Goal: Task Accomplishment & Management: Complete application form

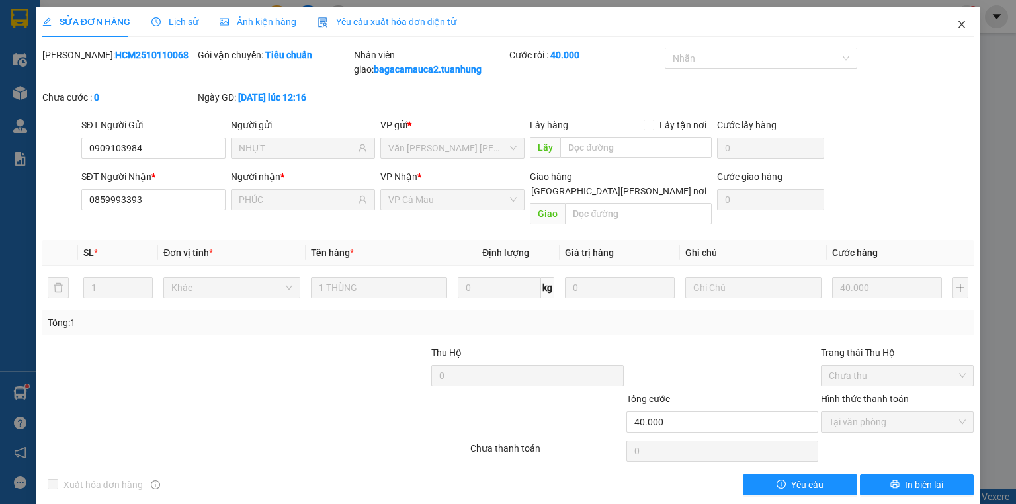
click at [959, 26] on span "Close" at bounding box center [961, 25] width 37 height 37
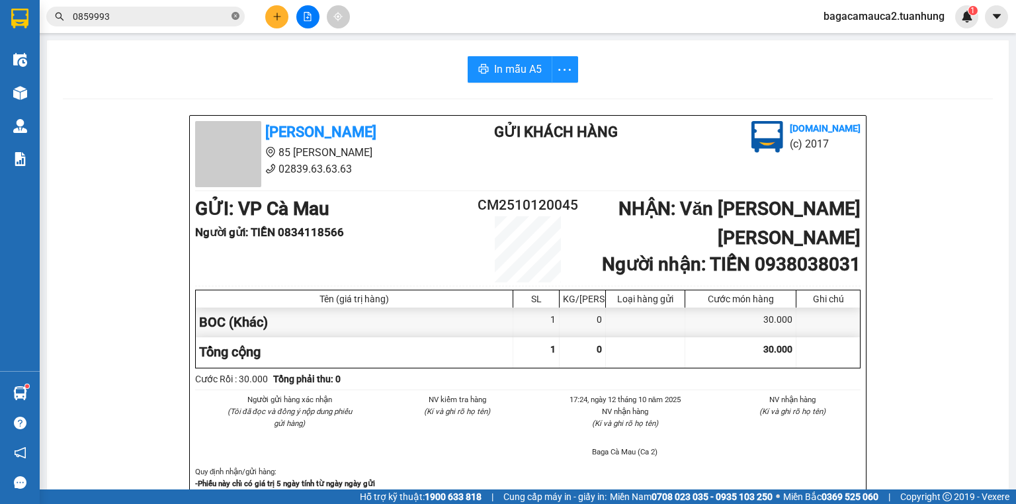
click at [231, 19] on icon "close-circle" at bounding box center [235, 16] width 8 height 8
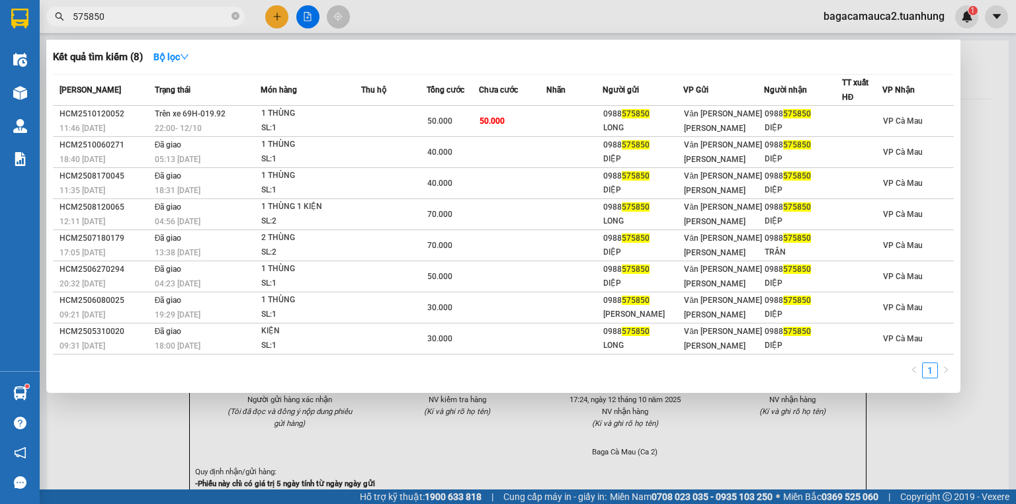
type input "575850"
click at [278, 9] on div at bounding box center [508, 252] width 1016 height 504
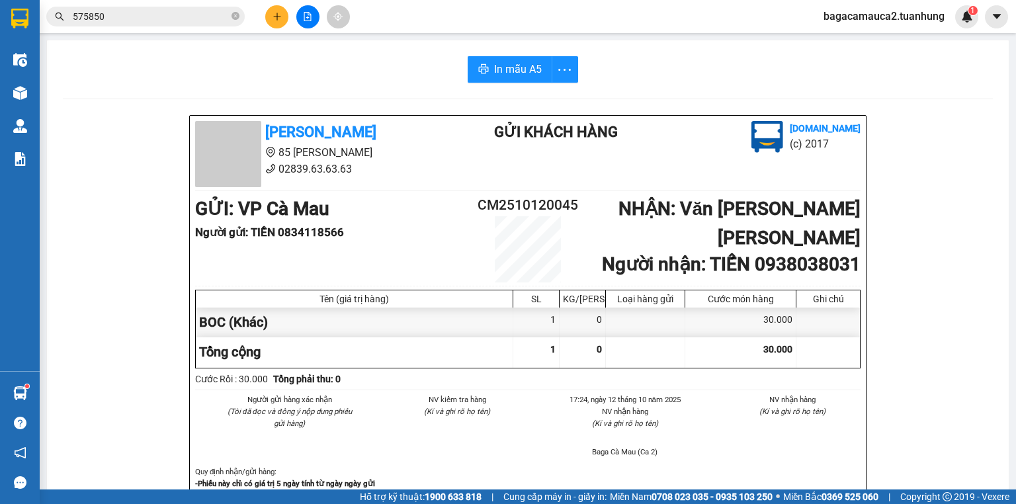
click at [274, 12] on icon "plus" at bounding box center [276, 16] width 9 height 9
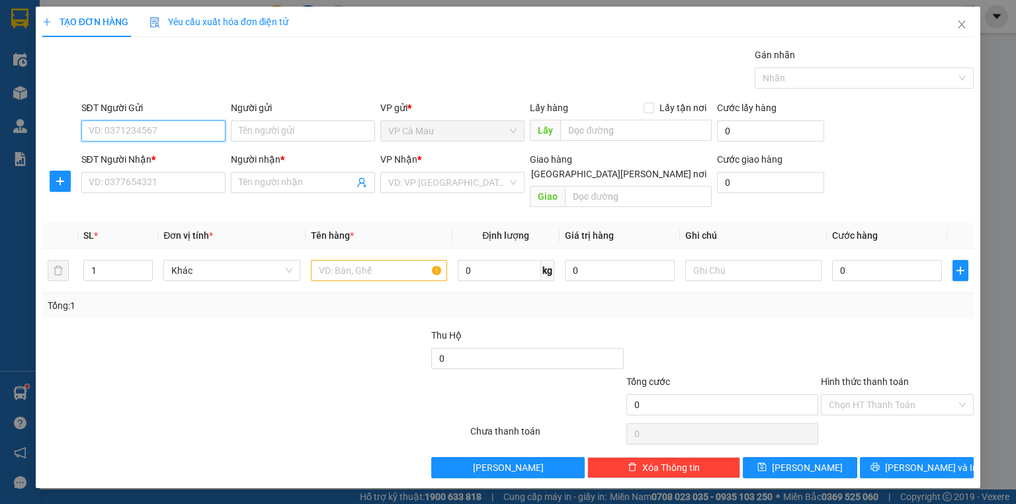
click at [177, 124] on input "SĐT Người Gửi" at bounding box center [153, 130] width 144 height 21
type input "0914721214"
click at [180, 156] on div "0914721214 - CÔ THƯ" at bounding box center [153, 156] width 128 height 15
type input "CÔ THƯ"
type input "0914721214"
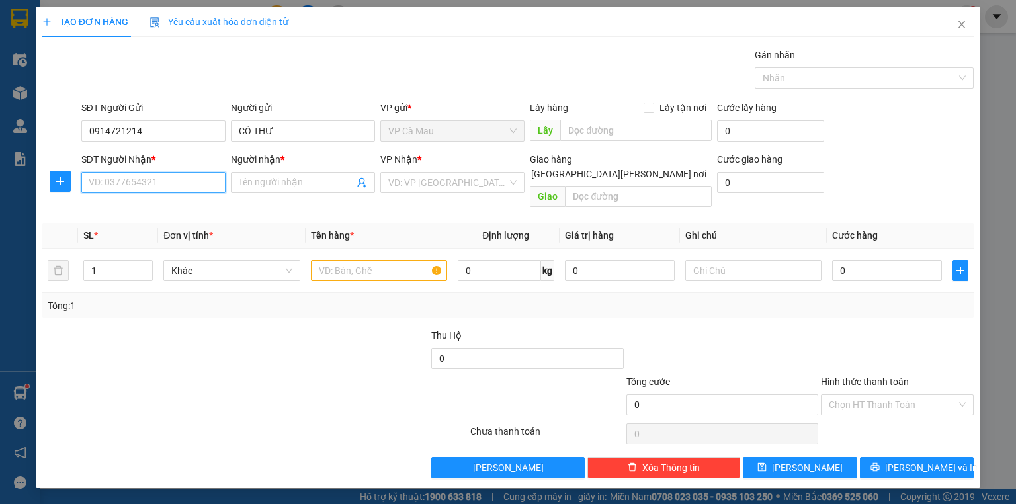
click at [147, 184] on input "SĐT Người Nhận *" at bounding box center [153, 182] width 144 height 21
click at [145, 208] on div "0899379838 - BA KHÍA" at bounding box center [153, 208] width 128 height 15
type input "0899379838"
type input "BA KHÍA"
type input "0899379838"
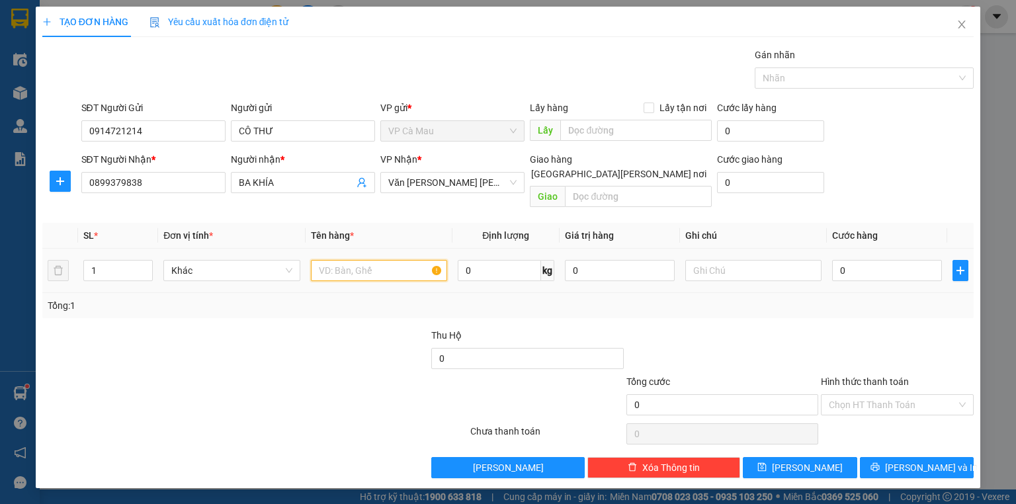
click at [354, 260] on input "text" at bounding box center [379, 270] width 136 height 21
type input "THUNG"
click at [833, 260] on input "0" at bounding box center [887, 270] width 110 height 21
type input "+5"
type input "5"
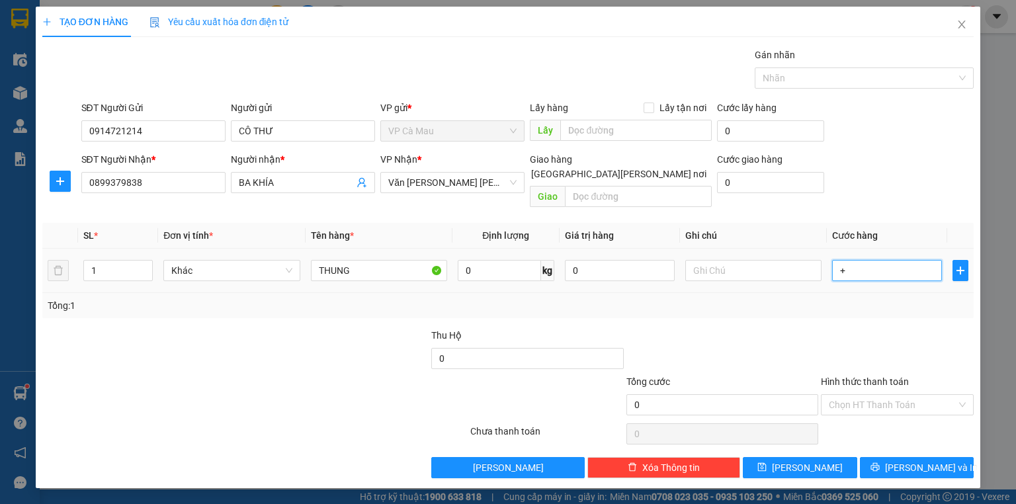
type input "5"
type input "+50"
type input "50"
type input "50.000"
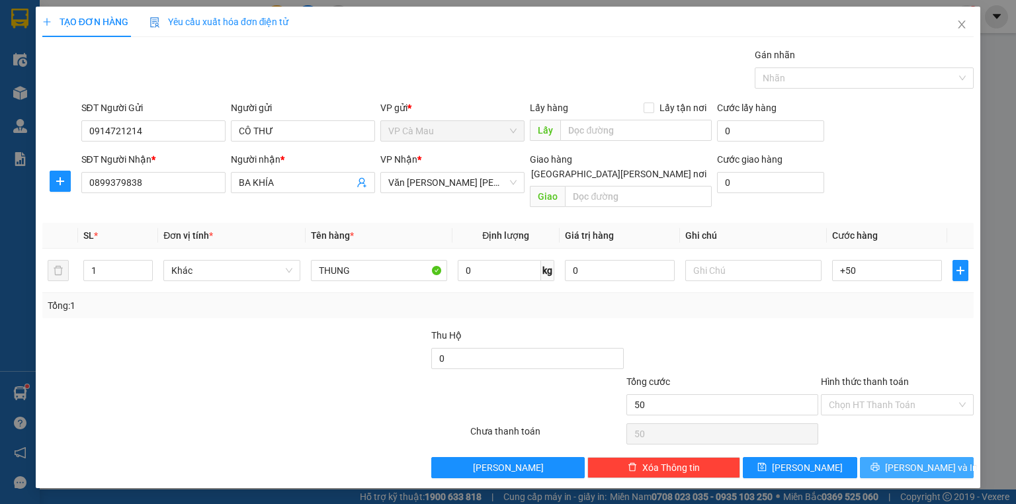
type input "50.000"
click at [916, 460] on button "[PERSON_NAME] và In" at bounding box center [917, 467] width 114 height 21
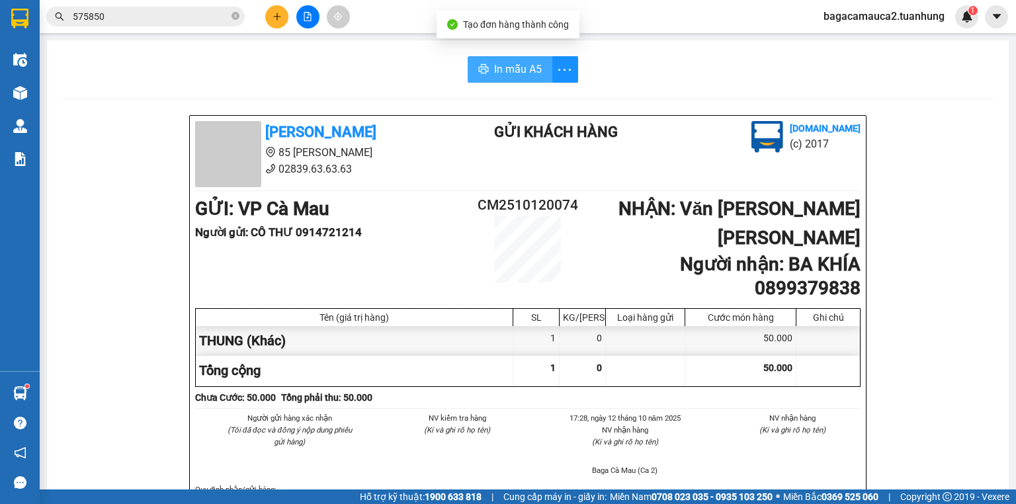
click at [485, 71] on button "In mẫu A5" at bounding box center [509, 69] width 85 height 26
click at [235, 19] on icon "close-circle" at bounding box center [235, 16] width 8 height 8
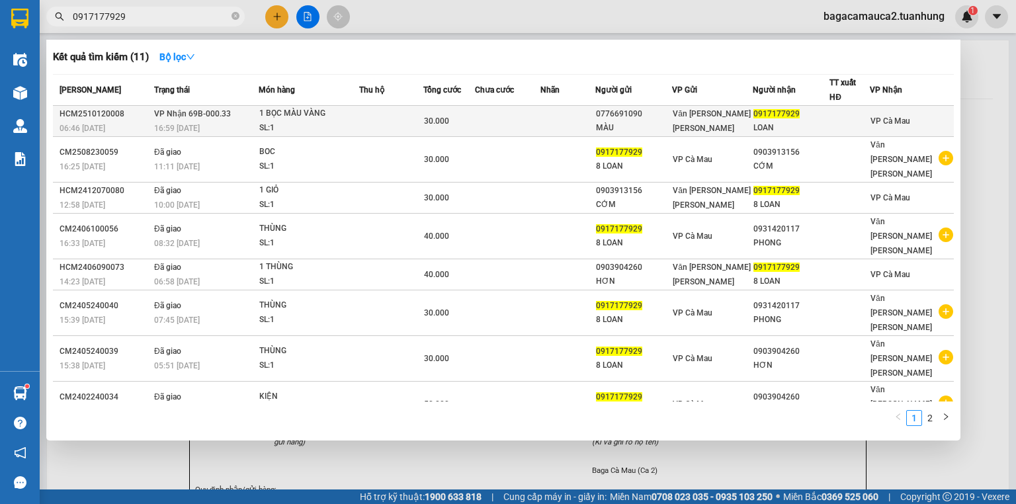
type input "0917177929"
click at [385, 122] on td at bounding box center [391, 121] width 64 height 31
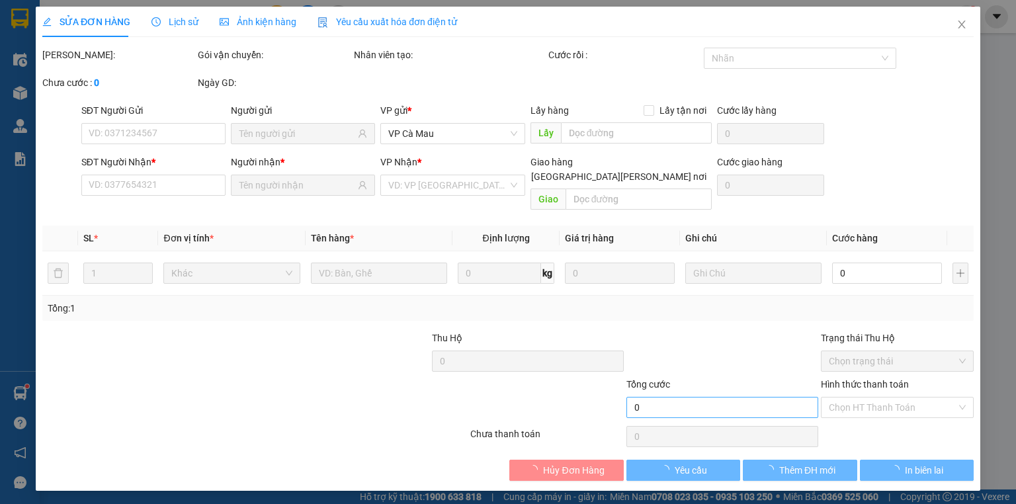
type input "0776691090"
type input "MÀU"
type input "0917177929"
type input "LOAN"
type input "30.000"
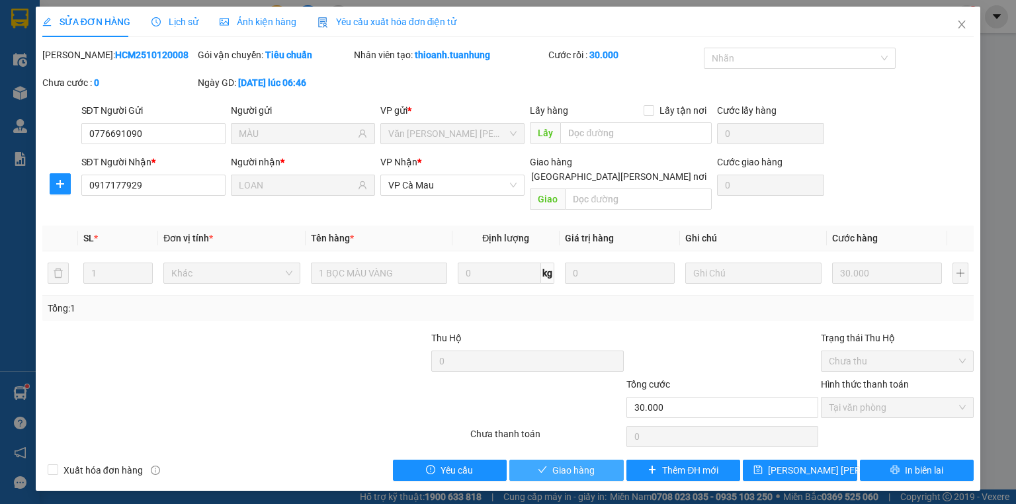
click at [580, 460] on button "Giao hàng" at bounding box center [566, 470] width 114 height 21
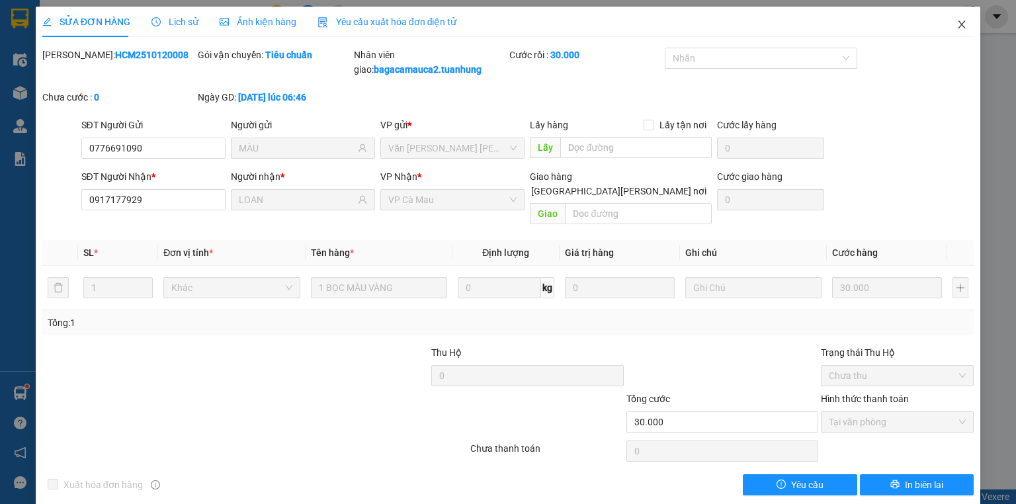
click at [956, 29] on icon "close" at bounding box center [961, 24] width 11 height 11
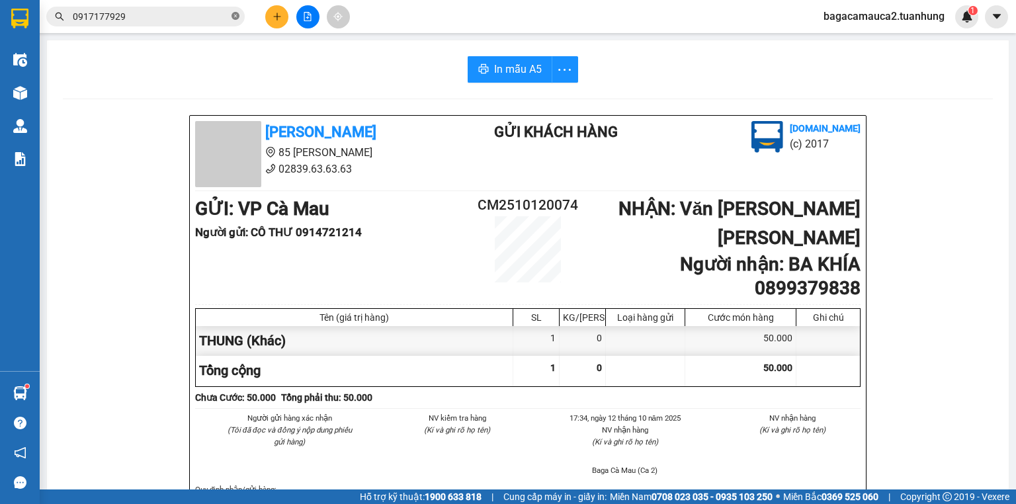
click at [236, 15] on icon "close-circle" at bounding box center [235, 16] width 8 height 8
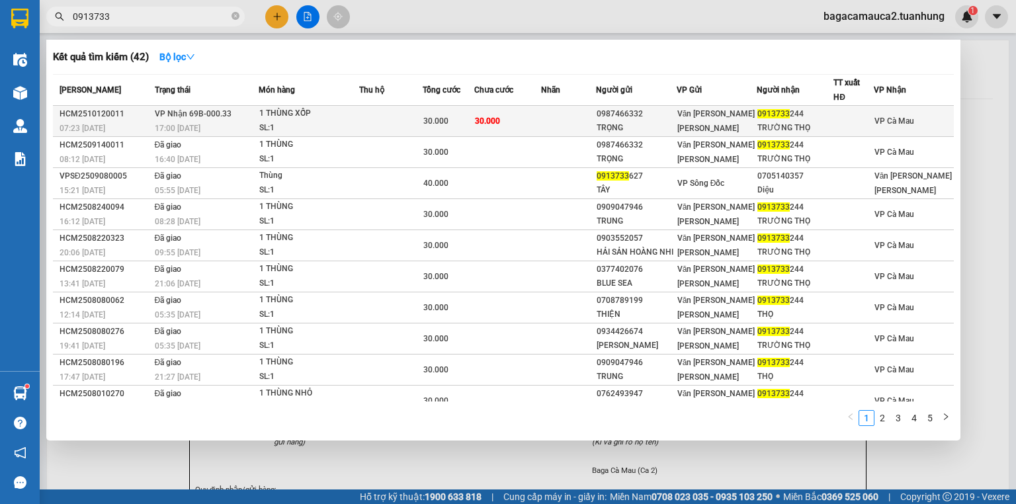
type input "0913733"
click at [508, 116] on td "30.000" at bounding box center [507, 121] width 67 height 31
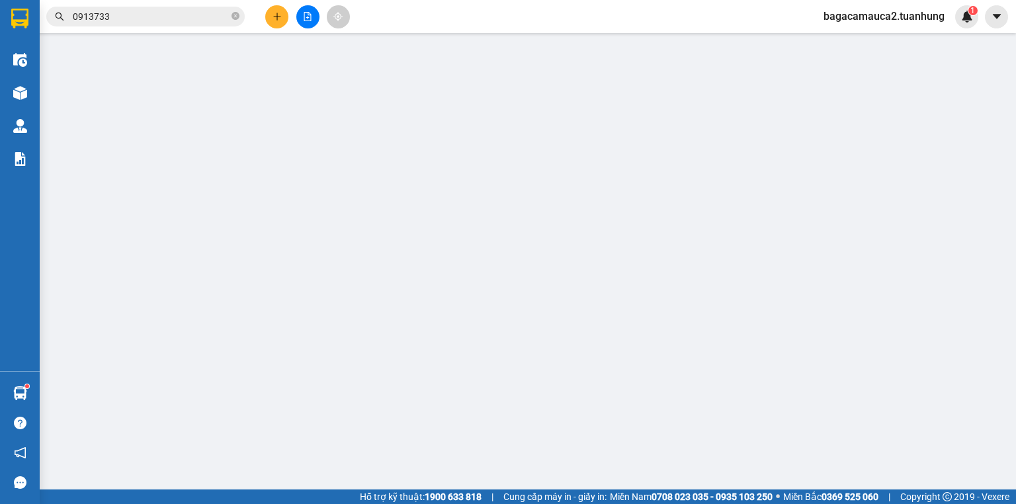
type input "0987466332"
type input "TRỌNG"
type input "0913733244"
type input "TRƯỜNG THỌ"
type input "30.000"
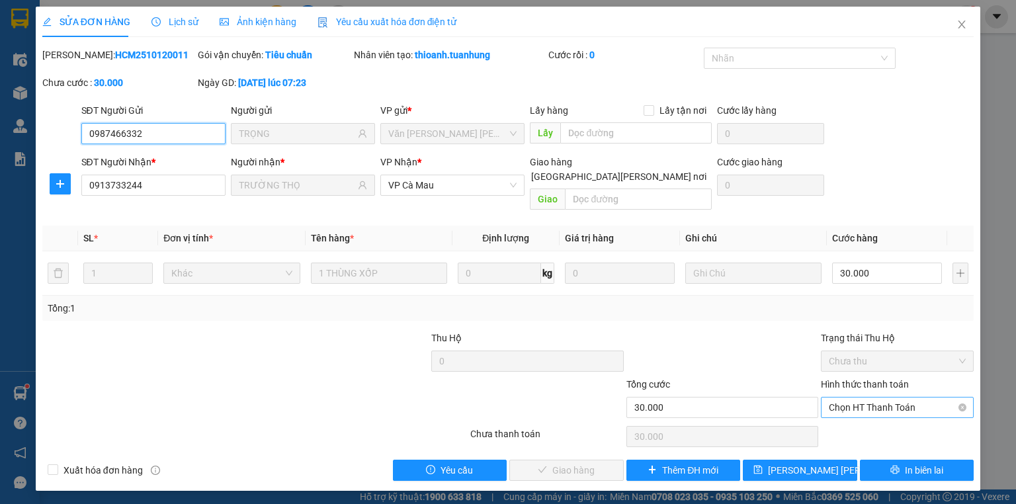
click at [897, 397] on span "Chọn HT Thanh Toán" at bounding box center [897, 407] width 137 height 20
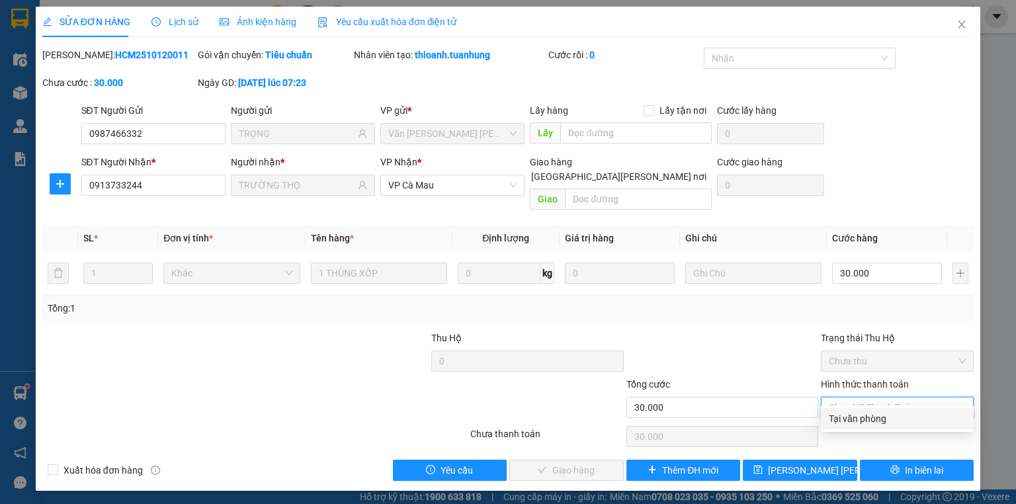
click at [883, 410] on div "Tại văn phòng" at bounding box center [897, 418] width 153 height 21
type input "0"
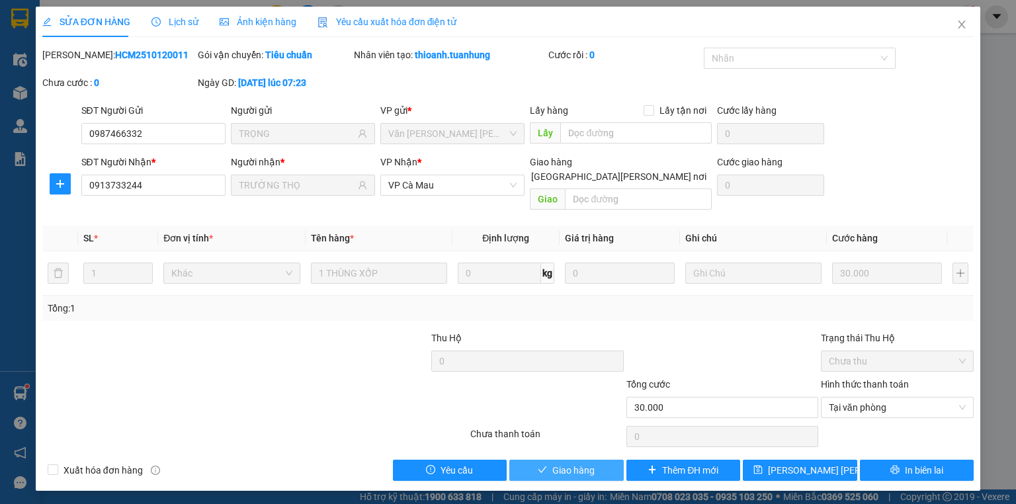
click at [579, 463] on span "Giao hàng" at bounding box center [573, 470] width 42 height 15
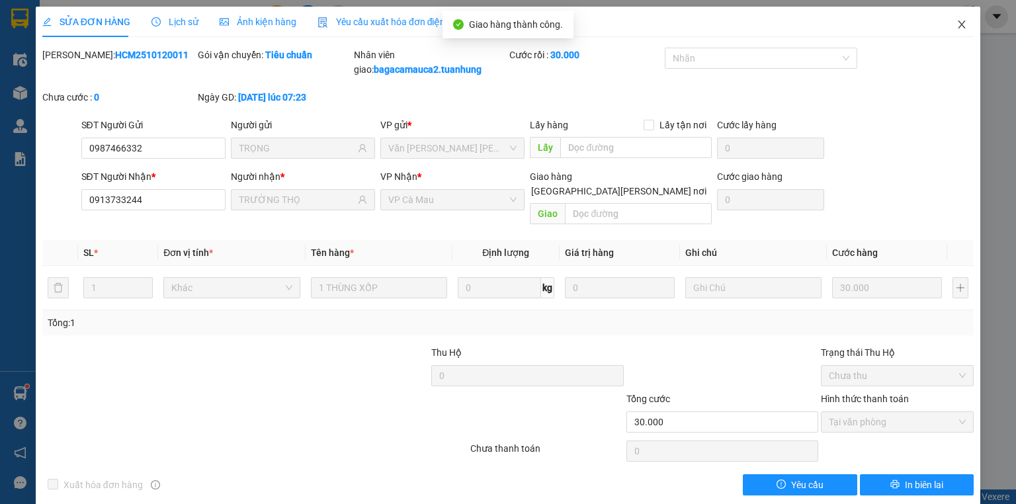
click at [959, 20] on span "Close" at bounding box center [961, 25] width 37 height 37
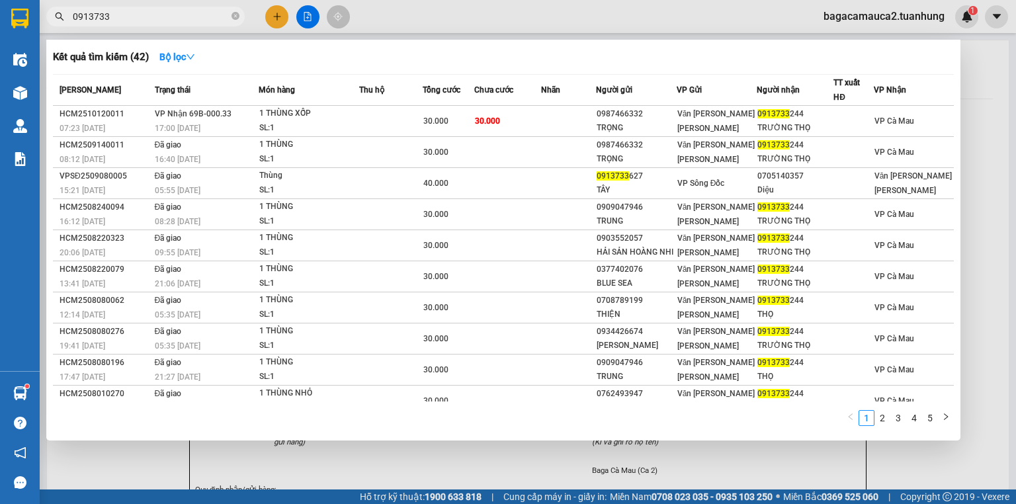
click at [230, 16] on span "0913733" at bounding box center [145, 17] width 198 height 20
click at [238, 16] on icon "close-circle" at bounding box center [235, 16] width 8 height 8
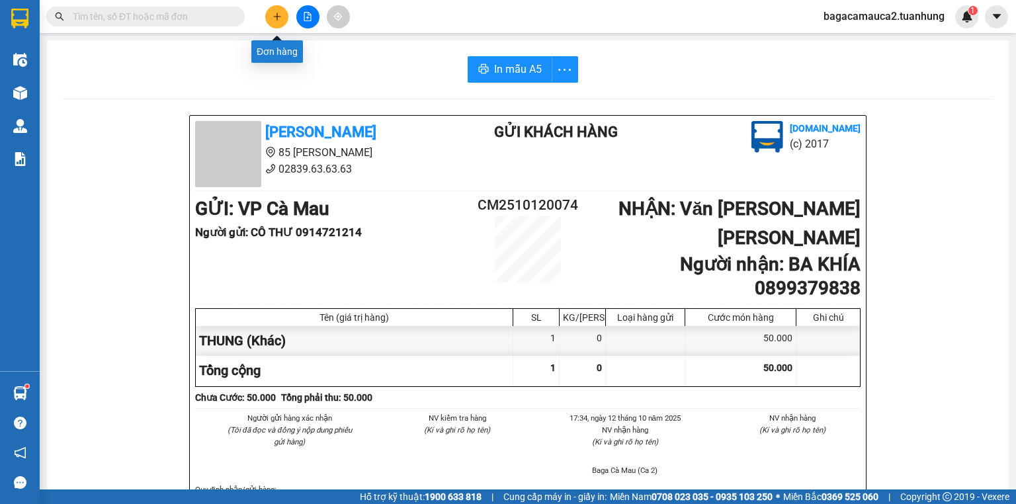
click at [281, 20] on icon "plus" at bounding box center [276, 16] width 9 height 9
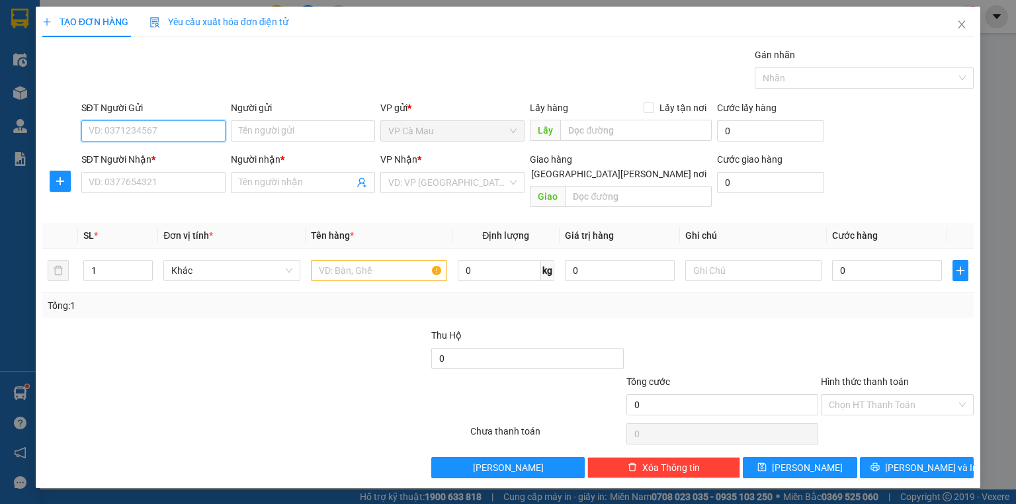
click at [134, 132] on input "SĐT Người Gửi" at bounding box center [153, 130] width 144 height 21
click at [139, 161] on div "0846277959 - BI" at bounding box center [153, 156] width 128 height 15
type input "0846277959"
type input "BI"
type input "0846277959"
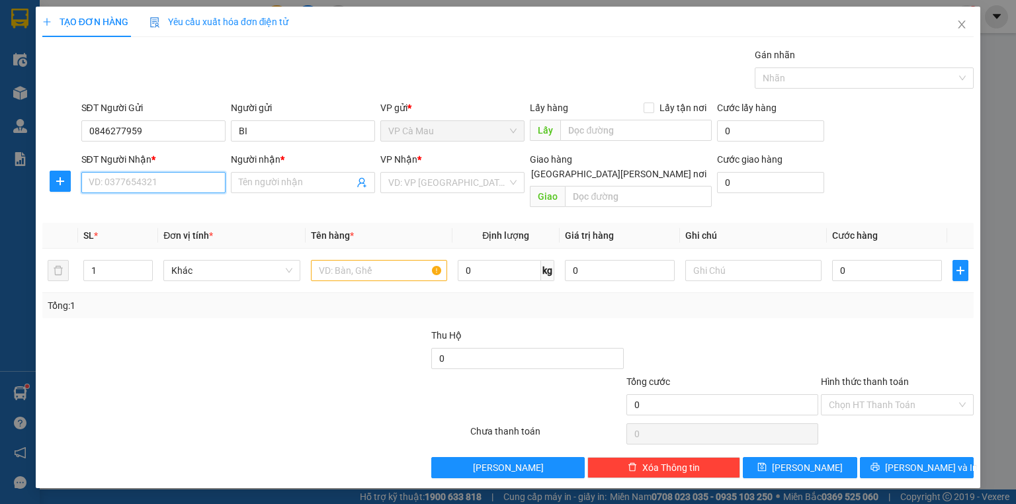
click at [140, 184] on input "SĐT Người Nhận *" at bounding box center [153, 182] width 144 height 21
click at [146, 231] on div "0769717666 - HUỆ" at bounding box center [153, 229] width 128 height 15
type input "0769717666"
type input "HUỆ"
click at [342, 260] on input "text" at bounding box center [379, 270] width 136 height 21
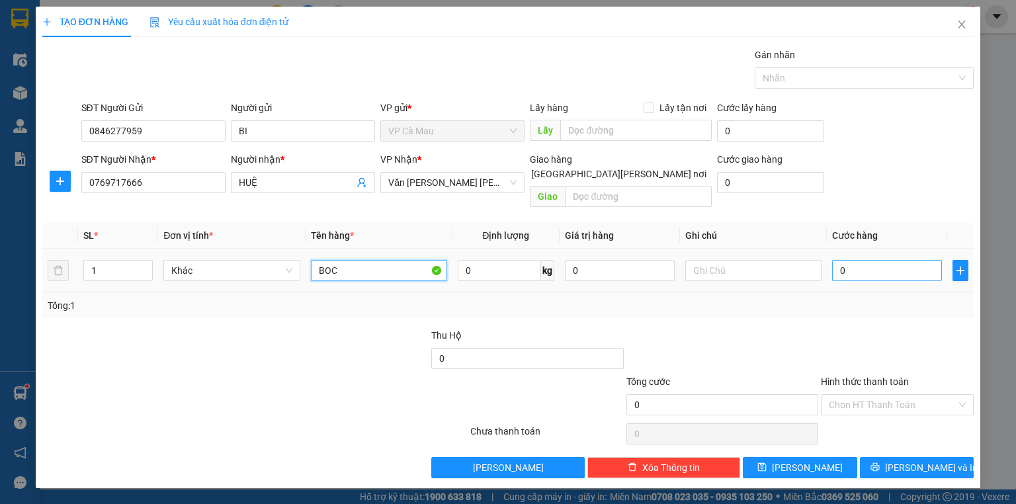
type input "BOC"
click at [837, 260] on input "0" at bounding box center [887, 270] width 110 height 21
type input "+3"
type input "3"
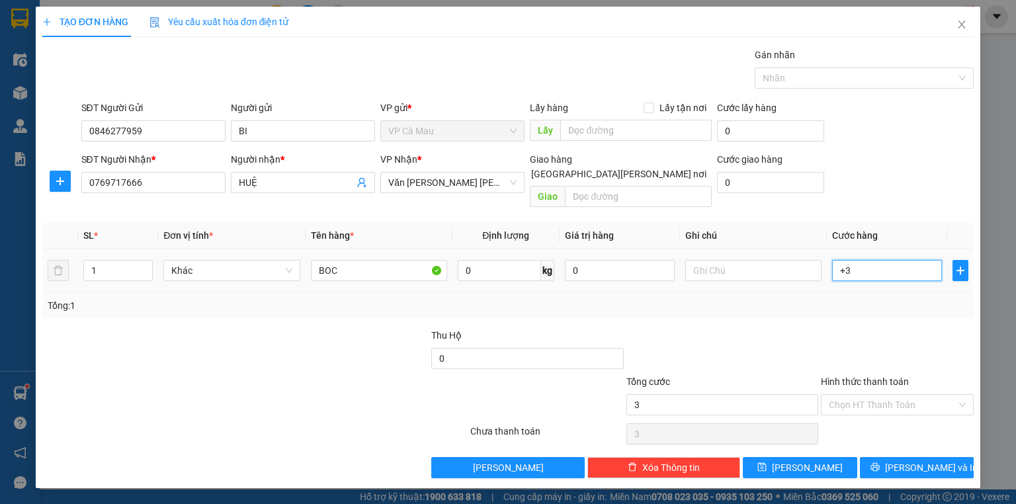
type input "+30"
type input "30"
type input "30.000"
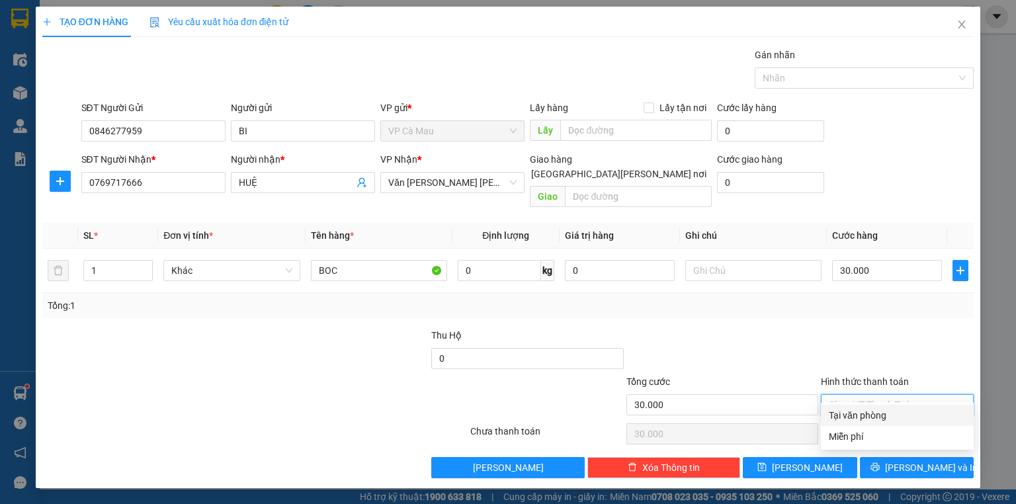
click at [883, 395] on input "Hình thức thanh toán" at bounding box center [893, 405] width 128 height 20
click at [876, 415] on div "Tại văn phòng" at bounding box center [897, 415] width 137 height 15
type input "0"
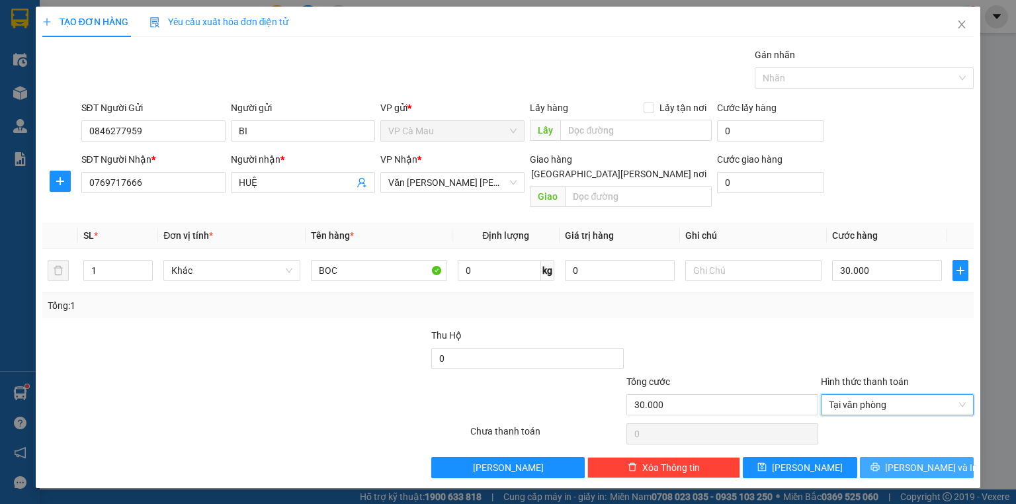
click at [936, 460] on span "[PERSON_NAME] và In" at bounding box center [931, 467] width 93 height 15
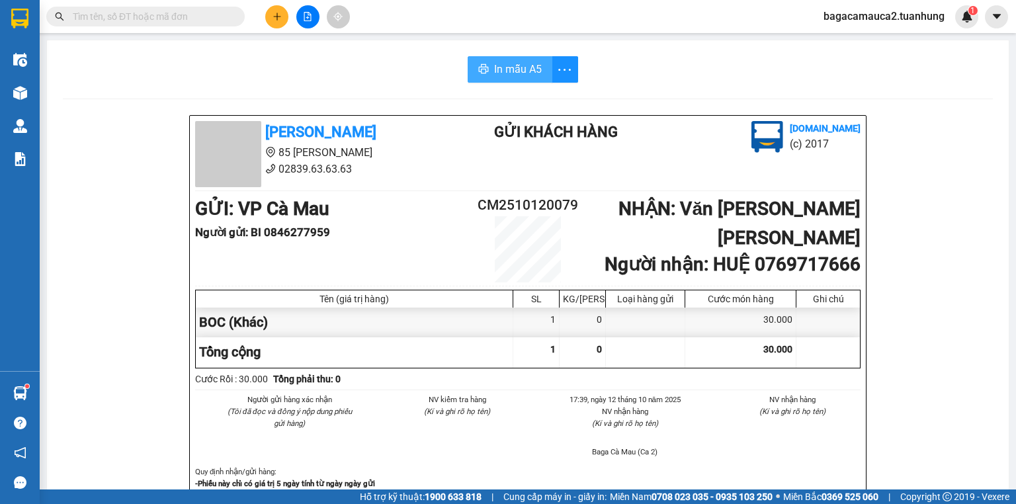
click at [520, 71] on span "In mẫu A5" at bounding box center [518, 69] width 48 height 17
click at [99, 68] on div "In mẫu A5" at bounding box center [528, 69] width 930 height 26
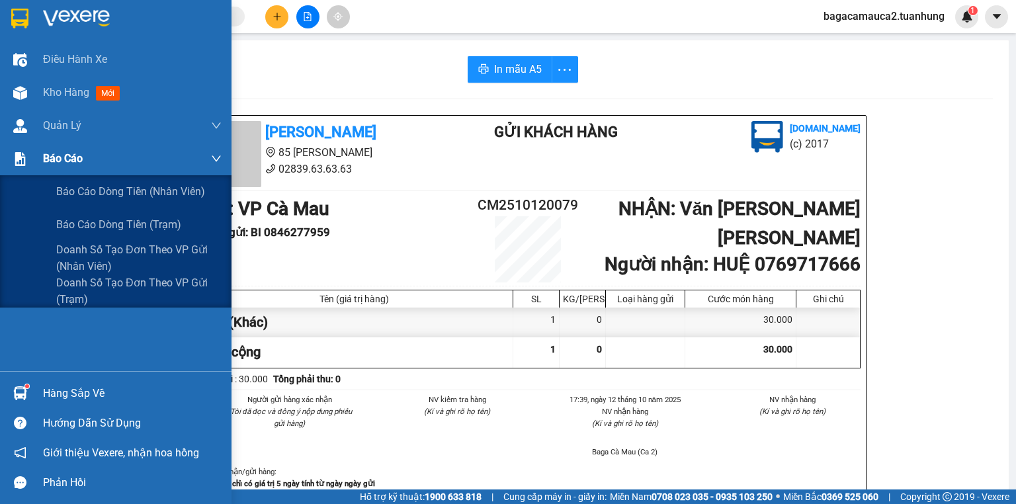
click at [60, 152] on span "Báo cáo" at bounding box center [63, 158] width 40 height 17
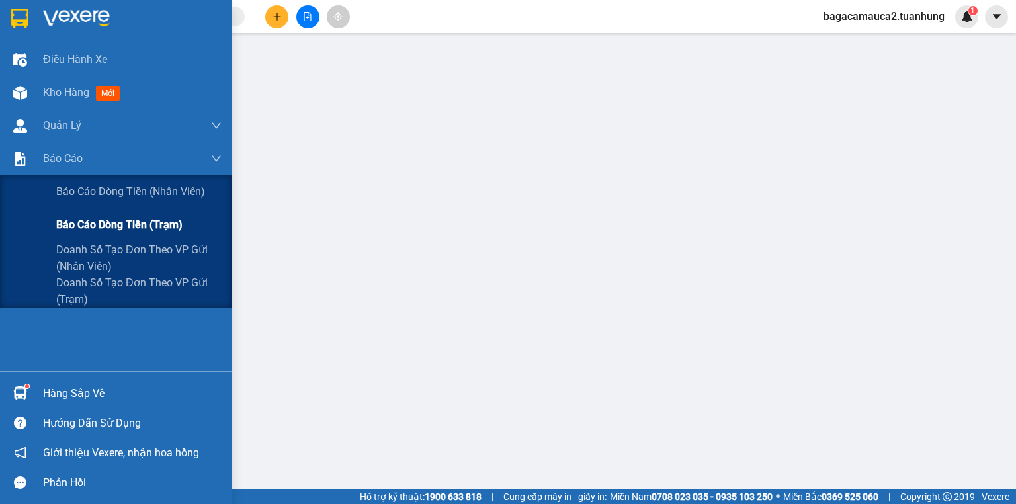
click at [108, 227] on span "Báo cáo dòng tiền (trạm)" at bounding box center [119, 224] width 126 height 17
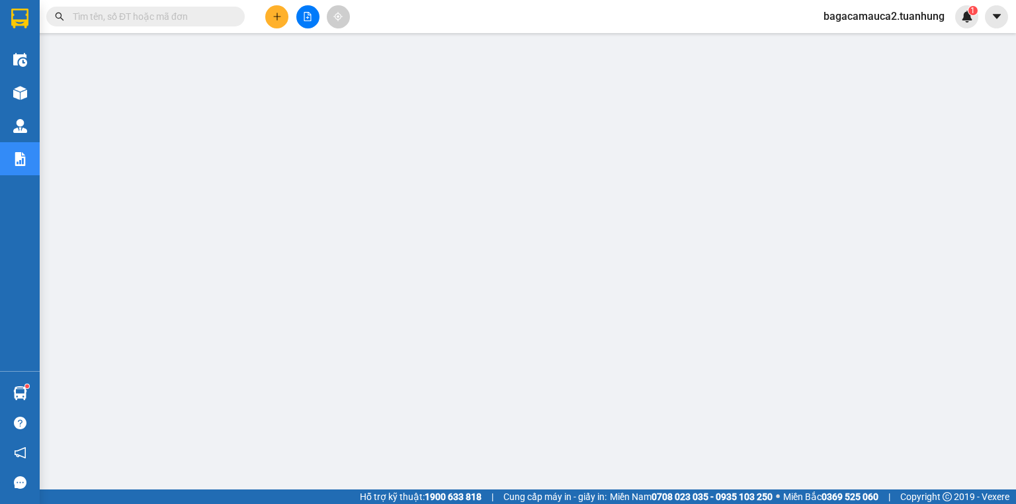
click at [858, 13] on span "bagacamauca2.tuanhung" at bounding box center [884, 16] width 142 height 17
click at [854, 36] on span "Đăng xuất" at bounding box center [890, 41] width 113 height 15
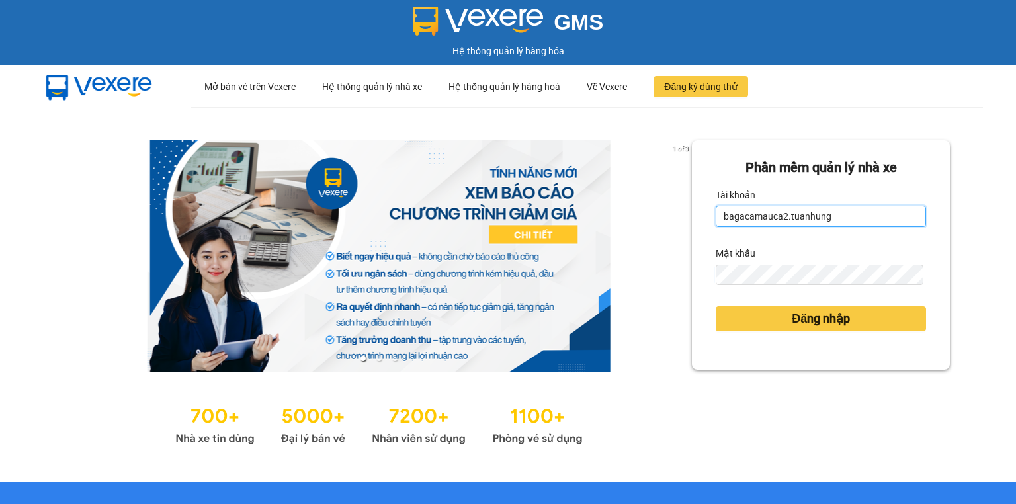
click at [873, 220] on input "bagacamauca2.tuanhung" at bounding box center [820, 216] width 210 height 21
type input "bagacamauca3.tuanhung"
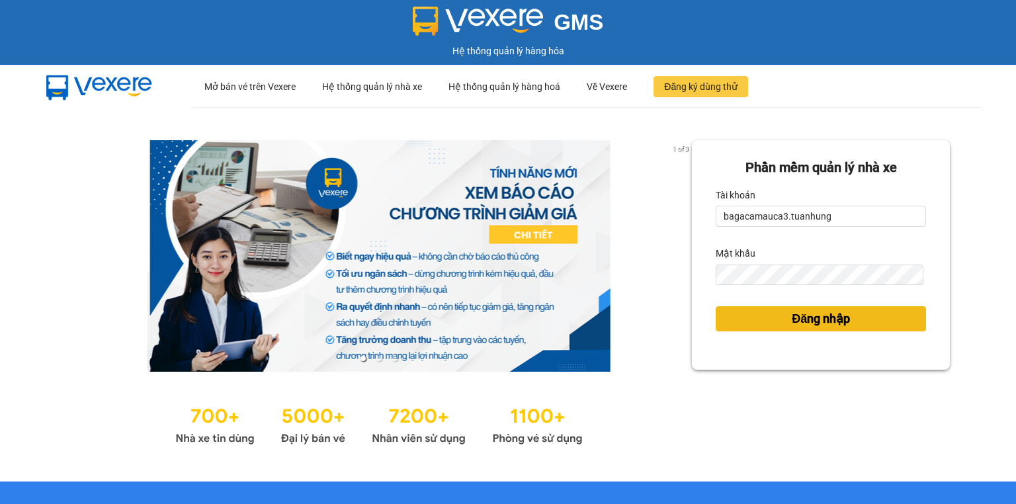
click at [834, 320] on span "Đăng nhập" at bounding box center [820, 318] width 58 height 19
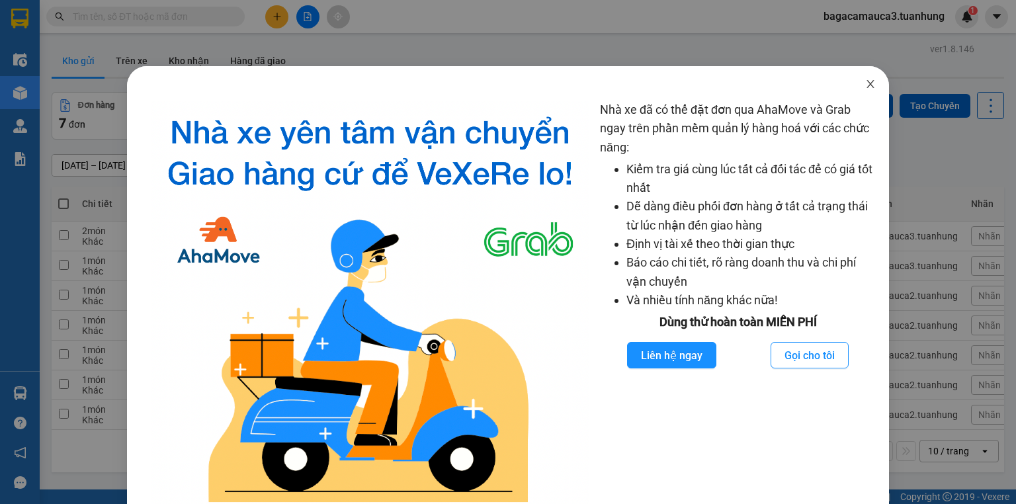
click at [864, 77] on span "Close" at bounding box center [870, 84] width 37 height 37
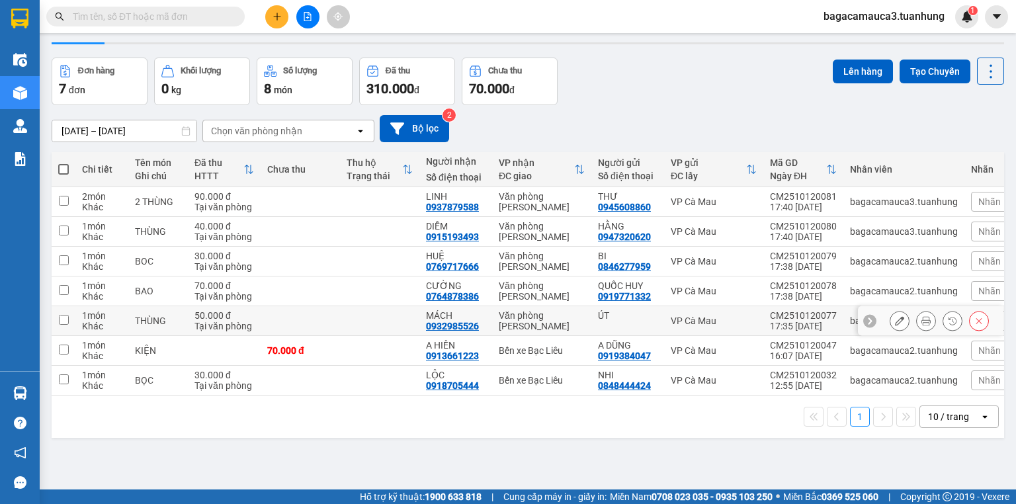
scroll to position [53, 0]
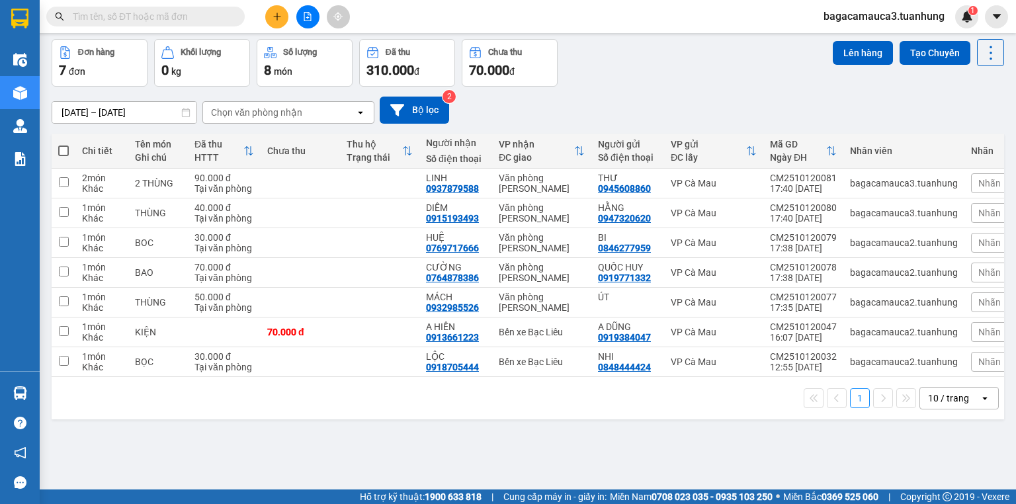
click at [274, 26] on button at bounding box center [276, 16] width 23 height 23
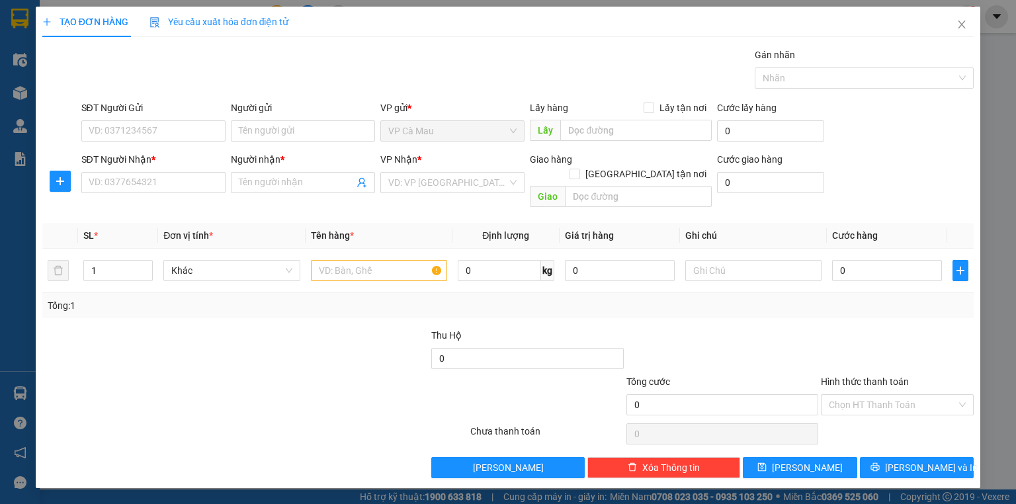
click at [177, 195] on div "SĐT Người Nhận * VD: 0377654321" at bounding box center [153, 175] width 144 height 46
drag, startPoint x: 186, startPoint y: 193, endPoint x: 196, endPoint y: 185, distance: 13.2
click at [196, 185] on div "SĐT Người Nhận * VD: 0377654321" at bounding box center [153, 175] width 144 height 46
click at [206, 179] on input "SĐT Người Nhận *" at bounding box center [153, 182] width 144 height 21
click at [204, 179] on input "SĐT Người Nhận *" at bounding box center [153, 182] width 144 height 21
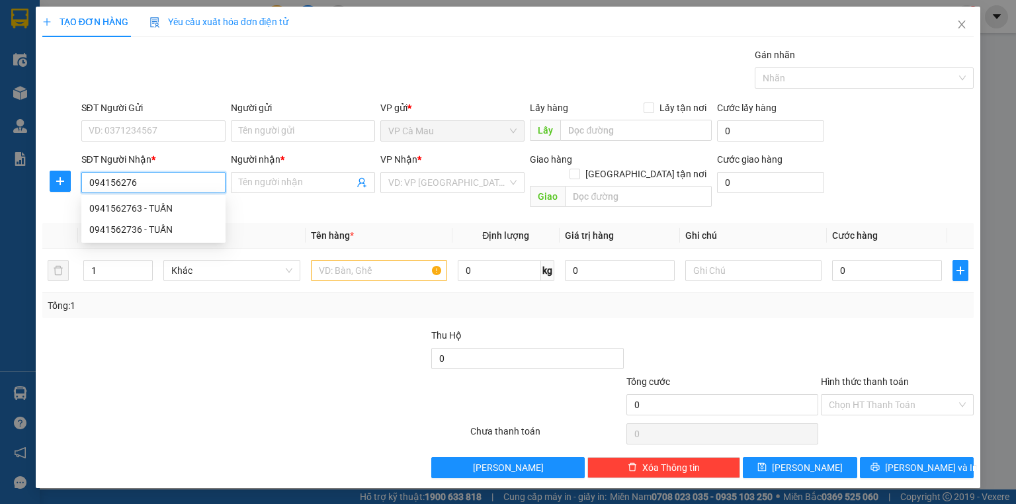
type input "0941562763"
click at [164, 210] on div "0941562763 - TUẤN" at bounding box center [153, 208] width 128 height 15
type input "TUẤN"
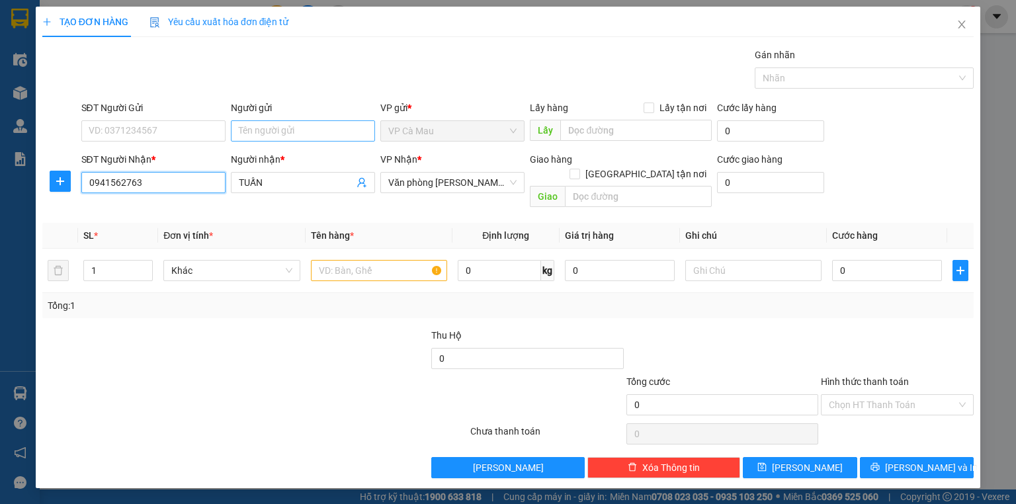
type input "0941562763"
click at [325, 129] on input "Người gửi" at bounding box center [303, 130] width 144 height 21
click at [381, 260] on input "text" at bounding box center [379, 270] width 136 height 21
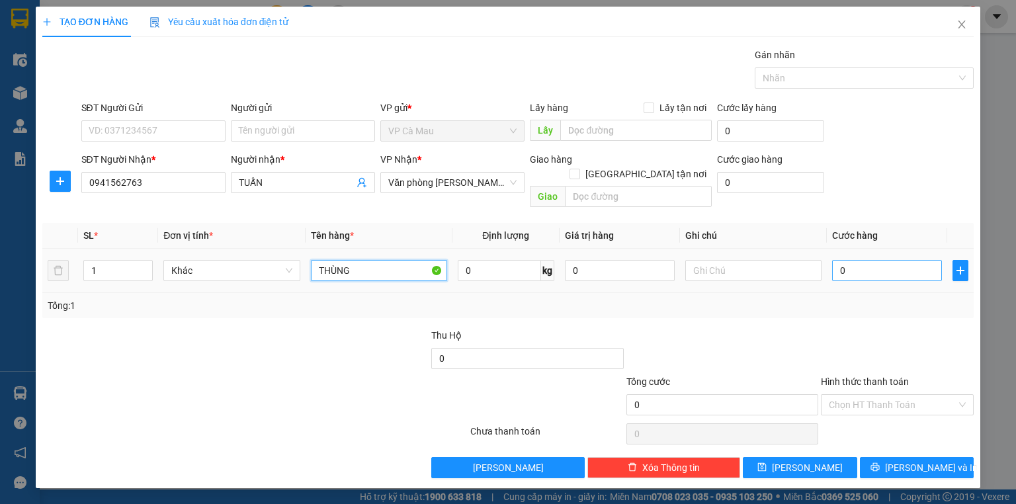
type input "THÙNG"
click at [889, 260] on input "0" at bounding box center [887, 270] width 110 height 21
type input "3"
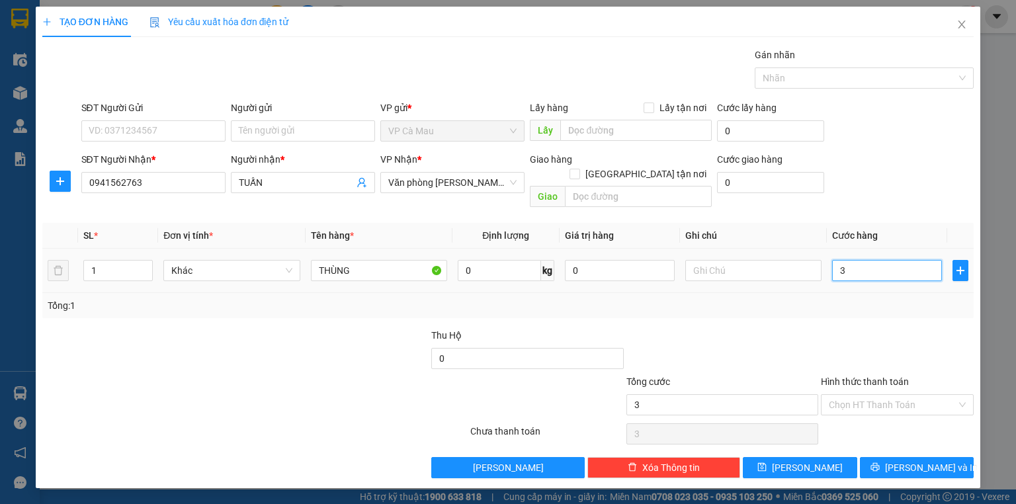
type input "30"
type input "30.000"
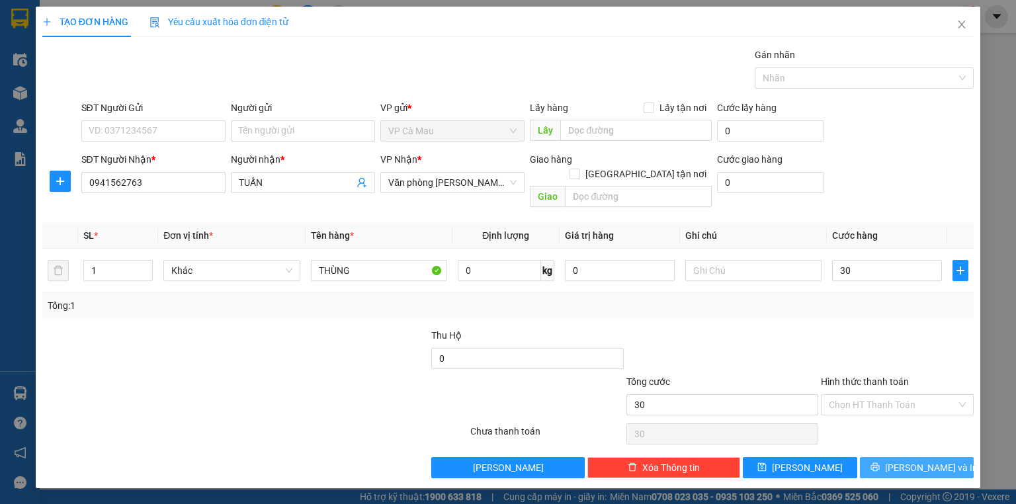
type input "30.000"
click at [885, 457] on button "[PERSON_NAME] và In" at bounding box center [917, 467] width 114 height 21
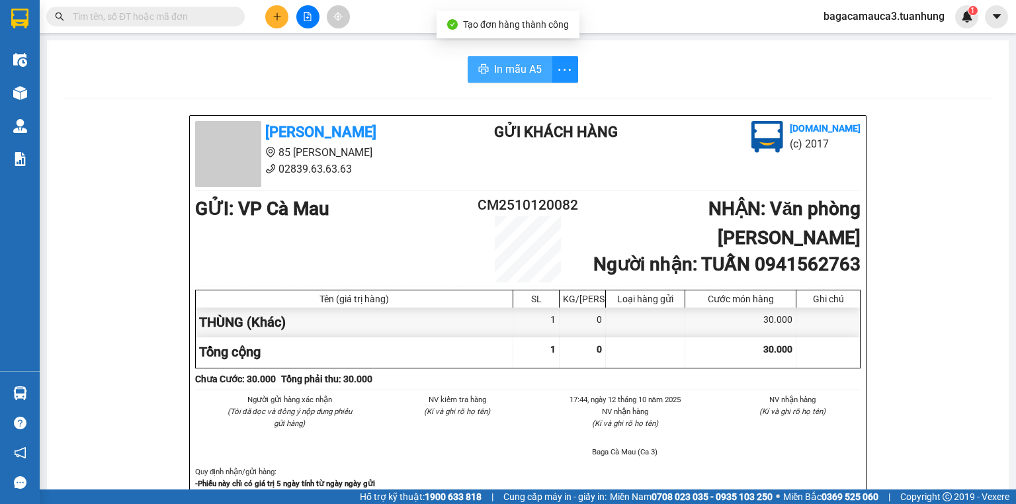
click at [532, 63] on span "In mẫu A5" at bounding box center [518, 69] width 48 height 17
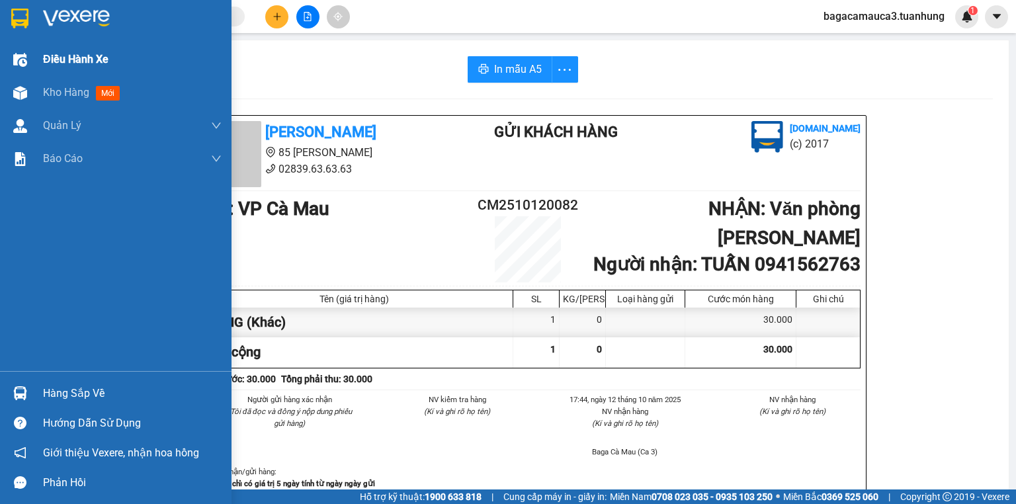
click at [73, 74] on div "Điều hành xe" at bounding box center [132, 59] width 179 height 33
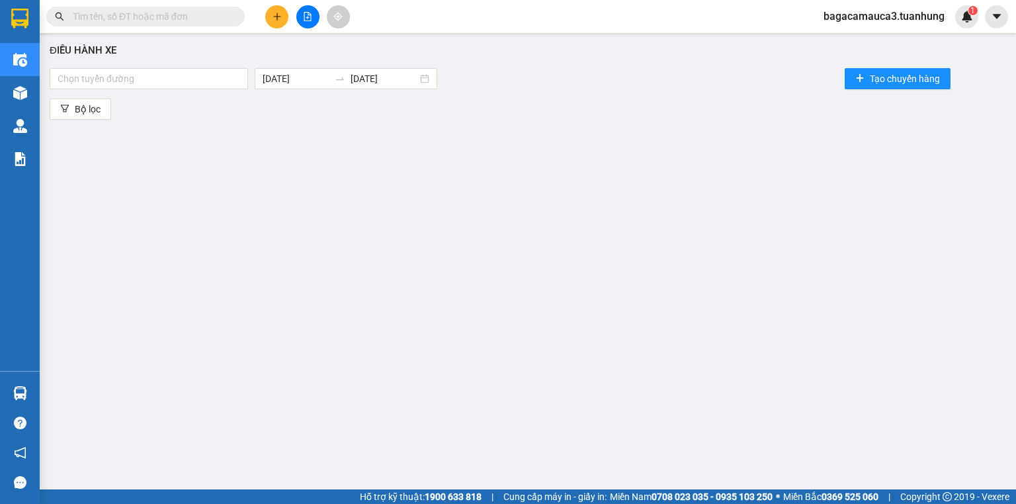
click at [160, 22] on input "text" at bounding box center [151, 16] width 156 height 15
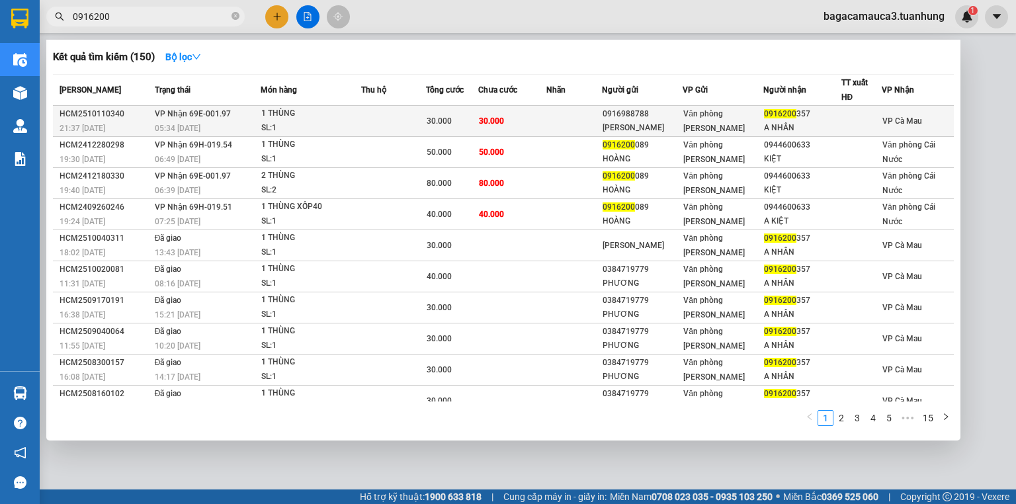
type input "0916200"
click at [395, 118] on td at bounding box center [393, 121] width 65 height 31
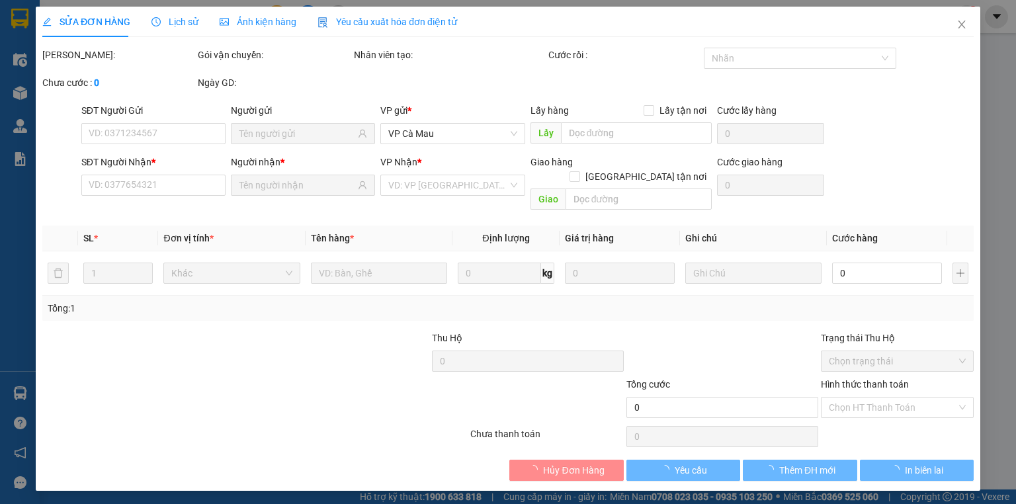
type input "0916988788"
type input "[PERSON_NAME]"
type input "0916200357"
type input "A NHÂN"
type input "30.000"
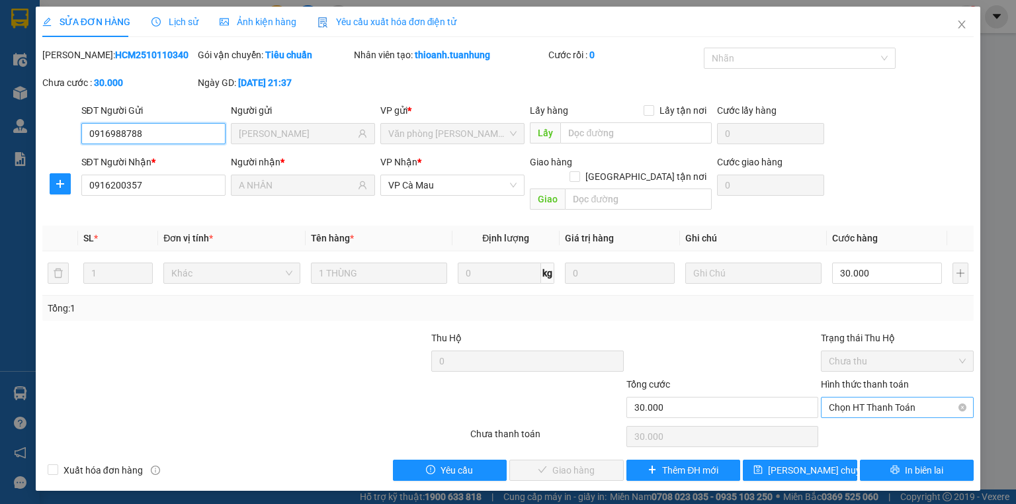
click at [888, 399] on span "Chọn HT Thanh Toán" at bounding box center [897, 407] width 137 height 20
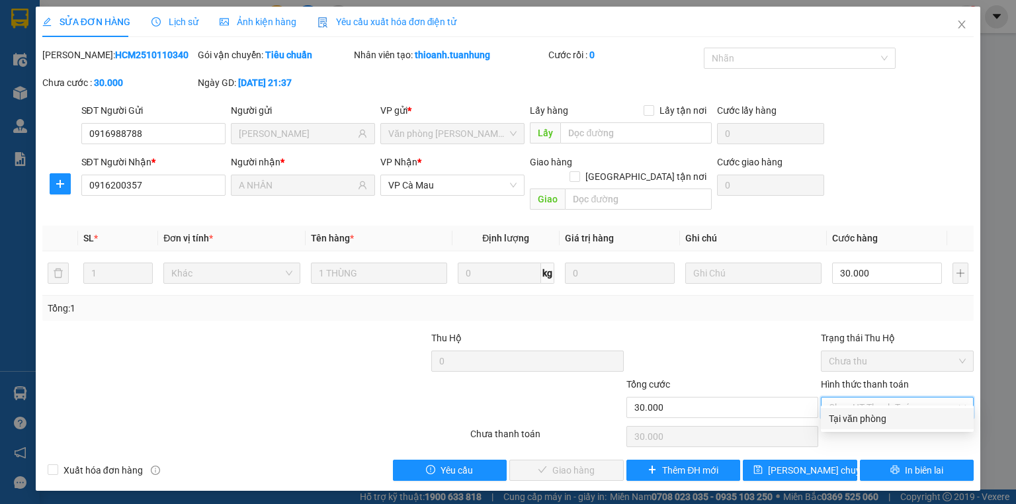
click at [868, 412] on div "Tại văn phòng" at bounding box center [897, 418] width 137 height 15
type input "0"
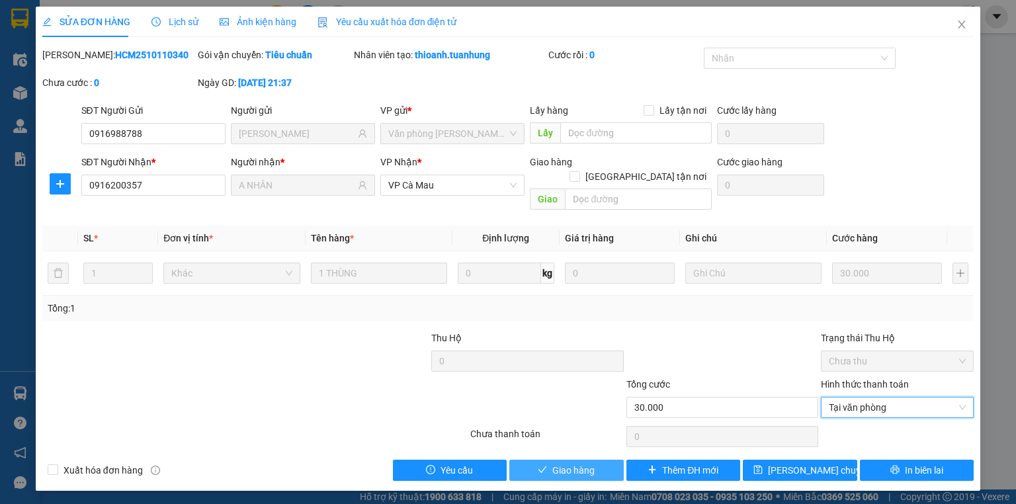
click at [588, 463] on span "Giao hàng" at bounding box center [573, 470] width 42 height 15
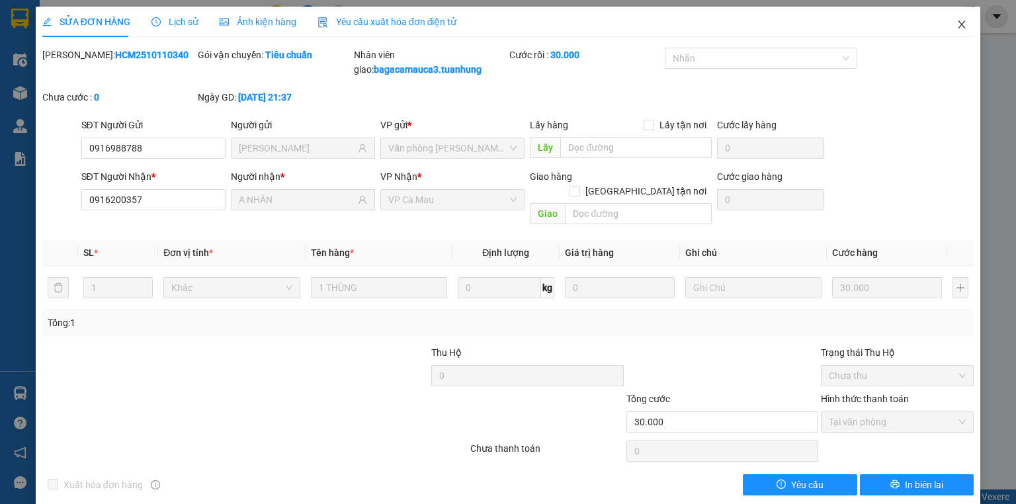
click at [959, 24] on icon "close" at bounding box center [961, 24] width 11 height 11
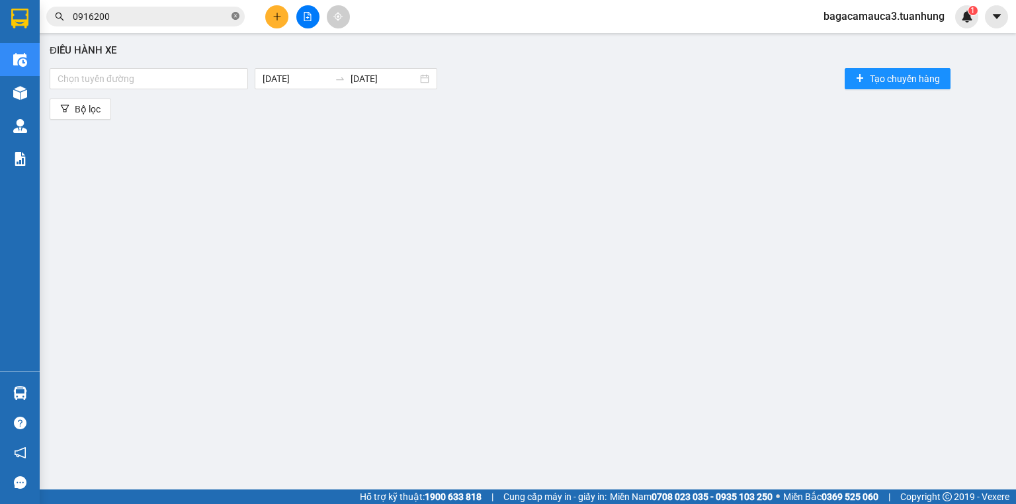
click at [232, 17] on icon "close-circle" at bounding box center [235, 16] width 8 height 8
click at [278, 18] on icon "plus" at bounding box center [276, 16] width 9 height 9
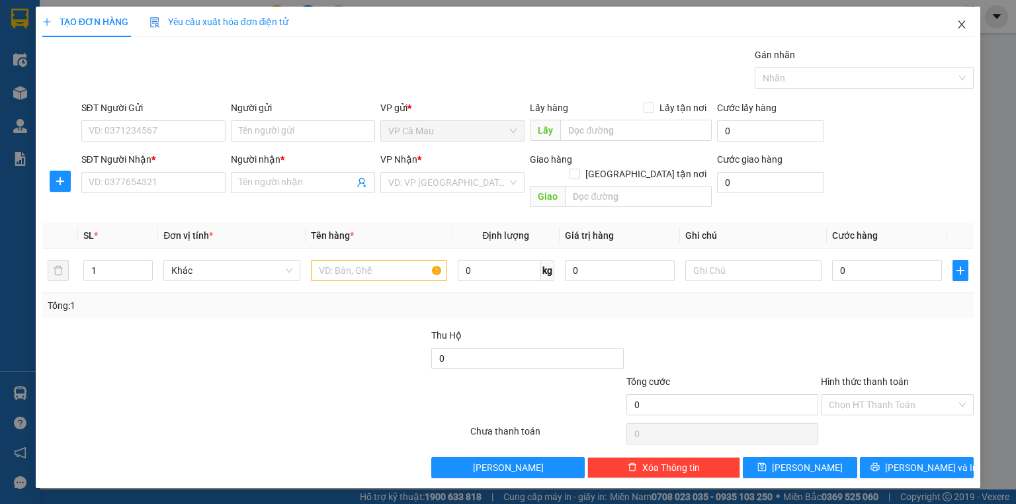
click at [976, 22] on span "Close" at bounding box center [961, 25] width 37 height 37
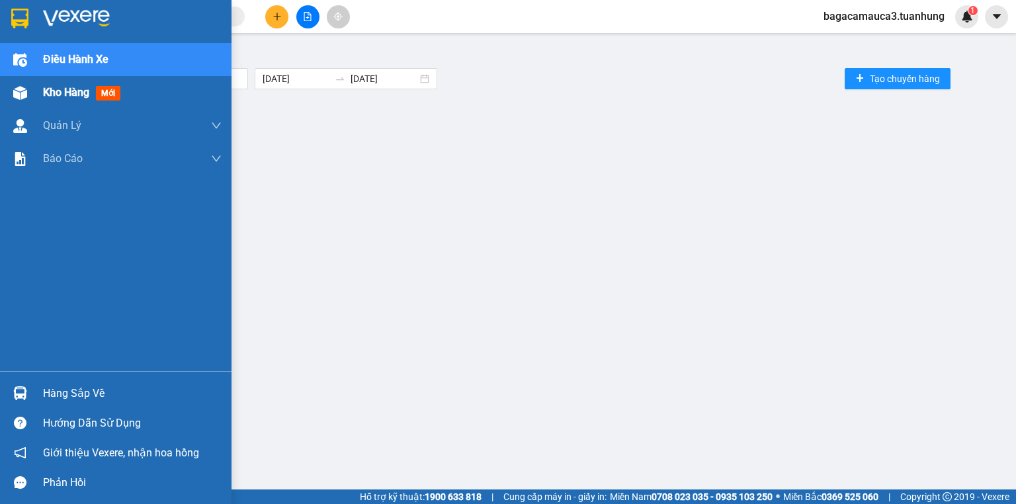
click at [12, 98] on div at bounding box center [20, 92] width 23 height 23
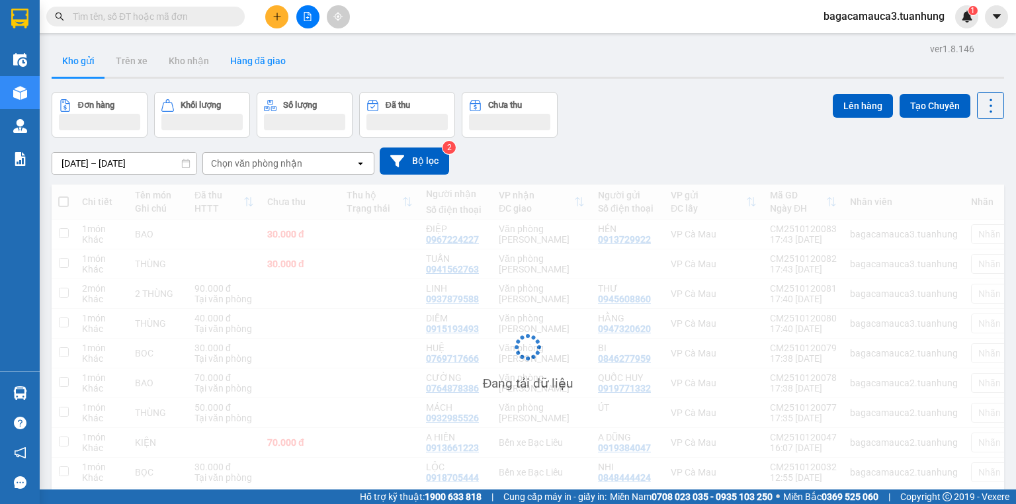
click at [249, 69] on button "Hàng đã giao" at bounding box center [258, 61] width 77 height 32
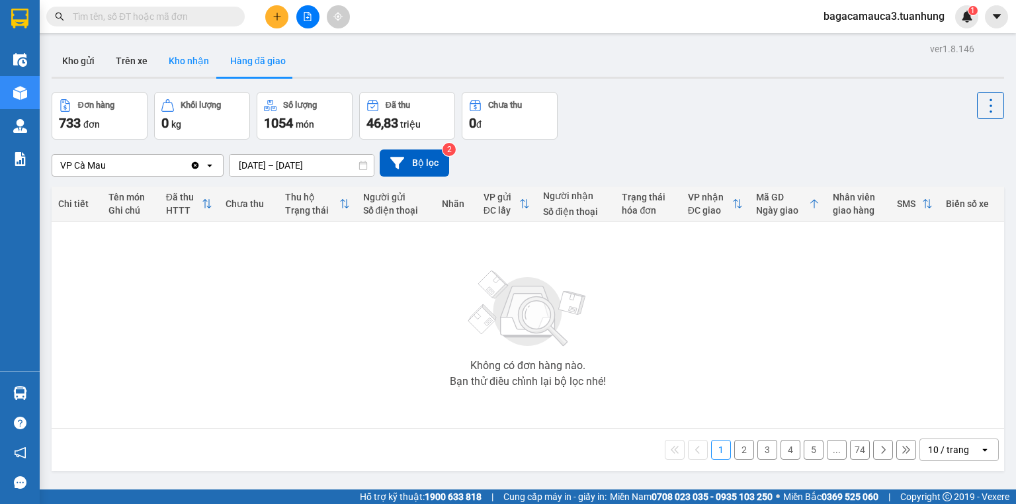
click at [167, 71] on button "Kho nhận" at bounding box center [188, 61] width 61 height 32
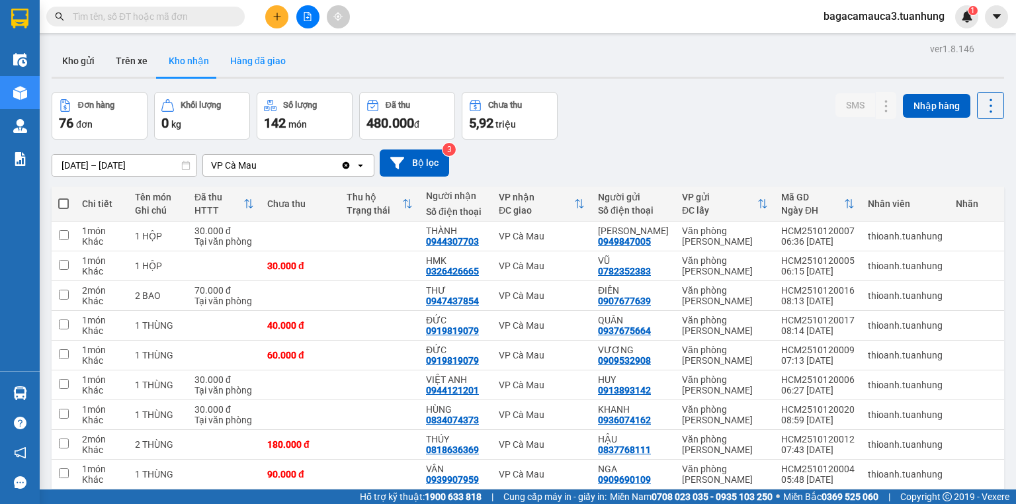
click at [252, 55] on button "Hàng đã giao" at bounding box center [258, 61] width 77 height 32
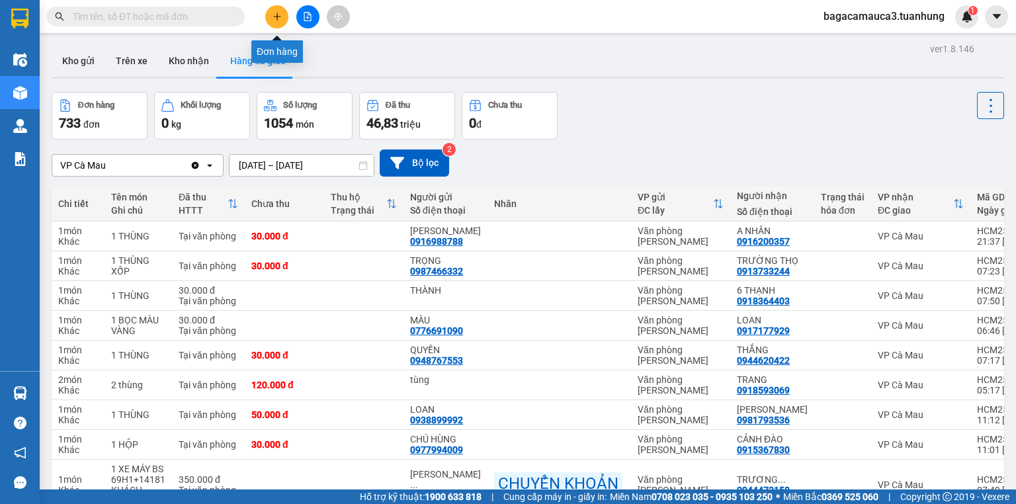
click at [272, 9] on button at bounding box center [276, 16] width 23 height 23
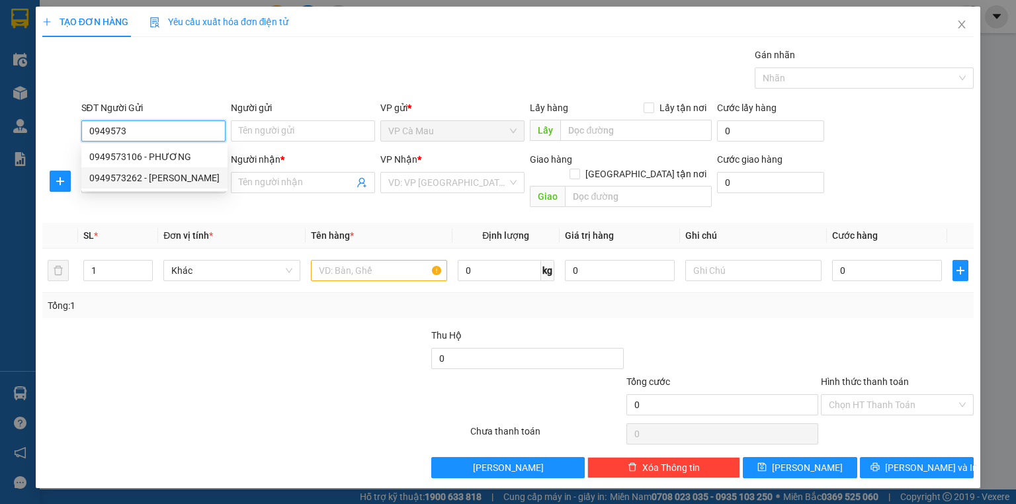
click at [147, 180] on div "0949573262 - [PERSON_NAME]" at bounding box center [154, 178] width 130 height 15
type input "0949573262"
type input "[PERSON_NAME]"
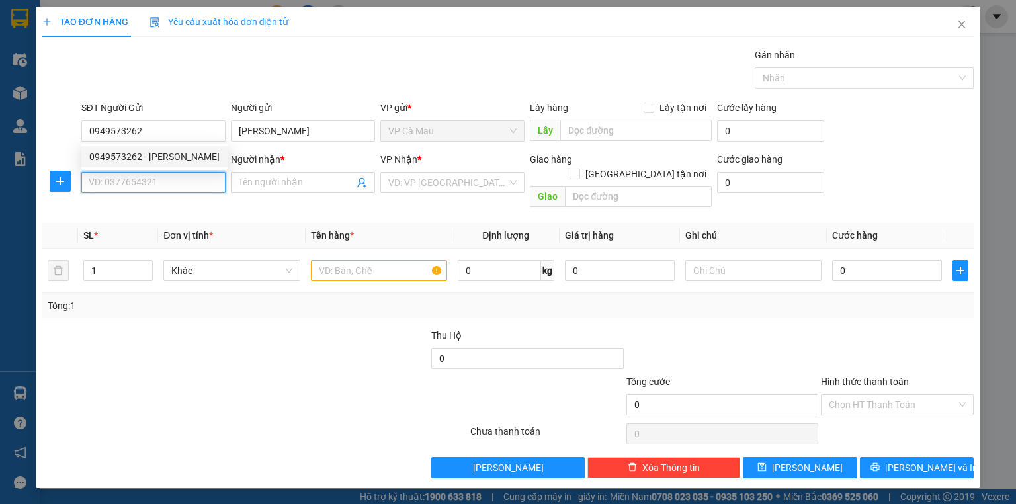
click at [147, 180] on input "SĐT Người Nhận *" at bounding box center [153, 182] width 144 height 21
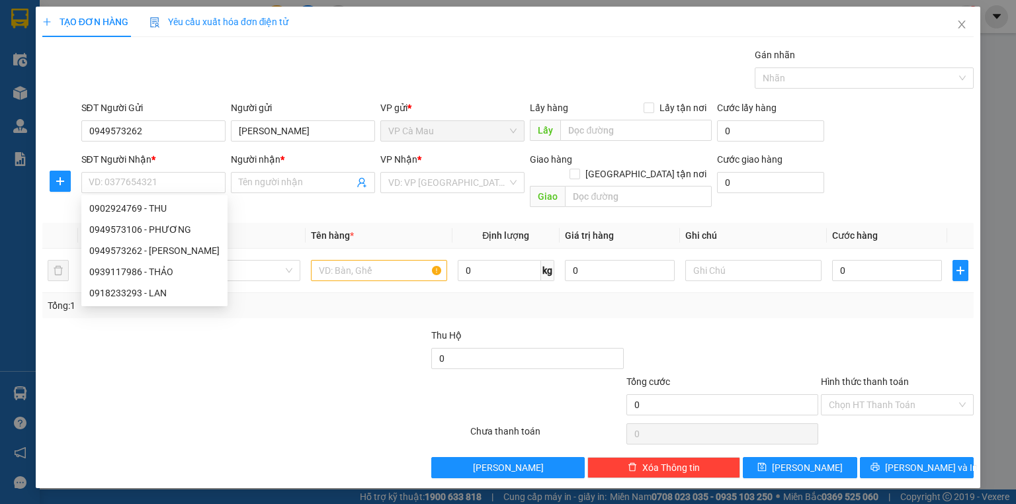
click at [182, 117] on div "SĐT Người Gửi" at bounding box center [153, 111] width 144 height 20
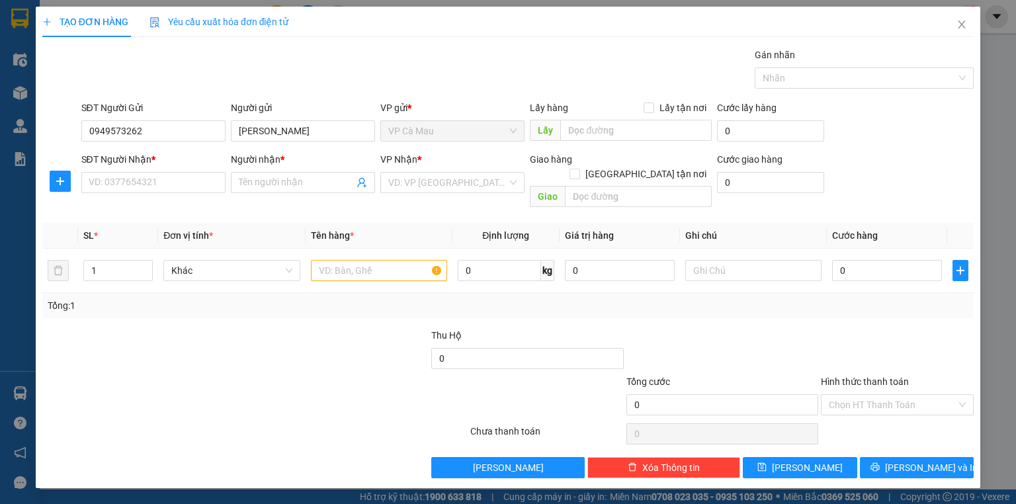
click at [182, 118] on div "SĐT Người Gửi" at bounding box center [153, 111] width 144 height 20
click at [180, 122] on input "0949573262" at bounding box center [153, 130] width 144 height 21
click at [163, 151] on div "0949573262 - [PERSON_NAME]" at bounding box center [154, 156] width 130 height 15
type input "0949573262"
click at [159, 181] on input "SĐT Người Nhận *" at bounding box center [153, 182] width 144 height 21
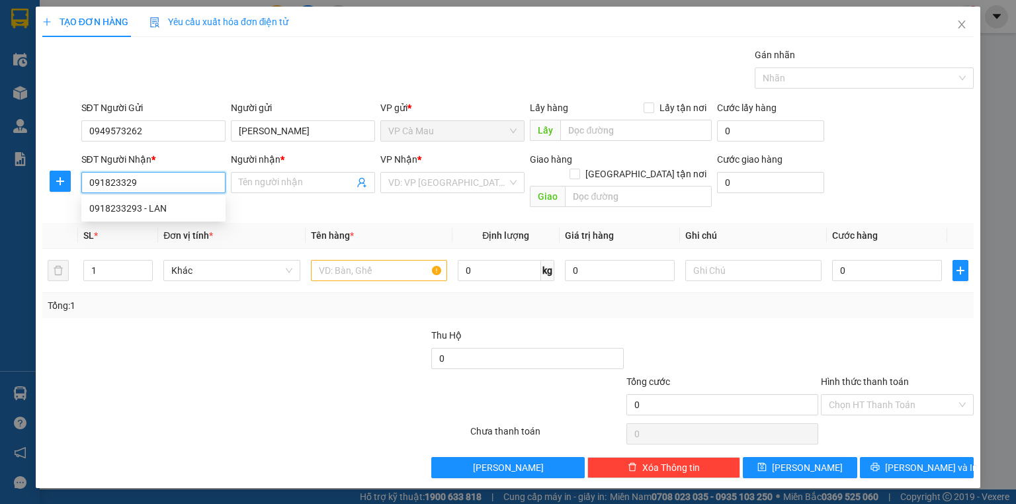
type input "0918233293"
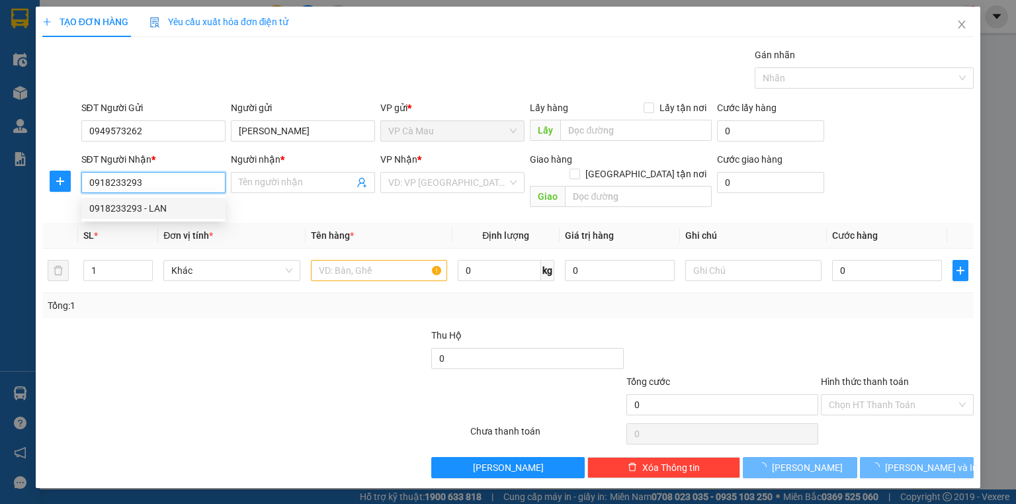
click at [163, 210] on div "0918233293 - LAN" at bounding box center [153, 208] width 128 height 15
type input "LAN"
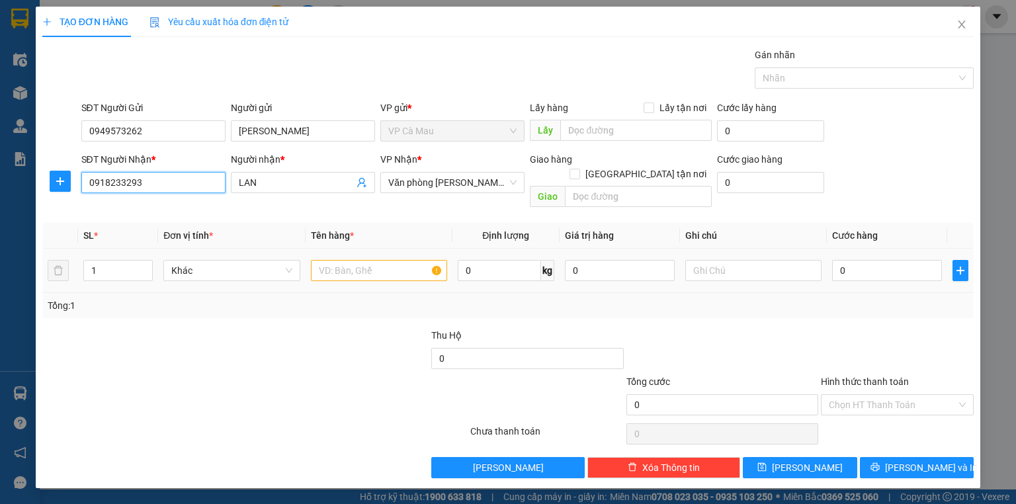
type input "0918233293"
click at [337, 257] on div at bounding box center [379, 270] width 136 height 26
click at [337, 260] on input "text" at bounding box center [379, 270] width 136 height 21
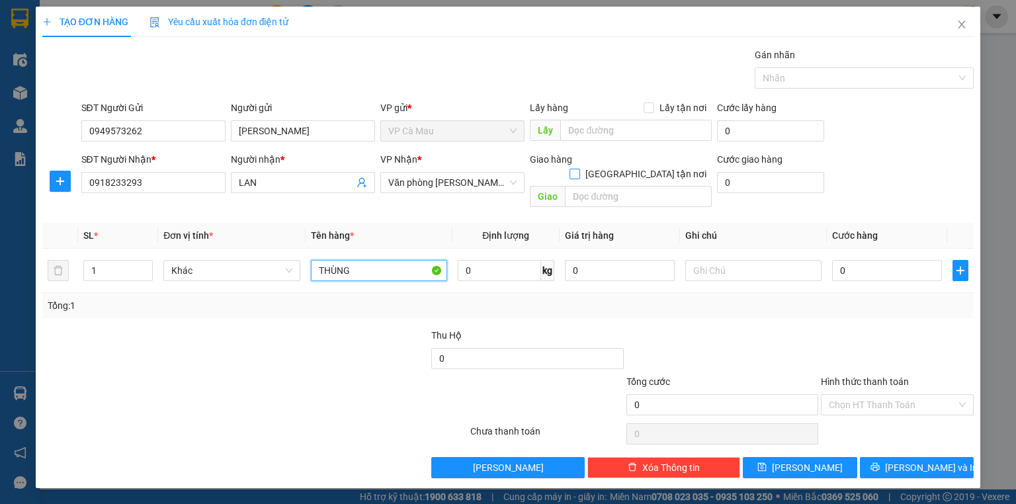
type input "THÙNG"
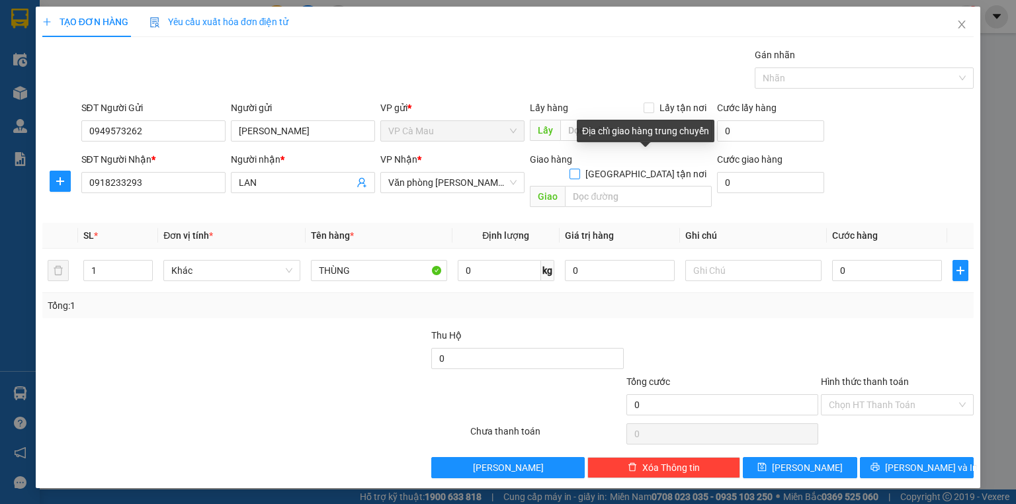
click at [651, 167] on span "[GEOGRAPHIC_DATA] tận nơi" at bounding box center [646, 174] width 132 height 15
click at [579, 169] on input "[GEOGRAPHIC_DATA] tận nơi" at bounding box center [573, 173] width 9 height 9
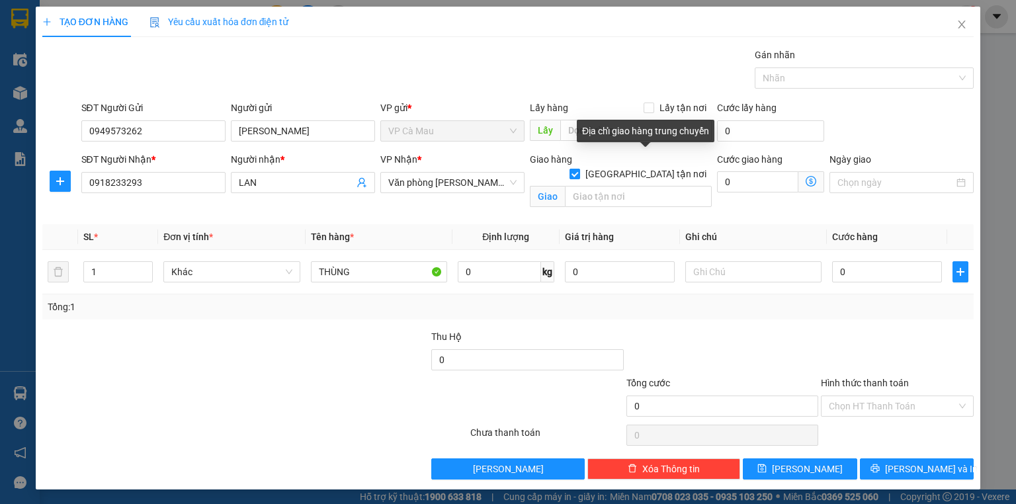
click at [648, 167] on label "[GEOGRAPHIC_DATA] tận nơi" at bounding box center [640, 174] width 142 height 15
click at [579, 169] on input "[GEOGRAPHIC_DATA] tận nơi" at bounding box center [573, 173] width 9 height 9
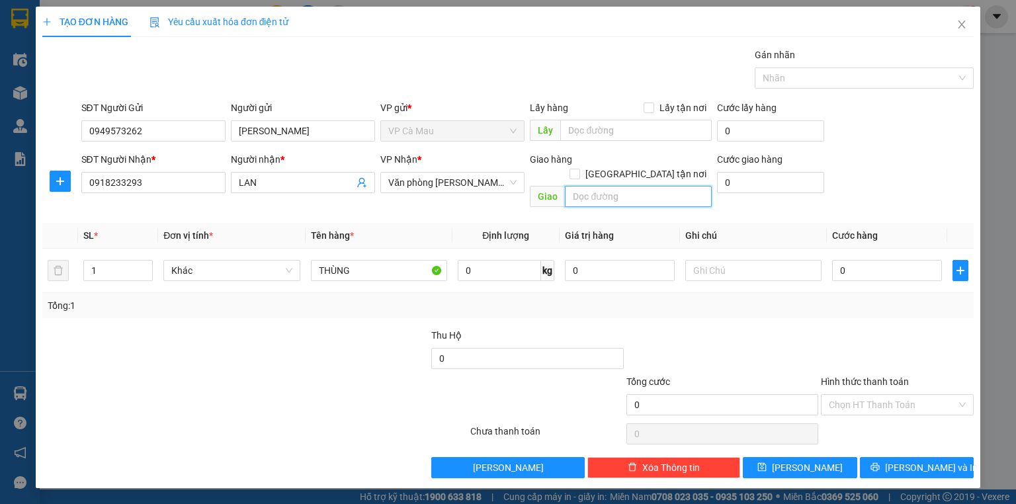
click at [643, 187] on input "text" at bounding box center [638, 196] width 147 height 21
click at [647, 167] on label "[GEOGRAPHIC_DATA] tận nơi" at bounding box center [640, 174] width 142 height 15
click at [579, 169] on input "[GEOGRAPHIC_DATA] tận nơi" at bounding box center [573, 173] width 9 height 9
checkbox input "true"
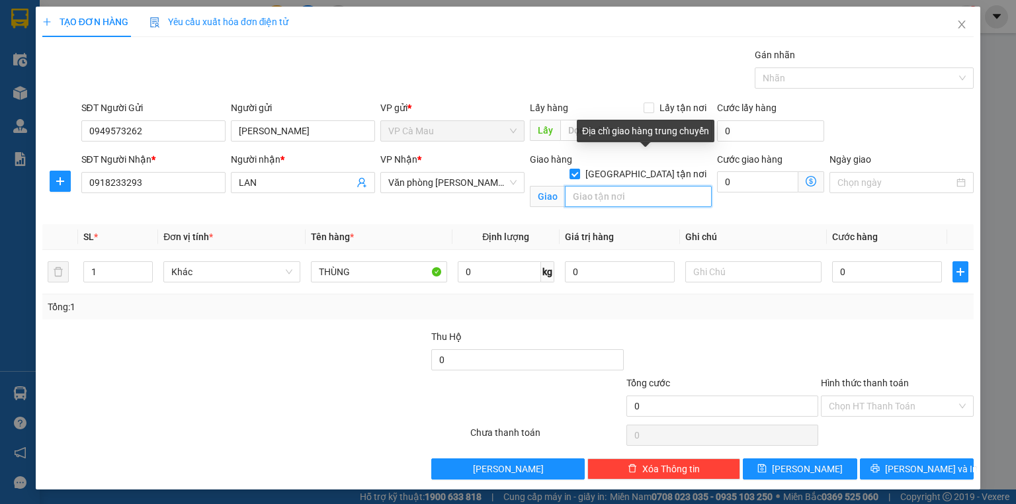
click at [643, 186] on input "text" at bounding box center [638, 196] width 147 height 21
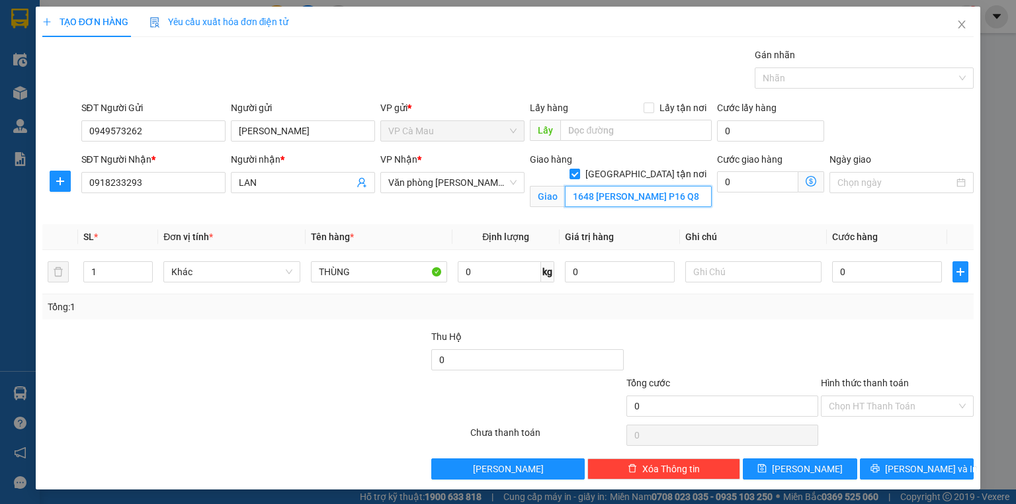
type input "1648 [PERSON_NAME] P16 Q8"
click at [817, 181] on span at bounding box center [811, 181] width 26 height 21
click at [813, 182] on icon "dollar-circle" at bounding box center [810, 181] width 11 height 11
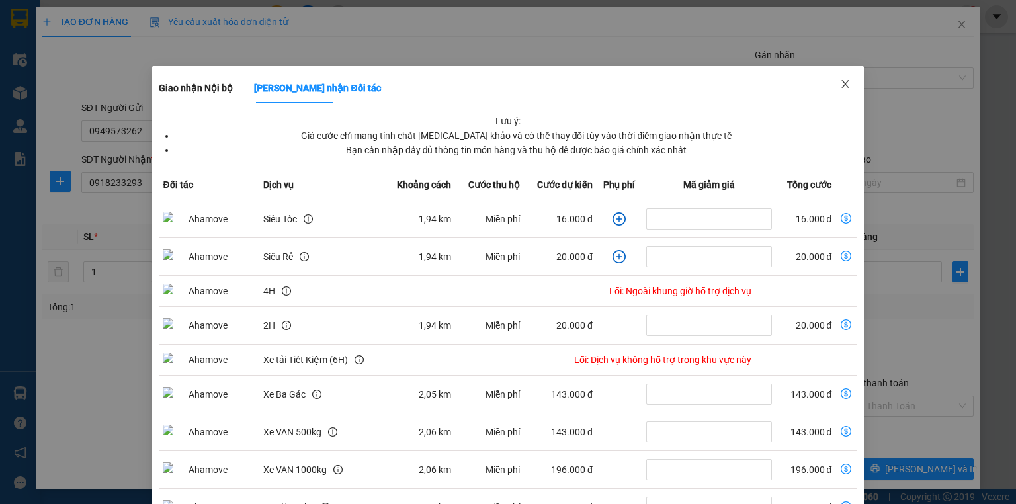
click at [841, 83] on icon "close" at bounding box center [844, 84] width 7 height 8
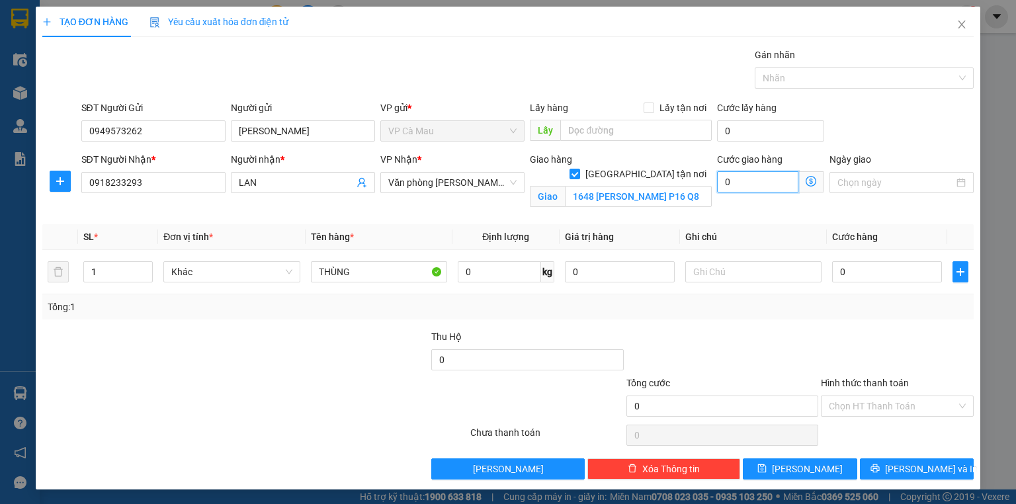
click at [765, 176] on input "0" at bounding box center [757, 181] width 81 height 21
type input "0"
type input "4"
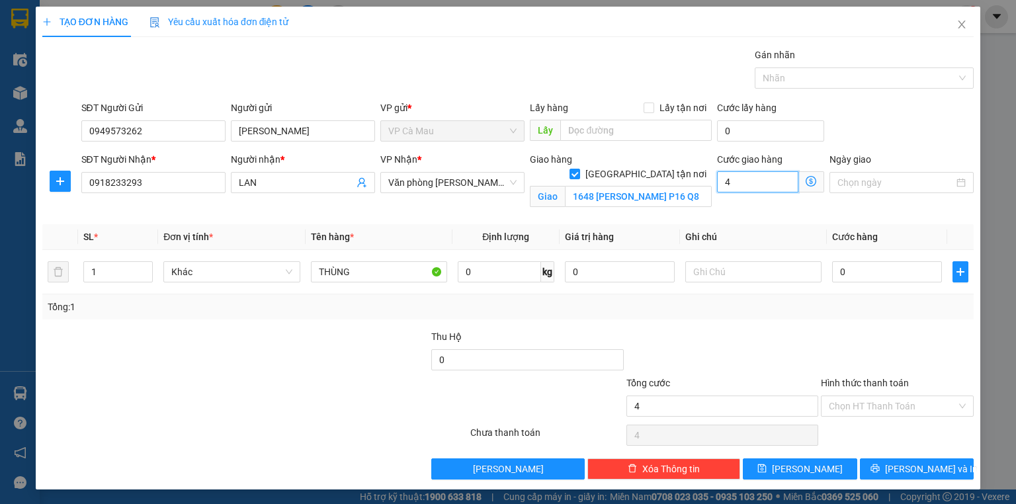
type input "40"
type input "40.000"
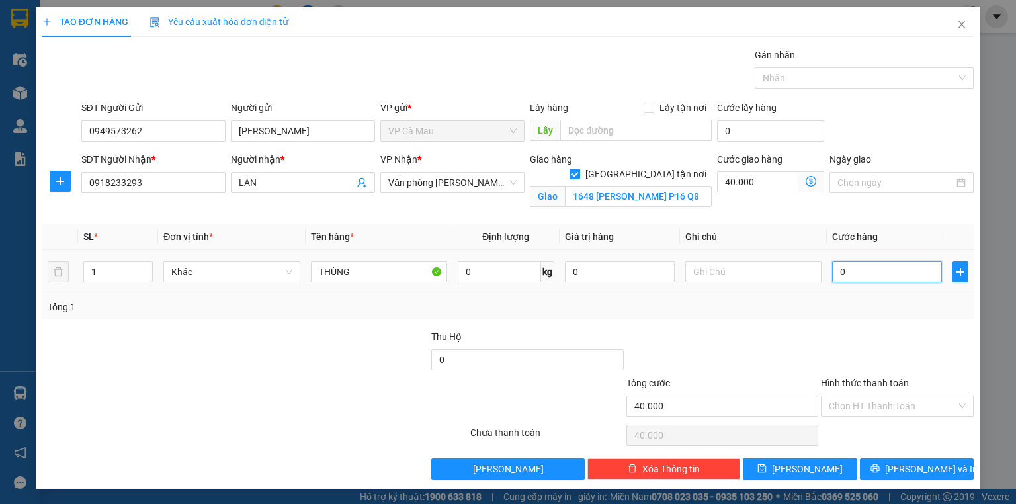
click at [905, 272] on input "0" at bounding box center [887, 271] width 110 height 21
type input "3"
type input "40.003"
type input "30"
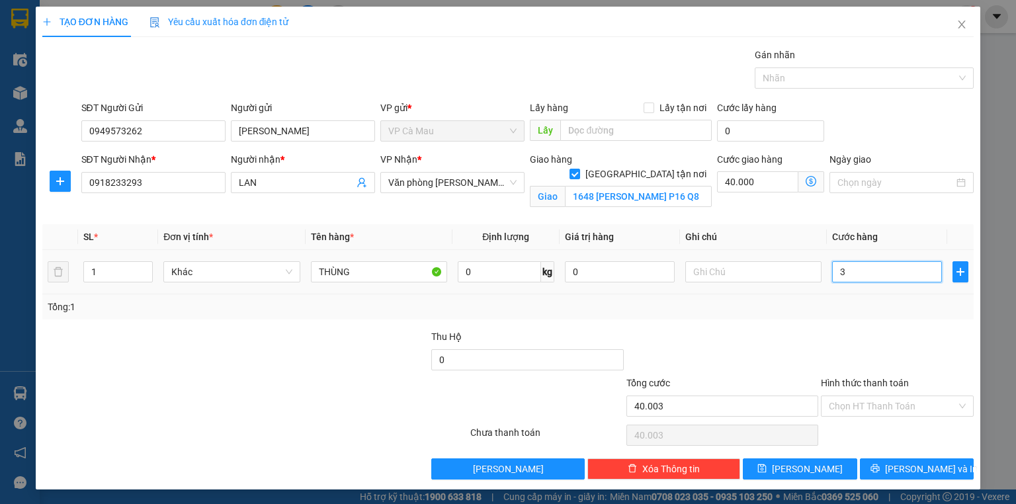
type input "40.030"
type input "30.000"
type input "70.000"
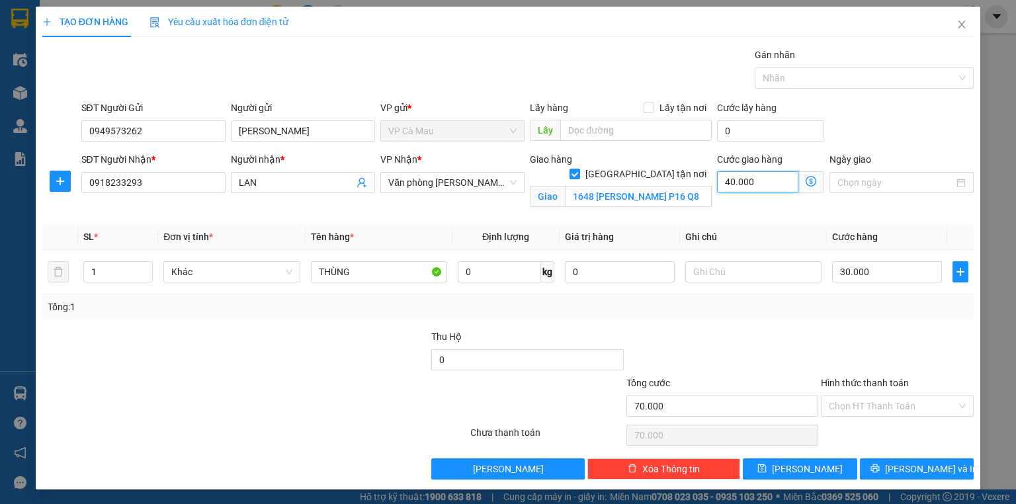
click at [762, 173] on input "40.000" at bounding box center [757, 181] width 81 height 21
type input "30.000"
type input "0"
type input "30.005"
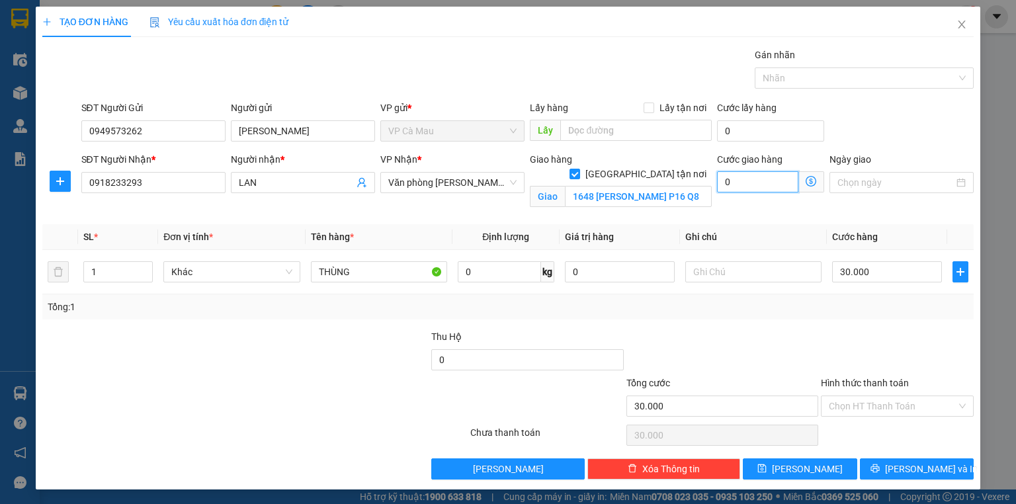
type input "30.005"
type input "5"
type input "30.050"
type input "50"
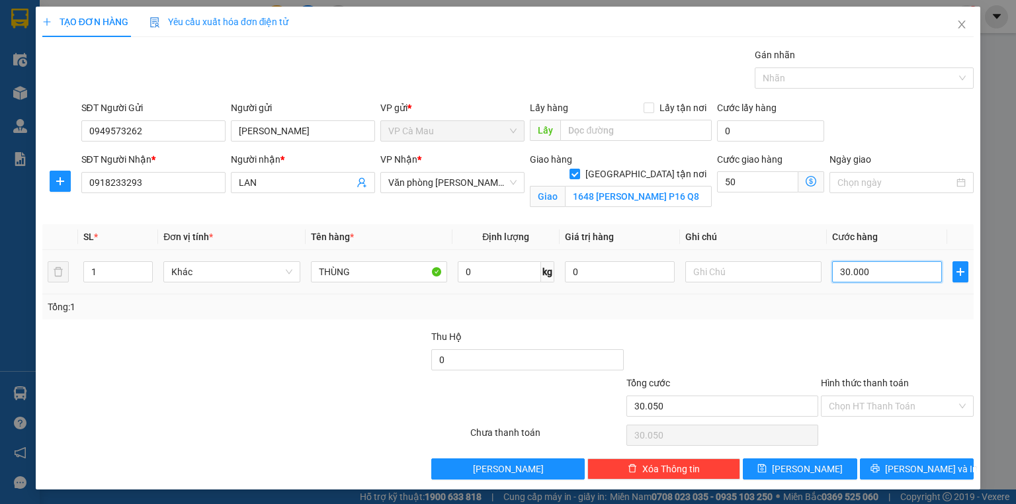
type input "80.000"
type input "50.000"
click at [912, 274] on input "30.000" at bounding box center [887, 271] width 110 height 21
type input "0"
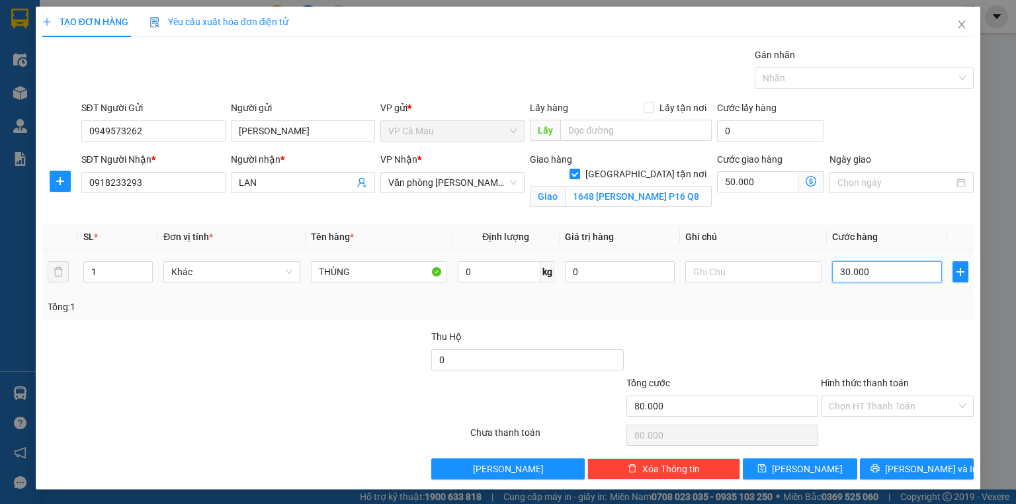
type input "50.000"
type input "06"
type input "50.006"
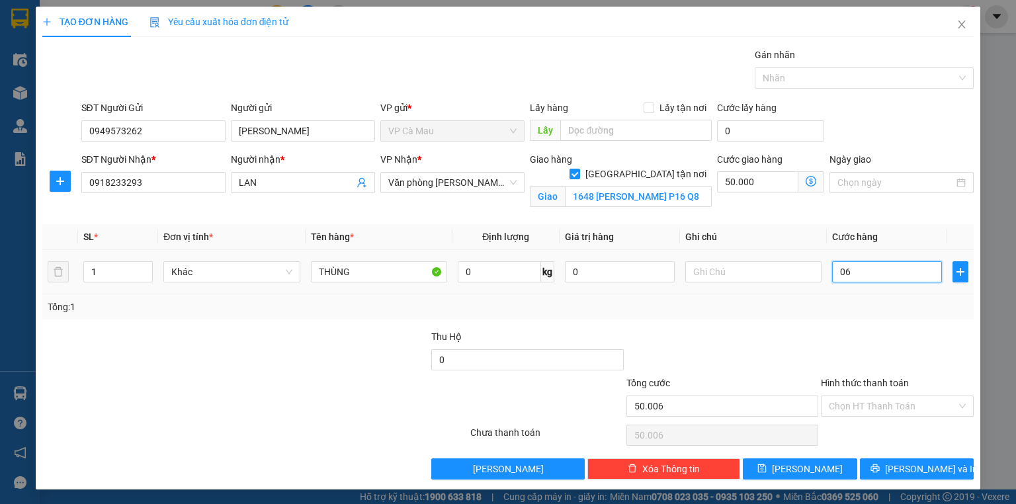
type input "060"
type input "50.060"
type input "60.000"
type input "110.000"
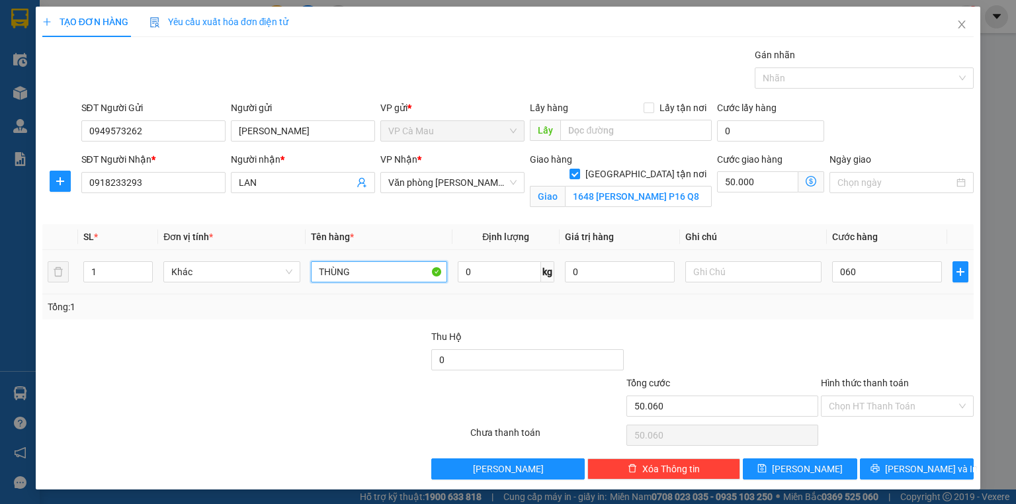
type input "110.000"
click at [311, 270] on input "THÙNG" at bounding box center [379, 271] width 136 height 21
type input "2 THÙNG"
type input "2"
click at [139, 262] on span "Increase Value" at bounding box center [145, 268] width 15 height 12
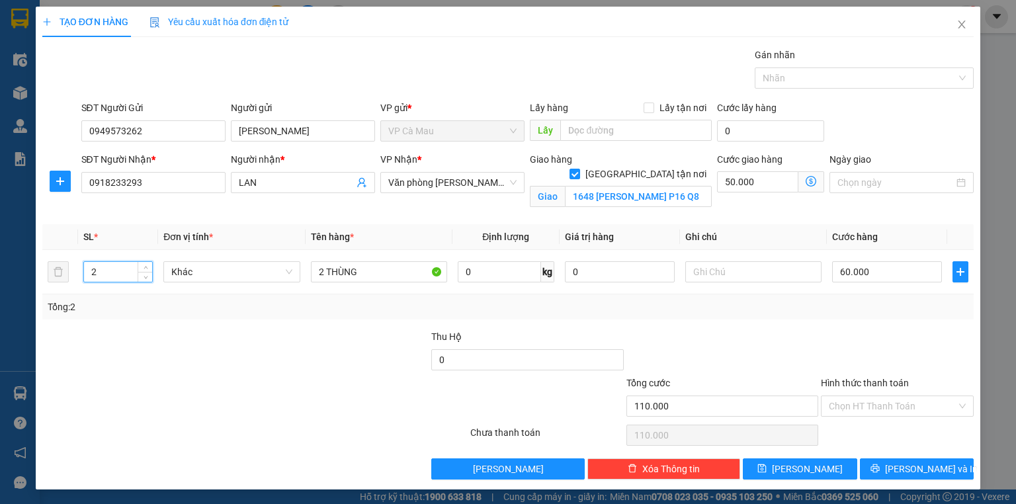
click at [916, 386] on div "Hình thức thanh toán" at bounding box center [897, 386] width 153 height 20
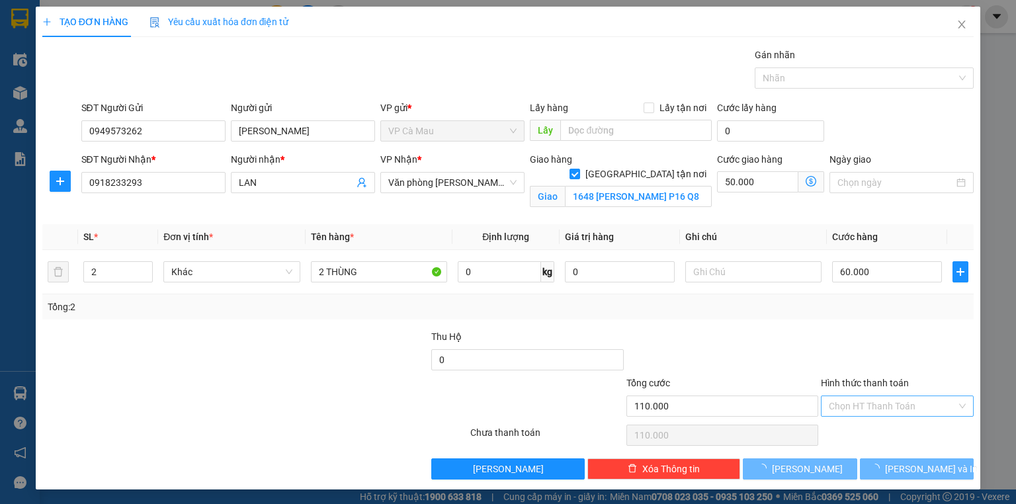
click at [910, 404] on input "Hình thức thanh toán" at bounding box center [893, 406] width 128 height 20
type input "0"
type input "50.000"
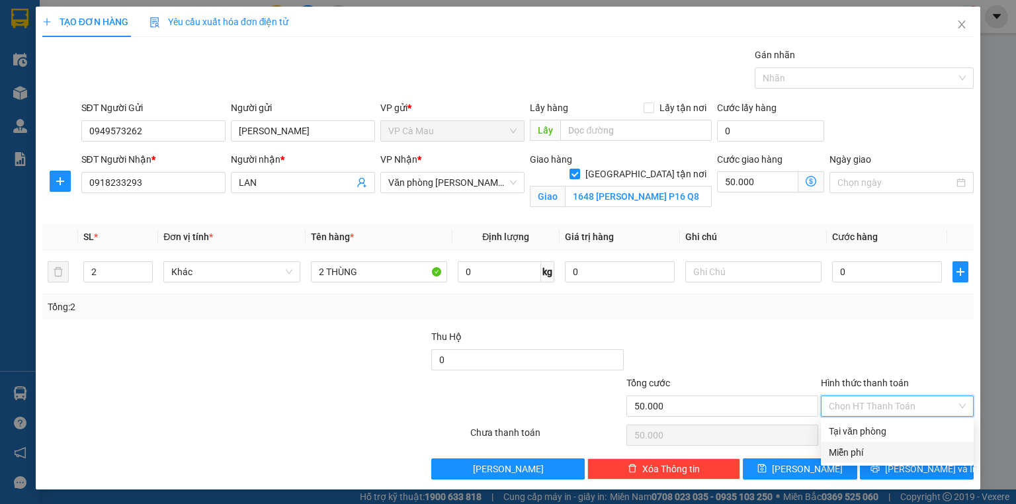
click at [898, 442] on div "Miễn phí" at bounding box center [897, 452] width 153 height 21
type input "0"
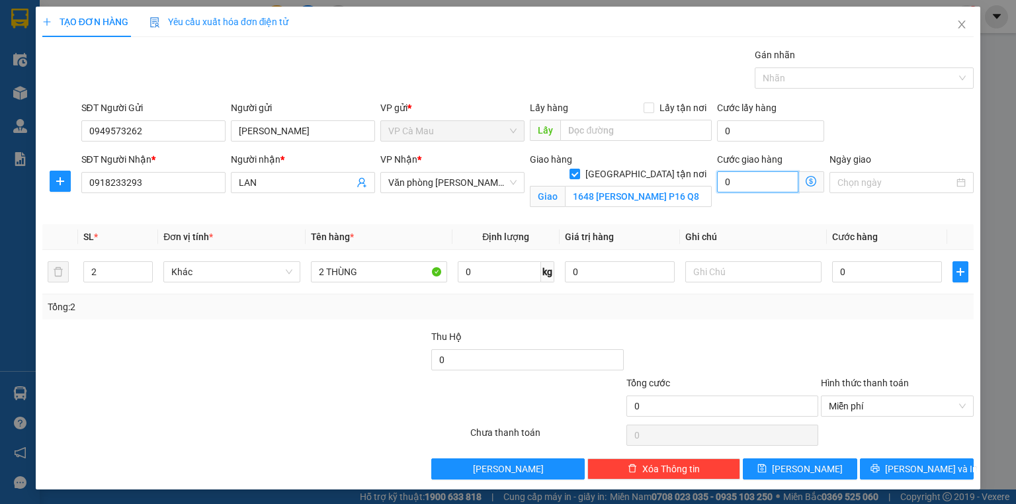
click at [745, 176] on input "0" at bounding box center [757, 181] width 81 height 21
type input "0"
click at [862, 271] on input "0" at bounding box center [887, 271] width 110 height 21
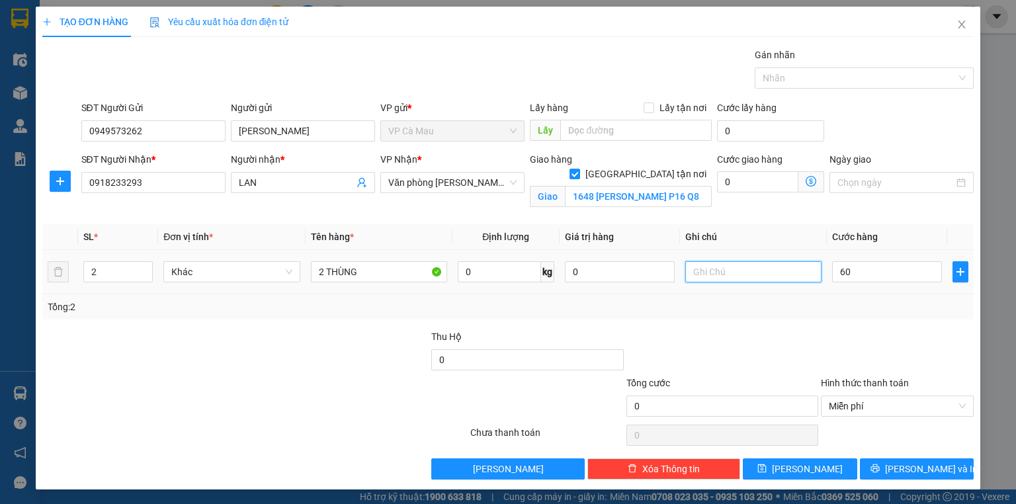
type input "60.000"
click at [780, 279] on input "text" at bounding box center [753, 271] width 136 height 21
click at [739, 180] on input "0" at bounding box center [757, 181] width 81 height 21
click at [809, 177] on icon "dollar-circle" at bounding box center [810, 181] width 11 height 11
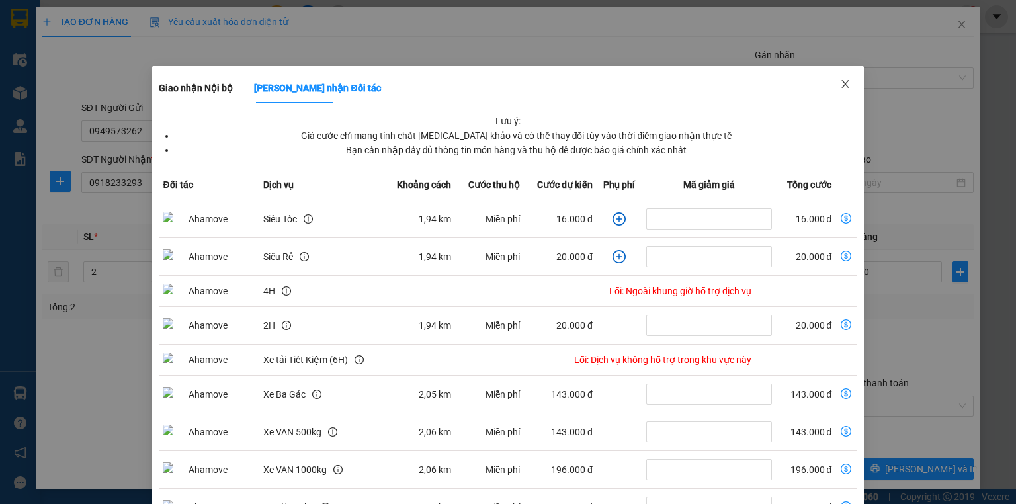
click at [828, 77] on span "Close" at bounding box center [845, 84] width 37 height 37
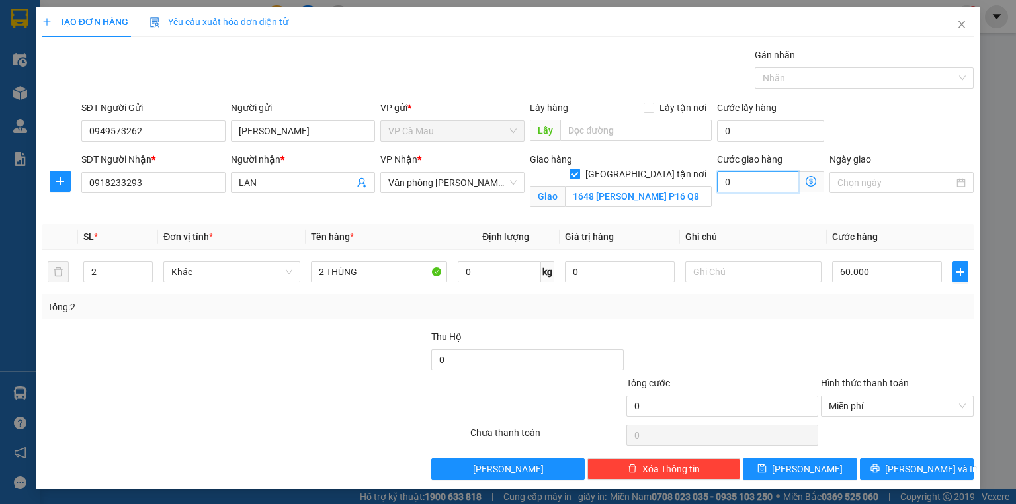
click at [745, 179] on input "0" at bounding box center [757, 181] width 81 height 21
type input "0"
click at [916, 407] on span "Miễn phí" at bounding box center [897, 406] width 137 height 20
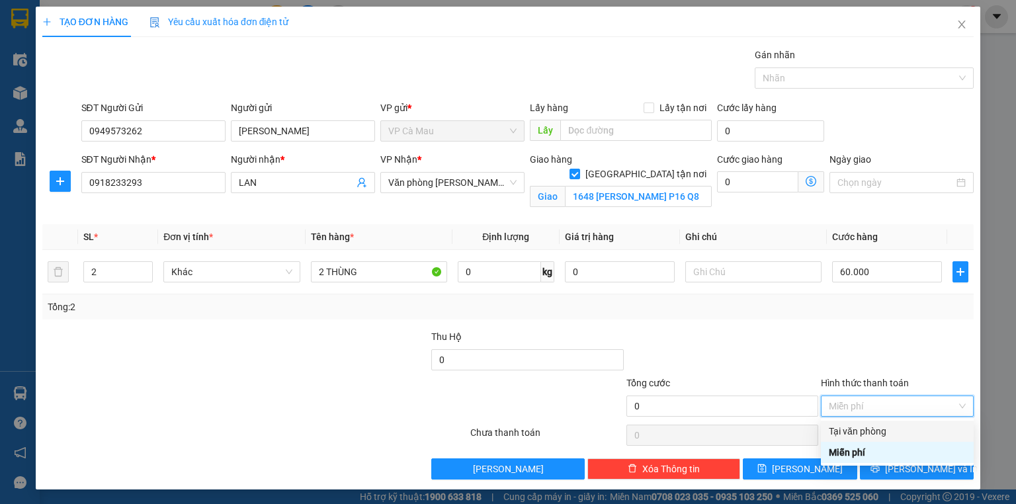
click at [892, 436] on div "Tại văn phòng" at bounding box center [897, 431] width 137 height 15
type input "60.000"
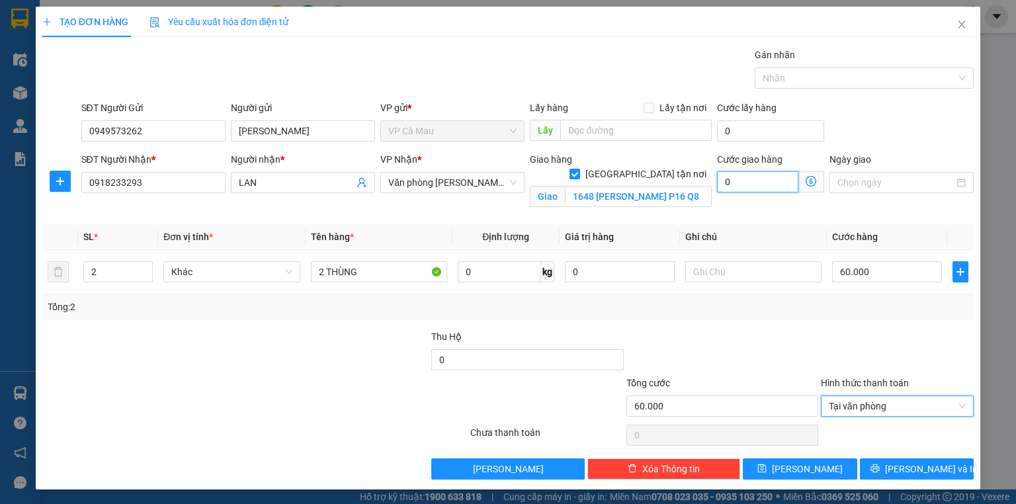
click at [754, 175] on input "0" at bounding box center [757, 181] width 81 height 21
type input "0"
type input "60.005"
type input "5"
type input "60.050"
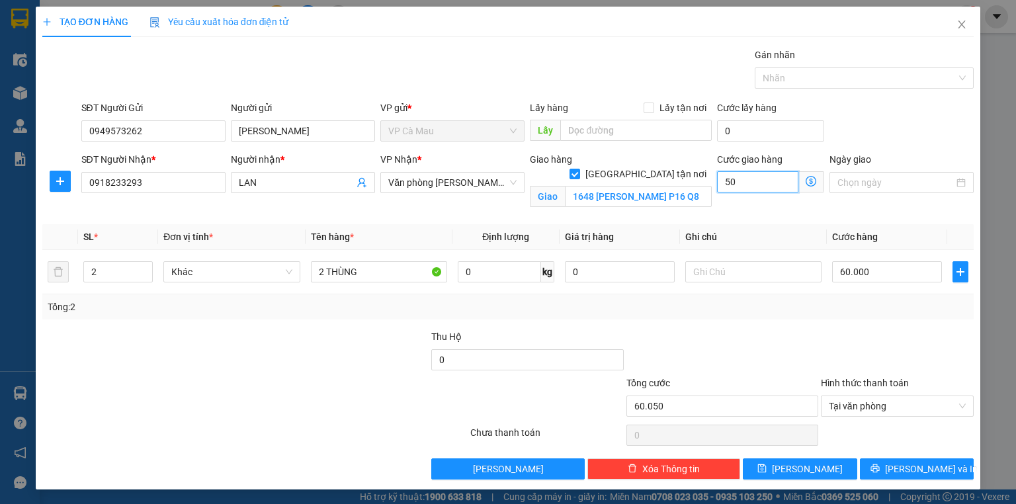
type input "50"
type input "110.000"
type input "50.000"
click at [777, 218] on div "Transit Pickup Surcharge Ids Transit Deliver Surcharge Ids Transit Deliver Surc…" at bounding box center [507, 264] width 931 height 432
click at [887, 460] on button "[PERSON_NAME] và In" at bounding box center [917, 468] width 114 height 21
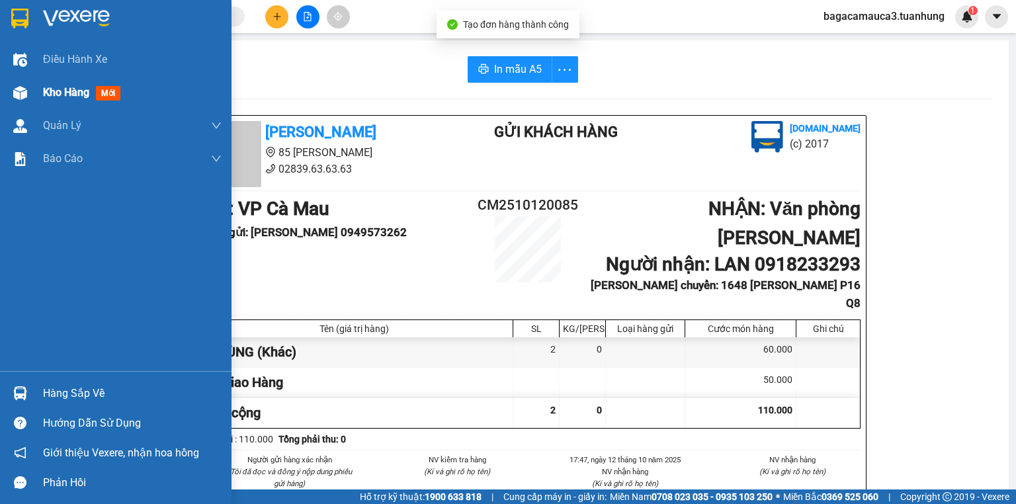
click at [80, 95] on span "Kho hàng" at bounding box center [66, 92] width 46 height 13
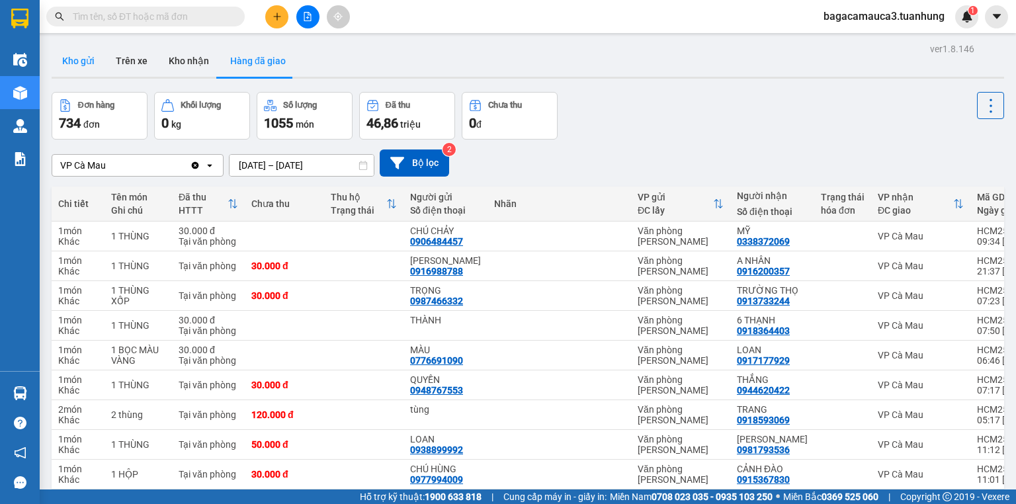
click at [69, 63] on button "Kho gửi" at bounding box center [79, 61] width 54 height 32
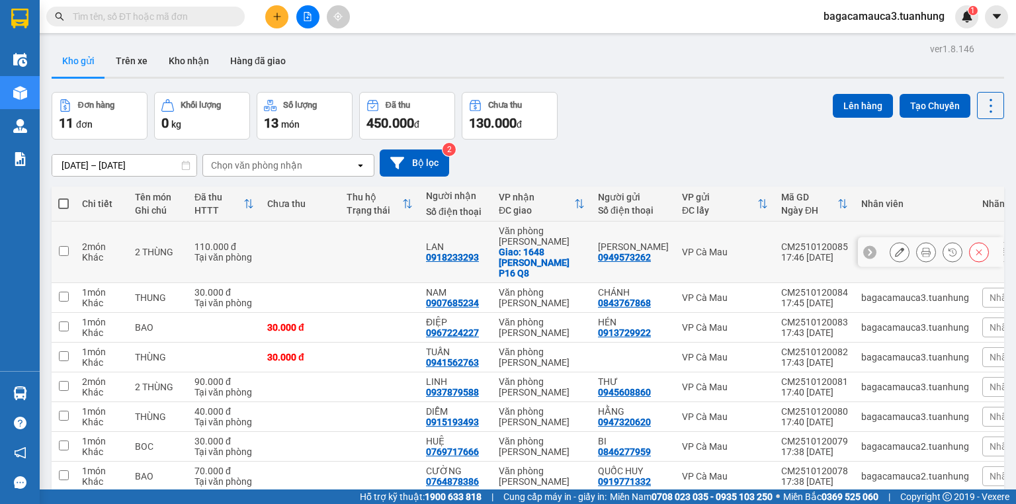
click at [895, 247] on icon at bounding box center [899, 251] width 9 height 9
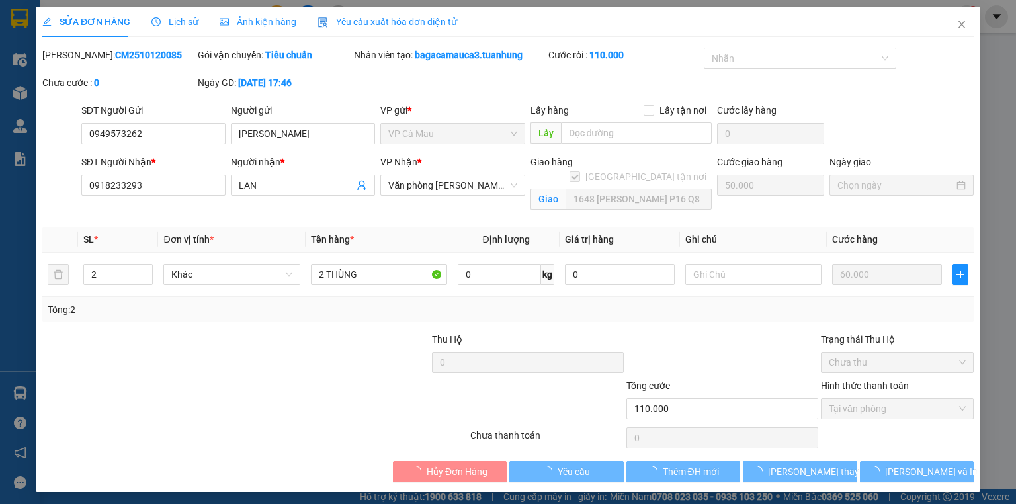
type input "0949573262"
type input "0918233293"
checkbox input "true"
type input "1648 [PERSON_NAME] P16 Q8"
type input "110.000"
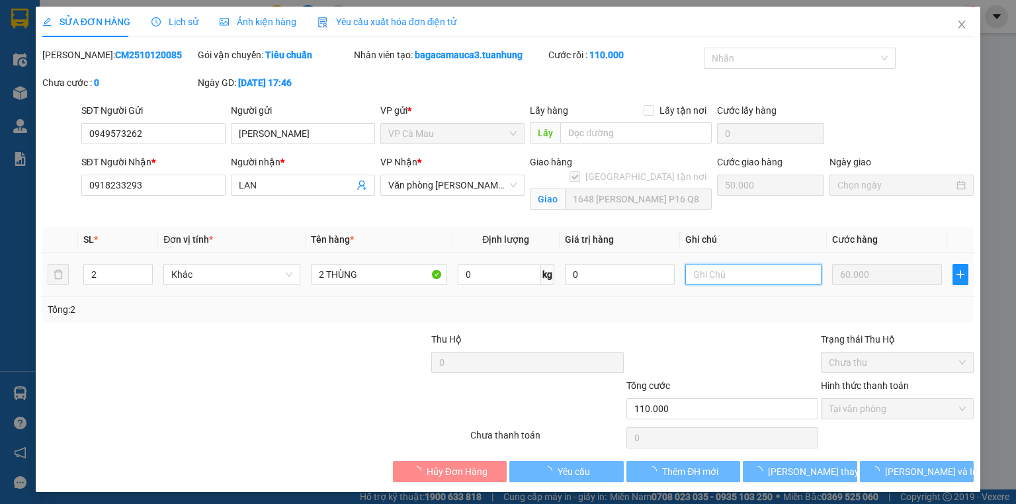
click at [753, 265] on input "text" at bounding box center [753, 274] width 136 height 21
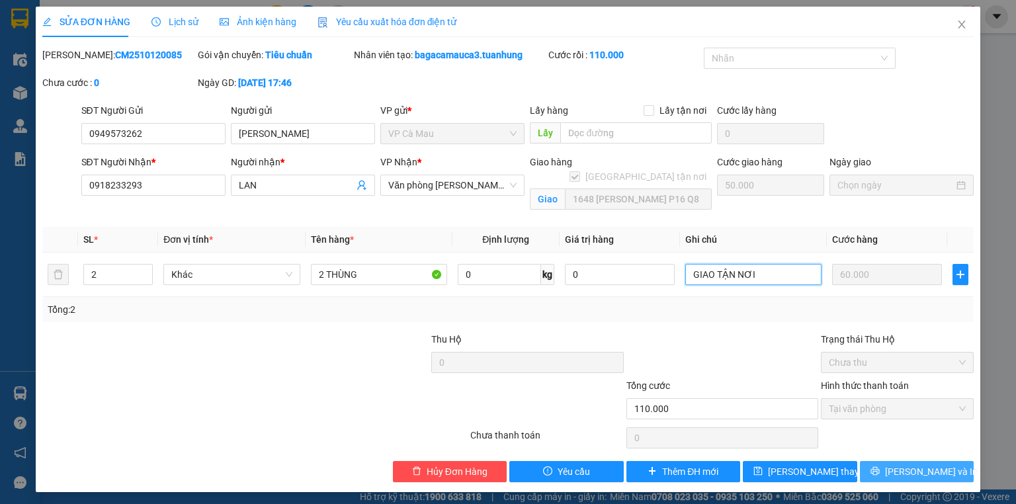
type input "GIAO TẬN NƠI"
click at [904, 461] on button "[PERSON_NAME] và In" at bounding box center [917, 471] width 114 height 21
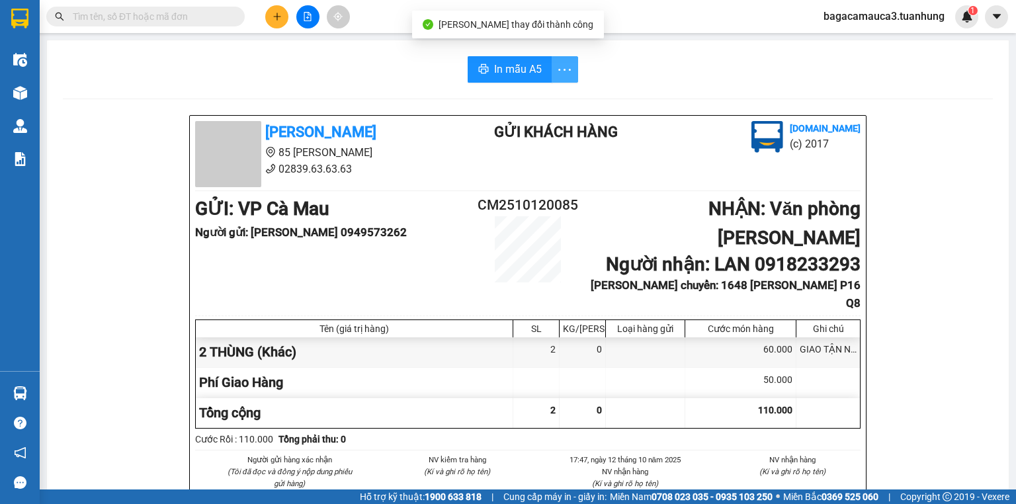
click at [561, 69] on icon "more" at bounding box center [564, 69] width 17 height 17
click at [536, 95] on div "In mẫu A5 theo số lượng (2)" at bounding box center [508, 98] width 114 height 15
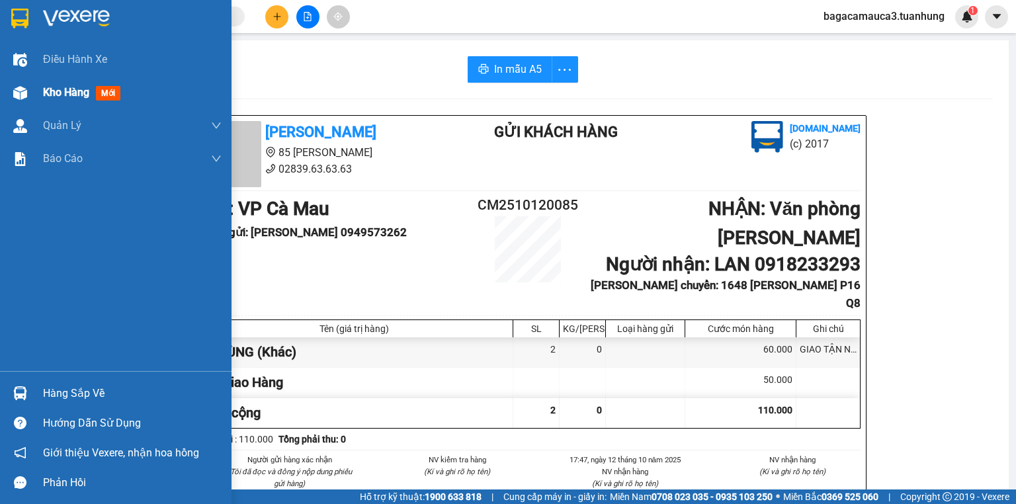
click at [20, 97] on img at bounding box center [20, 93] width 14 height 14
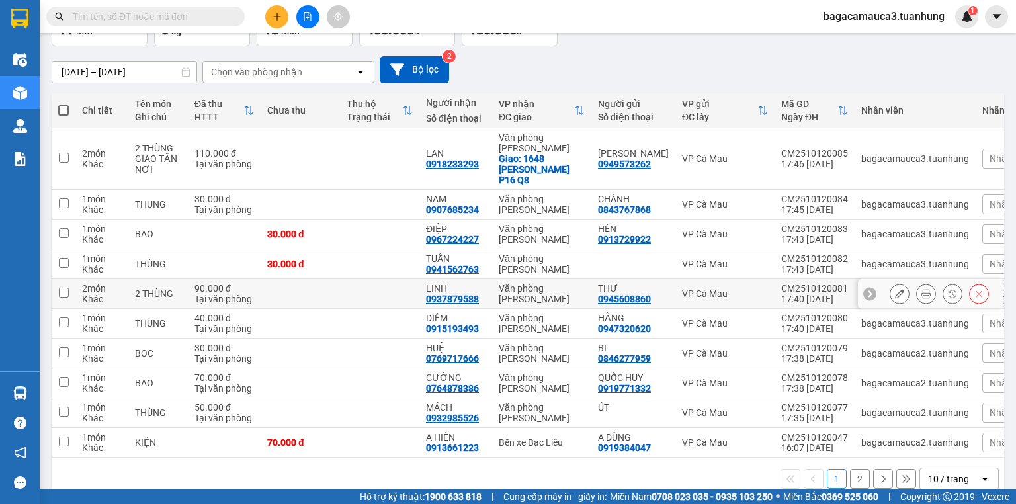
scroll to position [108, 0]
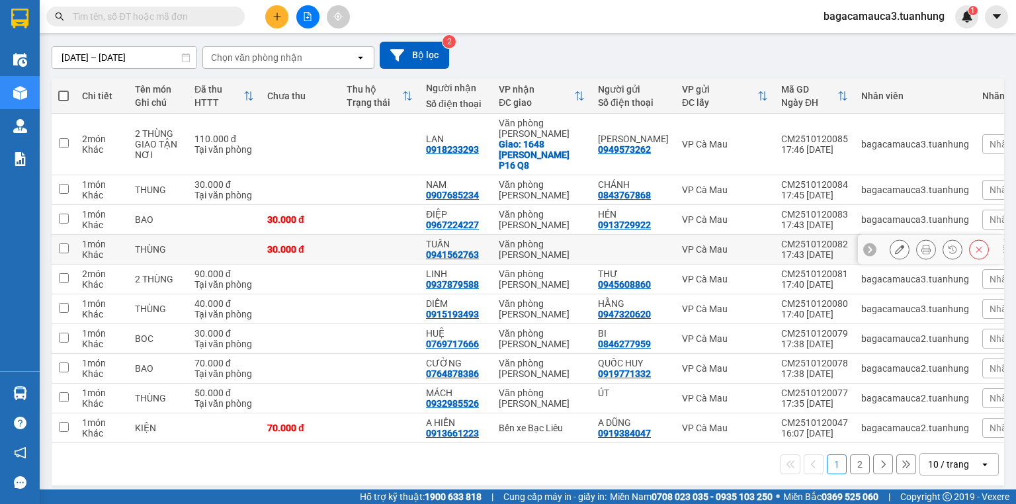
click at [895, 245] on icon at bounding box center [899, 249] width 9 height 9
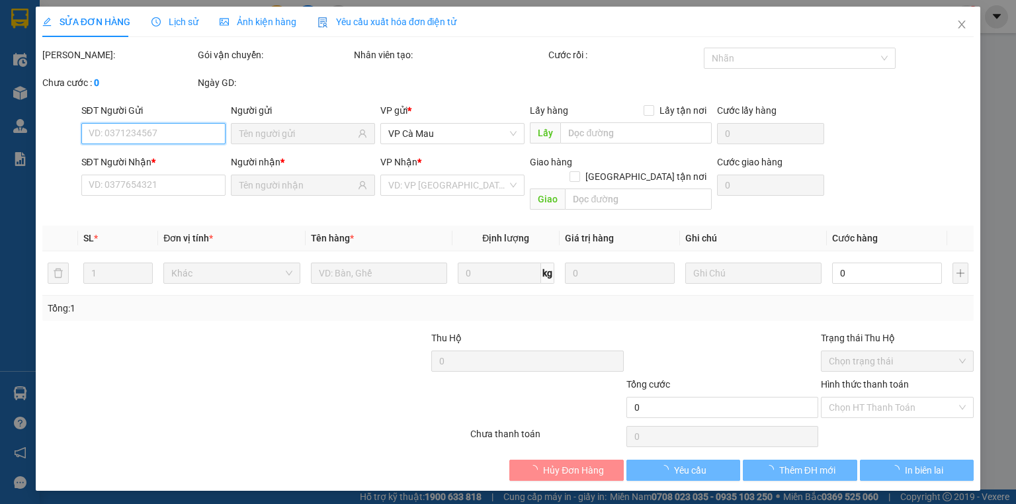
type input "0941562763"
type input "30.000"
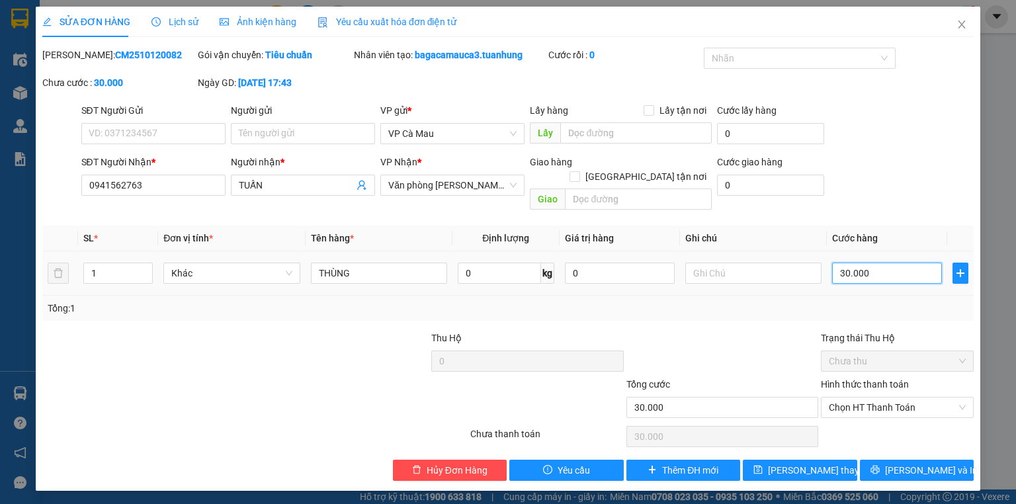
click at [876, 263] on input "30.000" at bounding box center [887, 273] width 110 height 21
type input "0"
type input "4"
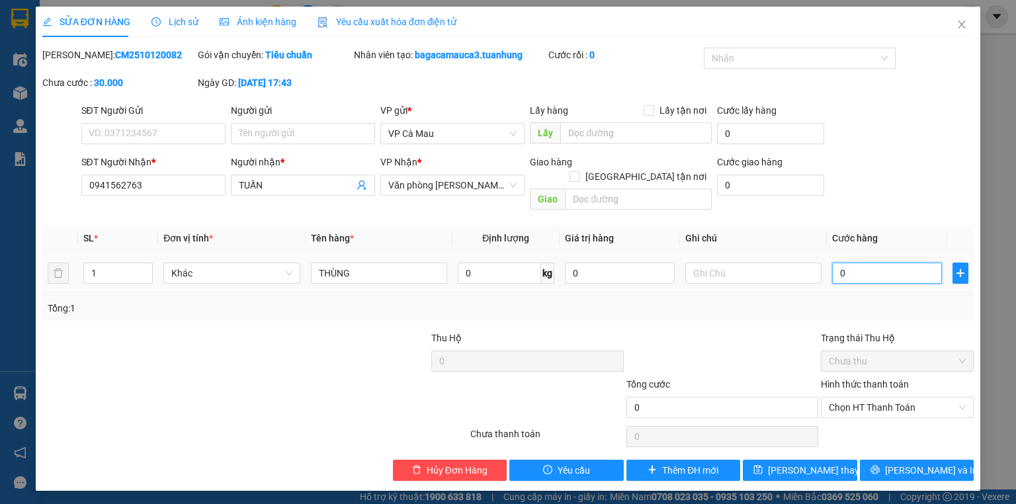
type input "4"
type input "04"
type input "40"
type input "040"
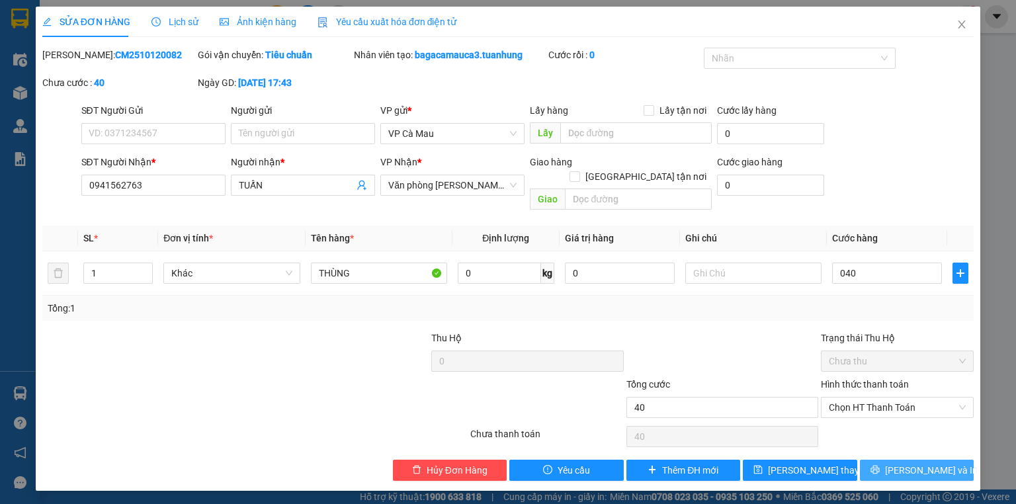
type input "40.000"
click at [878, 460] on button "[PERSON_NAME] và In" at bounding box center [917, 470] width 114 height 21
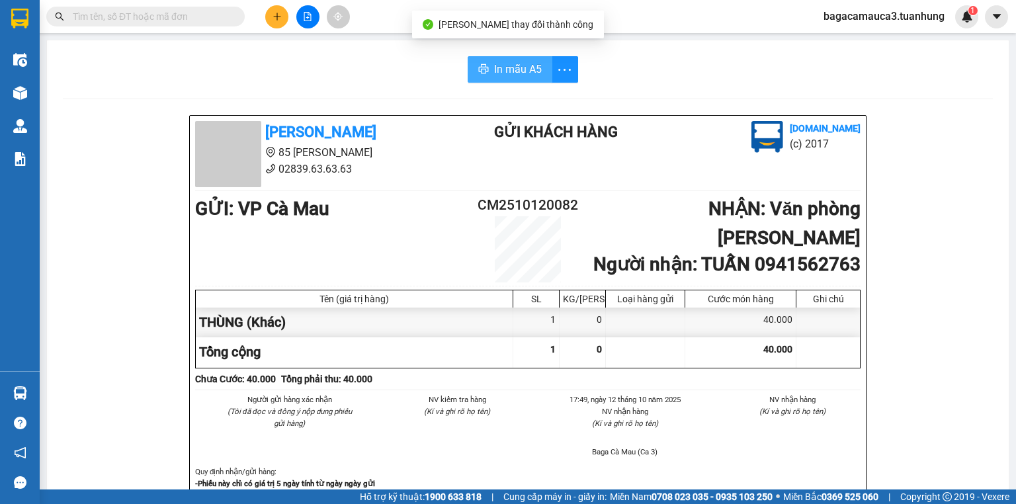
click at [503, 61] on span "In mẫu A5" at bounding box center [518, 69] width 48 height 17
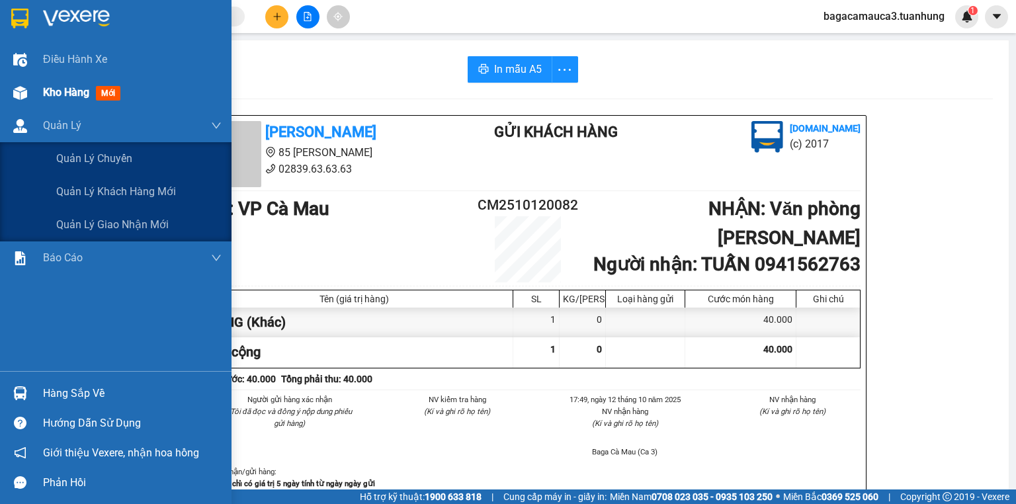
click at [44, 93] on span "Kho hàng" at bounding box center [66, 92] width 46 height 13
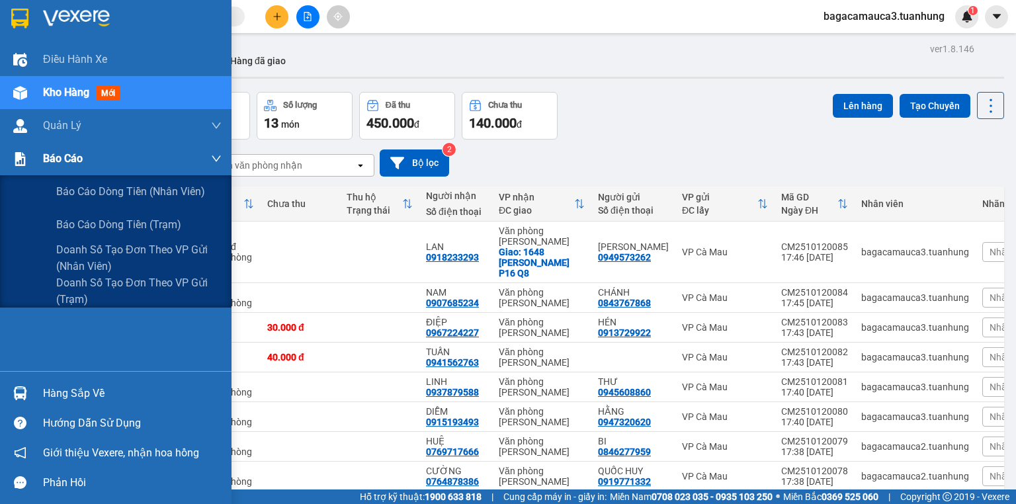
click at [23, 157] on img at bounding box center [20, 159] width 14 height 14
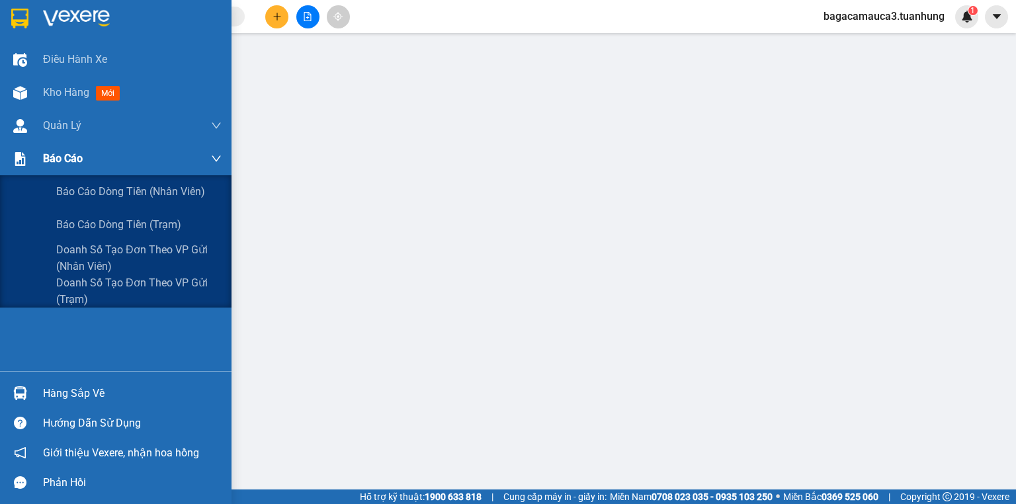
click at [17, 145] on div "Báo cáo" at bounding box center [115, 158] width 231 height 33
click at [98, 227] on span "Báo cáo dòng tiền (trạm)" at bounding box center [119, 224] width 126 height 17
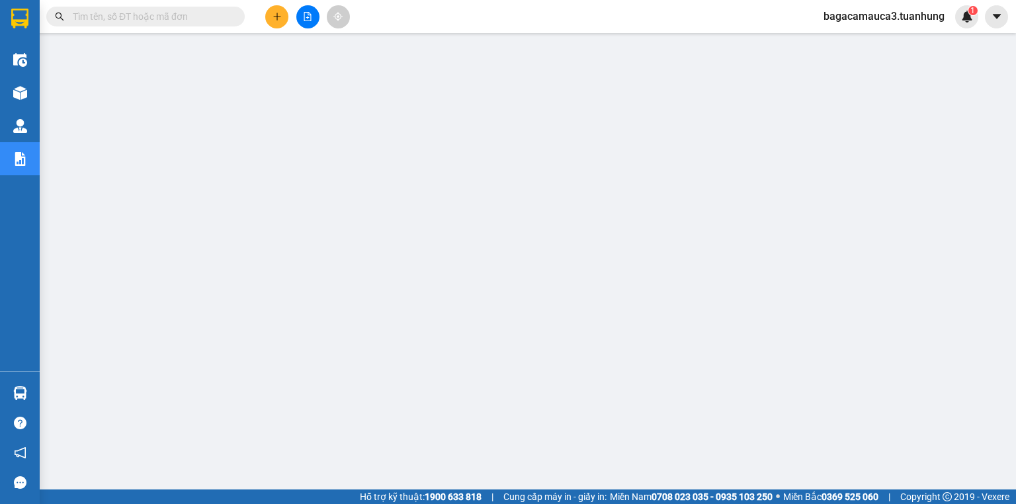
click at [177, 13] on input "text" at bounding box center [151, 16] width 156 height 15
click at [155, 5] on div "Kết quả tìm kiếm ( 150 ) Bộ lọc Mã ĐH Trạng thái Món hàng Thu hộ Tổng cước Chưa…" at bounding box center [129, 16] width 258 height 23
click at [190, 34] on main at bounding box center [508, 244] width 1016 height 489
click at [199, 28] on div "Kết quả tìm kiếm ( 150 ) Bộ lọc Mã ĐH Trạng thái Món hàng Thu hộ Tổng cước Chưa…" at bounding box center [129, 16] width 258 height 23
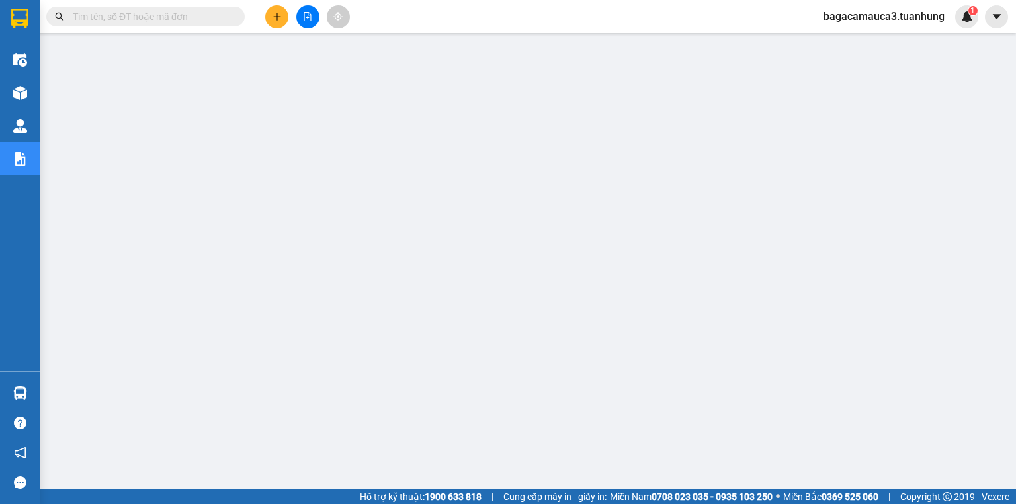
click at [200, 20] on input "text" at bounding box center [151, 16] width 156 height 15
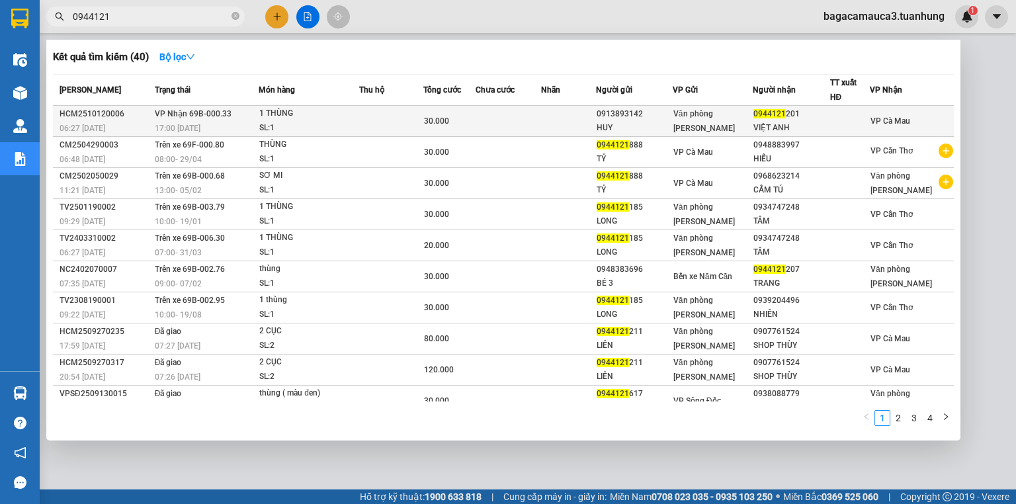
type input "0944121"
click at [709, 124] on div "Văn phòng [PERSON_NAME]" at bounding box center [712, 120] width 79 height 29
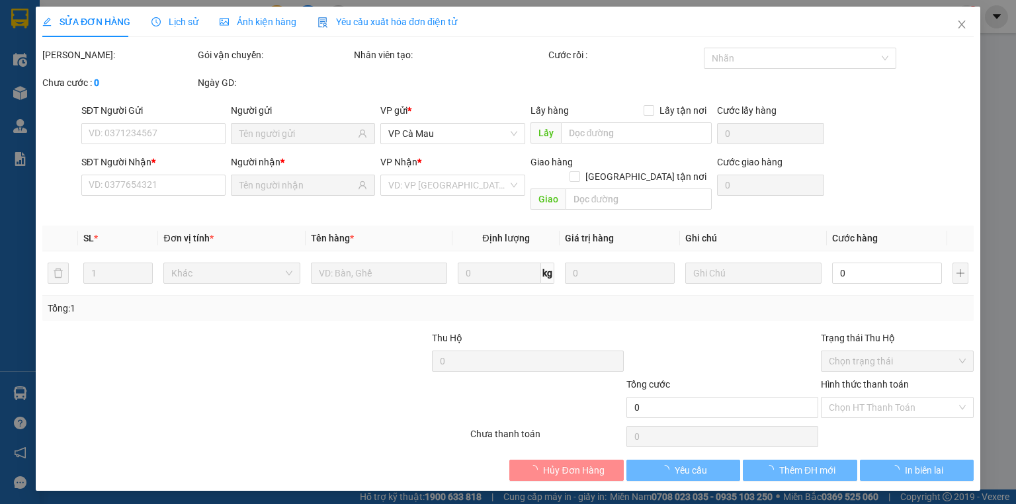
type input "0913893142"
type input "HUY"
type input "0944121201"
type input "VIỆT ANH"
type input "30.000"
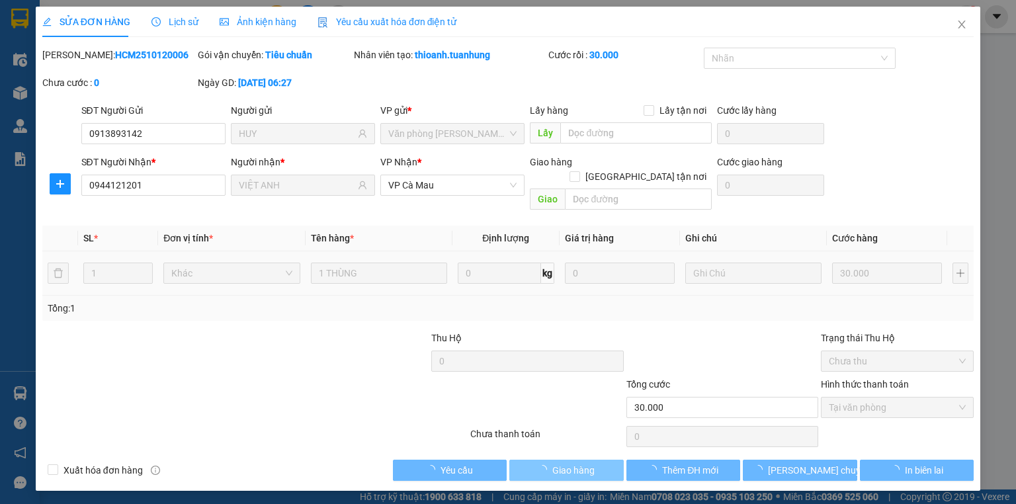
click at [581, 463] on span "Giao hàng" at bounding box center [573, 470] width 42 height 15
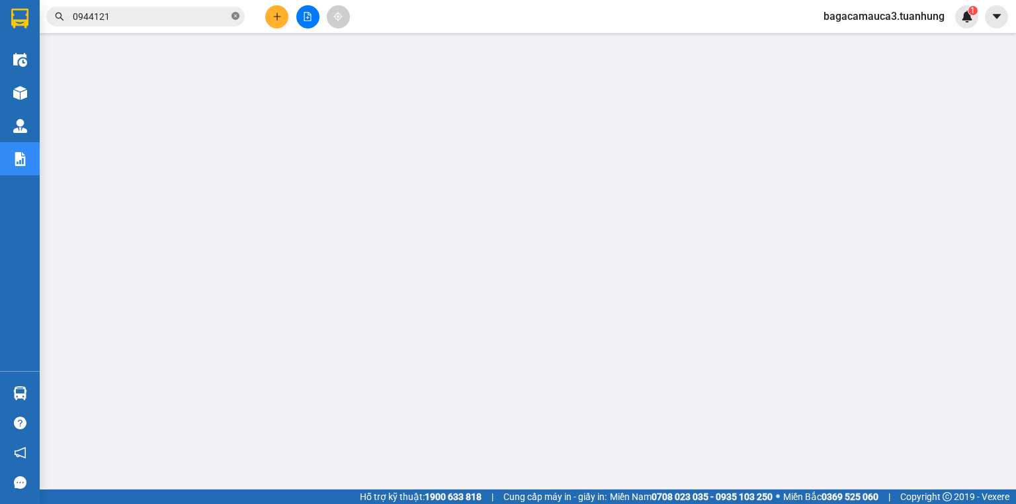
click at [234, 13] on icon "close-circle" at bounding box center [235, 16] width 8 height 8
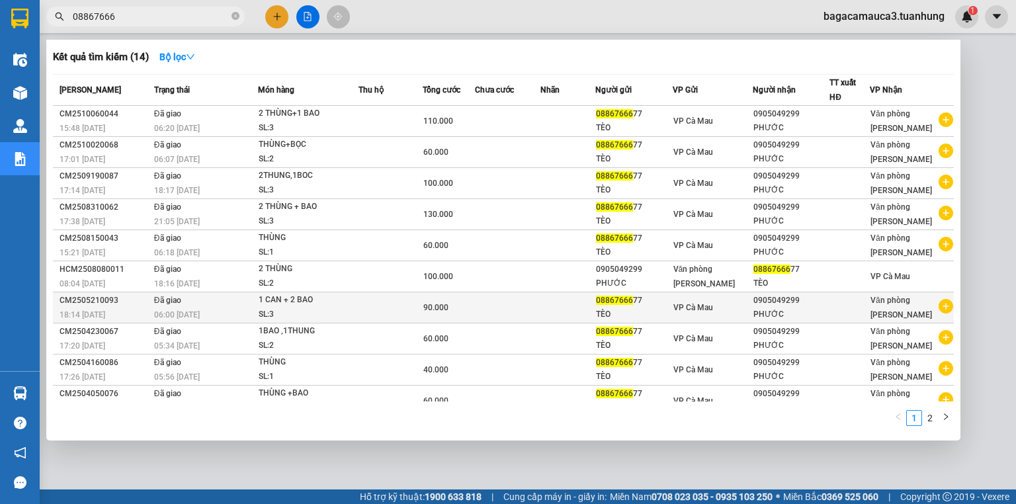
type input "08867666"
click at [942, 303] on icon "plus-circle" at bounding box center [945, 306] width 15 height 15
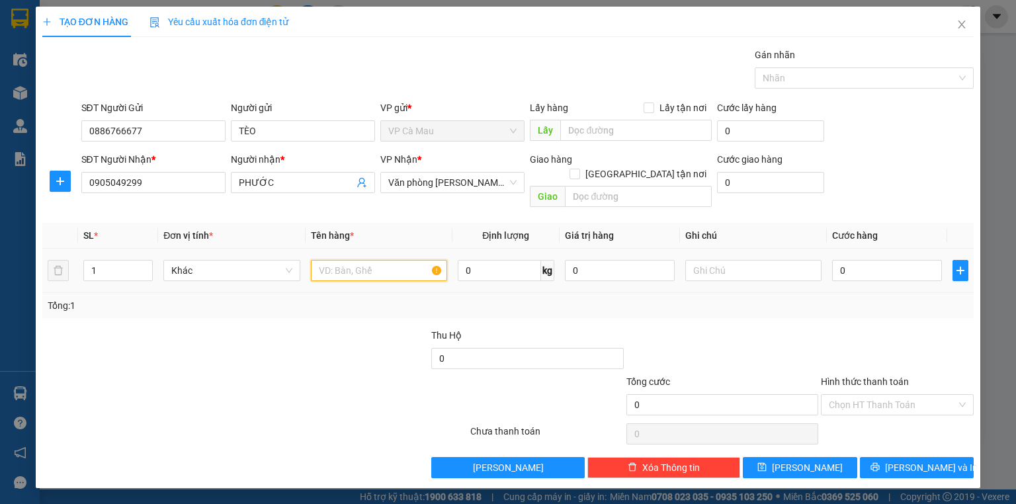
click at [358, 262] on input "text" at bounding box center [379, 270] width 136 height 21
type input "THÙNG"
click at [905, 260] on input "0" at bounding box center [887, 270] width 110 height 21
type input "5"
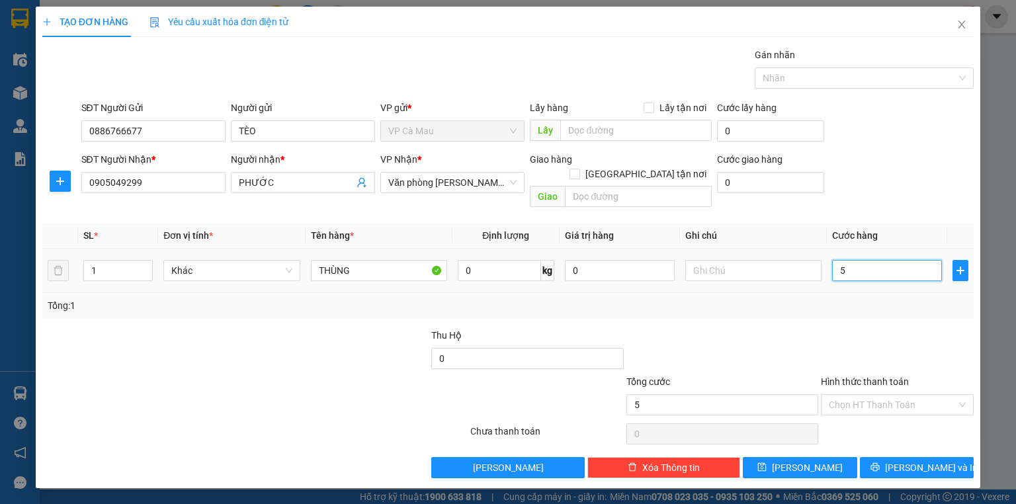
type input "5"
type input "50"
type input "50.000"
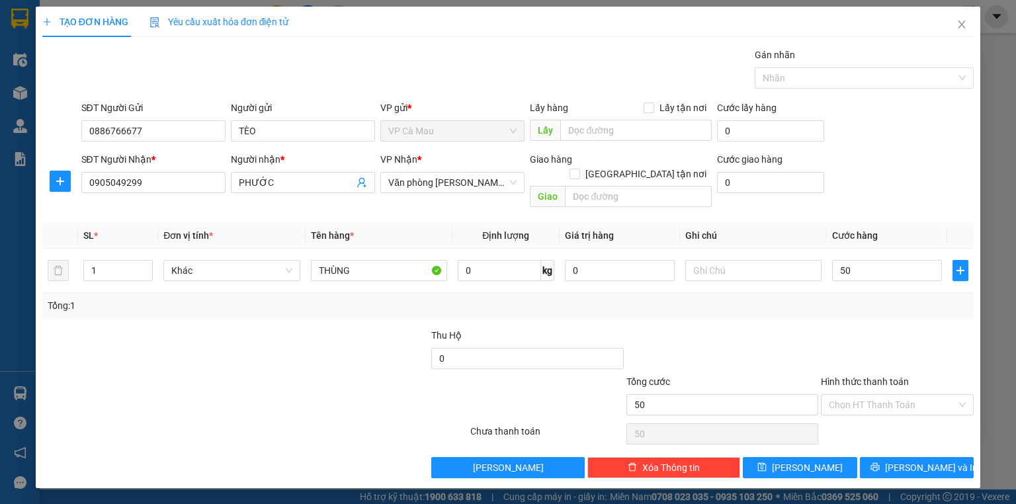
type input "50.000"
click at [888, 293] on div "Tổng: 1" at bounding box center [507, 305] width 931 height 25
click at [879, 462] on icon "printer" at bounding box center [874, 466] width 9 height 9
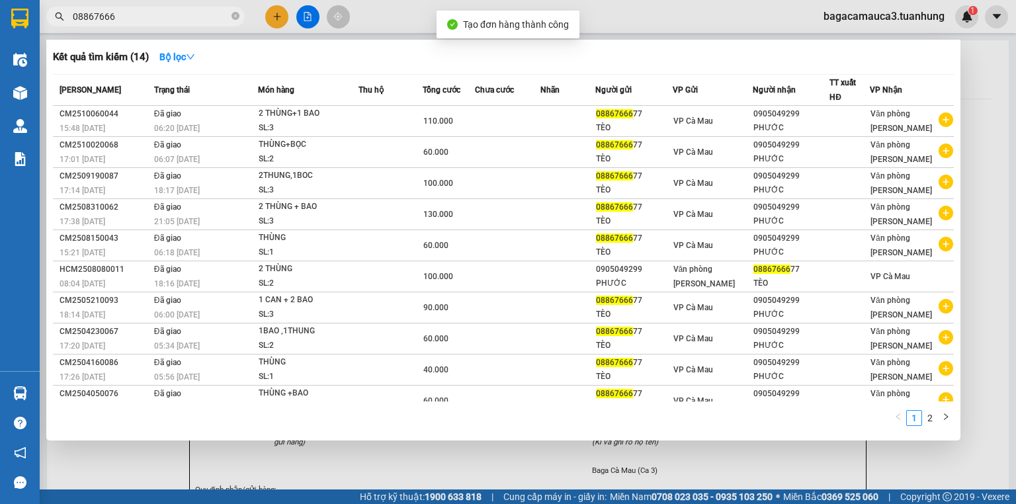
click at [394, 469] on div at bounding box center [508, 252] width 1016 height 504
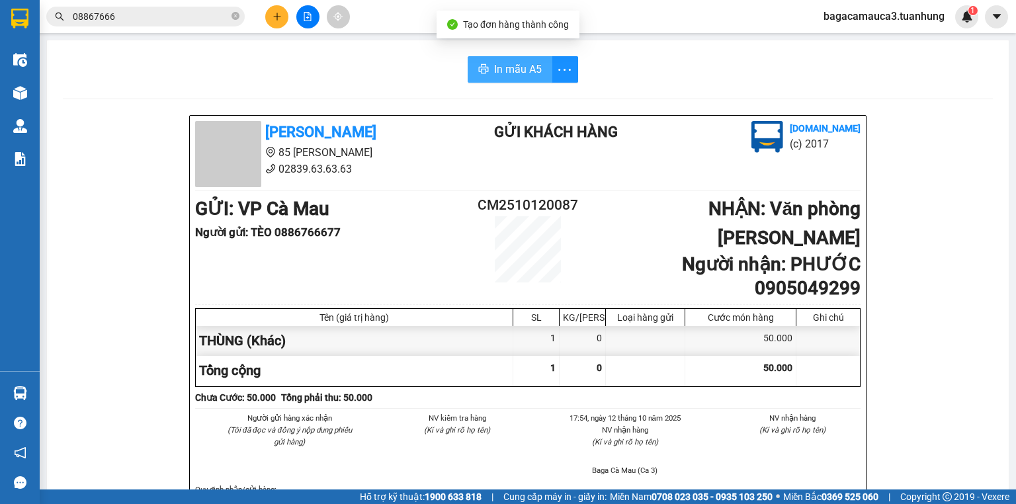
click at [503, 68] on span "In mẫu A5" at bounding box center [518, 69] width 48 height 17
click at [231, 13] on icon "close-circle" at bounding box center [235, 16] width 8 height 8
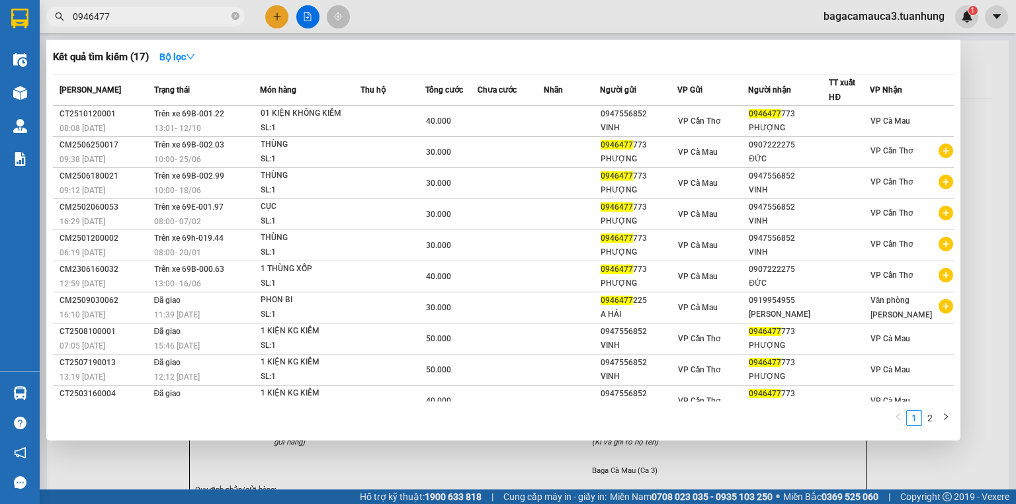
type input "0946477"
click at [272, 16] on div at bounding box center [508, 252] width 1016 height 504
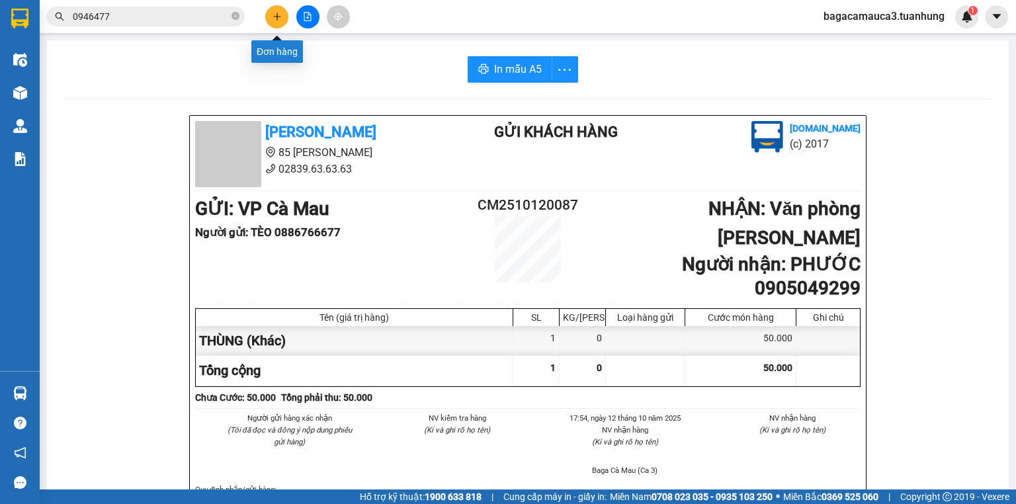
click at [272, 16] on icon "plus" at bounding box center [276, 16] width 9 height 9
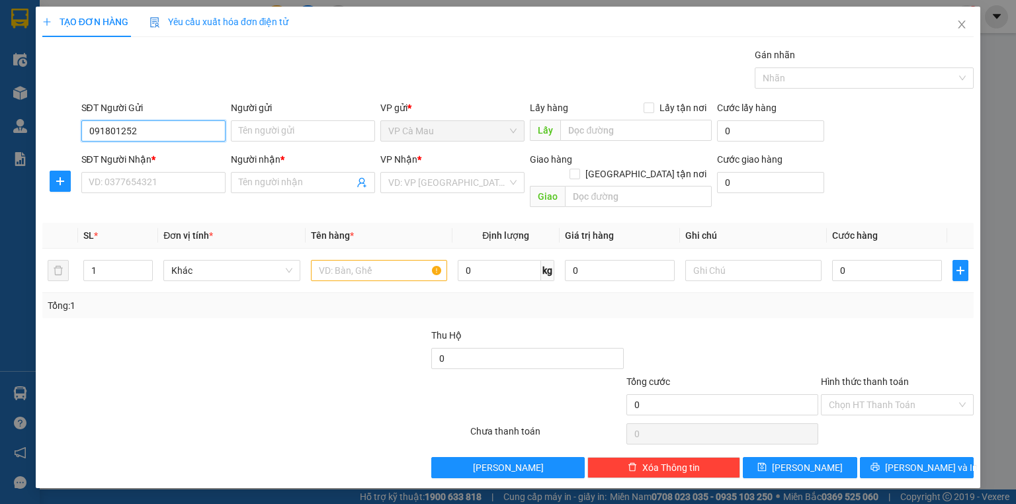
type input "0918012521"
click at [161, 164] on div "0918012521 - CHÍNH" at bounding box center [153, 156] width 144 height 21
type input "CHÍNH"
type input "0918012521"
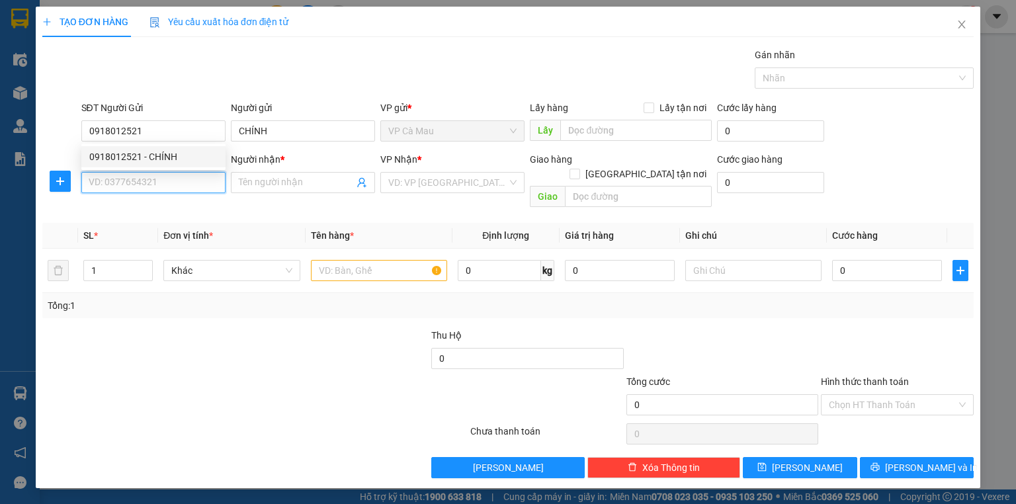
click at [187, 181] on input "SĐT Người Nhận *" at bounding box center [153, 182] width 144 height 21
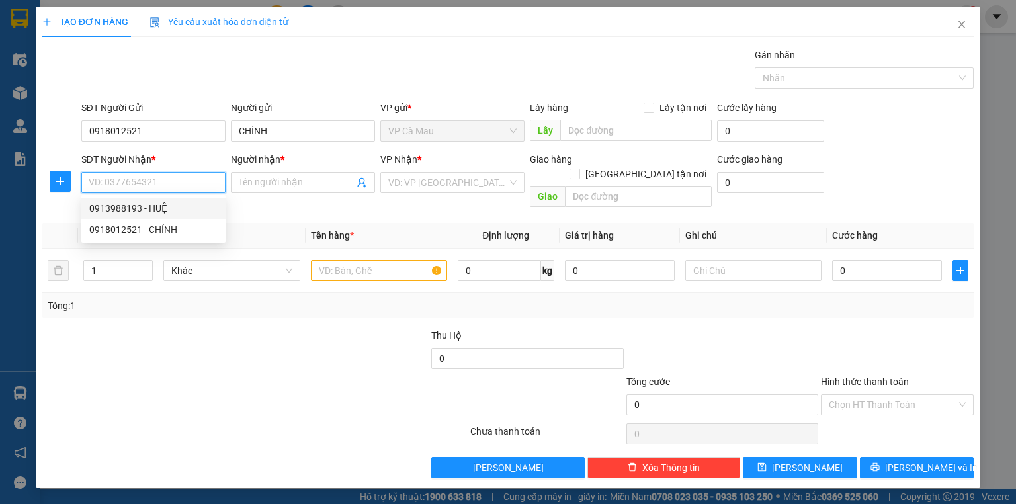
click at [193, 212] on div "0913988193 - HUỆ" at bounding box center [153, 208] width 128 height 15
type input "0913988193"
type input "HUỆ"
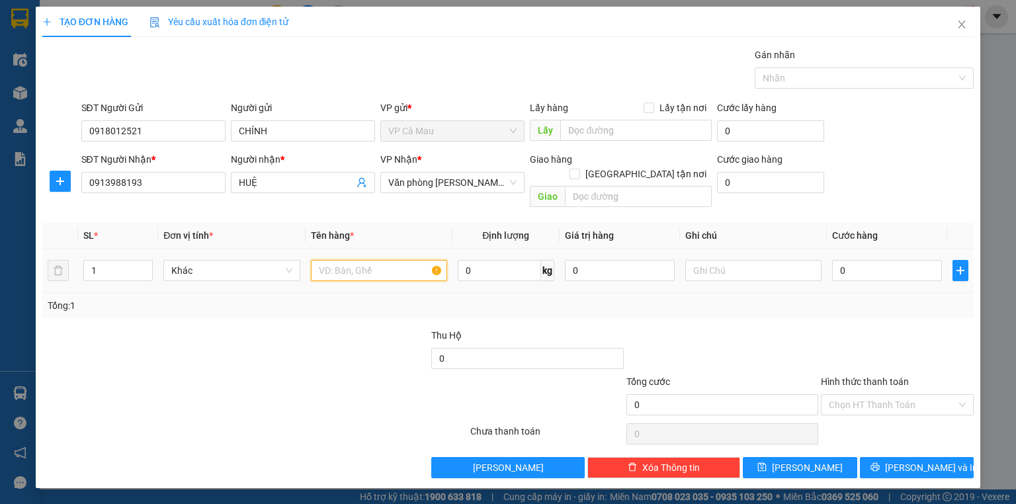
click at [419, 260] on input "text" at bounding box center [379, 270] width 136 height 21
click at [374, 260] on input "text" at bounding box center [379, 270] width 136 height 21
type input "THÙNG"
click at [890, 267] on div "0" at bounding box center [887, 270] width 110 height 26
click at [890, 263] on input "0" at bounding box center [887, 270] width 110 height 21
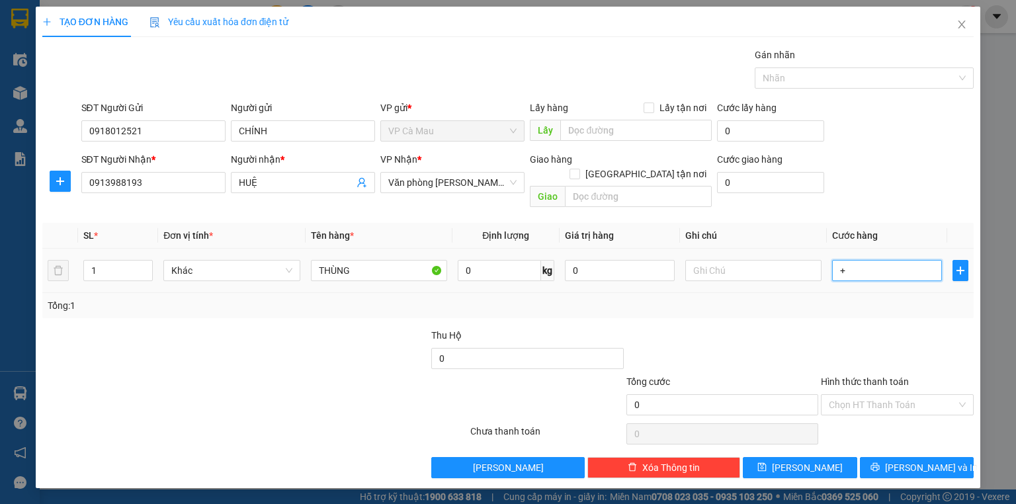
type input "+3"
type input "3"
type input "+30"
type input "30"
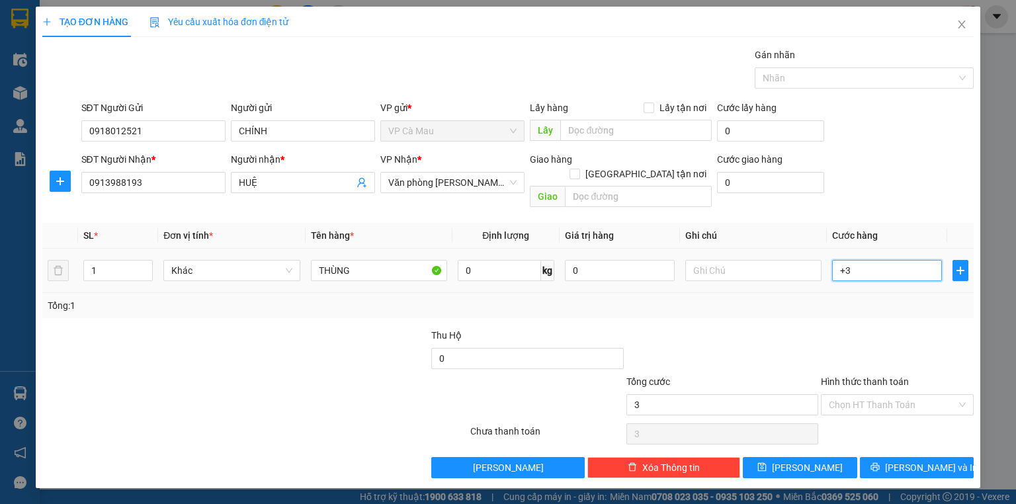
type input "30"
type input "30.000"
click at [881, 298] on div "Tổng: 1" at bounding box center [508, 305] width 920 height 15
click at [885, 377] on div "Hình thức thanh toán" at bounding box center [897, 384] width 153 height 20
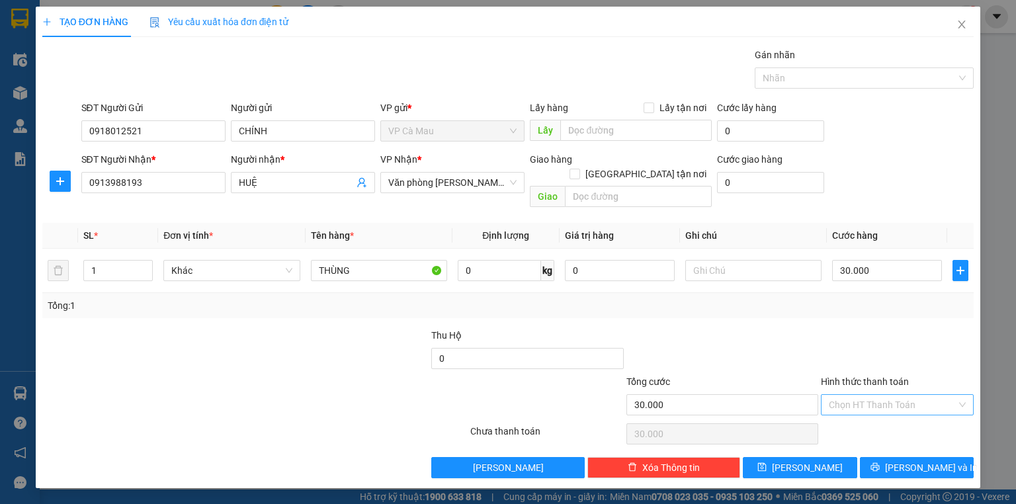
click at [889, 395] on input "Hình thức thanh toán" at bounding box center [893, 405] width 128 height 20
click at [895, 407] on div "Tại văn phòng" at bounding box center [897, 415] width 153 height 21
type input "0"
drag, startPoint x: 910, startPoint y: 448, endPoint x: 895, endPoint y: 442, distance: 15.5
click at [910, 460] on span "[PERSON_NAME] và In" at bounding box center [931, 467] width 93 height 15
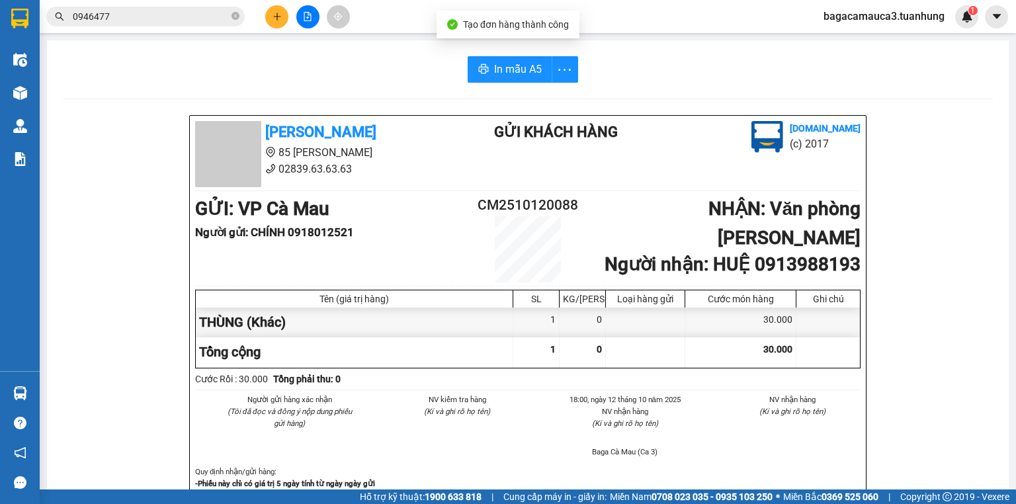
click at [494, 58] on button "In mẫu A5" at bounding box center [509, 69] width 85 height 26
click at [272, 17] on button at bounding box center [276, 16] width 23 height 23
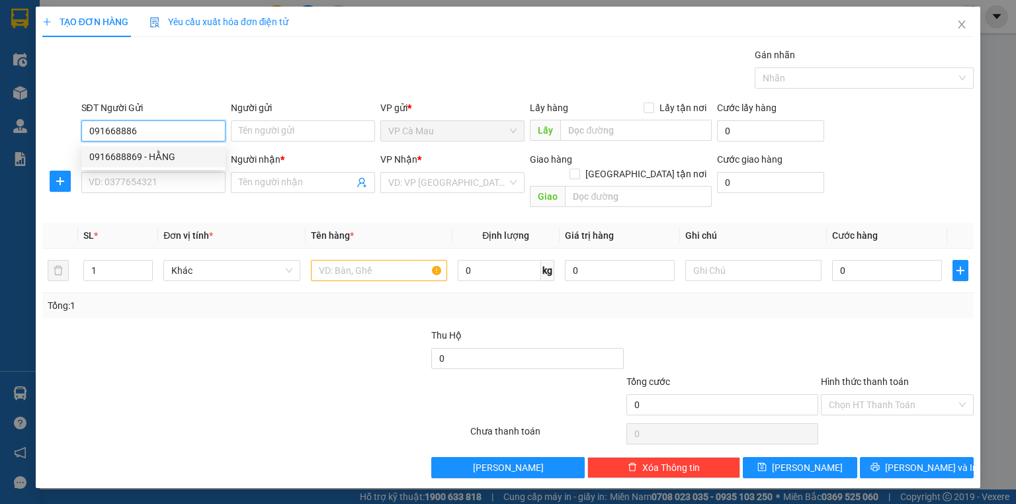
click at [188, 152] on div "0916688869 - HẰNG" at bounding box center [153, 156] width 128 height 15
type input "0916688869"
type input "HẰNG"
type input "0916688869"
click at [188, 177] on input "SĐT Người Nhận *" at bounding box center [153, 182] width 144 height 21
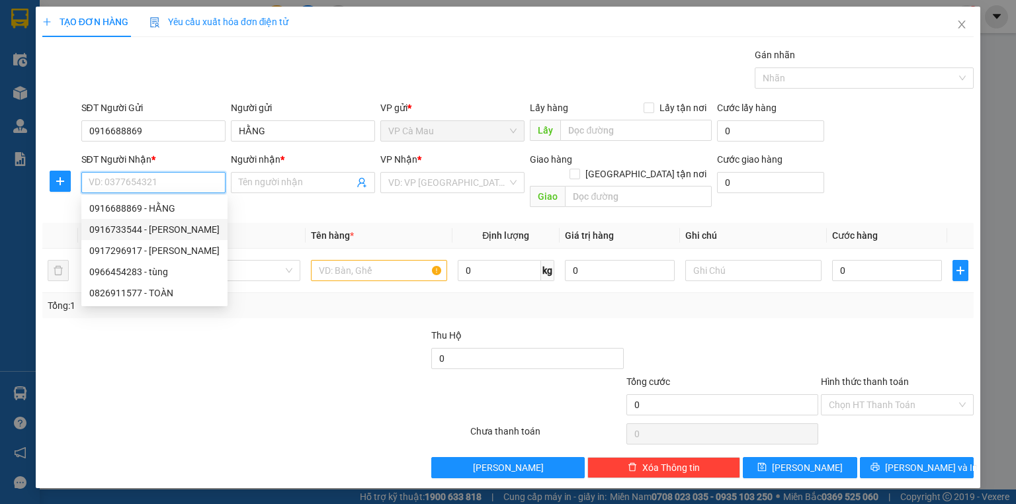
click at [196, 229] on div "0916733544 - [PERSON_NAME]" at bounding box center [154, 229] width 130 height 15
type input "0916733544"
type input "HIA XIẾU"
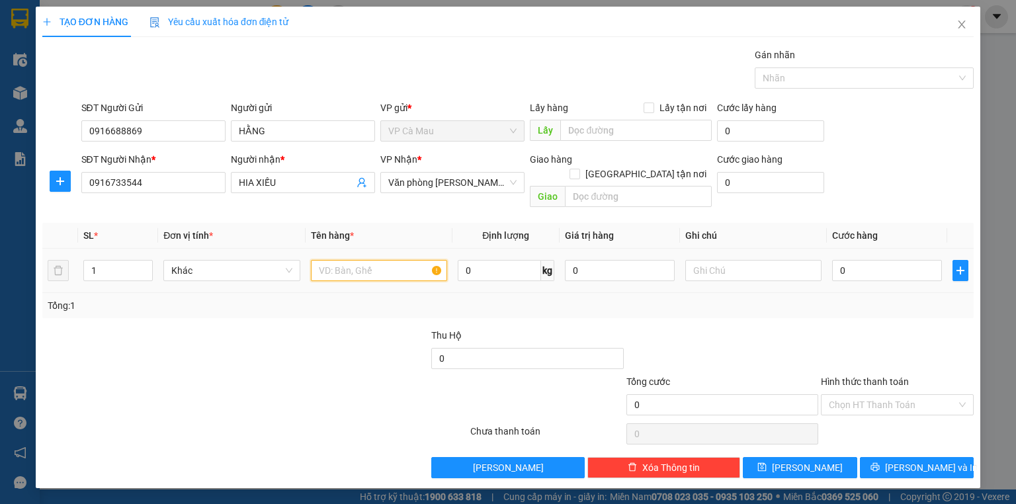
drag, startPoint x: 368, startPoint y: 245, endPoint x: 362, endPoint y: 252, distance: 9.4
click at [362, 260] on input "text" at bounding box center [379, 270] width 136 height 21
type input "THÙNG"
click at [884, 260] on input "0" at bounding box center [887, 270] width 110 height 21
type input "+3"
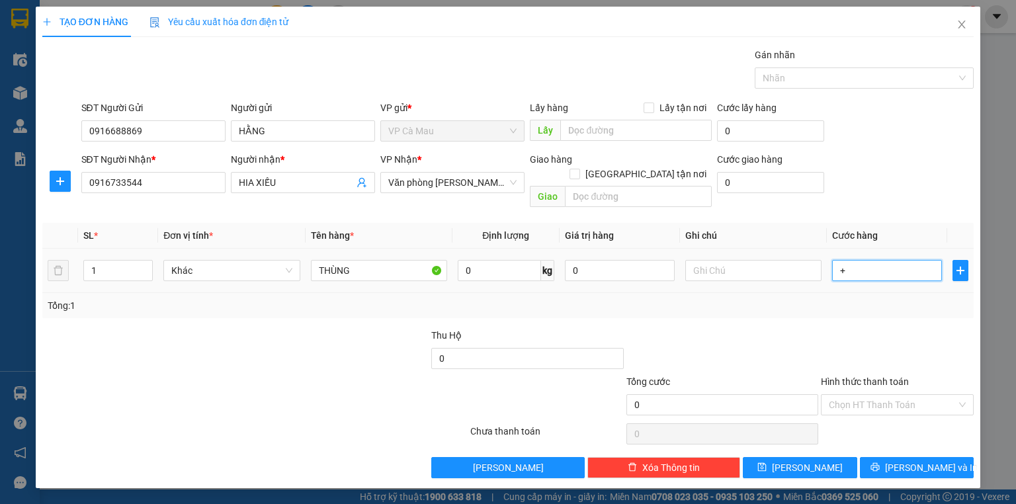
type input "3"
type input "+30"
type input "30"
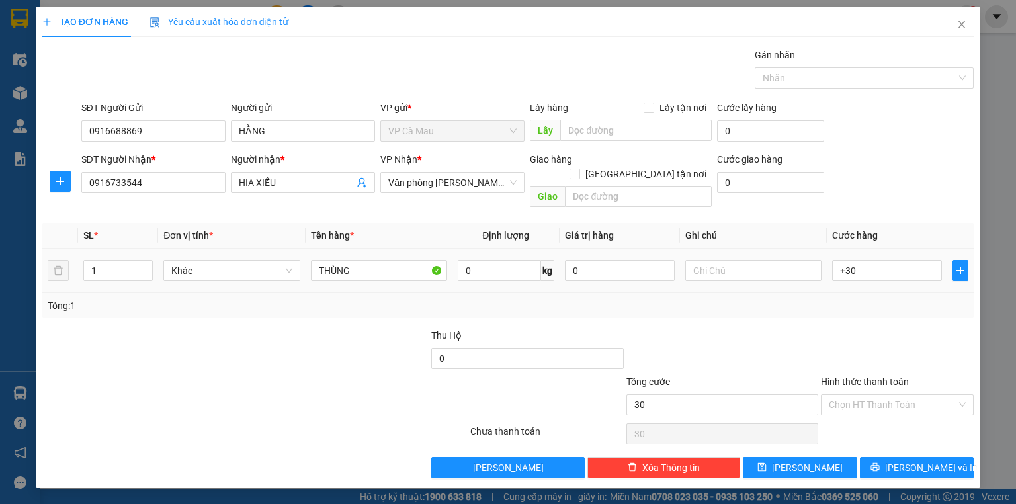
type input "30.000"
drag, startPoint x: 681, startPoint y: 302, endPoint x: 677, endPoint y: 312, distance: 10.7
click at [679, 303] on div "Transit Pickup Surcharge Ids Transit Deliver Surcharge Ids Transit Deliver Surc…" at bounding box center [507, 263] width 931 height 430
drag, startPoint x: 883, startPoint y: 391, endPoint x: 883, endPoint y: 399, distance: 7.9
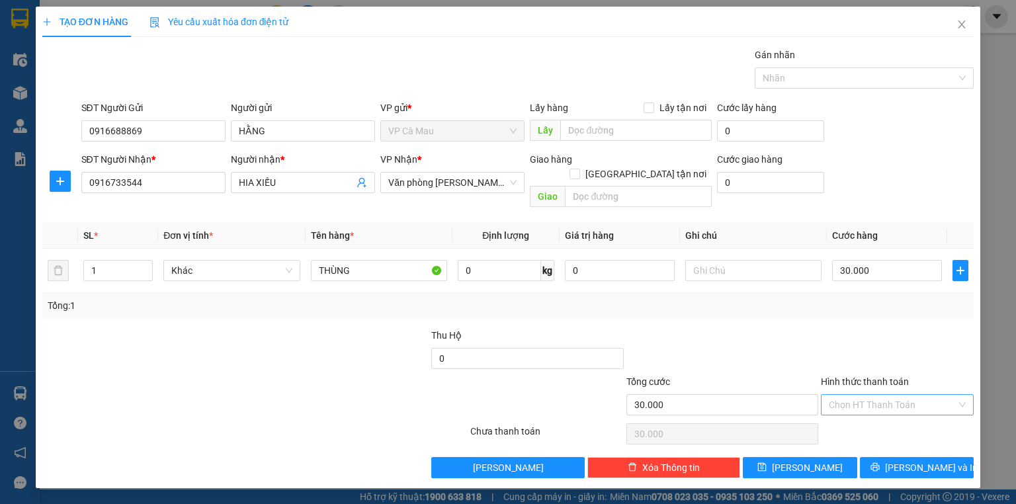
click at [883, 395] on input "Hình thức thanh toán" at bounding box center [893, 405] width 128 height 20
click at [883, 416] on div "Tại văn phòng" at bounding box center [897, 415] width 137 height 15
type input "0"
click at [879, 462] on span "printer" at bounding box center [874, 467] width 9 height 11
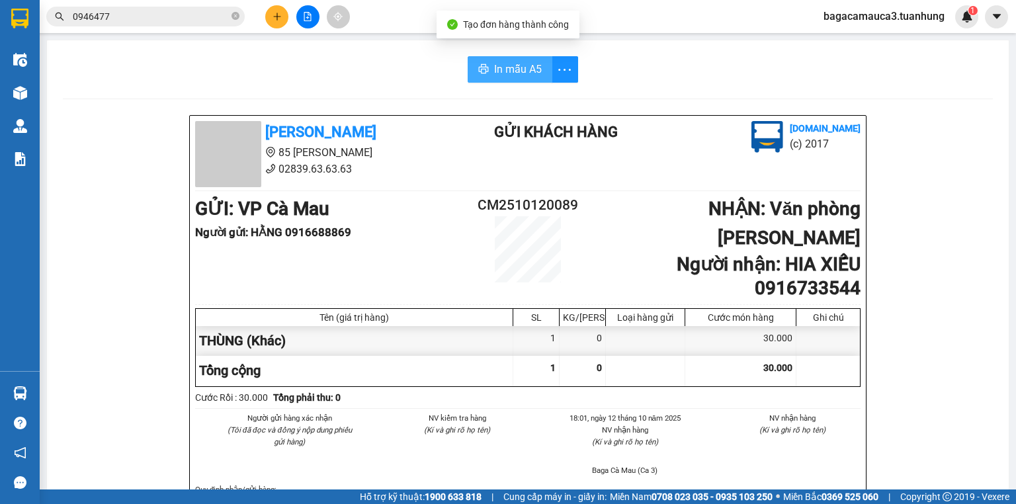
click at [469, 61] on button "In mẫu A5" at bounding box center [509, 69] width 85 height 26
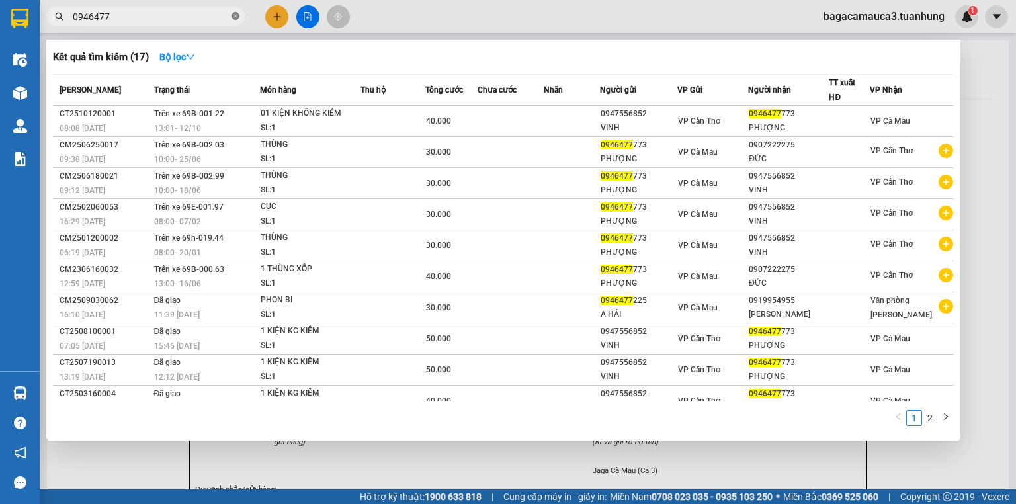
click at [235, 13] on icon "close-circle" at bounding box center [235, 16] width 8 height 8
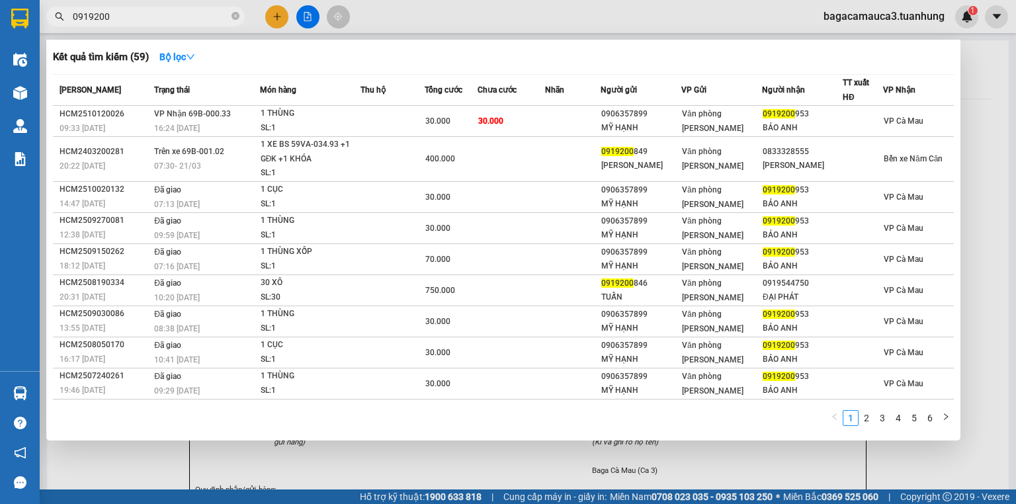
type input "0919200"
click at [996, 104] on div at bounding box center [508, 252] width 1016 height 504
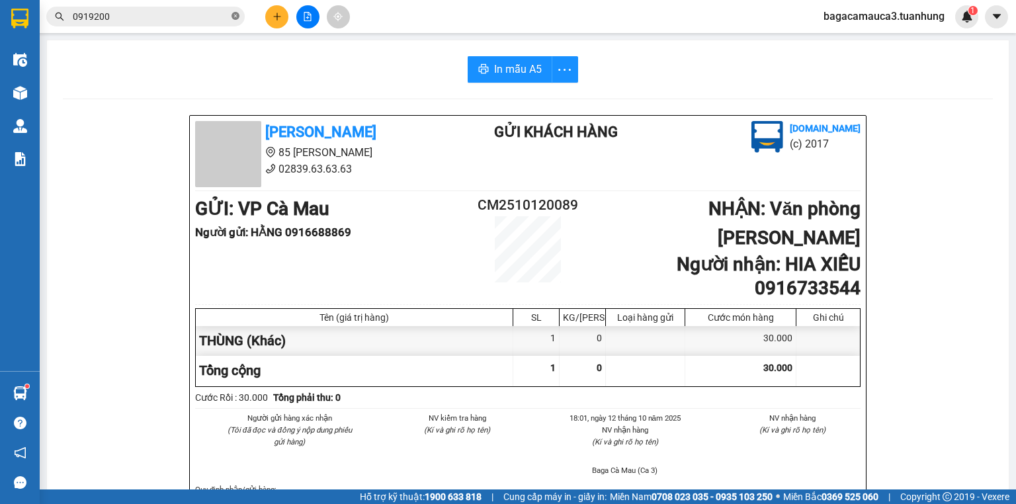
click at [239, 14] on icon "close-circle" at bounding box center [235, 16] width 8 height 8
click at [152, 13] on input "text" at bounding box center [151, 16] width 156 height 15
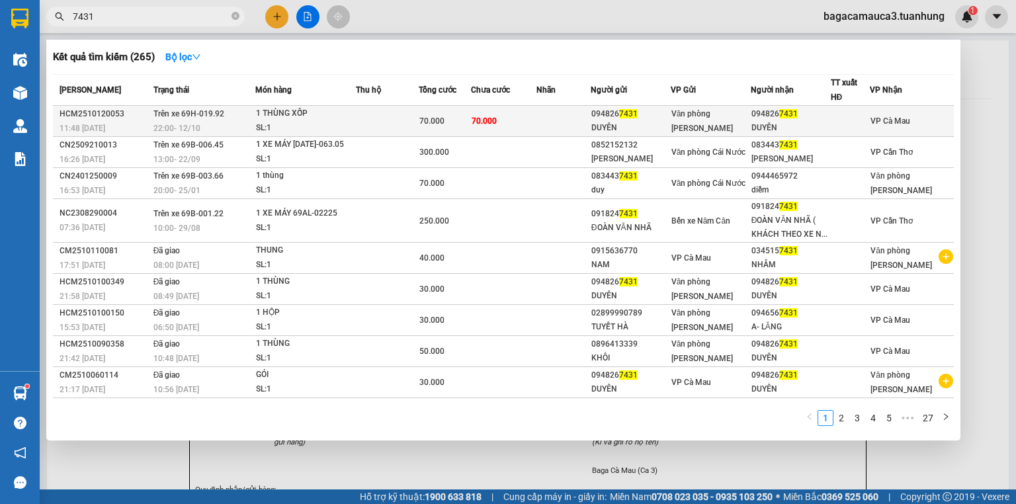
type input "7431"
click at [670, 114] on div "094826 7431" at bounding box center [630, 114] width 79 height 14
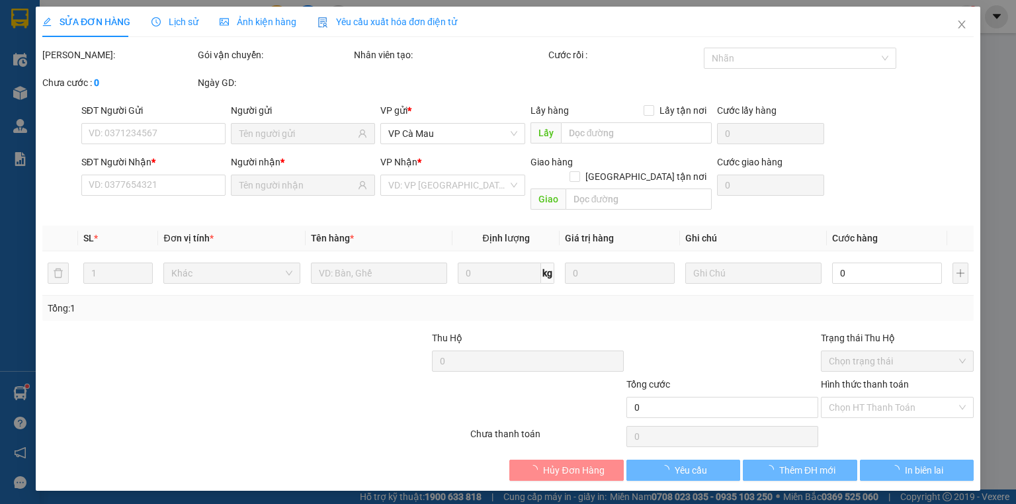
type input "0948267431"
type input "DUYÊN"
type input "0948267431"
type input "DUYÊN"
type input "70.000"
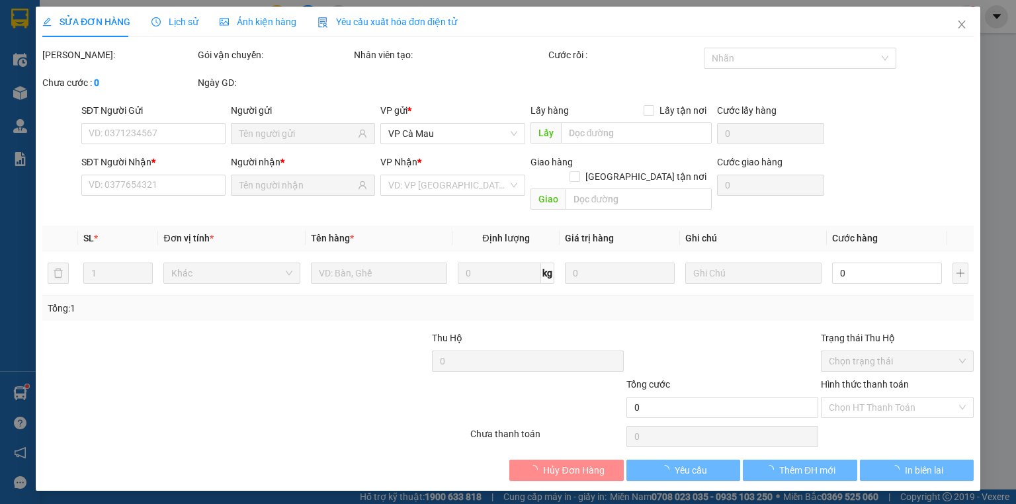
type input "70.000"
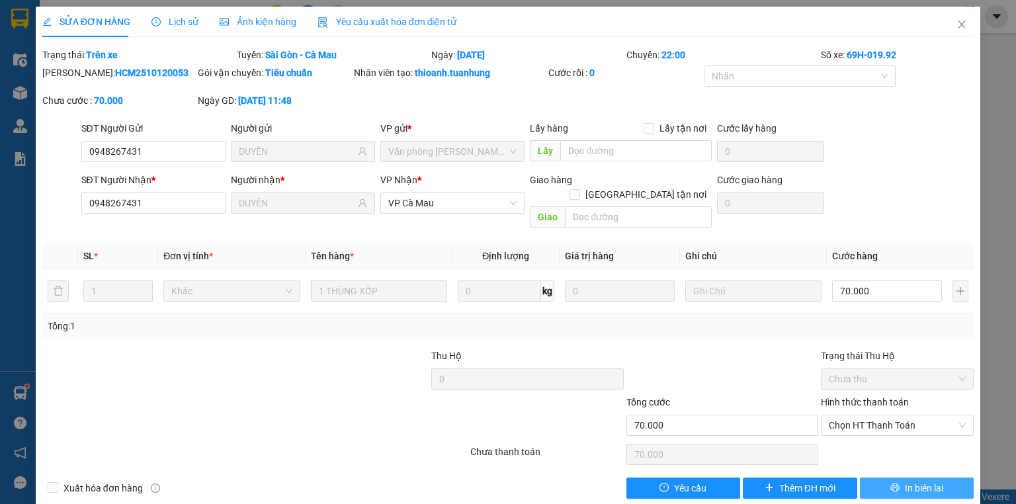
click at [894, 477] on button "In biên lai" at bounding box center [917, 487] width 114 height 21
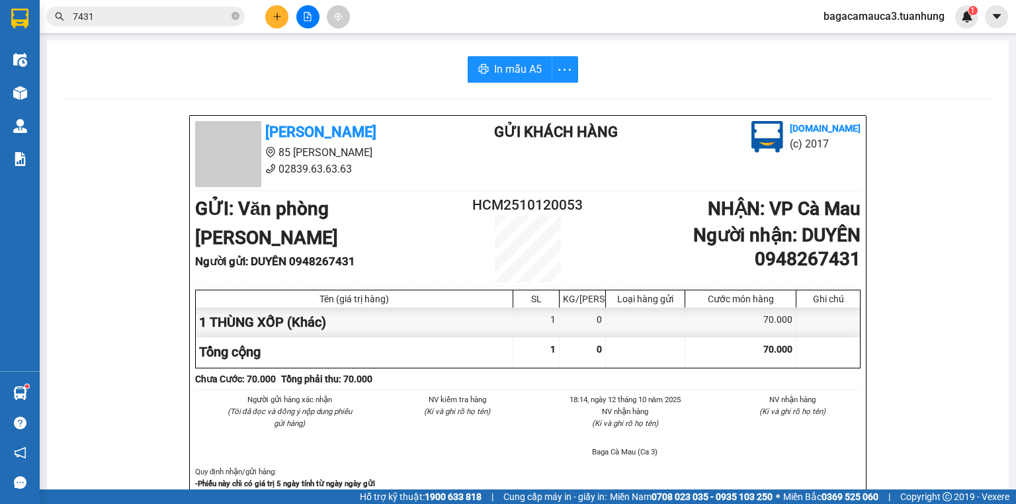
click at [197, 14] on input "7431" at bounding box center [151, 16] width 156 height 15
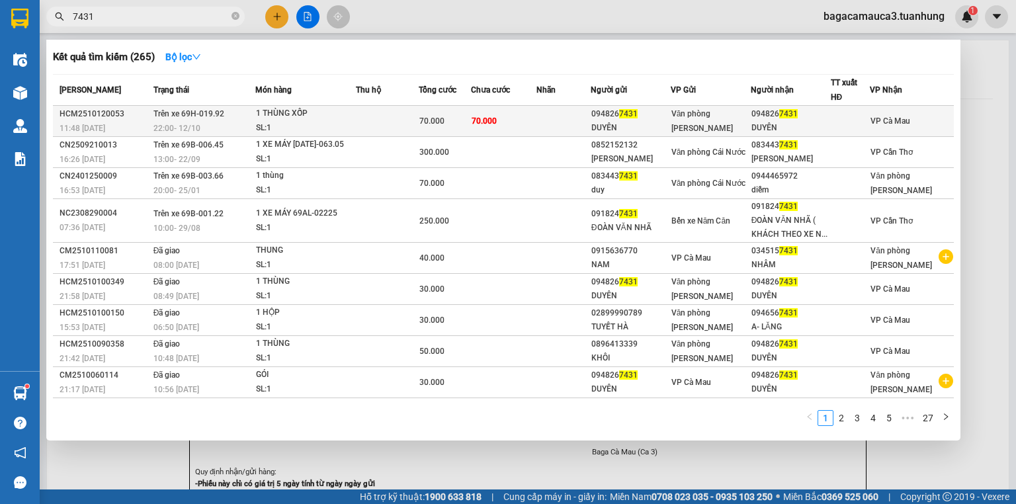
click at [524, 125] on td "70.000" at bounding box center [503, 121] width 65 height 31
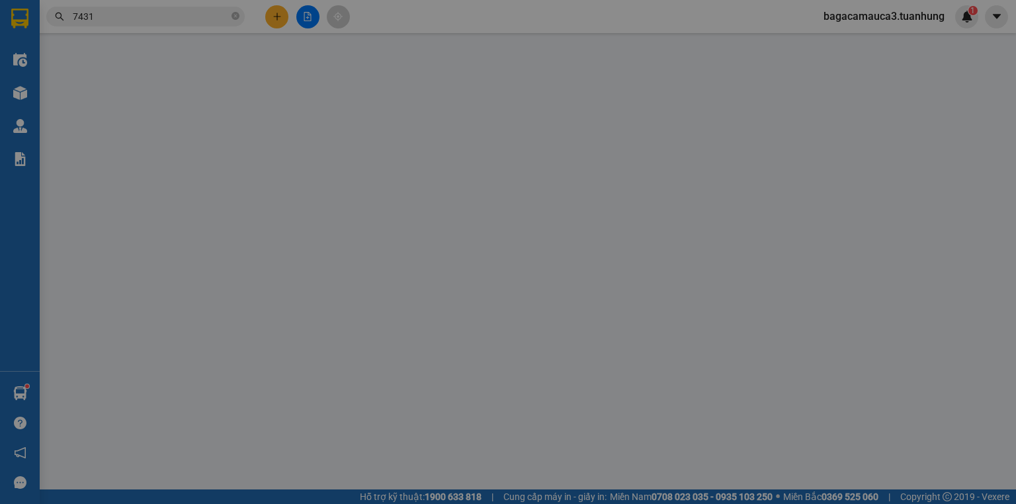
type input "0948267431"
type input "DUYÊN"
type input "0948267431"
type input "DUYÊN"
type input "70.000"
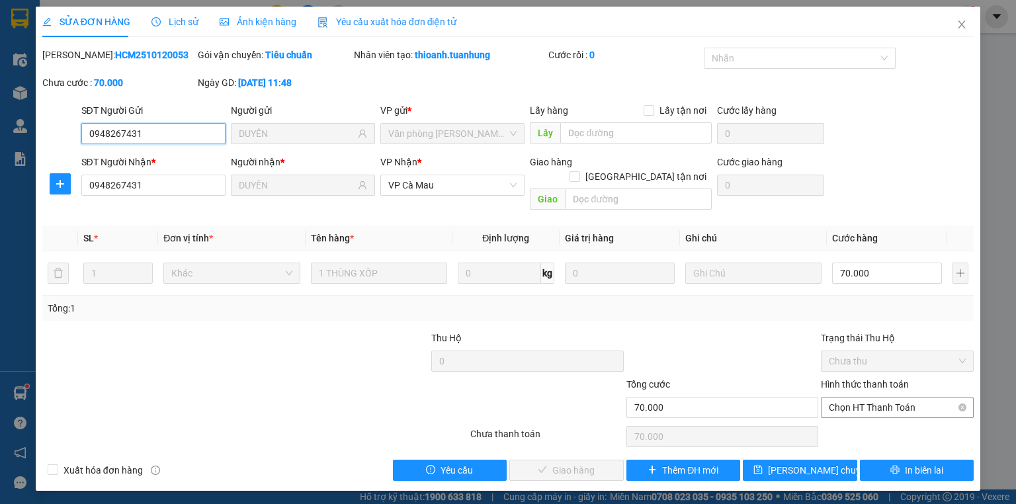
click at [859, 397] on span "Chọn HT Thanh Toán" at bounding box center [897, 407] width 137 height 20
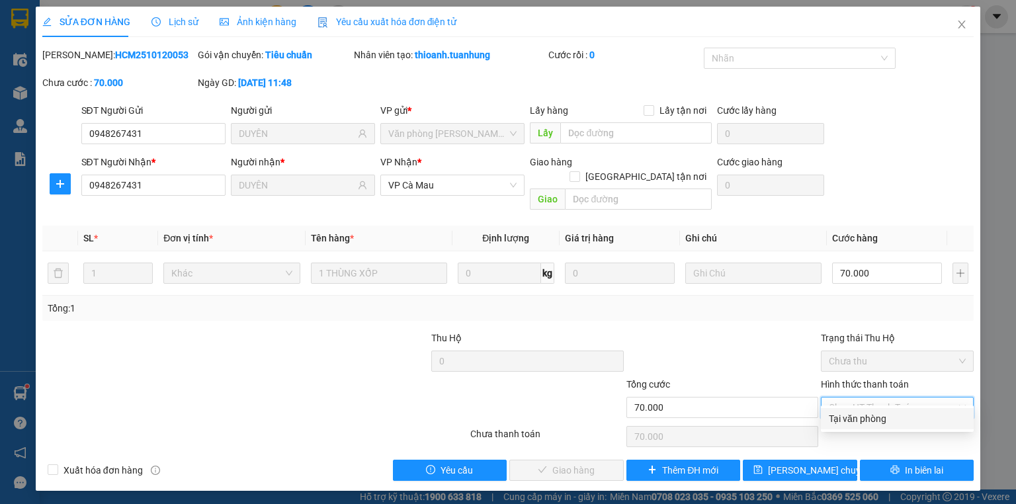
click at [871, 425] on div "Tại văn phòng" at bounding box center [897, 418] width 137 height 15
type input "0"
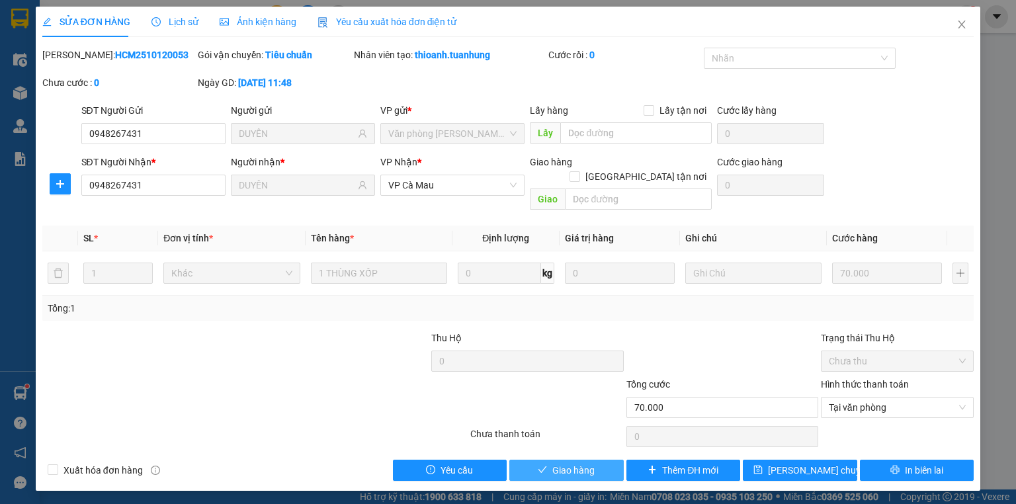
click at [598, 460] on button "Giao hàng" at bounding box center [566, 470] width 114 height 21
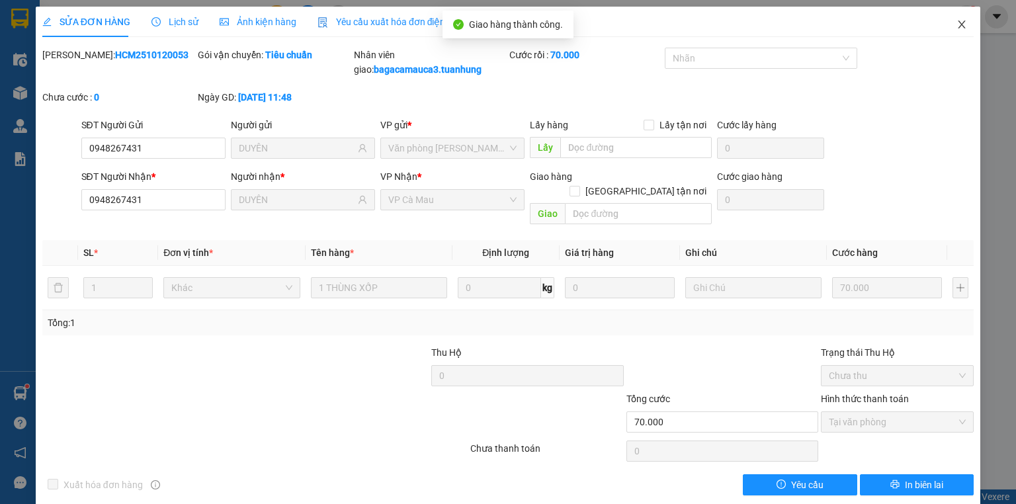
click at [957, 23] on icon "close" at bounding box center [961, 24] width 11 height 11
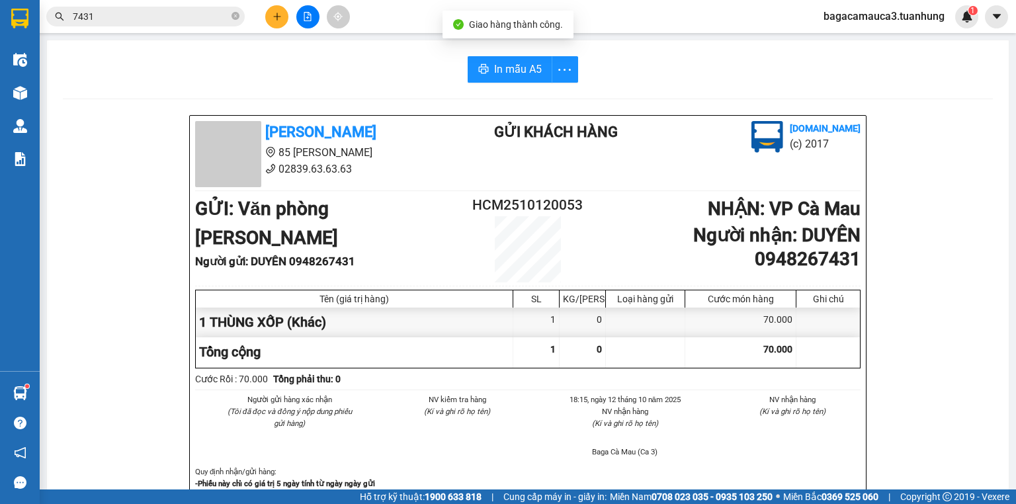
click at [177, 20] on input "7431" at bounding box center [151, 16] width 156 height 15
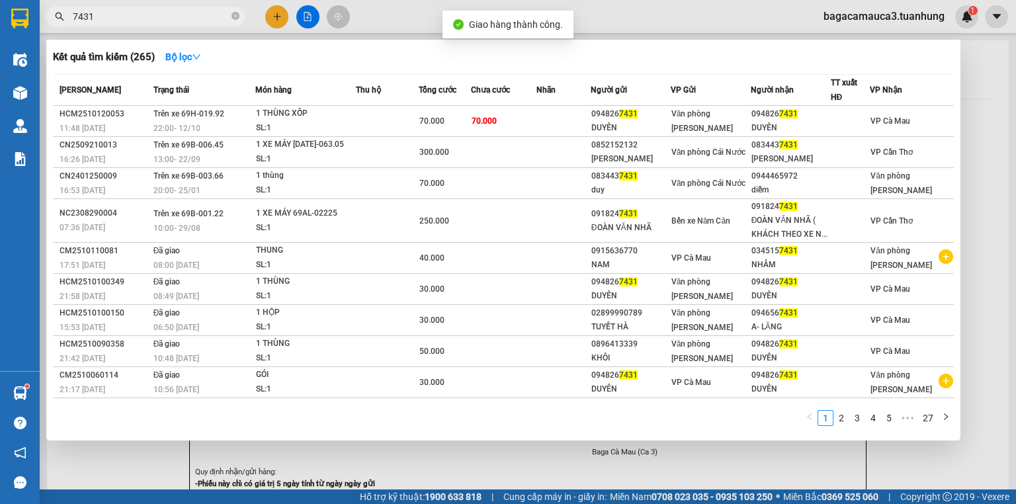
click at [177, 20] on input "7431" at bounding box center [151, 16] width 156 height 15
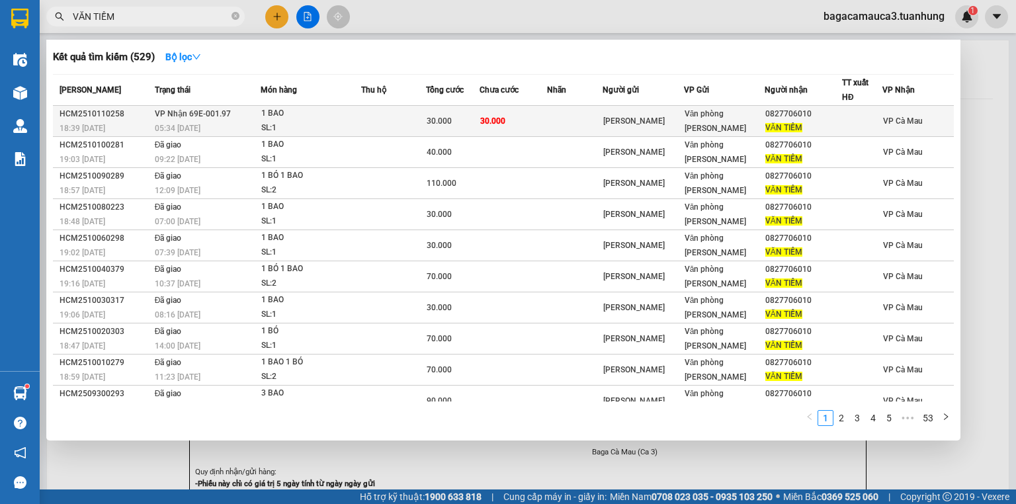
type input "VĂN TIỀM"
click at [360, 119] on div "1 BAO" at bounding box center [310, 113] width 99 height 15
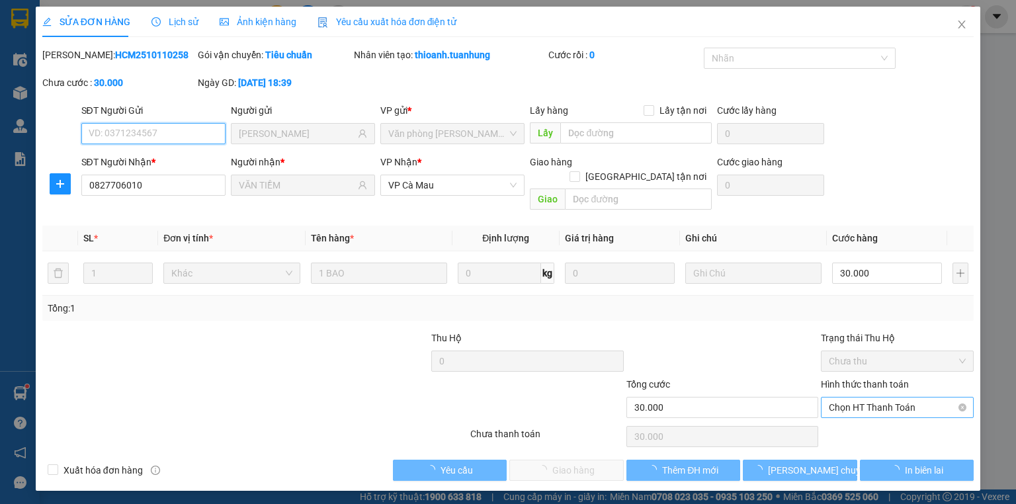
click at [840, 402] on span "Chọn HT Thanh Toán" at bounding box center [897, 407] width 137 height 20
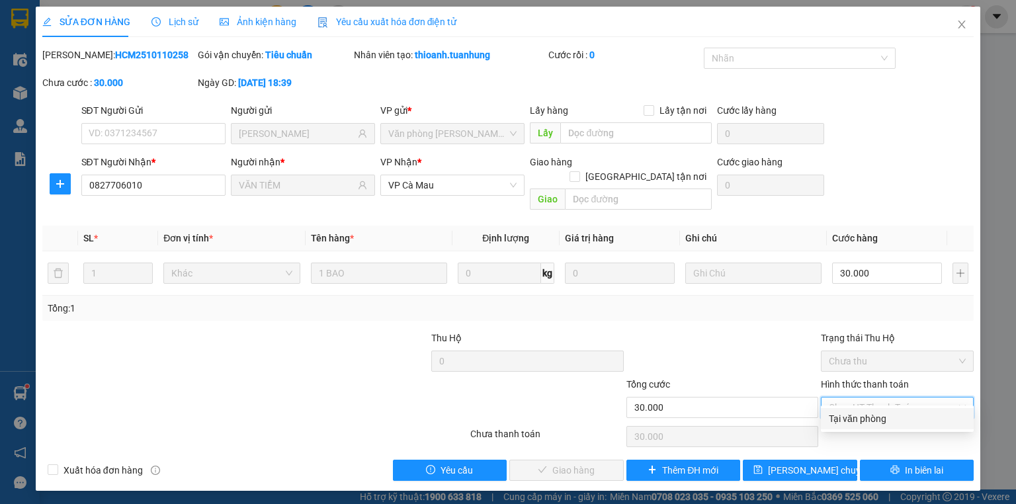
click at [855, 423] on div "Tại văn phòng" at bounding box center [897, 418] width 137 height 15
type input "0"
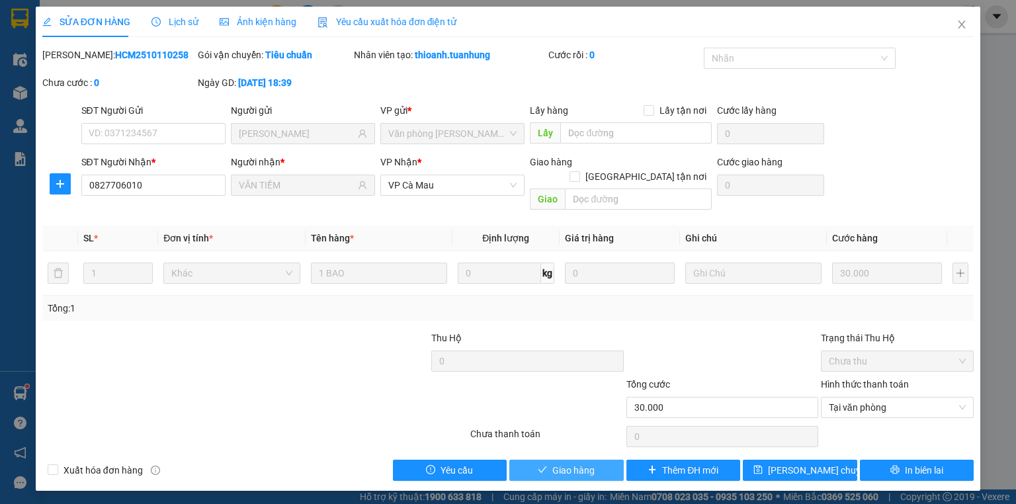
click at [587, 463] on span "Giao hàng" at bounding box center [573, 470] width 42 height 15
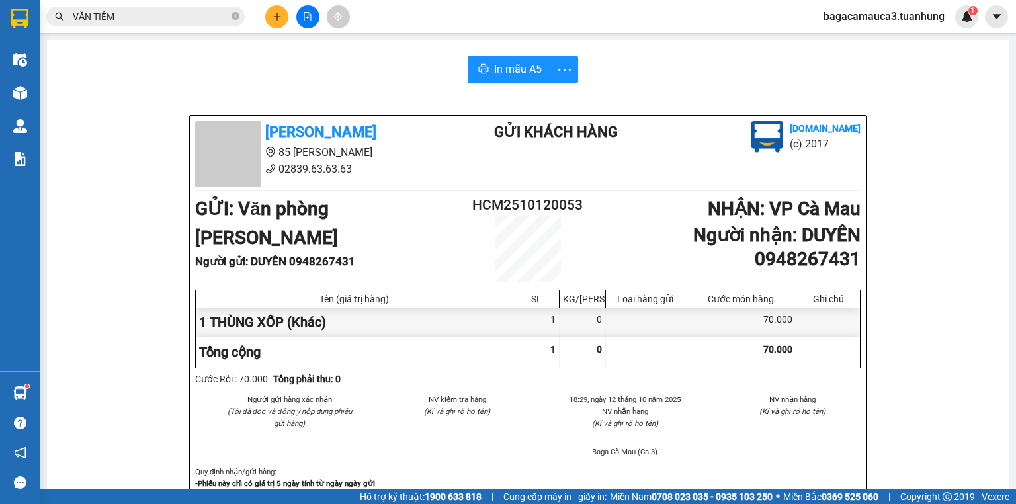
click at [224, 21] on input "VĂN TIỀM" at bounding box center [151, 16] width 156 height 15
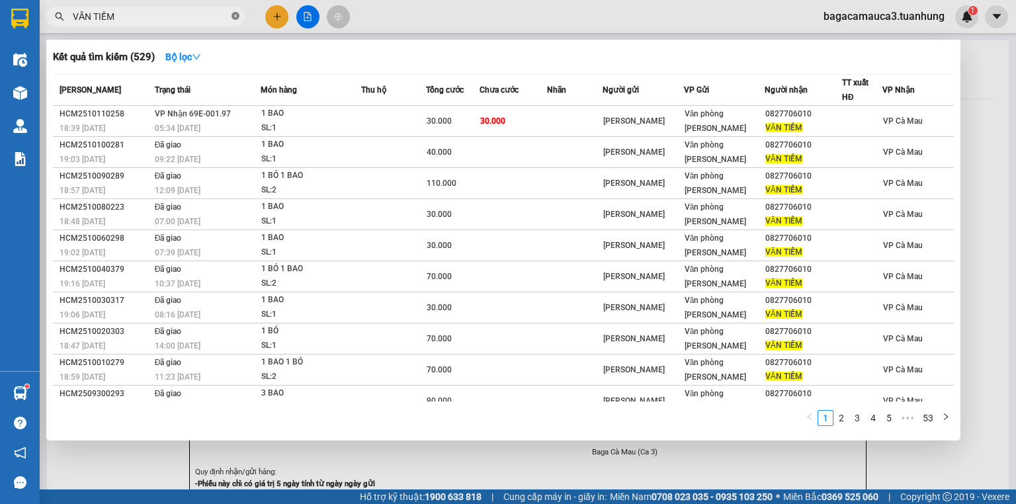
click at [236, 19] on icon "close-circle" at bounding box center [235, 16] width 8 height 8
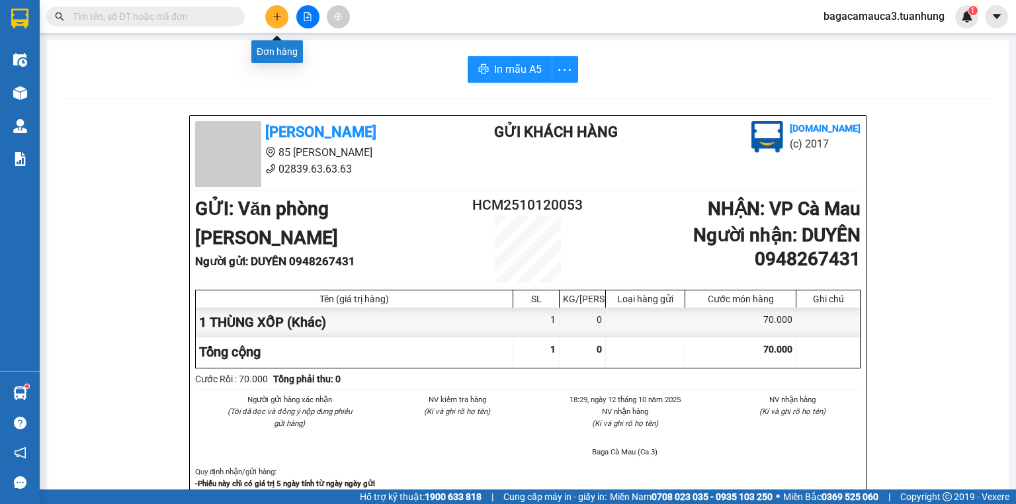
click at [276, 17] on icon "plus" at bounding box center [276, 16] width 1 height 7
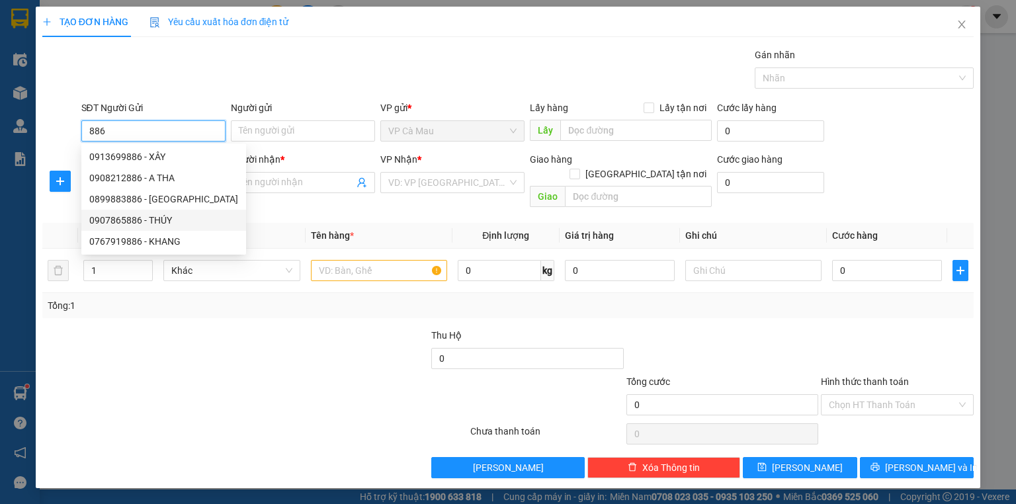
click at [195, 225] on div "0907865886 - THÚY" at bounding box center [163, 220] width 149 height 15
type input "0907865886"
type input "THÚY"
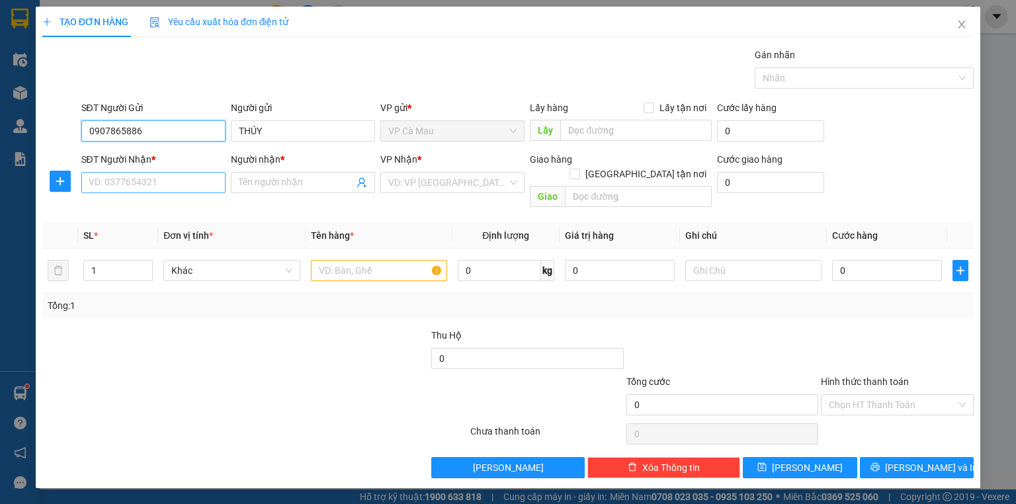
type input "0907865886"
click at [185, 184] on input "SĐT Người Nhận *" at bounding box center [153, 182] width 144 height 21
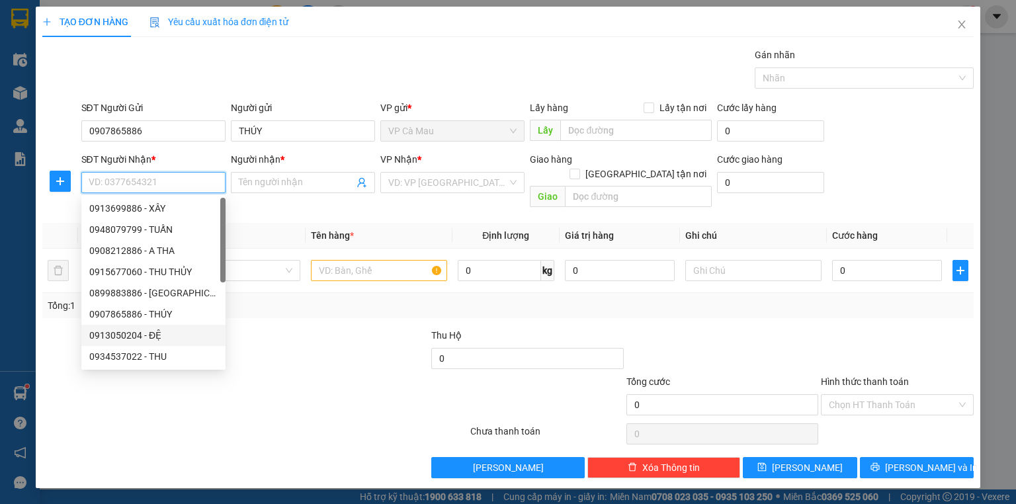
click at [184, 333] on div "0913050204 - ĐỆ" at bounding box center [153, 335] width 128 height 15
type input "0913050204"
type input "ĐỆ"
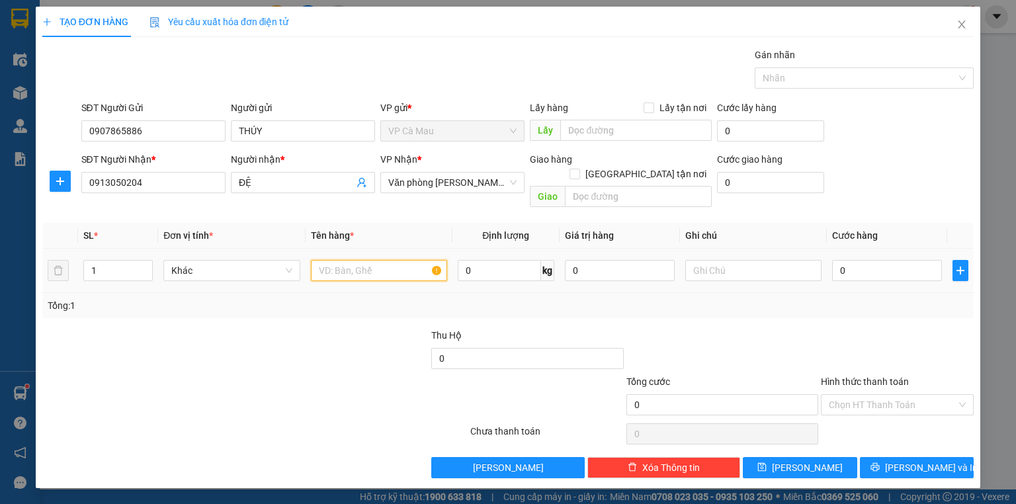
click at [378, 260] on input "text" at bounding box center [379, 270] width 136 height 21
type input "BAO"
click at [903, 260] on input "0" at bounding box center [887, 270] width 110 height 21
type input "8"
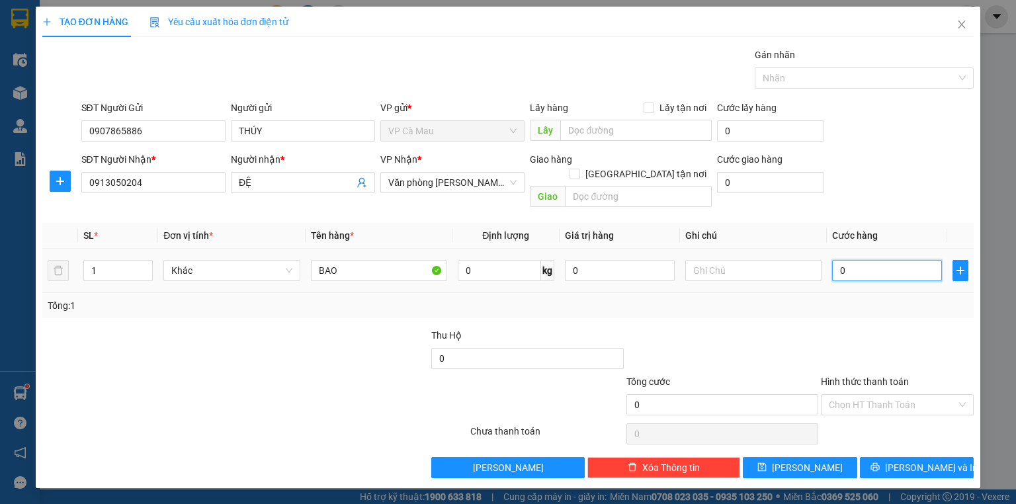
type input "8"
type input "80"
type input "80.000"
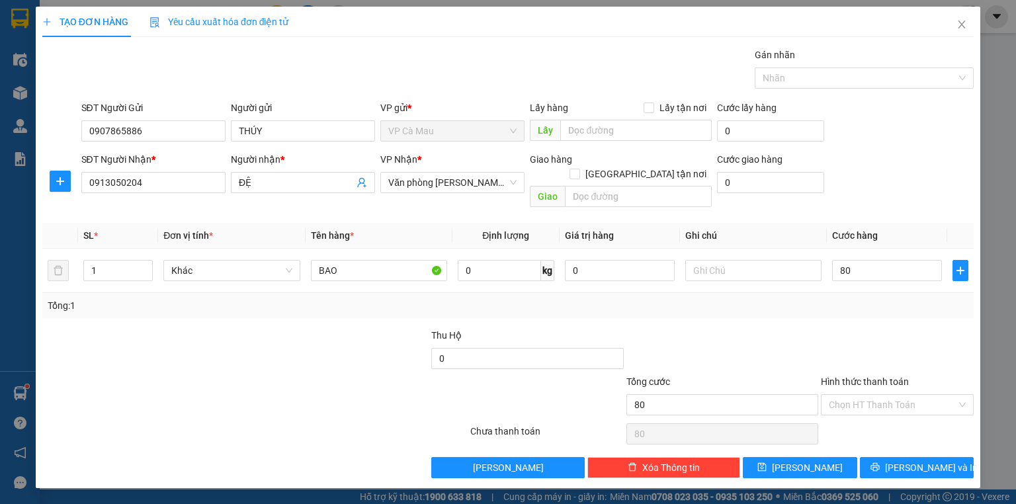
type input "80.000"
click at [848, 310] on div "Transit Pickup Surcharge Ids Transit Deliver Surcharge Ids Transit Deliver Surc…" at bounding box center [507, 263] width 931 height 430
click at [879, 462] on icon "printer" at bounding box center [874, 466] width 9 height 9
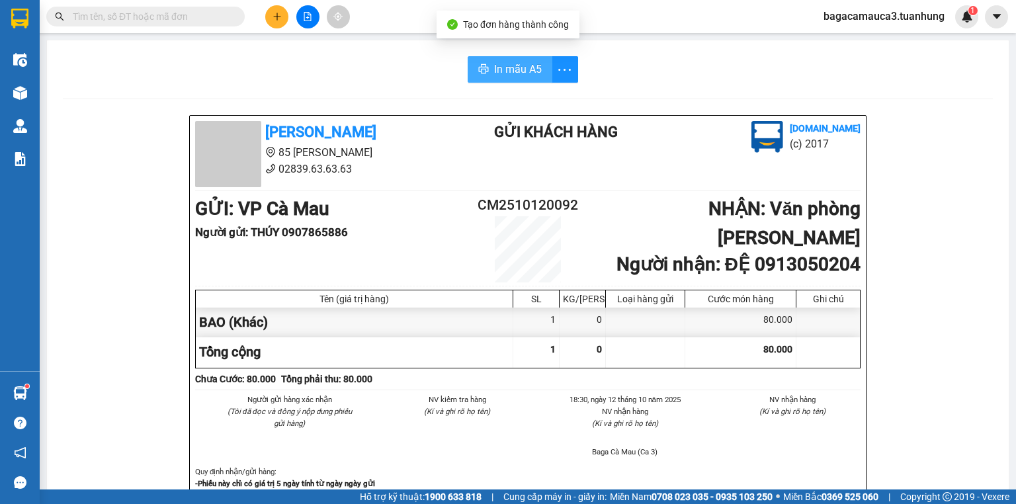
drag, startPoint x: 491, startPoint y: 87, endPoint x: 489, endPoint y: 79, distance: 8.7
click at [489, 78] on button "In mẫu A5" at bounding box center [509, 69] width 85 height 26
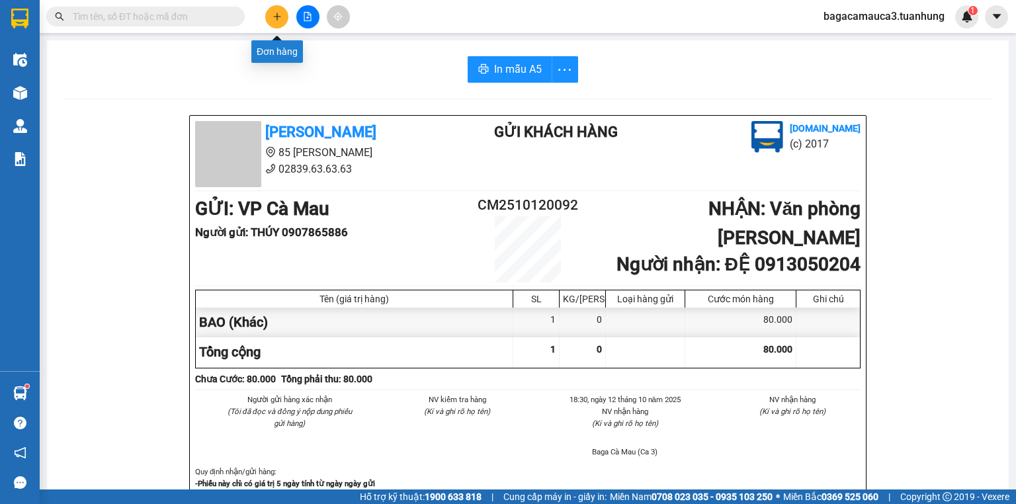
click at [278, 20] on icon "plus" at bounding box center [276, 16] width 9 height 9
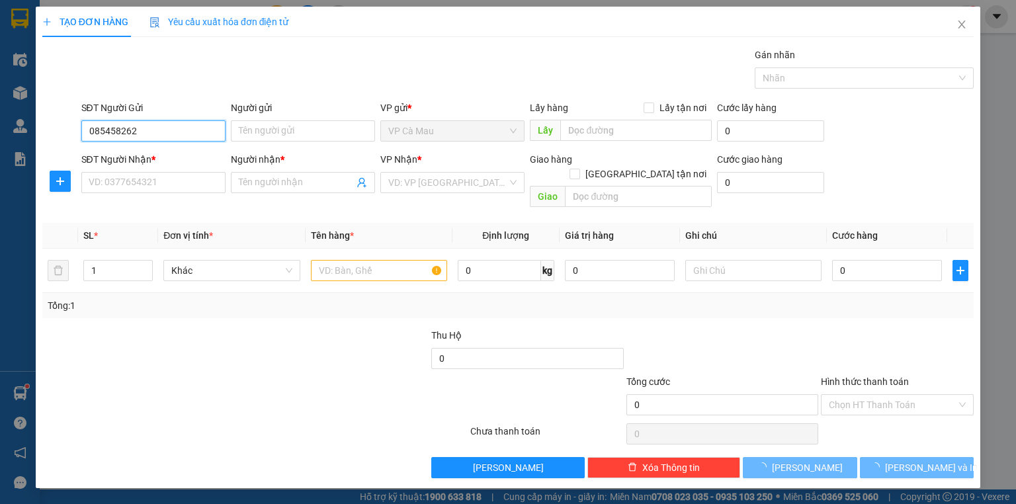
type input "0854582622"
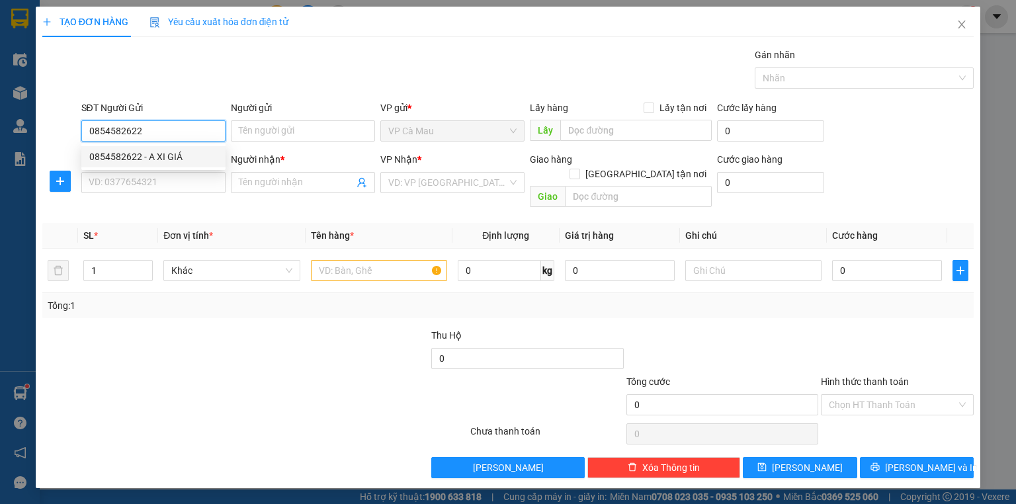
click at [175, 166] on div "0854582622 - A XI GIÁ" at bounding box center [153, 156] width 144 height 21
type input "A XI GIÁ"
type input "0854582622"
click at [181, 175] on input "SĐT Người Nhận *" at bounding box center [153, 182] width 144 height 21
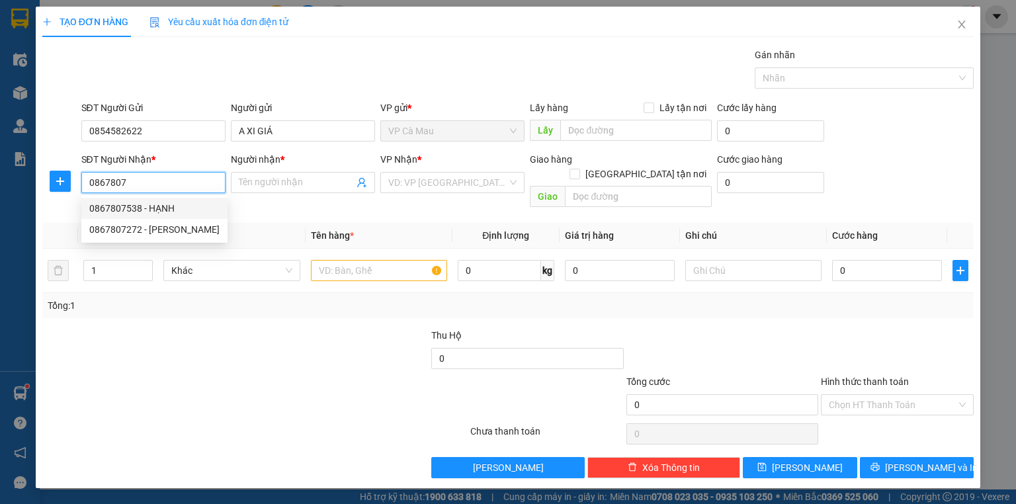
click at [192, 212] on div "0867807538 - HẠNH" at bounding box center [154, 208] width 130 height 15
type input "0867807538"
type input "HẠNH"
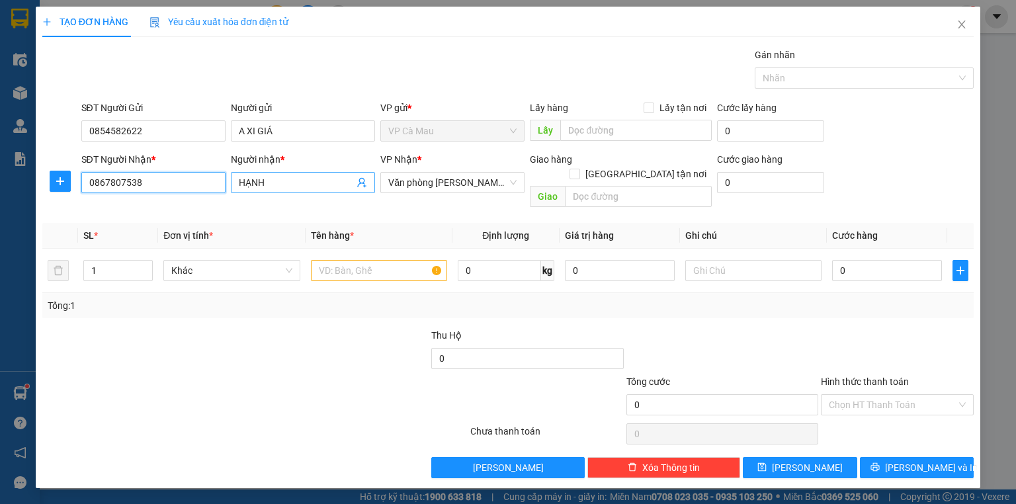
type input "0867807538"
click at [273, 181] on input "HẠNH" at bounding box center [296, 182] width 115 height 15
type input "H"
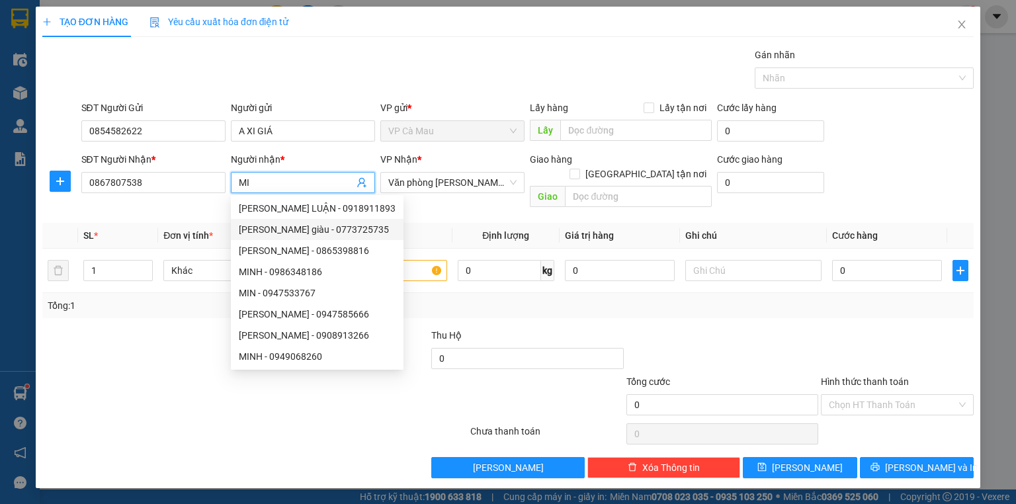
type input "MI"
click at [94, 421] on div at bounding box center [255, 434] width 428 height 26
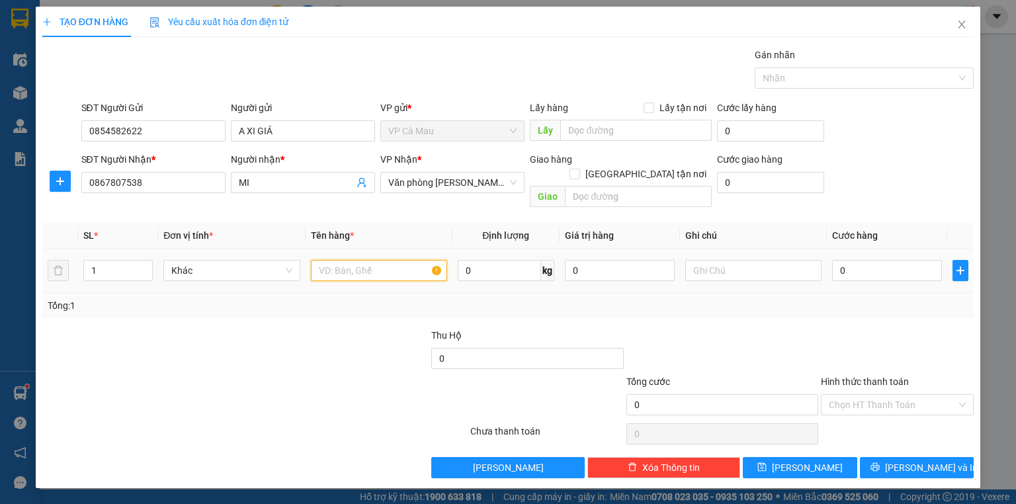
click at [387, 263] on input "text" at bounding box center [379, 270] width 136 height 21
click at [897, 260] on input "0" at bounding box center [887, 270] width 110 height 21
drag, startPoint x: 905, startPoint y: 298, endPoint x: 905, endPoint y: 309, distance: 10.6
click at [905, 298] on div "Tổng: 1" at bounding box center [507, 305] width 931 height 25
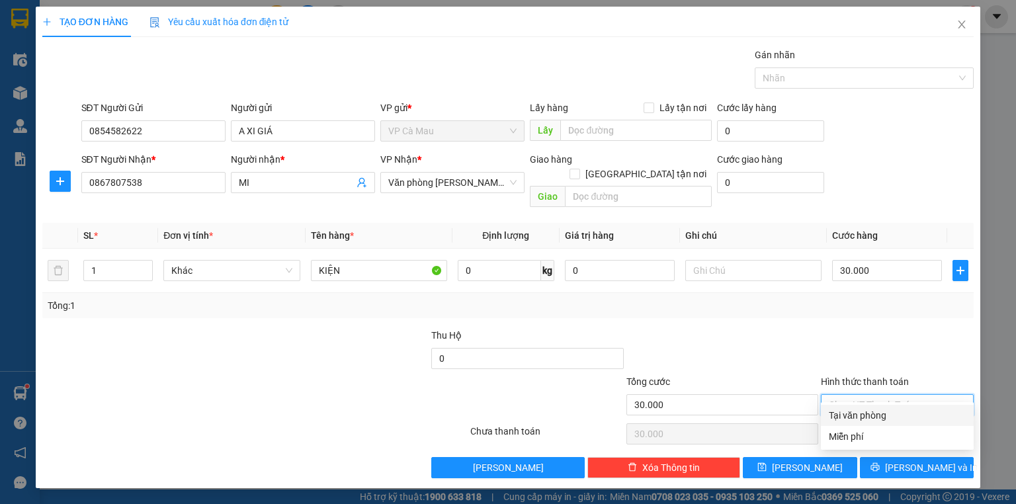
click at [900, 395] on input "Hình thức thanh toán" at bounding box center [893, 405] width 128 height 20
click at [903, 409] on div "Tại văn phòng" at bounding box center [897, 415] width 137 height 15
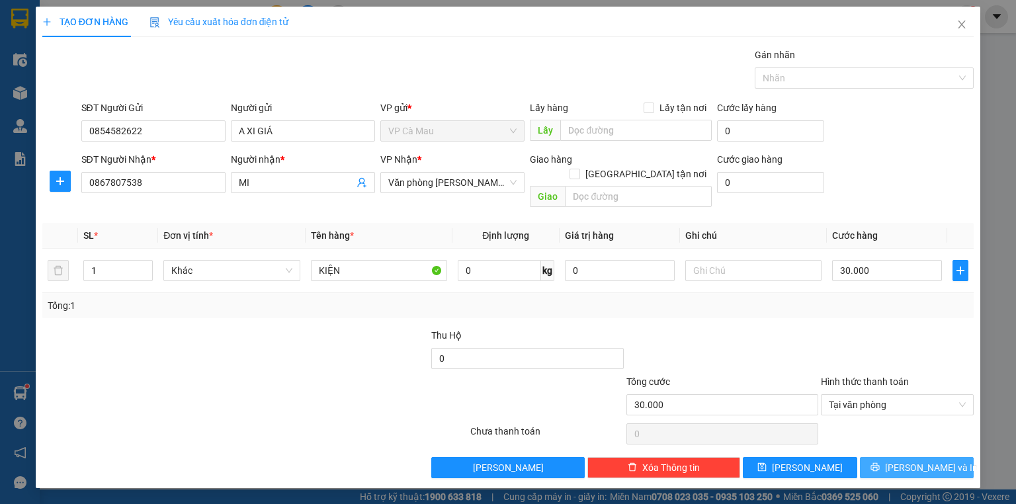
click at [910, 460] on span "[PERSON_NAME] và In" at bounding box center [931, 467] width 93 height 15
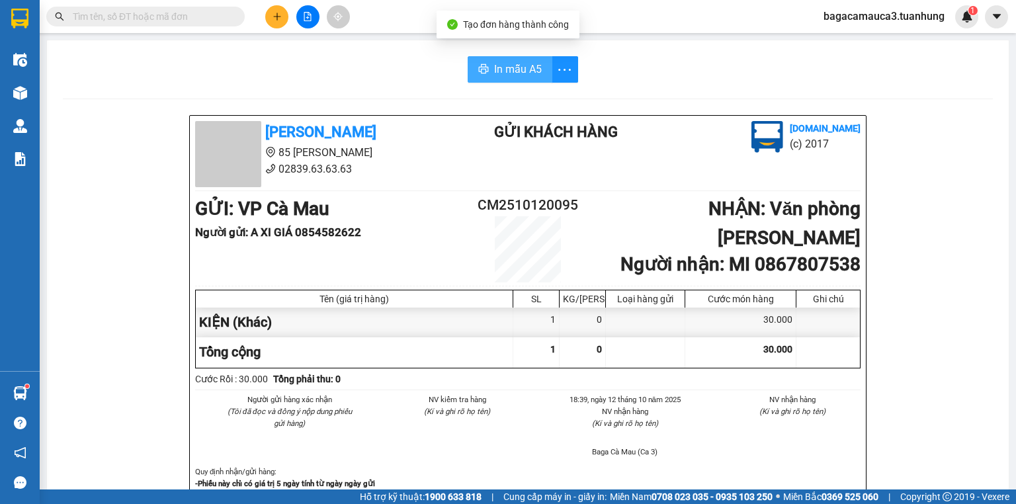
click at [495, 66] on span "In mẫu A5" at bounding box center [518, 69] width 48 height 17
click at [282, 19] on button at bounding box center [276, 16] width 23 height 23
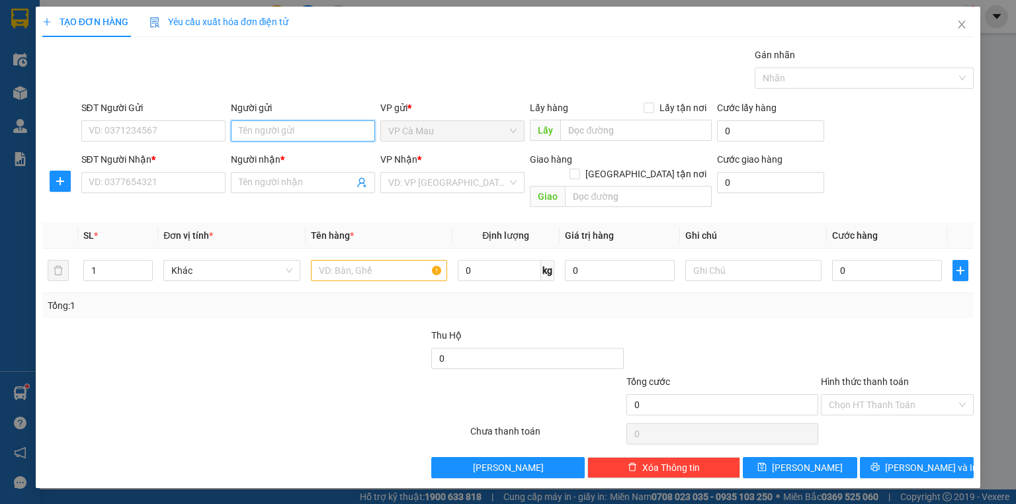
click at [245, 122] on input "Người gửi" at bounding box center [303, 130] width 144 height 21
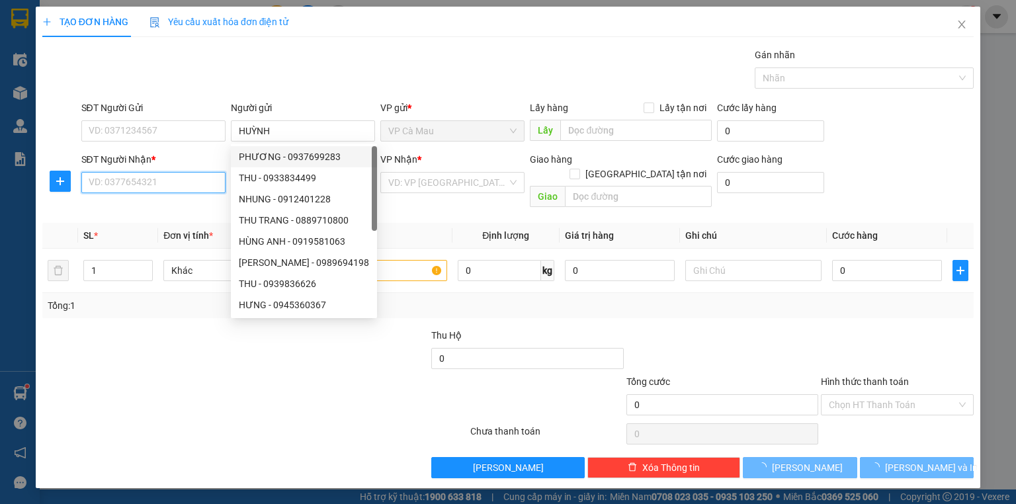
click at [182, 191] on input "SĐT Người Nhận *" at bounding box center [153, 182] width 144 height 21
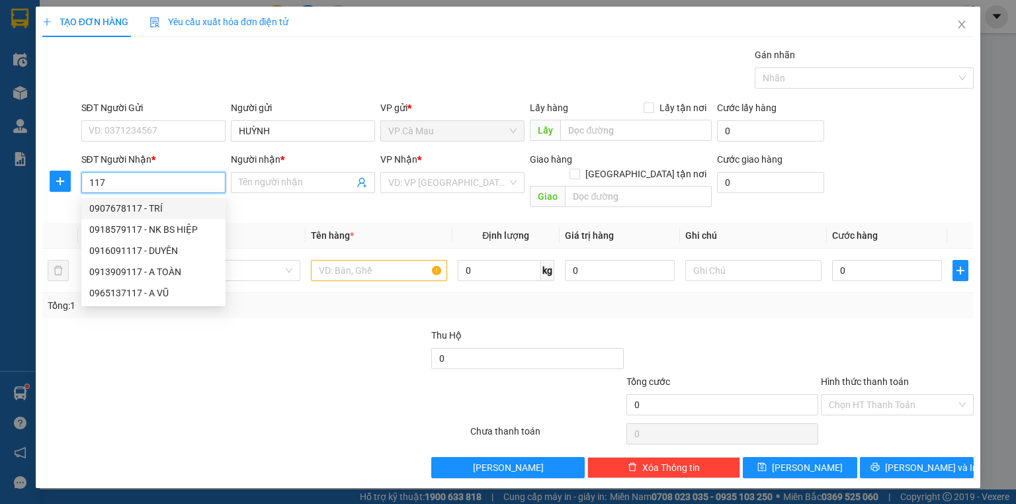
click at [189, 206] on div "0907678117 - TRÍ" at bounding box center [153, 208] width 128 height 15
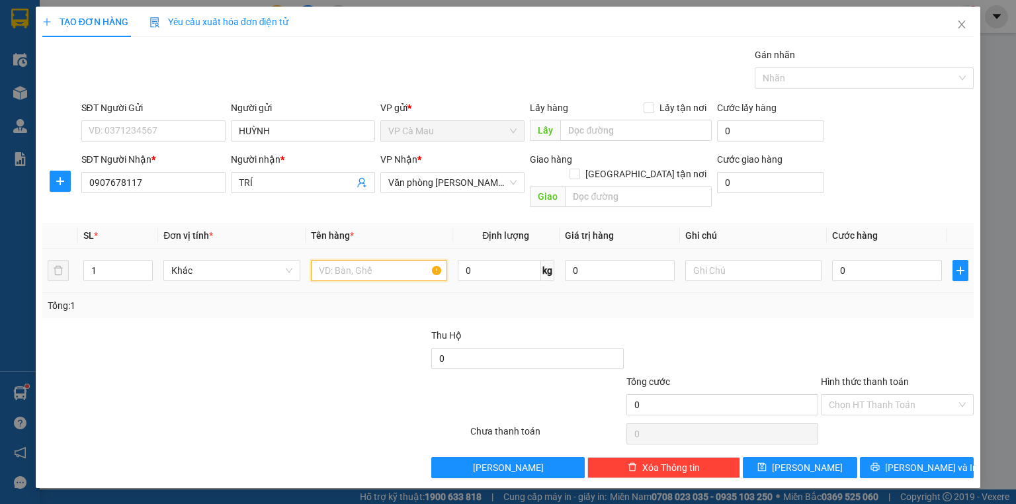
click at [374, 260] on input "text" at bounding box center [379, 270] width 136 height 21
click at [871, 270] on td "0" at bounding box center [887, 271] width 120 height 44
click at [871, 264] on input "0" at bounding box center [887, 270] width 110 height 21
click at [858, 310] on div "Transit Pickup Surcharge Ids Transit Deliver Surcharge Ids Transit Deliver Surc…" at bounding box center [507, 263] width 931 height 430
click at [875, 395] on input "Hình thức thanh toán" at bounding box center [893, 405] width 128 height 20
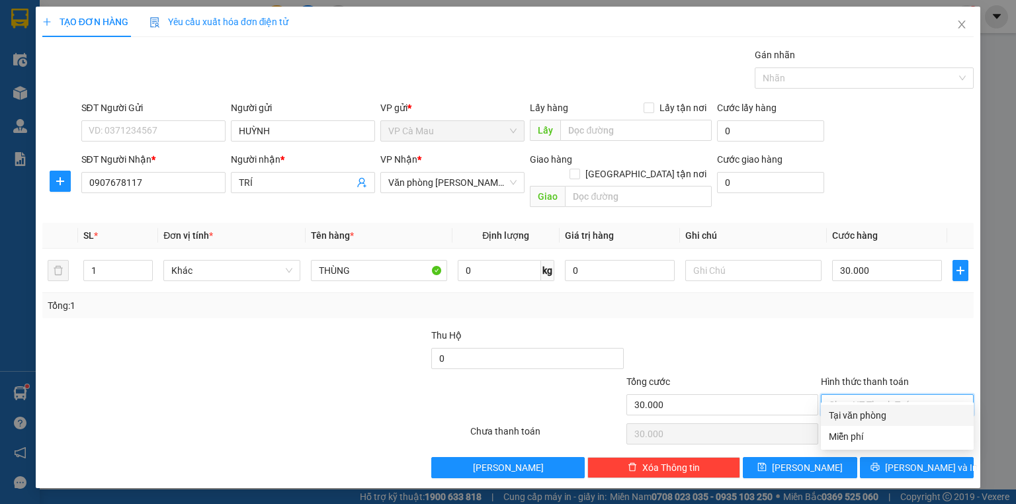
click at [881, 412] on div "Tại văn phòng" at bounding box center [897, 415] width 137 height 15
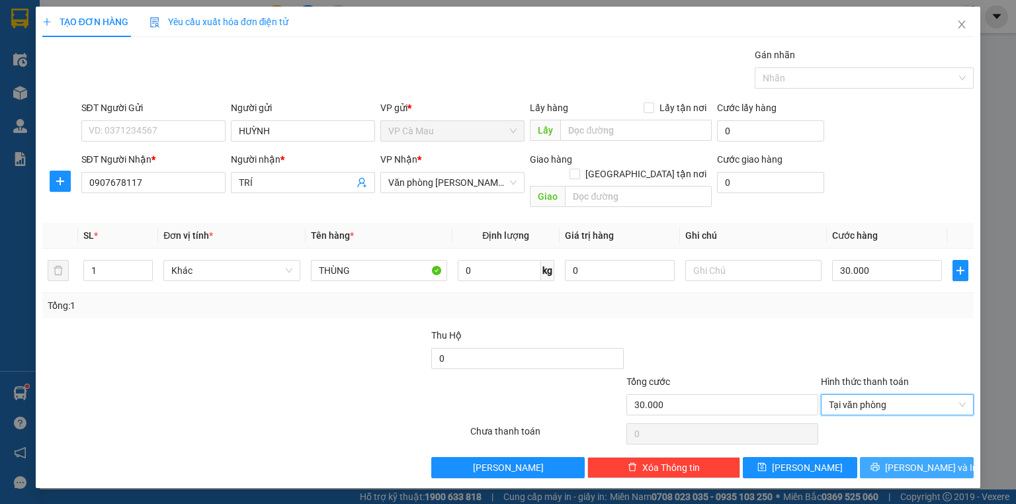
click at [901, 457] on button "[PERSON_NAME] và In" at bounding box center [917, 467] width 114 height 21
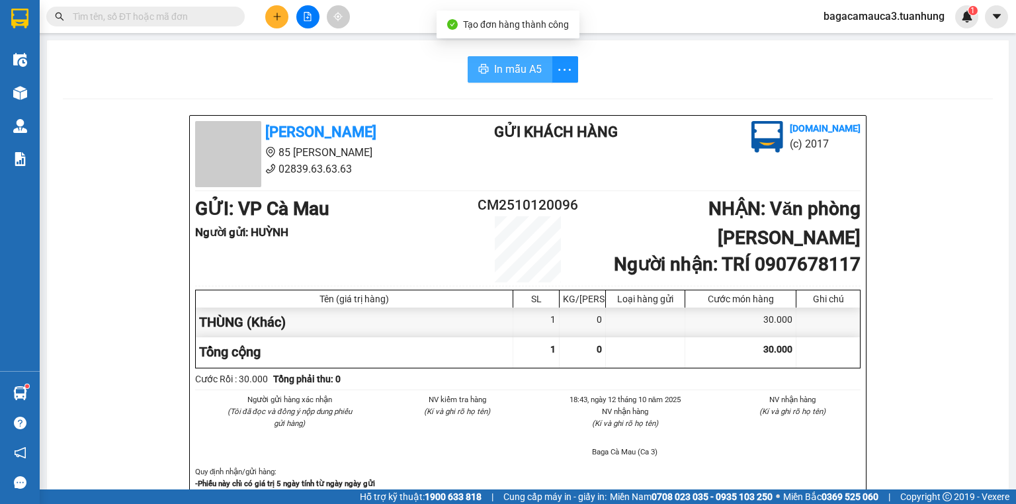
click at [536, 62] on span "In mẫu A5" at bounding box center [518, 69] width 48 height 17
click at [268, 15] on button at bounding box center [276, 16] width 23 height 23
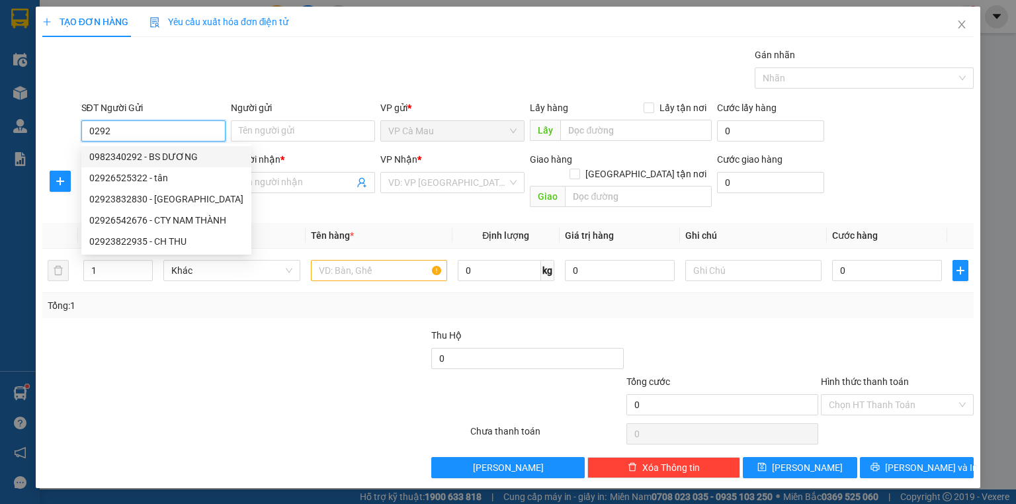
click at [198, 159] on div "0982340292 - BS DƯƠNG" at bounding box center [166, 156] width 154 height 15
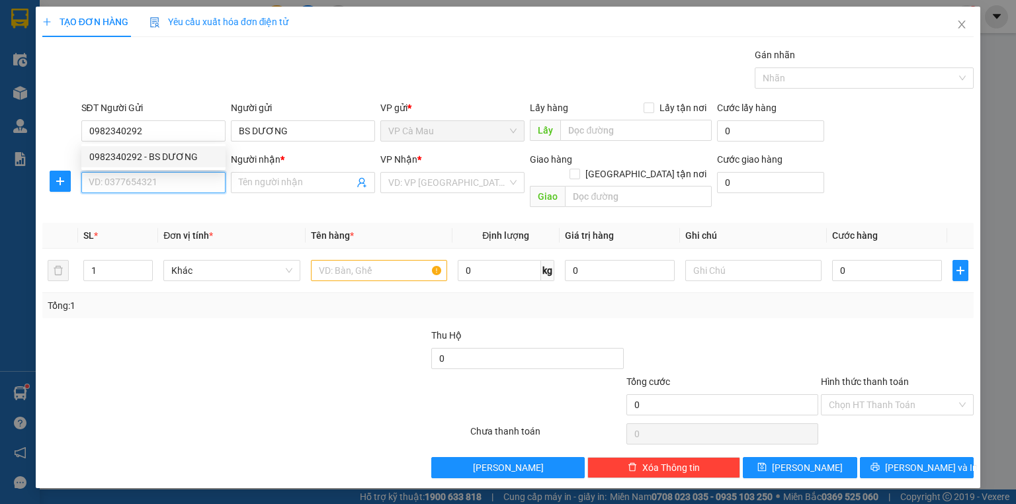
click at [184, 172] on input "SĐT Người Nhận *" at bounding box center [153, 182] width 144 height 21
click at [182, 188] on input "SĐT Người Nhận *" at bounding box center [153, 182] width 144 height 21
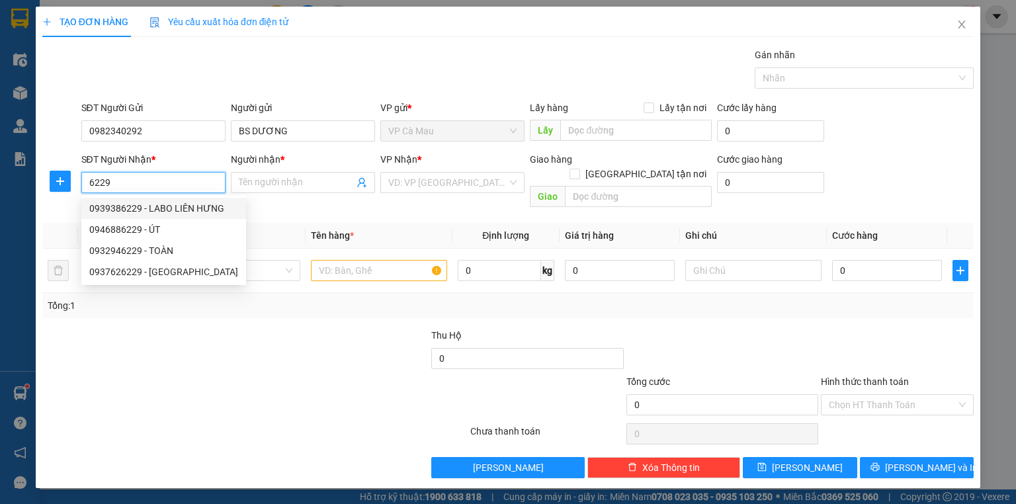
click at [174, 207] on div "0939386229 - LABO LIÊN HƯNG" at bounding box center [163, 208] width 149 height 15
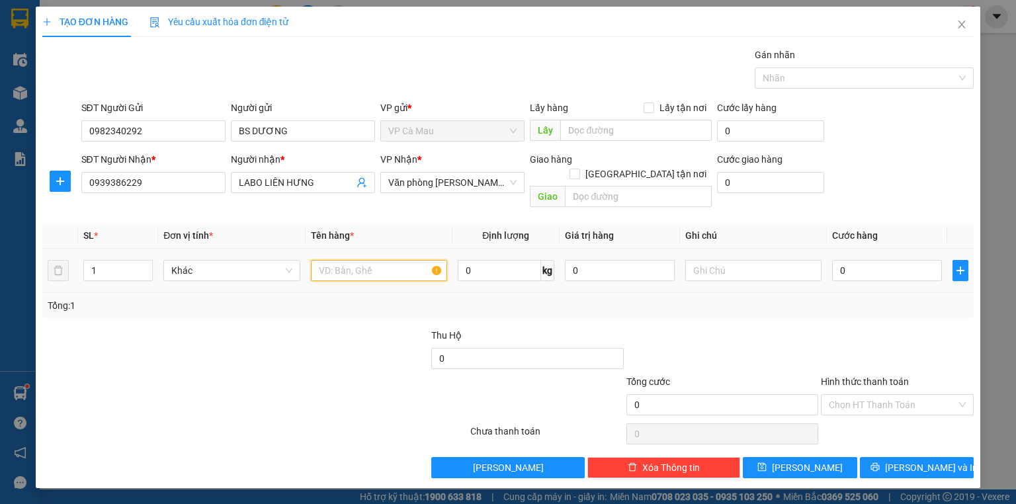
click at [370, 260] on input "text" at bounding box center [379, 270] width 136 height 21
click at [902, 249] on td "0" at bounding box center [887, 271] width 120 height 44
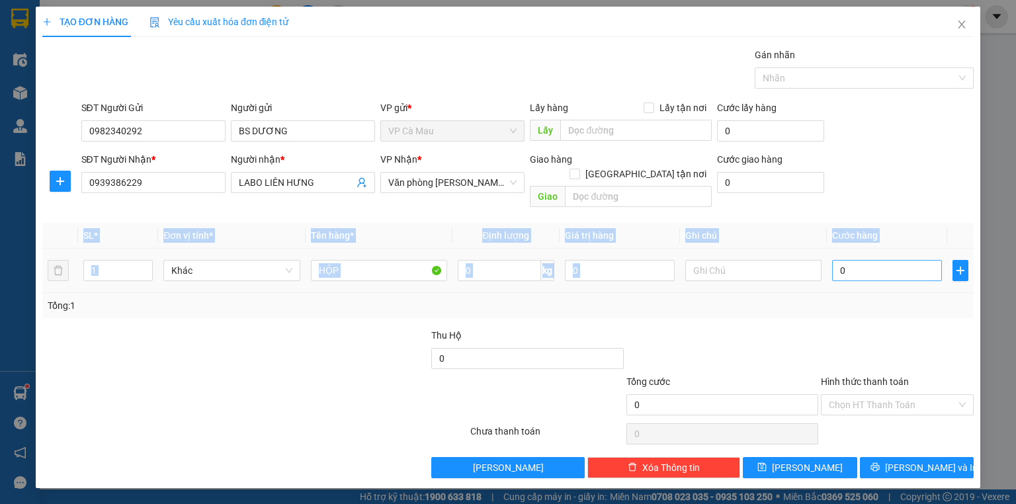
click at [899, 249] on td "0" at bounding box center [887, 271] width 120 height 44
click at [899, 260] on input "0" at bounding box center [887, 270] width 110 height 21
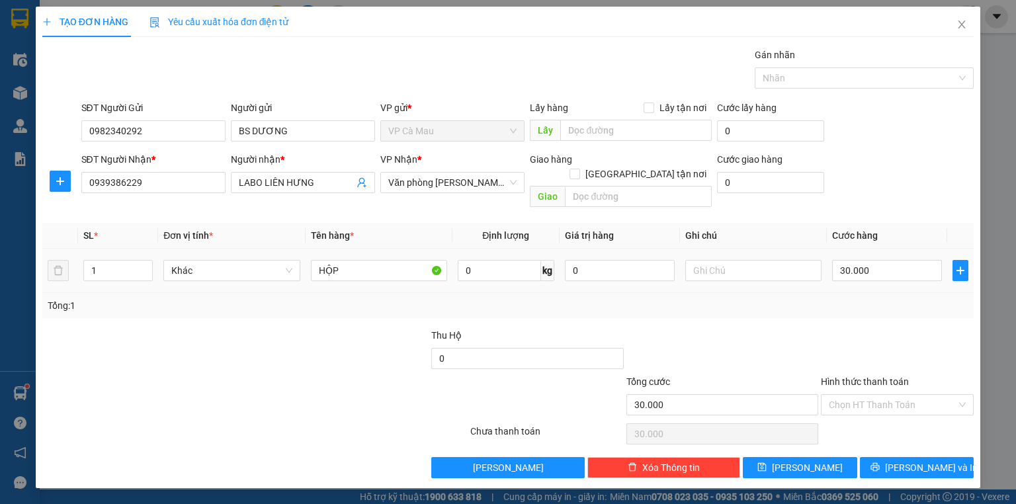
click at [889, 275] on td "30.000" at bounding box center [887, 271] width 120 height 44
click at [887, 395] on input "Hình thức thanh toán" at bounding box center [893, 405] width 128 height 20
click at [883, 415] on div "Tại văn phòng" at bounding box center [897, 415] width 137 height 15
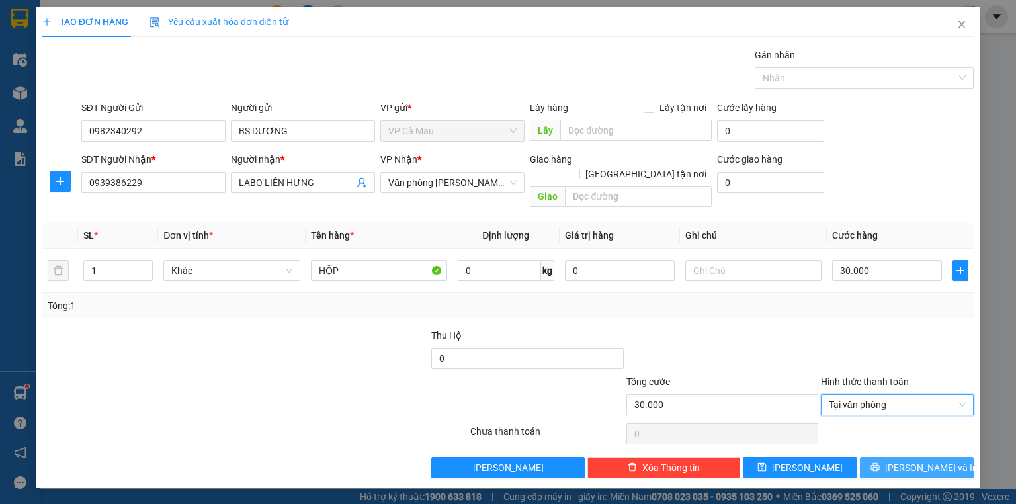
click at [879, 463] on icon "printer" at bounding box center [874, 467] width 9 height 9
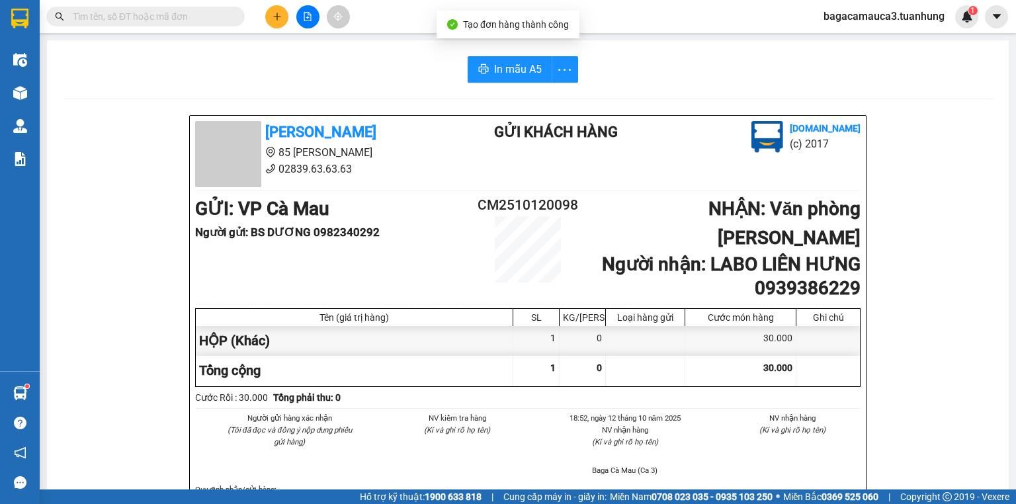
click at [492, 58] on button "In mẫu A5" at bounding box center [509, 69] width 85 height 26
click at [206, 24] on span at bounding box center [145, 17] width 198 height 20
drag, startPoint x: 204, startPoint y: 21, endPoint x: 190, endPoint y: 15, distance: 15.1
click at [197, 19] on input "text" at bounding box center [151, 16] width 156 height 15
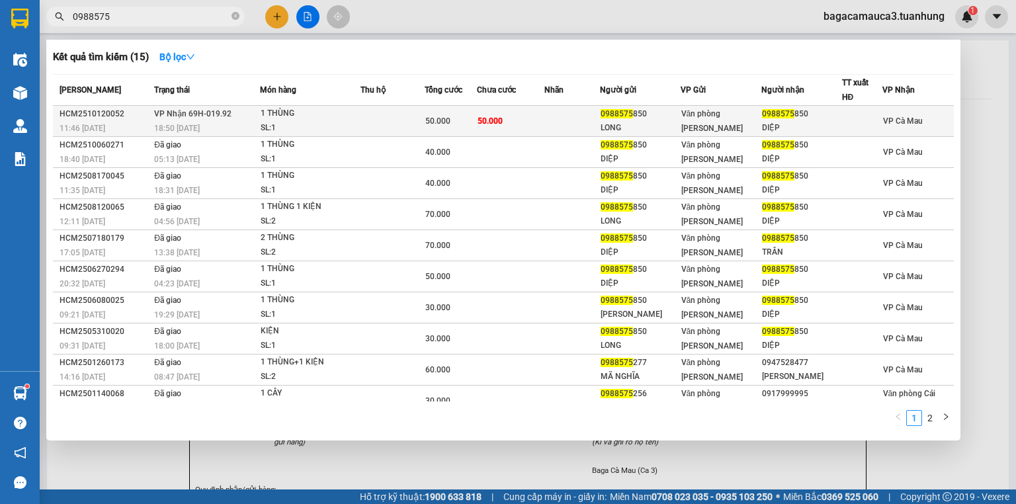
click at [544, 110] on td "50.000" at bounding box center [510, 121] width 67 height 31
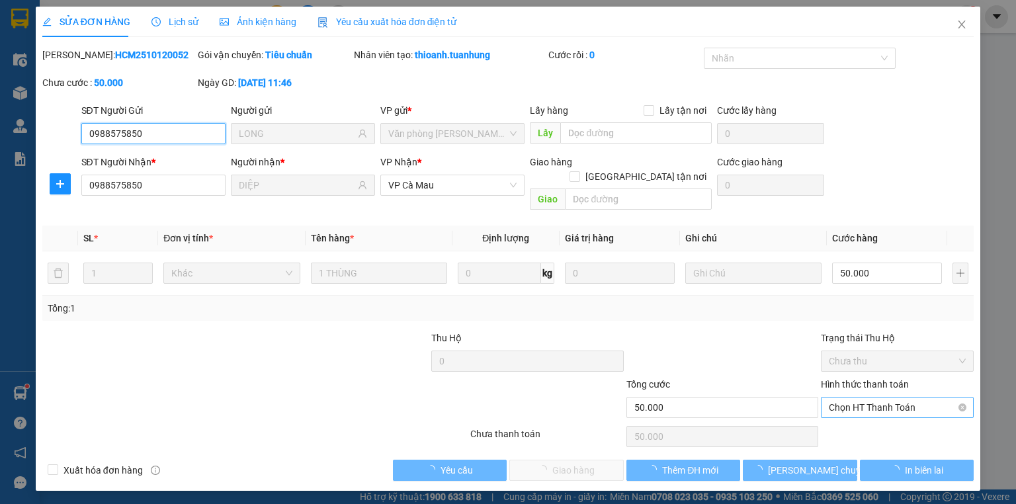
click at [860, 397] on span "Chọn HT Thanh Toán" at bounding box center [897, 407] width 137 height 20
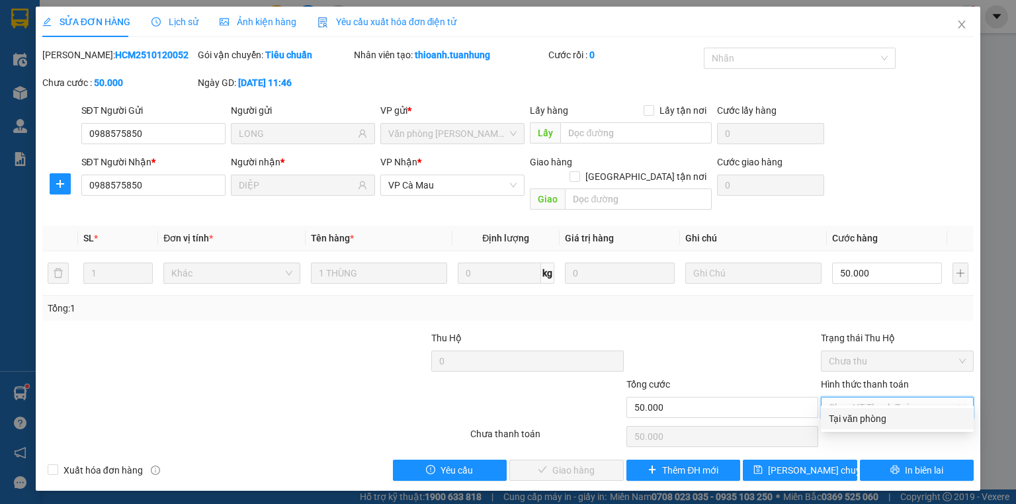
click at [857, 417] on div "Tại văn phòng" at bounding box center [897, 418] width 137 height 15
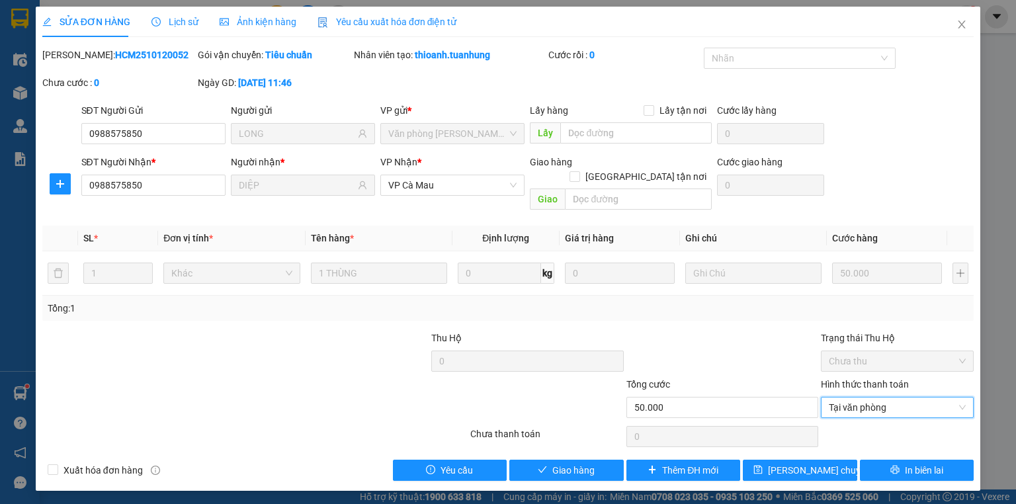
click at [536, 442] on div "Total Paid Fee 0 Total UnPaid Fee 50.000 Cash Collection Total Fee Mã ĐH: HCM25…" at bounding box center [507, 264] width 931 height 433
click at [534, 460] on button "Giao hàng" at bounding box center [566, 470] width 114 height 21
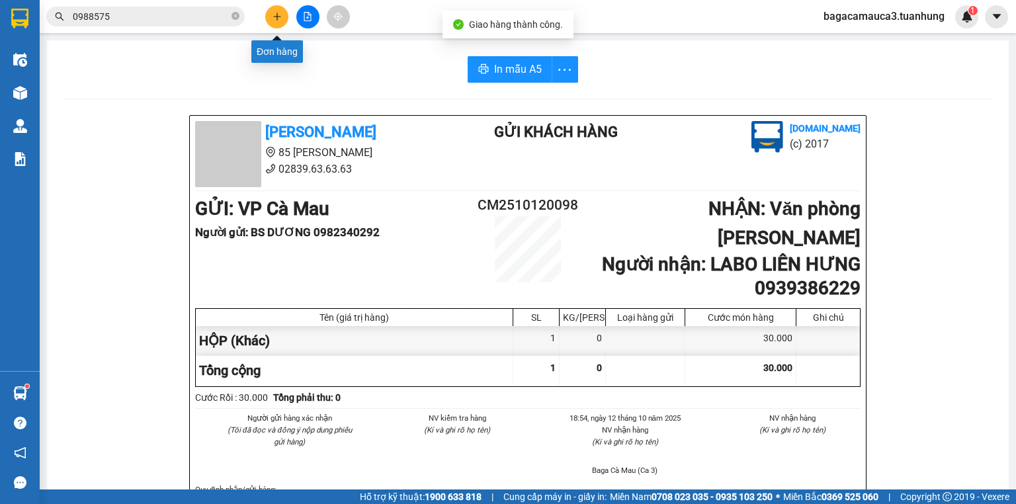
click at [281, 18] on icon "plus" at bounding box center [276, 16] width 9 height 9
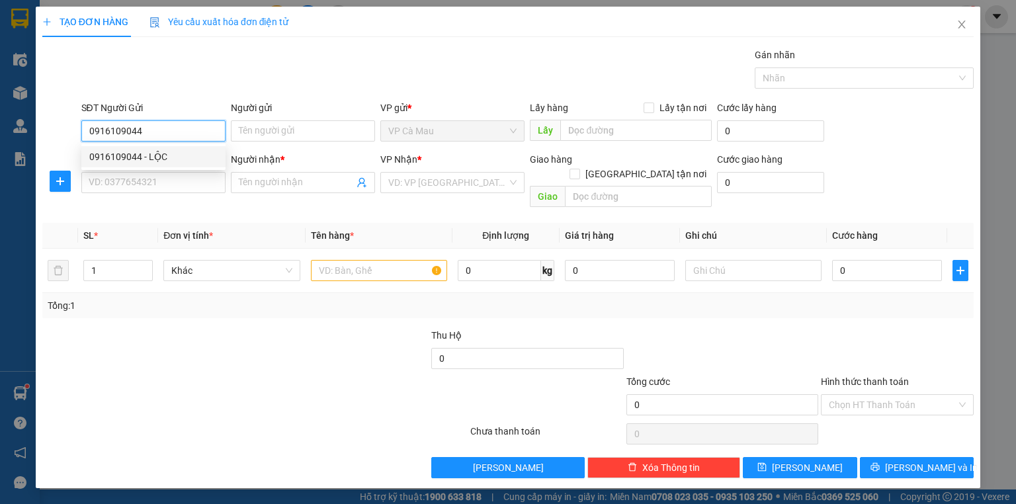
click at [155, 156] on div "0916109044 - LỘC" at bounding box center [153, 156] width 128 height 15
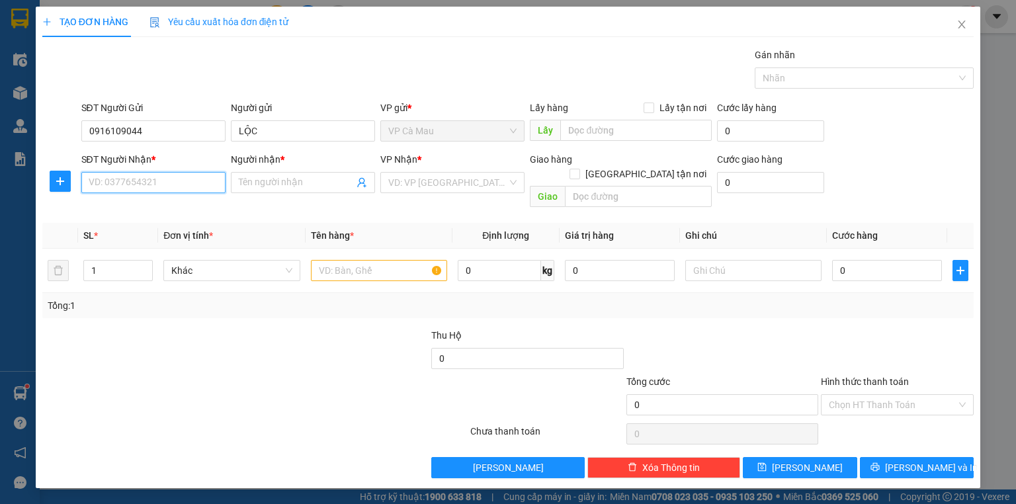
click at [185, 185] on input "SĐT Người Nhận *" at bounding box center [153, 182] width 144 height 21
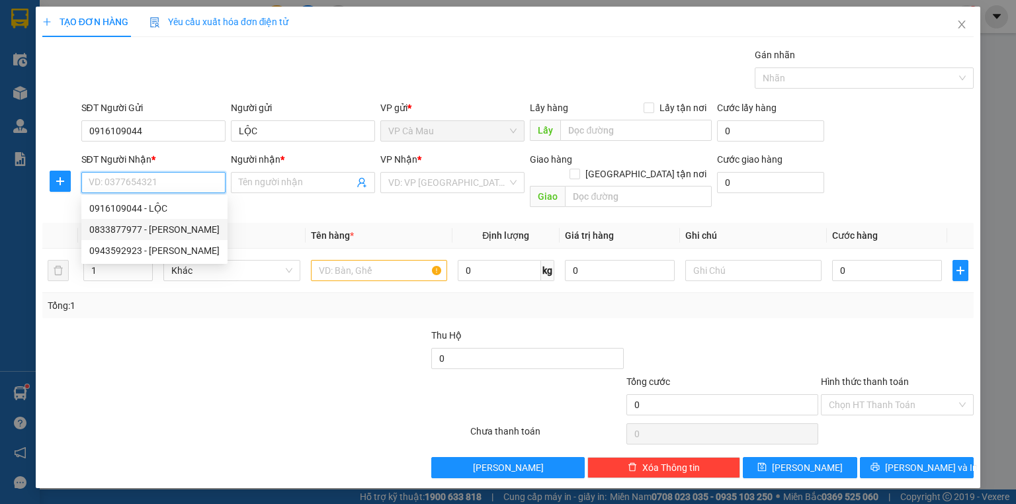
click at [188, 229] on div "0833877977 - [PERSON_NAME]" at bounding box center [154, 229] width 130 height 15
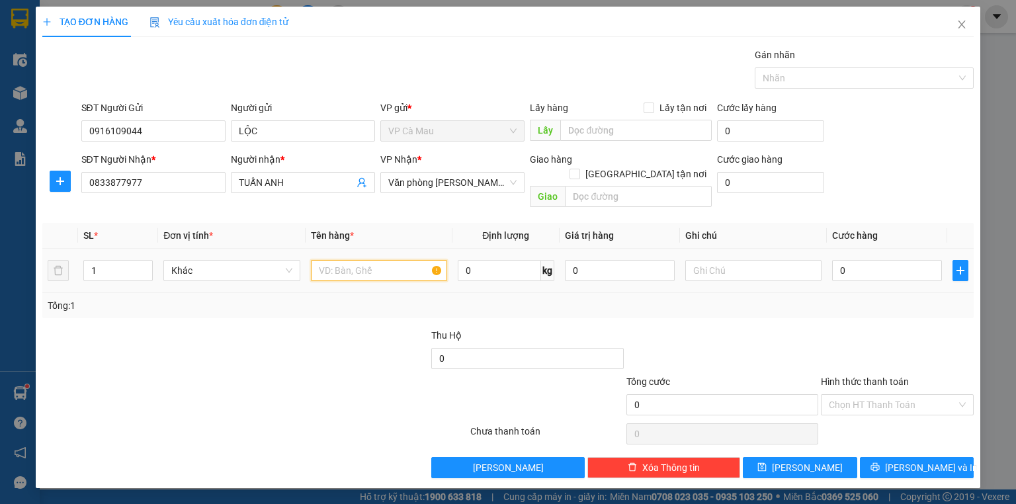
click at [327, 260] on input "text" at bounding box center [379, 270] width 136 height 21
click at [905, 260] on input "0" at bounding box center [887, 270] width 110 height 21
click at [902, 298] on div "Tổng: 1" at bounding box center [508, 305] width 920 height 15
click at [852, 260] on input "302.000" at bounding box center [887, 270] width 110 height 21
click at [858, 300] on div "Tổng: 1" at bounding box center [507, 305] width 931 height 25
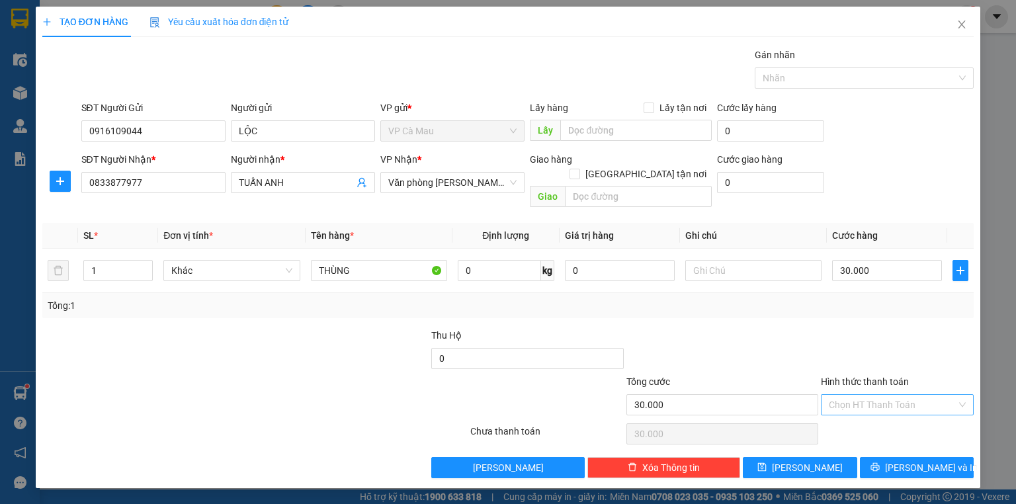
click at [873, 395] on input "Hình thức thanh toán" at bounding box center [893, 405] width 128 height 20
click at [880, 409] on div "Tại văn phòng" at bounding box center [897, 415] width 137 height 15
click at [905, 457] on button "[PERSON_NAME] và In" at bounding box center [917, 467] width 114 height 21
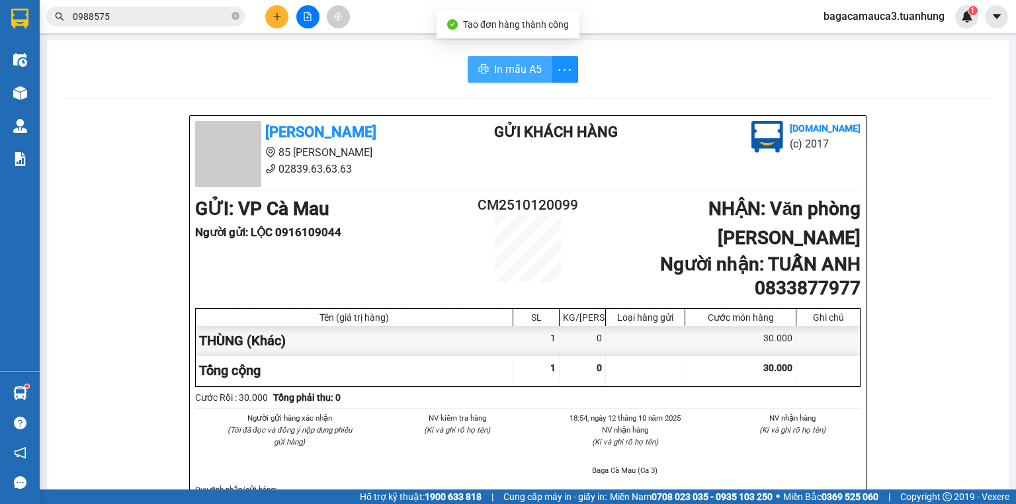
click at [512, 71] on span "In mẫu A5" at bounding box center [518, 69] width 48 height 17
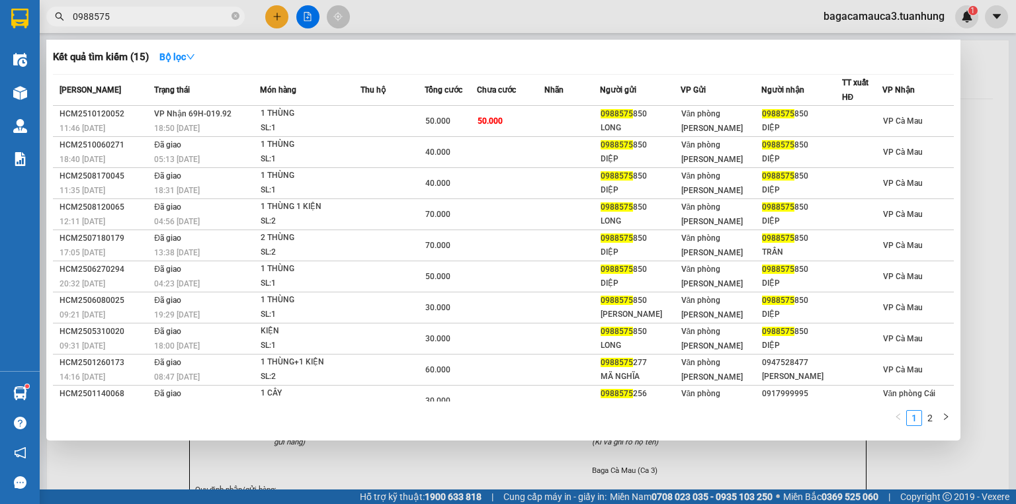
click at [230, 17] on span "0988575" at bounding box center [145, 17] width 198 height 20
click at [235, 14] on icon "close-circle" at bounding box center [235, 16] width 8 height 8
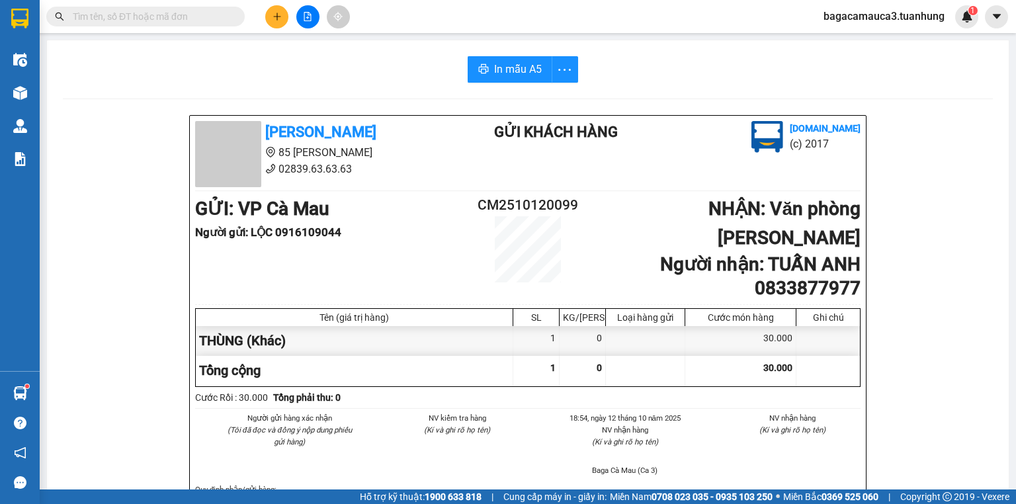
click at [212, 21] on input "text" at bounding box center [151, 16] width 156 height 15
click at [204, 21] on input "text" at bounding box center [151, 16] width 156 height 15
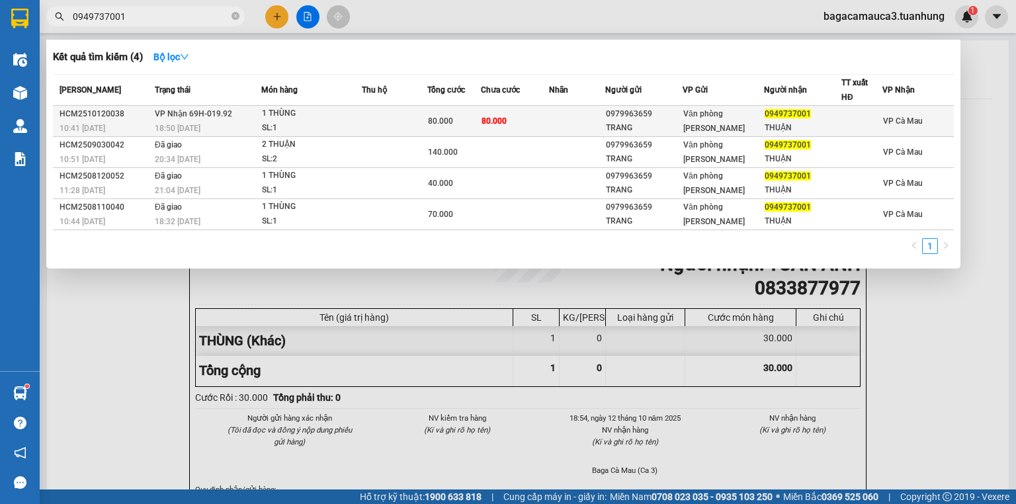
click at [452, 120] on span "80.000" at bounding box center [440, 120] width 25 height 9
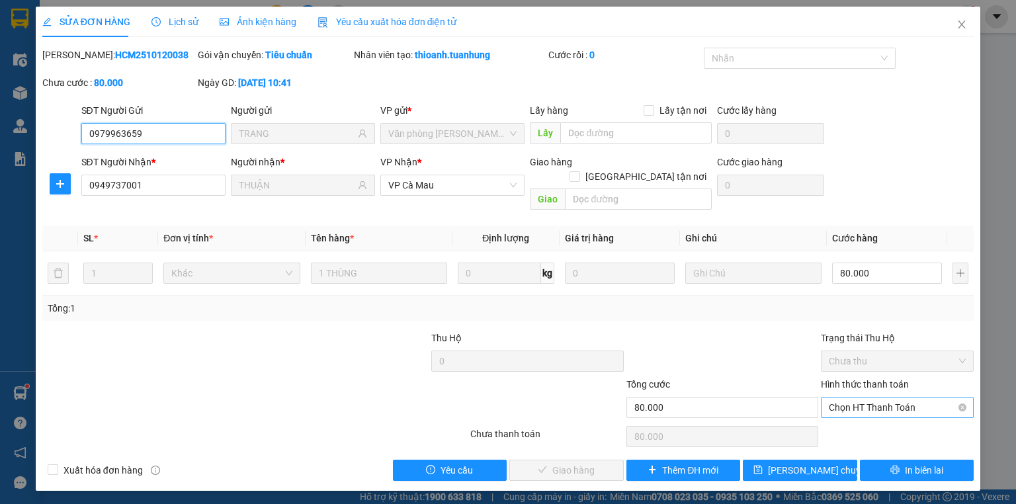
click at [894, 399] on span "Chọn HT Thanh Toán" at bounding box center [897, 407] width 137 height 20
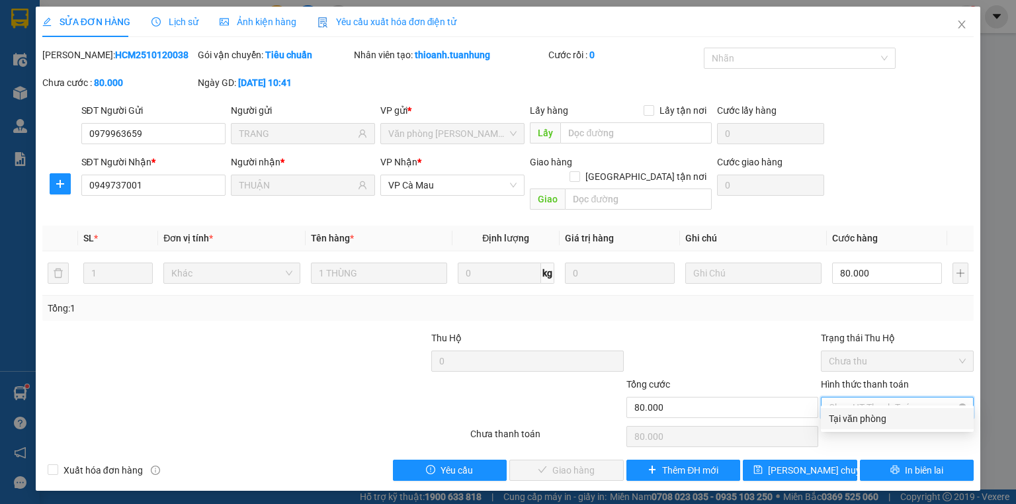
click at [874, 421] on div "Tại văn phòng" at bounding box center [897, 418] width 137 height 15
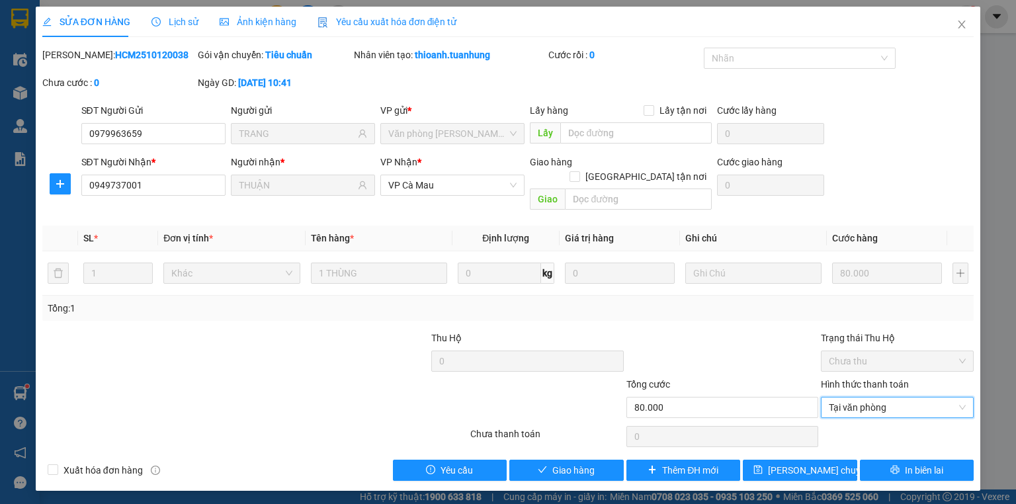
click at [547, 443] on div "Total Paid Fee 0 Total UnPaid Fee 80.000 Cash Collection Total Fee Mã ĐH: HCM25…" at bounding box center [507, 264] width 931 height 433
click at [569, 463] on span "Giao hàng" at bounding box center [573, 470] width 42 height 15
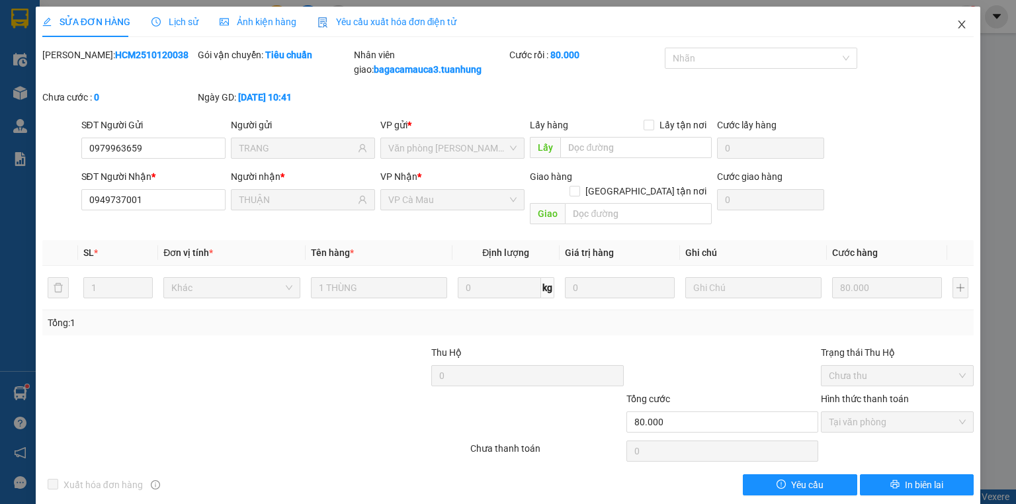
click at [953, 30] on span "Close" at bounding box center [961, 25] width 37 height 37
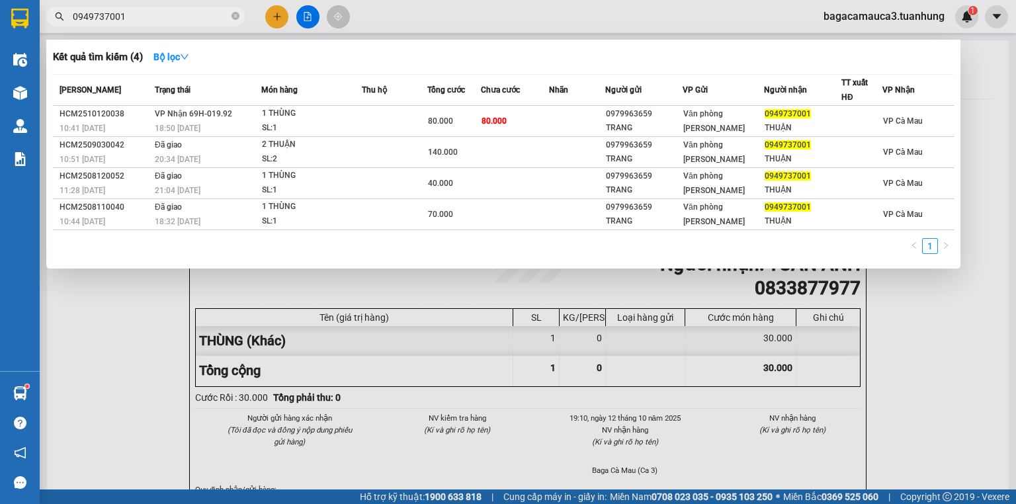
click at [214, 19] on input "0949737001" at bounding box center [151, 16] width 156 height 15
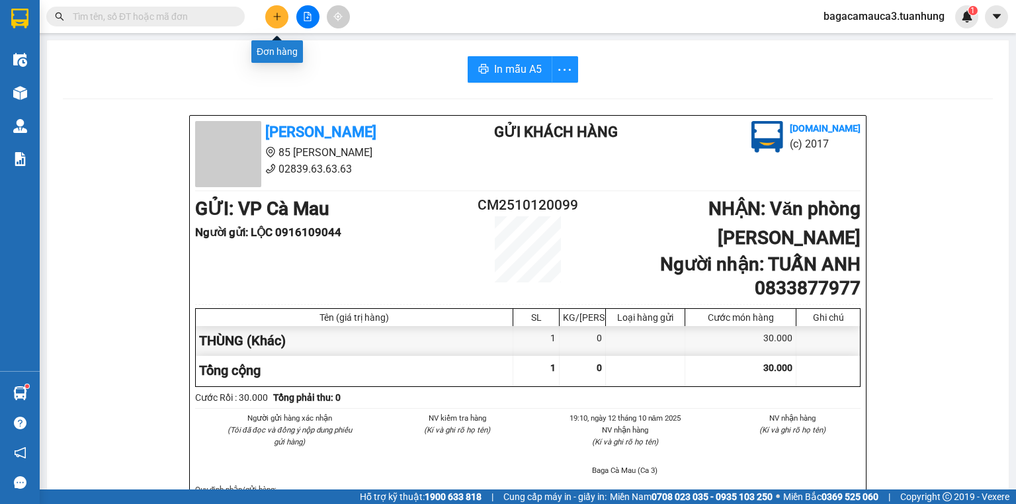
click at [276, 19] on icon "plus" at bounding box center [276, 16] width 1 height 7
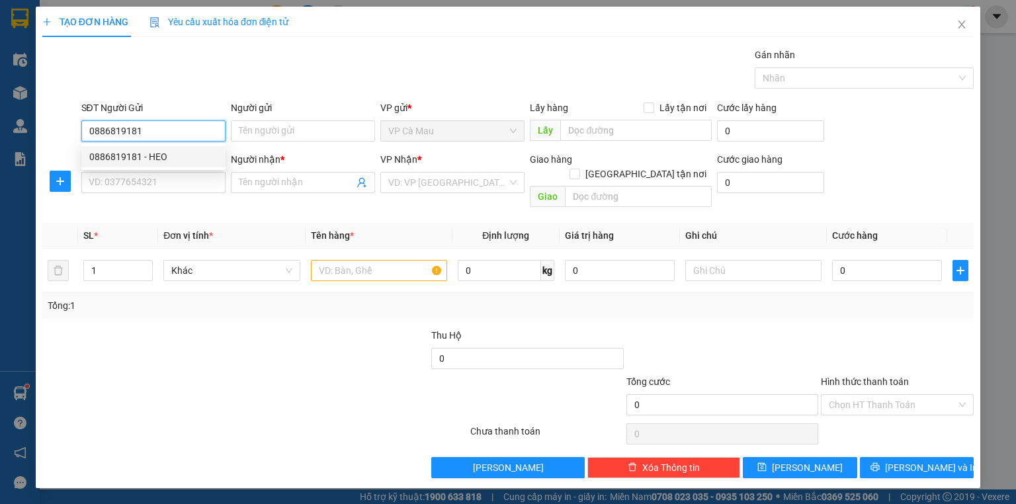
click at [171, 158] on div "0886819181 - HEO" at bounding box center [153, 156] width 128 height 15
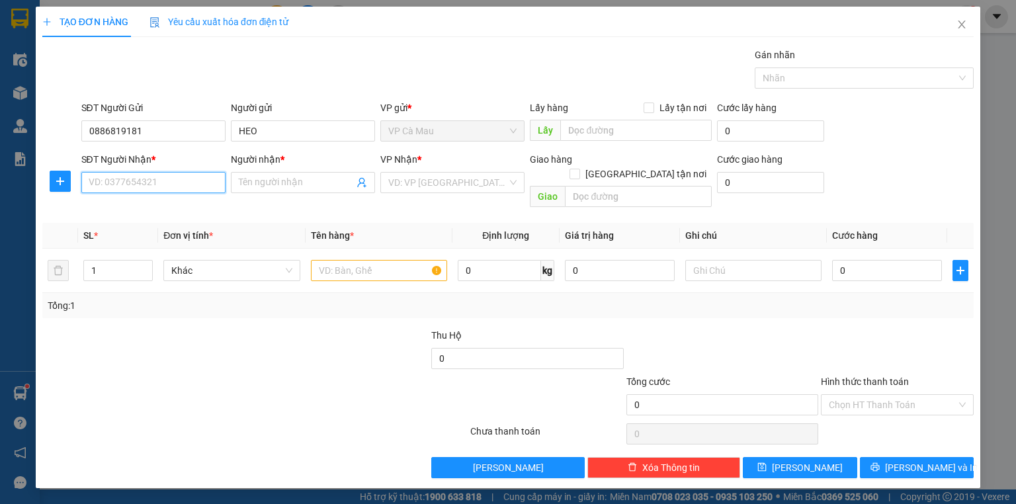
click at [158, 179] on input "SĐT Người Nhận *" at bounding box center [153, 182] width 144 height 21
click at [160, 229] on div "0932686736 - [GEOGRAPHIC_DATA]" at bounding box center [163, 229] width 149 height 15
click at [351, 261] on input "text" at bounding box center [379, 270] width 136 height 21
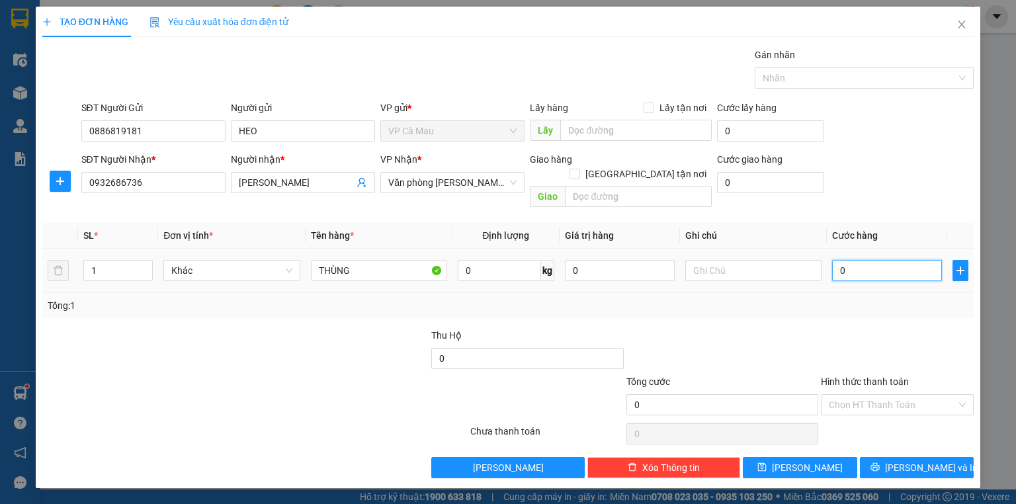
click at [877, 260] on input "0" at bounding box center [887, 270] width 110 height 21
click at [898, 395] on input "Hình thức thanh toán" at bounding box center [893, 405] width 128 height 20
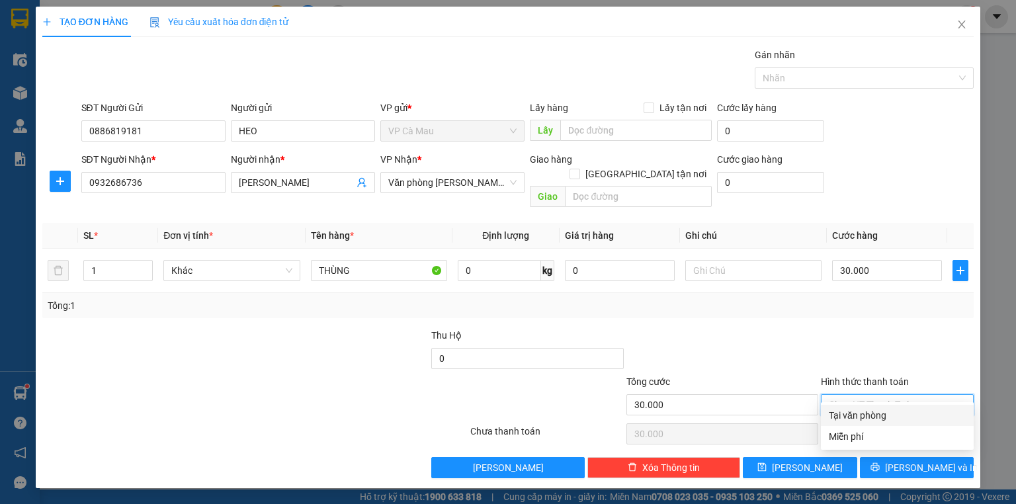
click at [881, 414] on div "Tại văn phòng" at bounding box center [897, 415] width 137 height 15
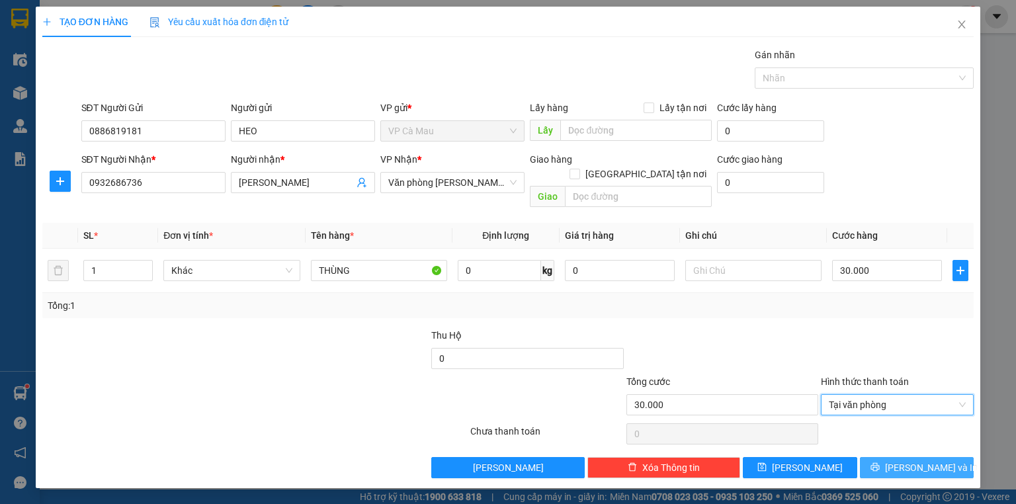
click at [920, 460] on span "[PERSON_NAME] và In" at bounding box center [931, 467] width 93 height 15
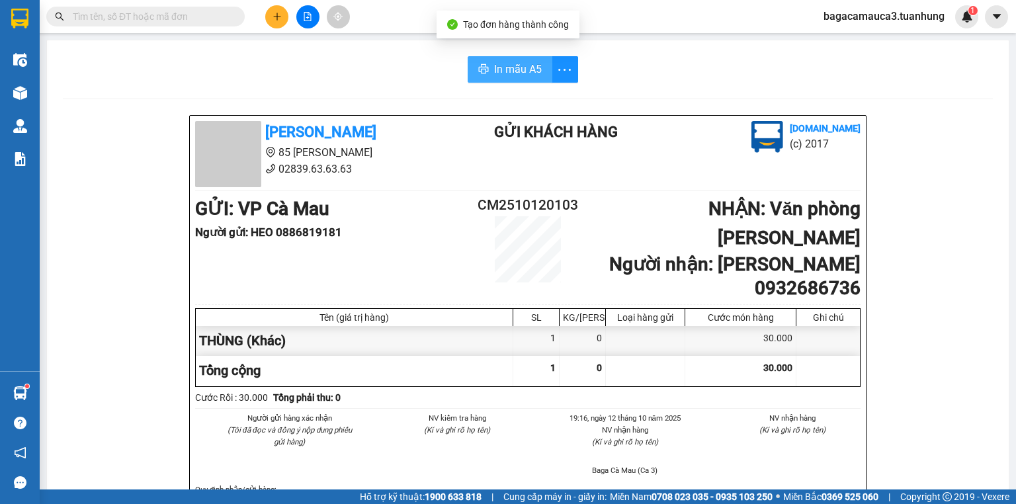
click at [512, 71] on span "In mẫu A5" at bounding box center [518, 69] width 48 height 17
click at [513, 326] on div "1" at bounding box center [536, 341] width 46 height 30
click at [164, 22] on input "text" at bounding box center [151, 16] width 156 height 15
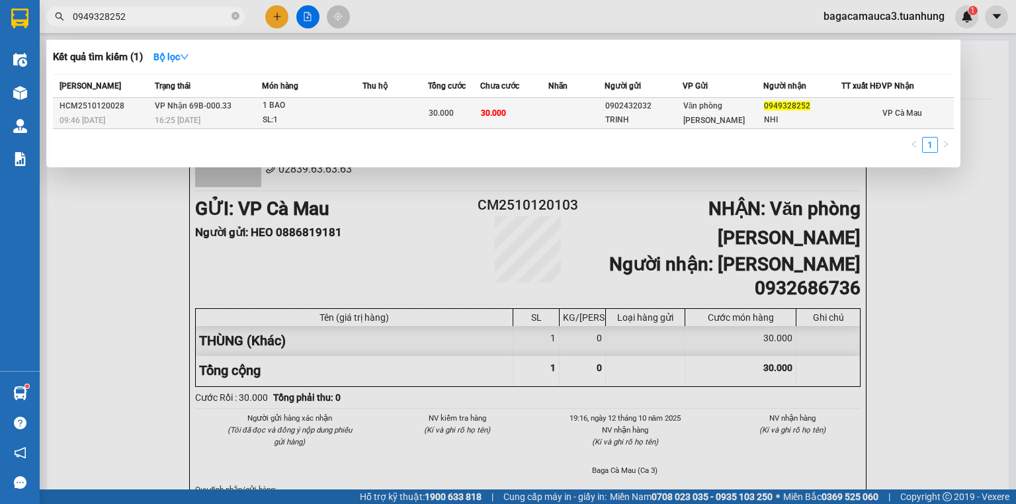
click at [471, 120] on div "30.000" at bounding box center [453, 113] width 51 height 15
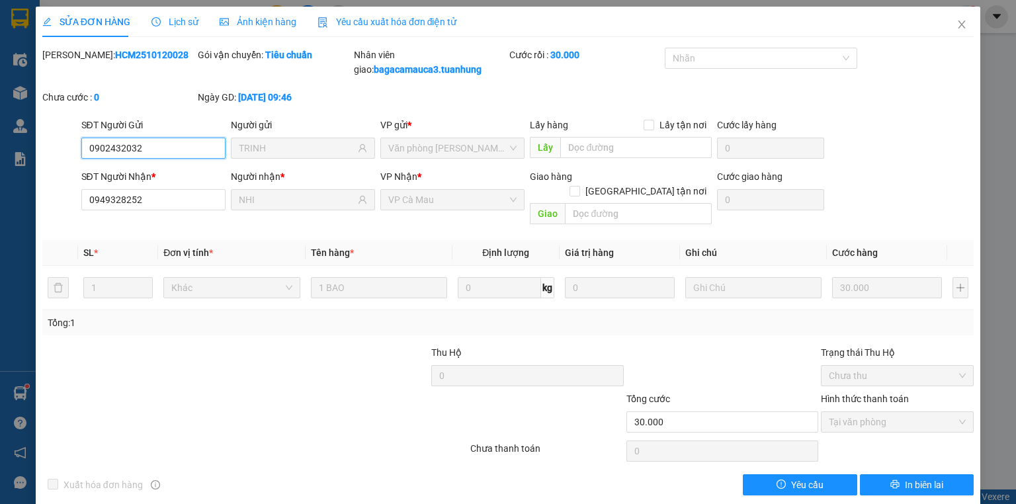
click at [880, 415] on span "Tại văn phòng" at bounding box center [897, 422] width 137 height 20
click at [960, 31] on span "Close" at bounding box center [961, 25] width 37 height 37
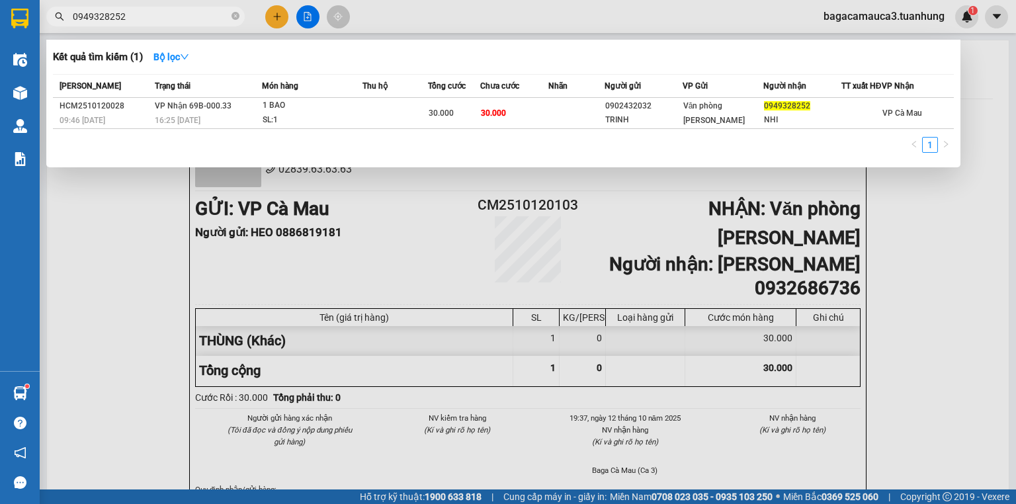
click at [173, 16] on input "0949328252" at bounding box center [151, 16] width 156 height 15
click at [188, 27] on div at bounding box center [508, 252] width 1016 height 504
click at [235, 17] on icon "close-circle" at bounding box center [235, 16] width 8 height 8
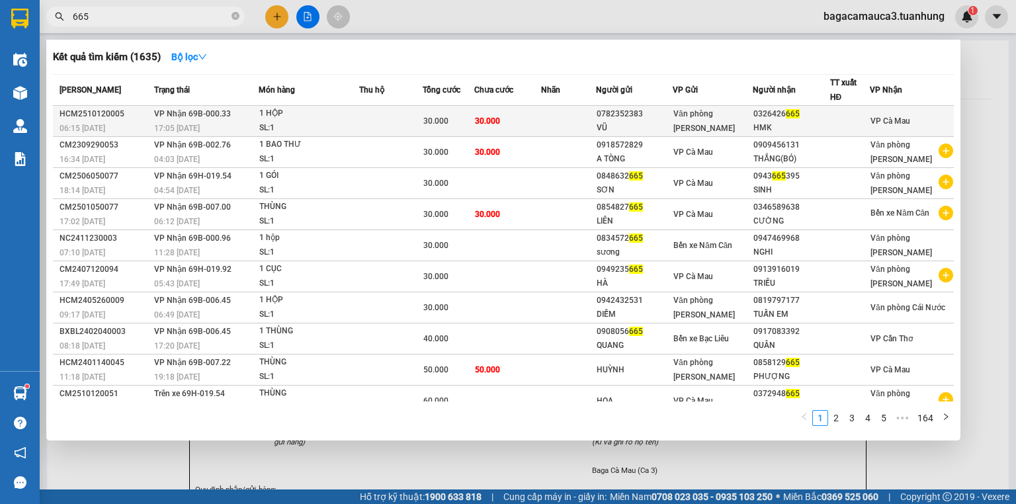
click at [507, 120] on td "30.000" at bounding box center [507, 121] width 67 height 31
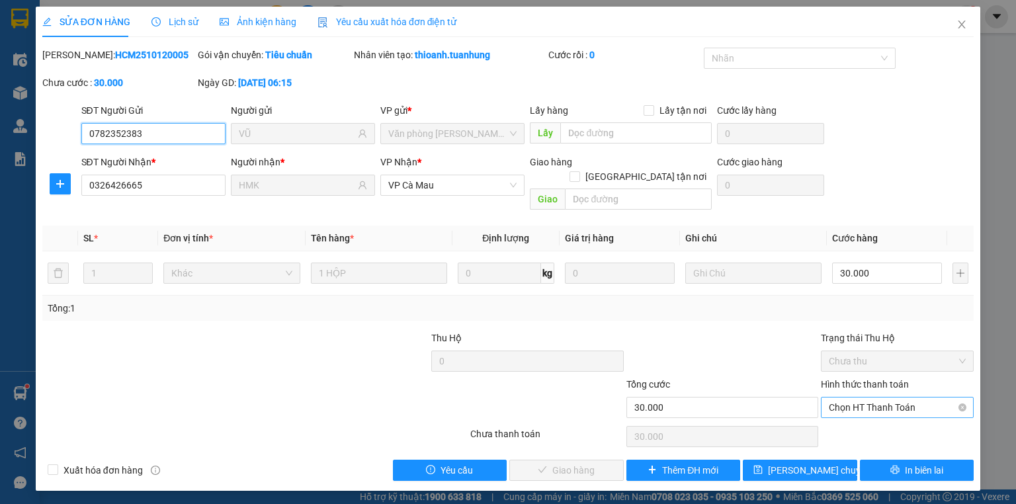
click at [882, 397] on span "Chọn HT Thanh Toán" at bounding box center [897, 407] width 137 height 20
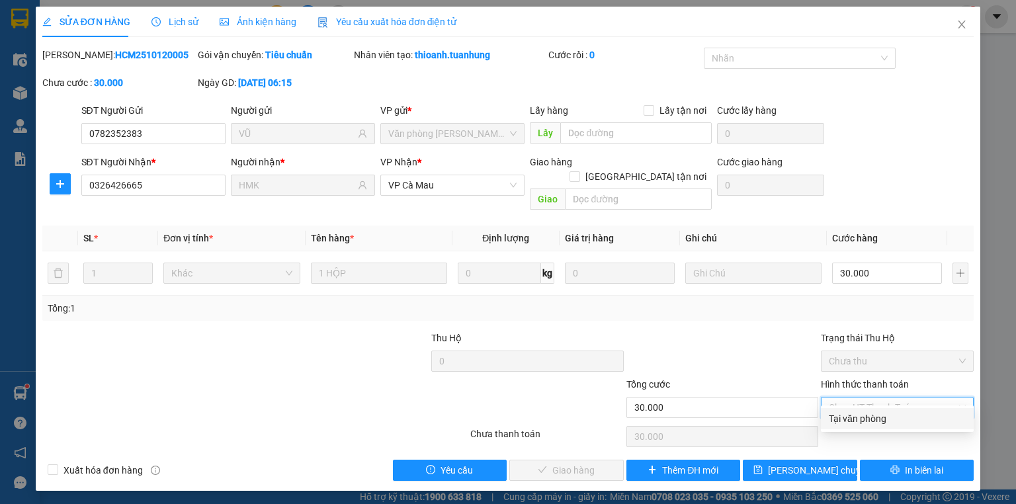
click at [877, 419] on div "Tại văn phòng" at bounding box center [897, 418] width 137 height 15
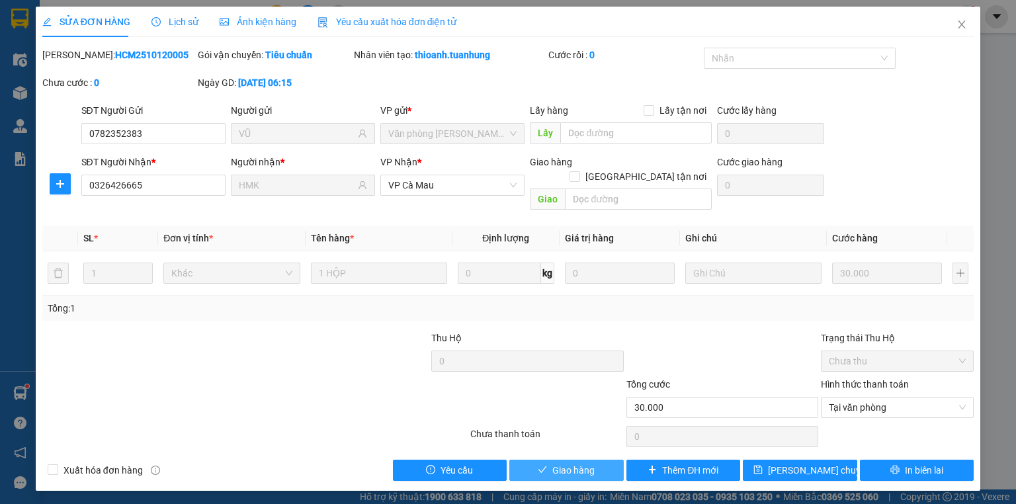
click at [604, 460] on button "Giao hàng" at bounding box center [566, 470] width 114 height 21
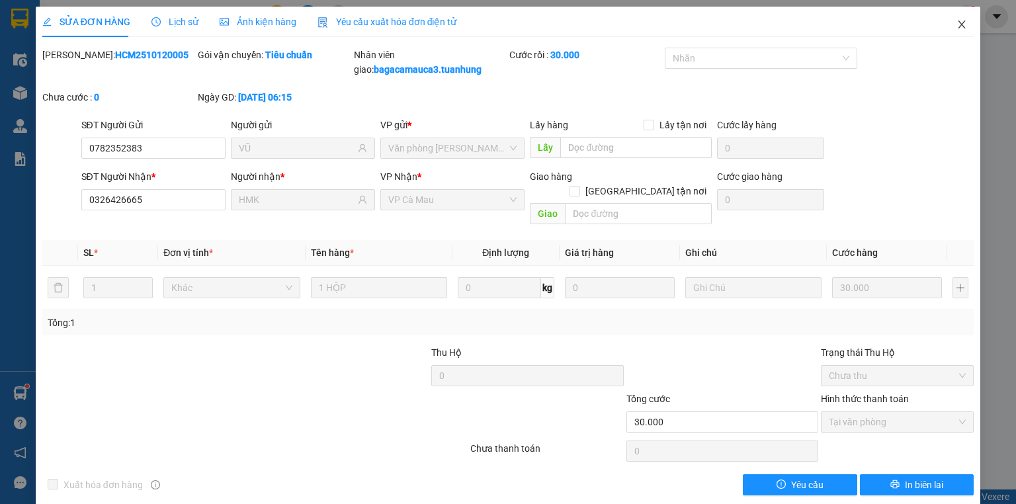
click at [958, 22] on icon "close" at bounding box center [961, 24] width 7 height 8
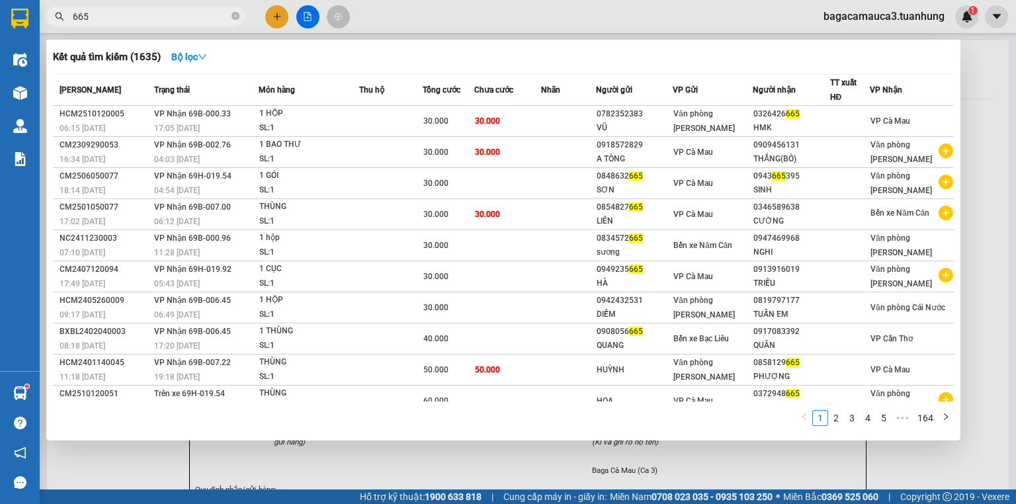
click at [182, 13] on input "665" at bounding box center [151, 16] width 156 height 15
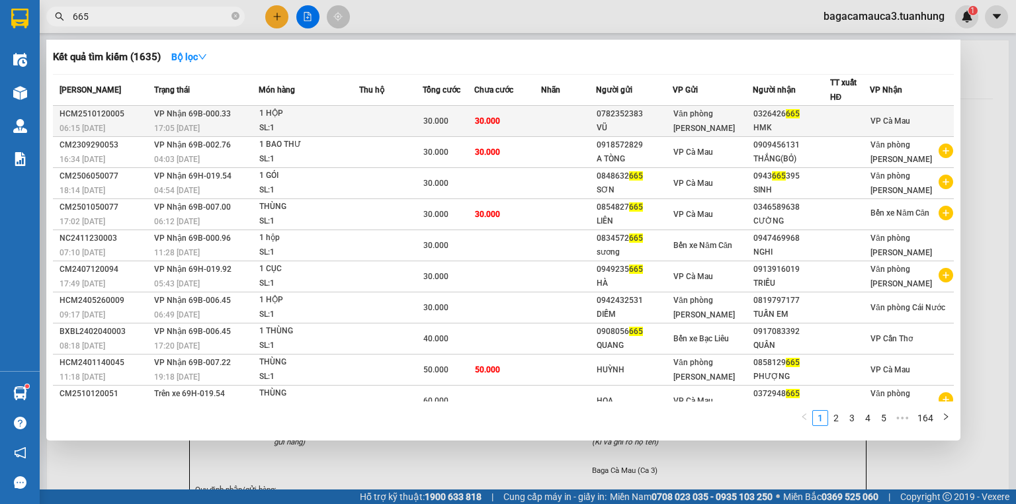
click at [526, 116] on td "30.000" at bounding box center [507, 121] width 67 height 31
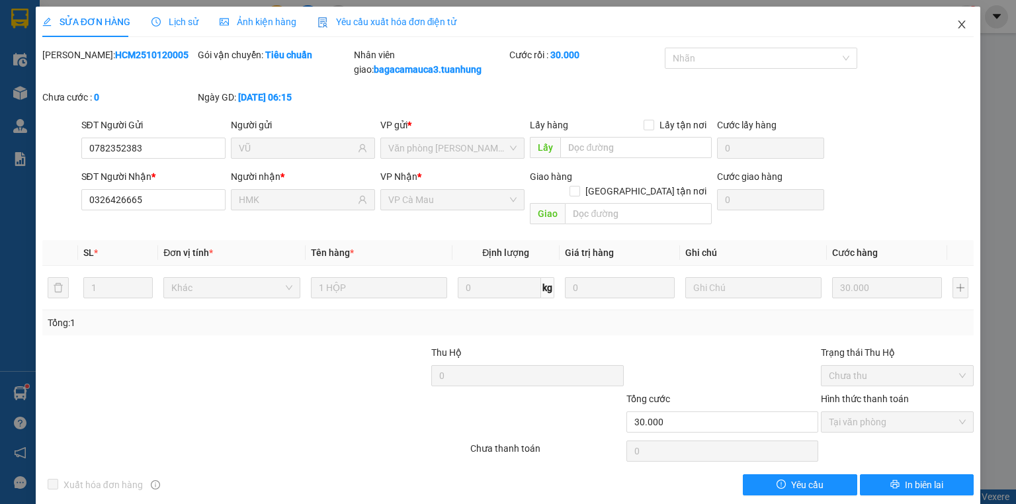
click at [956, 26] on icon "close" at bounding box center [961, 24] width 11 height 11
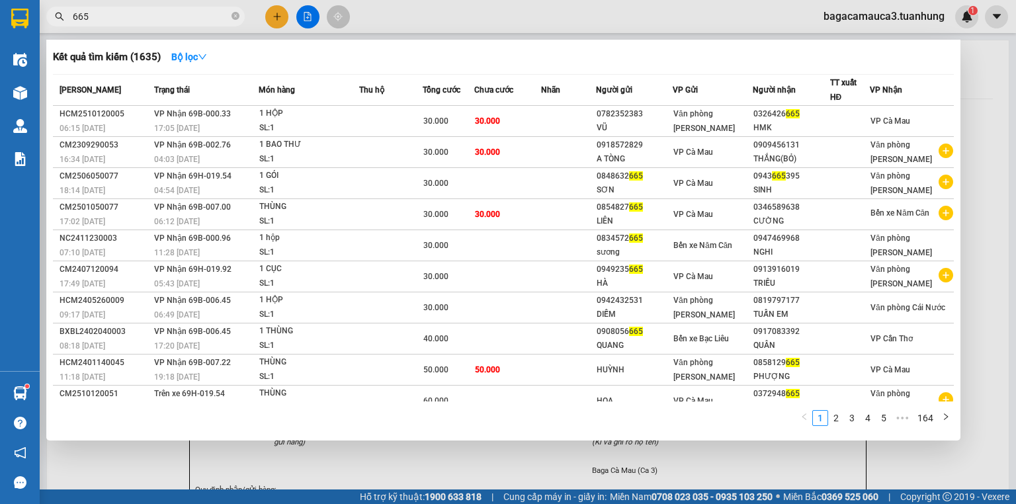
click at [164, 17] on input "665" at bounding box center [151, 16] width 156 height 15
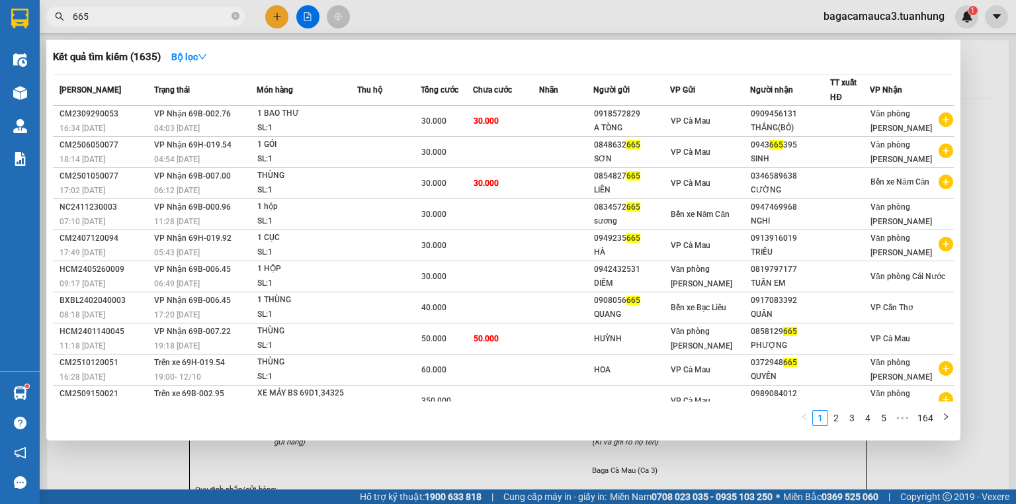
click at [325, 5] on div at bounding box center [508, 252] width 1016 height 504
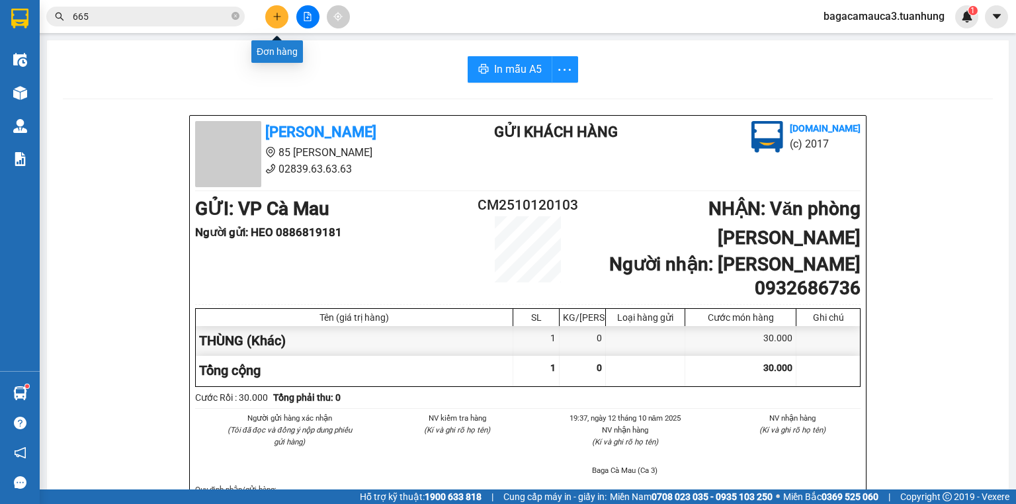
click at [279, 16] on icon "plus" at bounding box center [276, 16] width 9 height 9
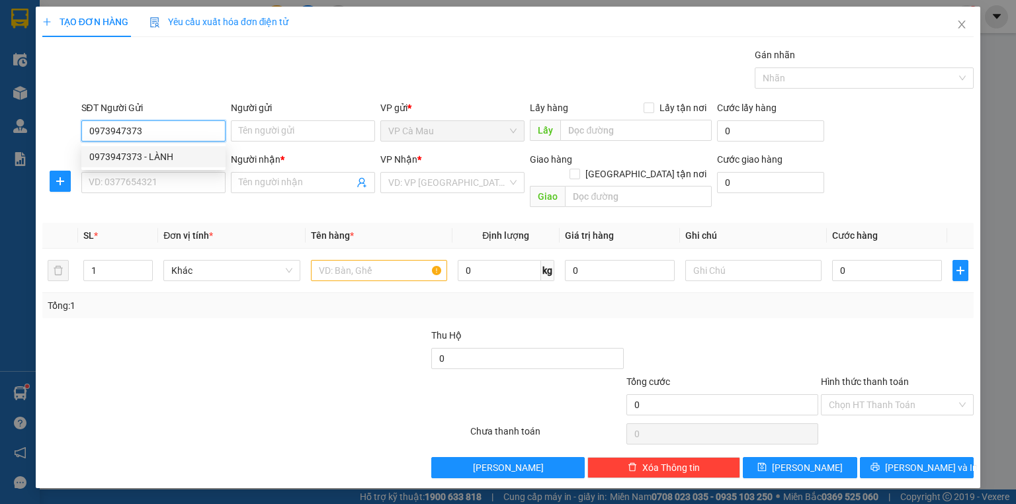
click at [144, 159] on div "0973947373 - LÀNH" at bounding box center [153, 156] width 128 height 15
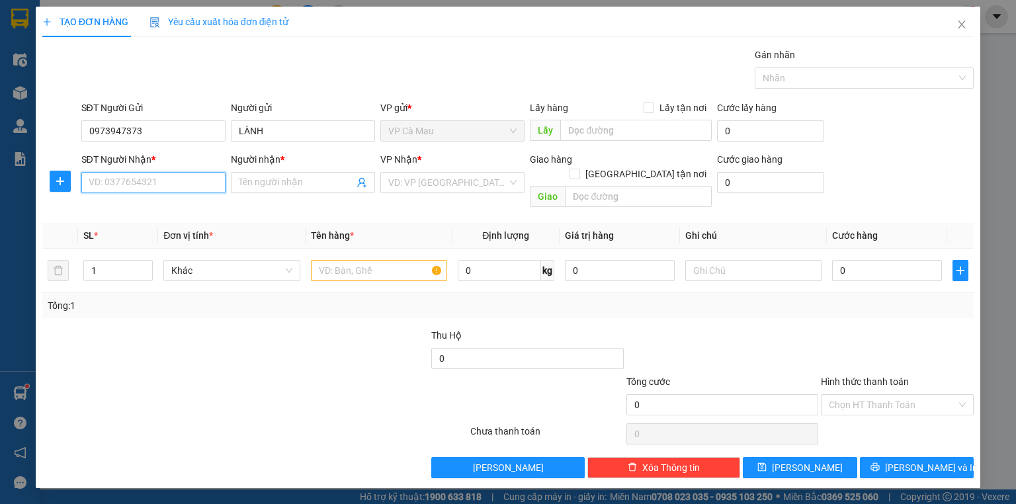
click at [187, 182] on input "SĐT Người Nhận *" at bounding box center [153, 182] width 144 height 21
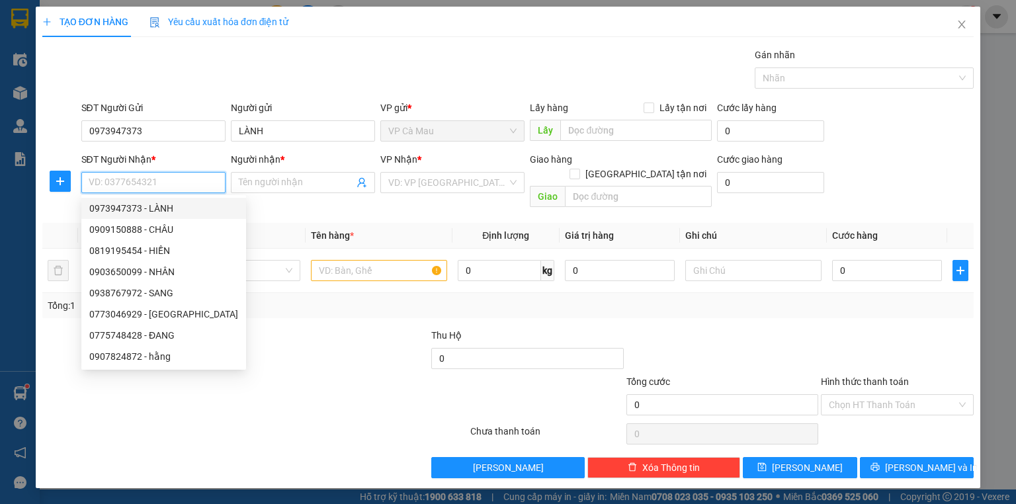
click at [153, 182] on input "SĐT Người Nhận *" at bounding box center [153, 182] width 144 height 21
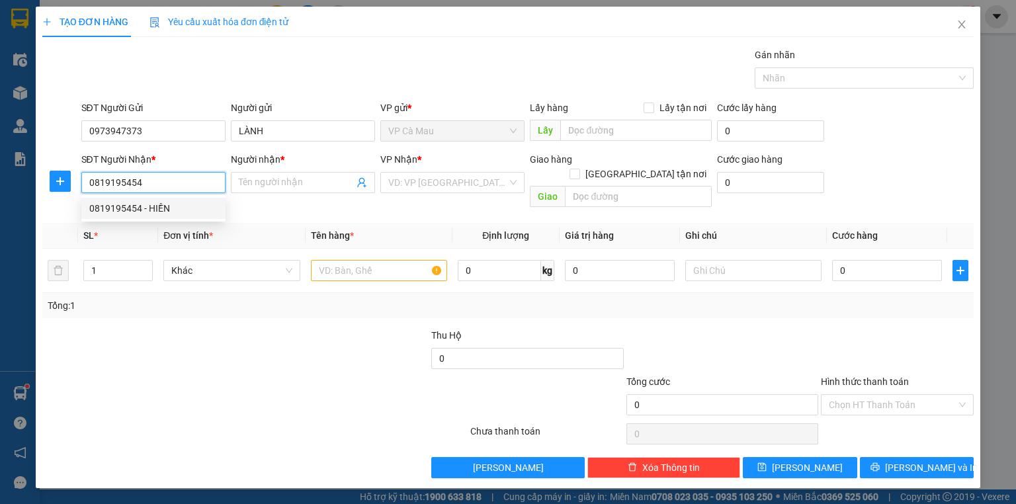
click at [162, 212] on div "0819195454 - HIỀN" at bounding box center [153, 208] width 128 height 15
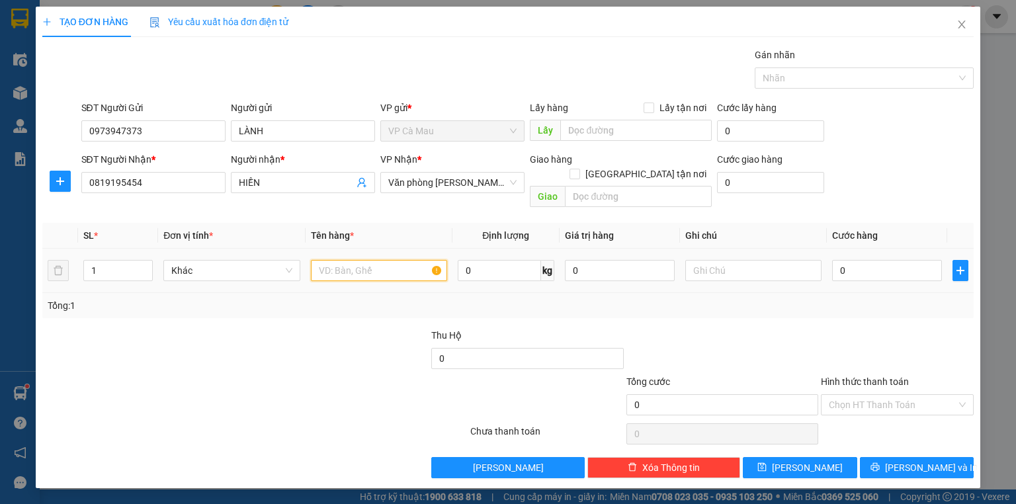
click at [372, 260] on input "text" at bounding box center [379, 270] width 136 height 21
click at [632, 186] on input "text" at bounding box center [638, 196] width 147 height 21
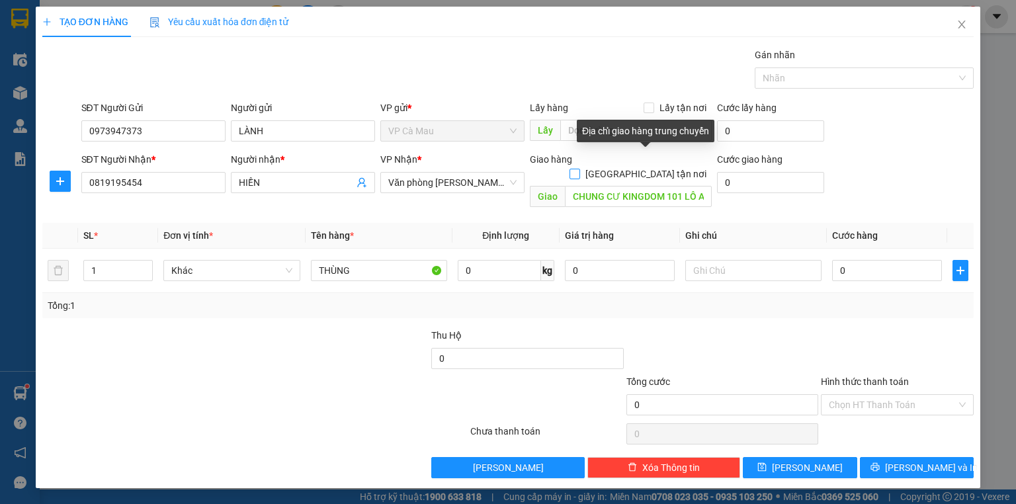
click at [579, 169] on input "[GEOGRAPHIC_DATA] tận nơi" at bounding box center [573, 173] width 9 height 9
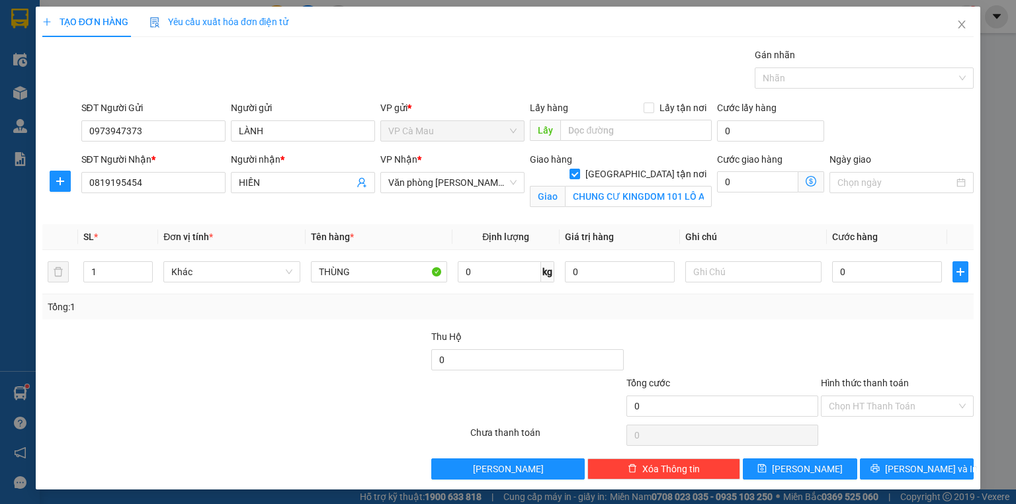
click at [813, 180] on icon "dollar-circle" at bounding box center [810, 181] width 11 height 11
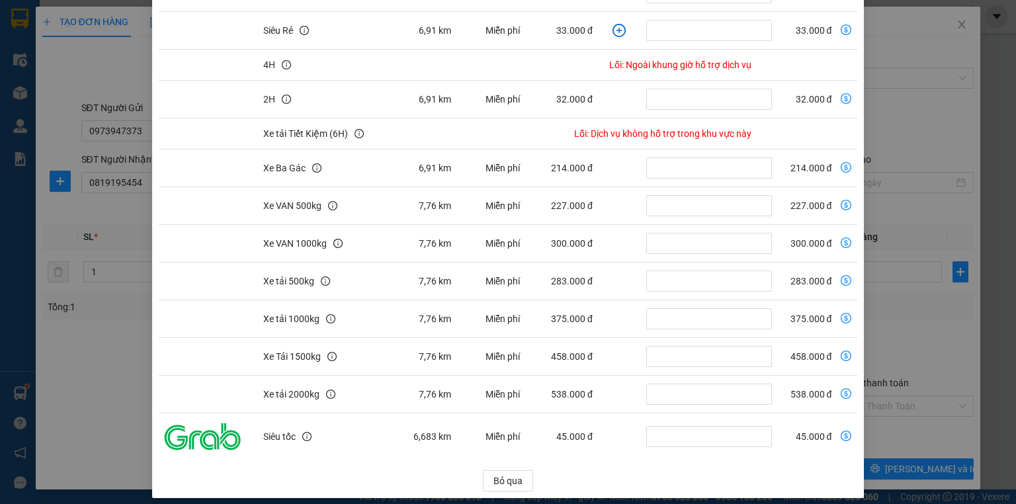
scroll to position [231, 0]
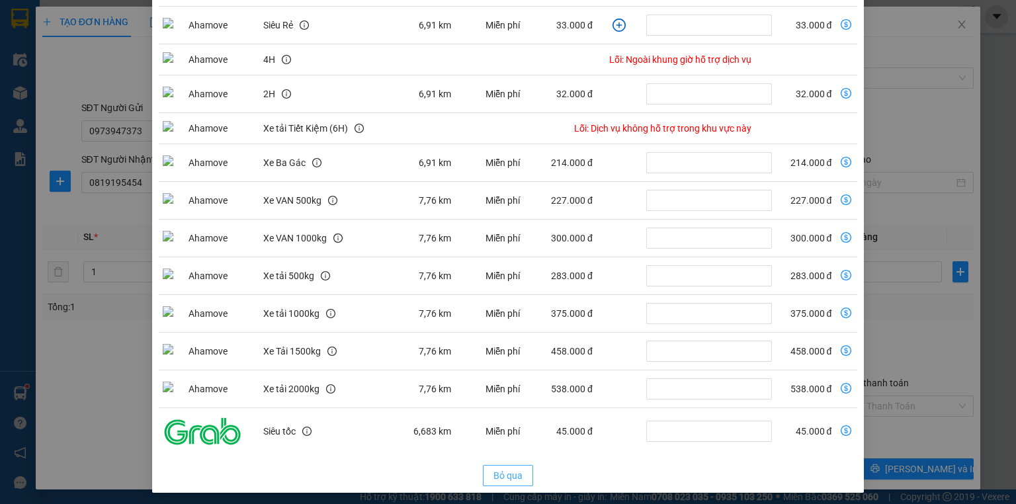
click at [524, 465] on button "Bỏ qua" at bounding box center [508, 475] width 50 height 21
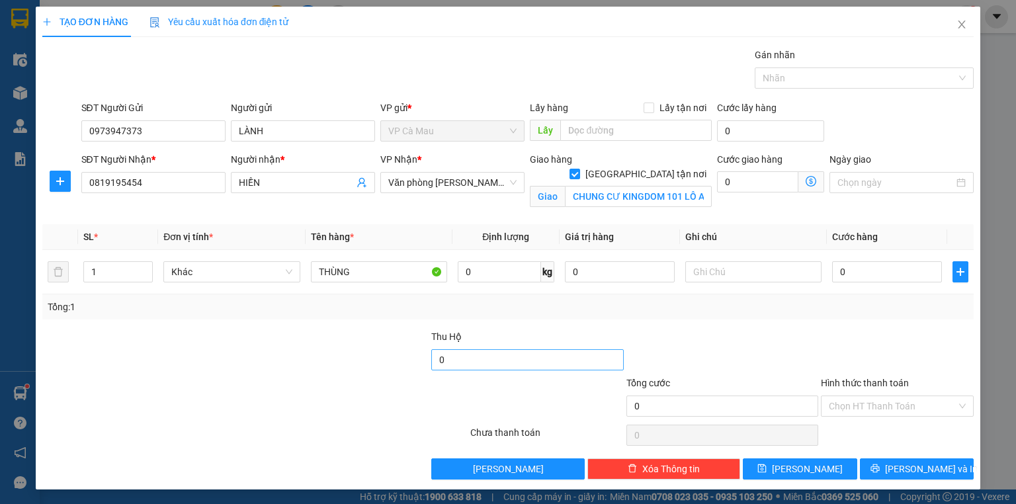
scroll to position [165, 0]
click at [854, 274] on input "0" at bounding box center [887, 271] width 110 height 21
click at [743, 181] on input "0" at bounding box center [757, 181] width 81 height 21
click at [894, 272] on input "0" at bounding box center [887, 271] width 110 height 21
click at [893, 408] on input "Hình thức thanh toán" at bounding box center [893, 406] width 128 height 20
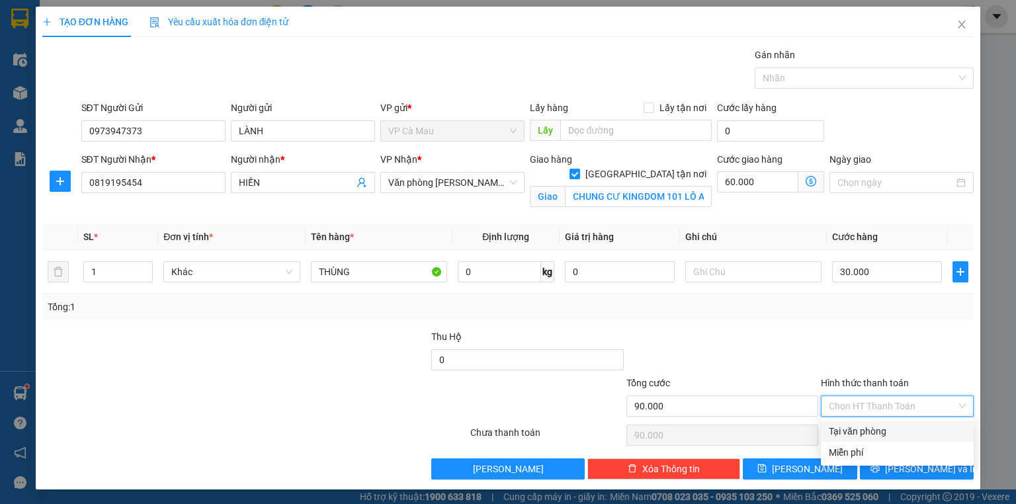
click at [872, 432] on div "Tại văn phòng" at bounding box center [897, 431] width 137 height 15
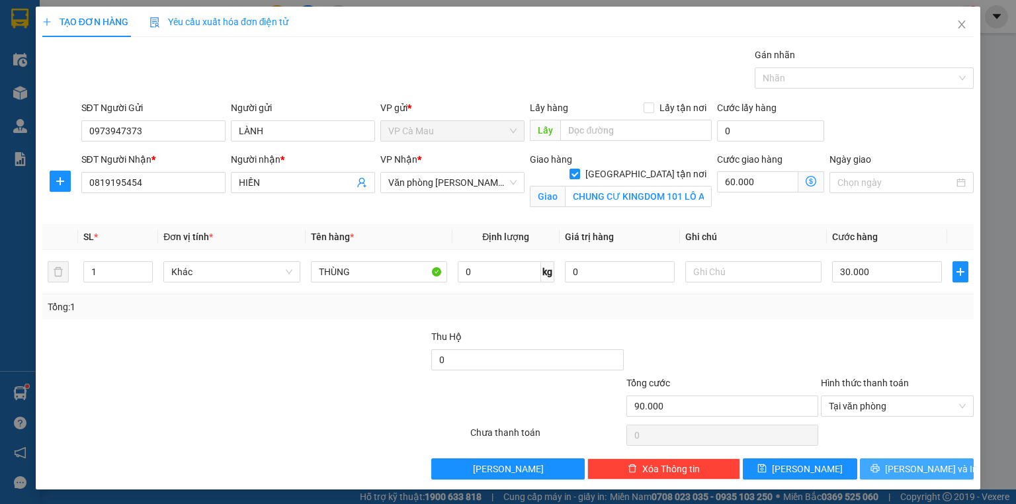
click at [930, 463] on span "[PERSON_NAME] và In" at bounding box center [931, 469] width 93 height 15
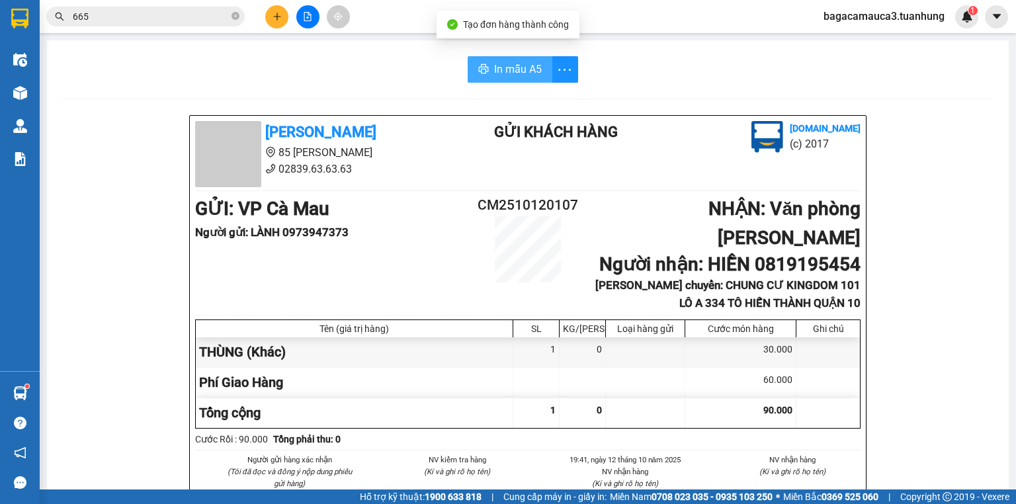
click at [518, 70] on span "In mẫu A5" at bounding box center [518, 69] width 48 height 17
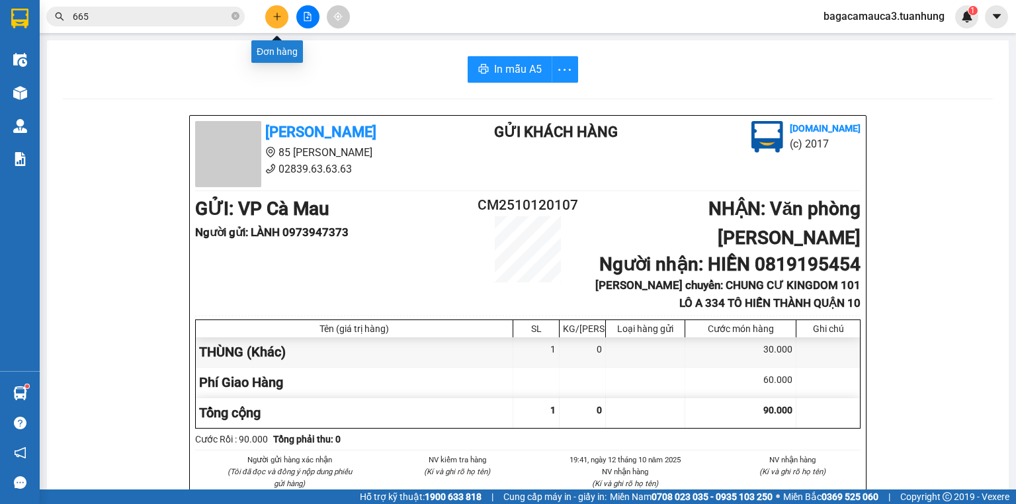
click at [278, 15] on icon "plus" at bounding box center [276, 16] width 9 height 9
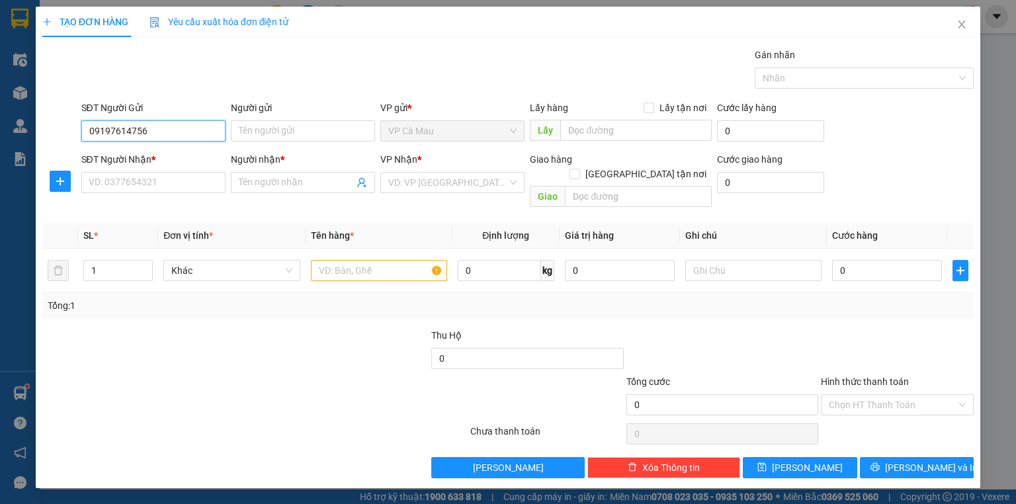
click at [164, 132] on input "09197614756" at bounding box center [153, 130] width 144 height 21
click at [151, 154] on div "0919764756 - HIỀN" at bounding box center [153, 156] width 128 height 15
click at [188, 186] on input "SĐT Người Nhận *" at bounding box center [153, 182] width 144 height 21
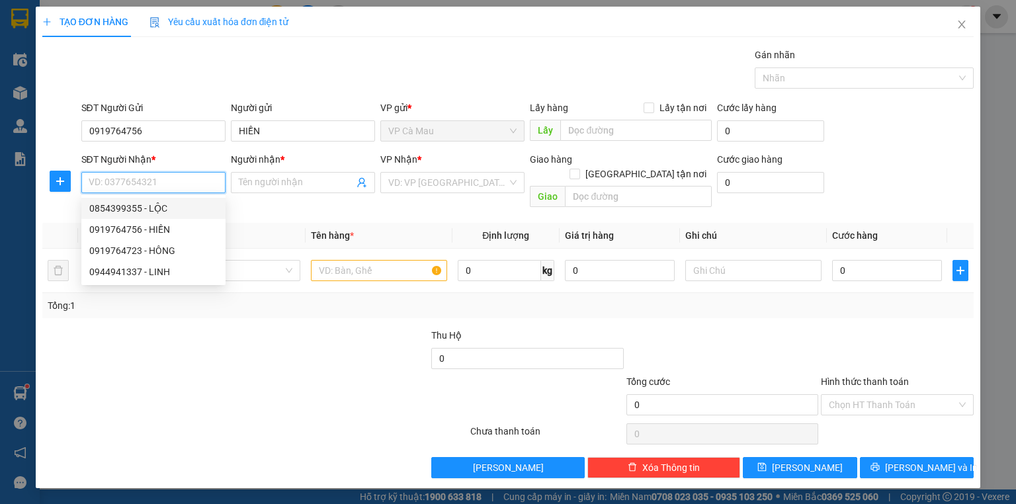
click at [167, 208] on div "0854399355 - LỘC" at bounding box center [153, 208] width 128 height 15
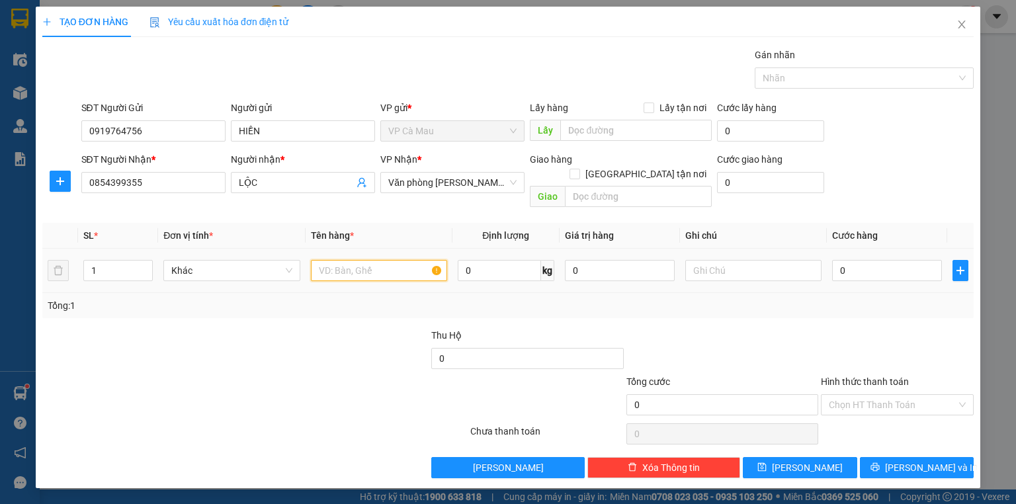
click at [361, 260] on input "text" at bounding box center [379, 270] width 136 height 21
click at [871, 260] on input "0" at bounding box center [887, 270] width 110 height 21
drag, startPoint x: 912, startPoint y: 405, endPoint x: 903, endPoint y: 426, distance: 23.4
click at [903, 426] on div "Transit Pickup Surcharge Ids Transit Deliver Surcharge Ids Transit Deliver Surc…" at bounding box center [507, 263] width 931 height 430
click at [903, 397] on input "Hình thức thanh toán" at bounding box center [893, 405] width 128 height 20
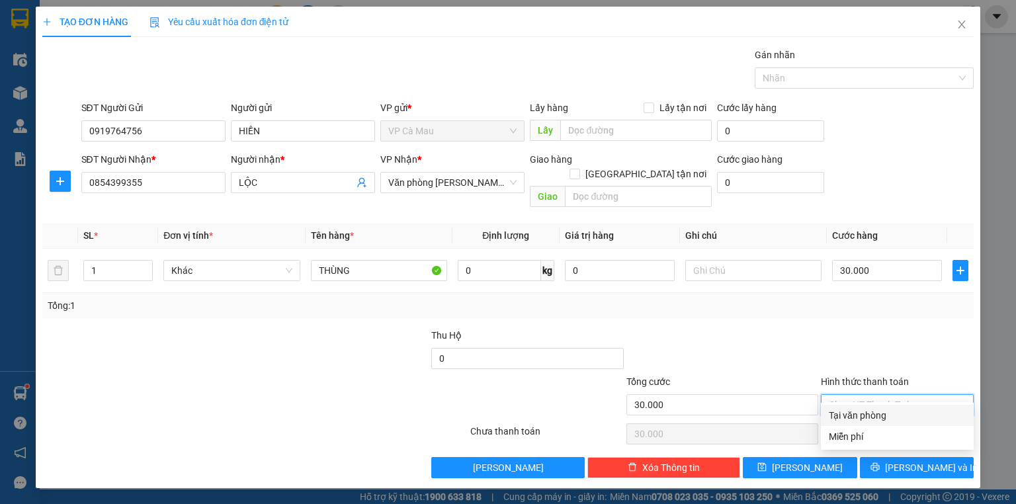
drag, startPoint x: 894, startPoint y: 416, endPoint x: 898, endPoint y: 402, distance: 14.4
click at [895, 413] on div "Tại văn phòng" at bounding box center [897, 415] width 137 height 15
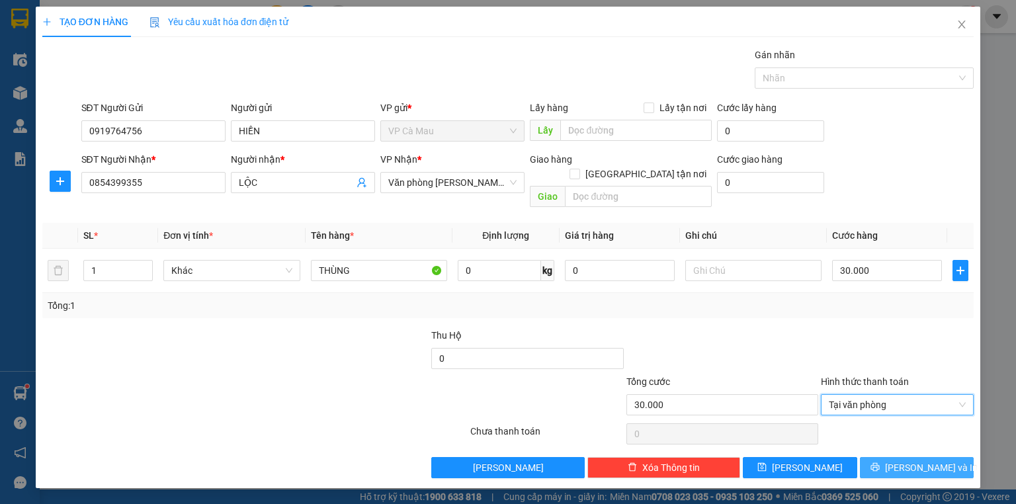
click at [905, 457] on button "[PERSON_NAME] và In" at bounding box center [917, 467] width 114 height 21
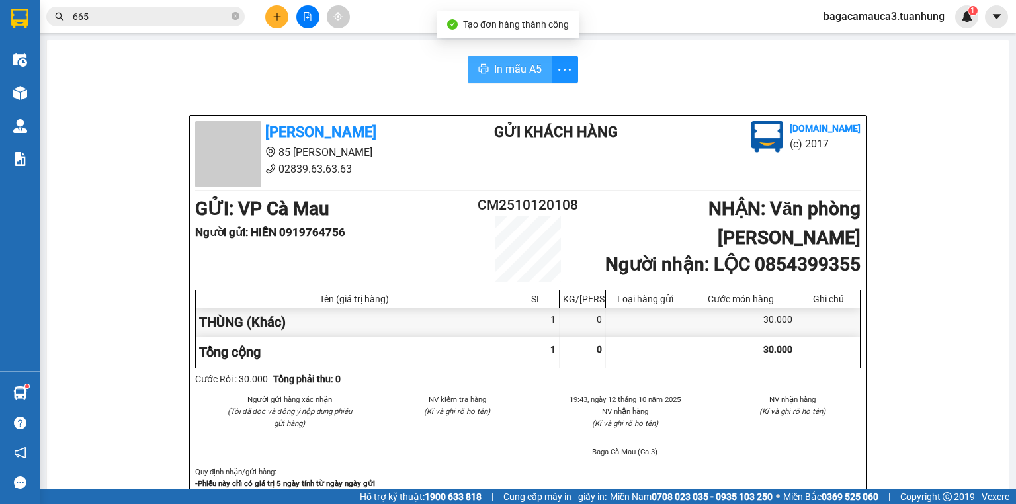
click at [517, 79] on button "In mẫu A5" at bounding box center [509, 69] width 85 height 26
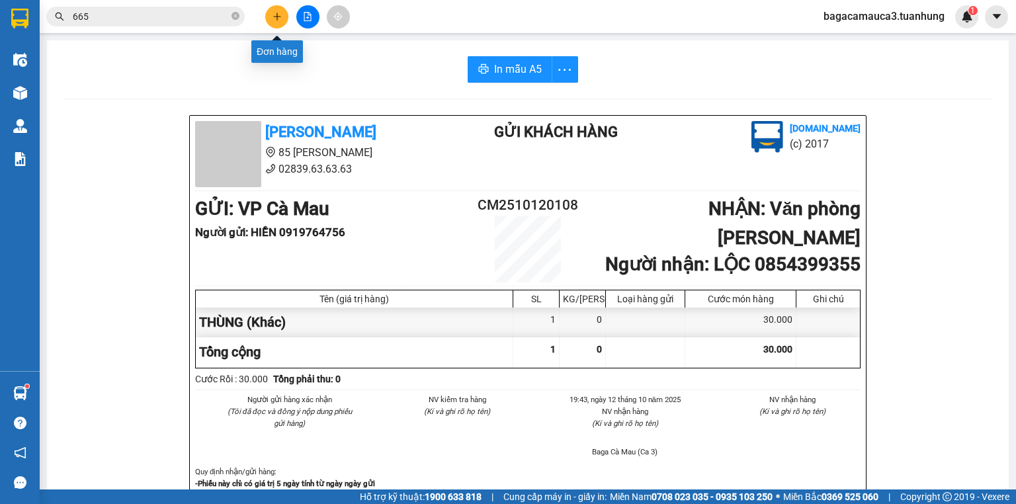
click at [283, 17] on button at bounding box center [276, 16] width 23 height 23
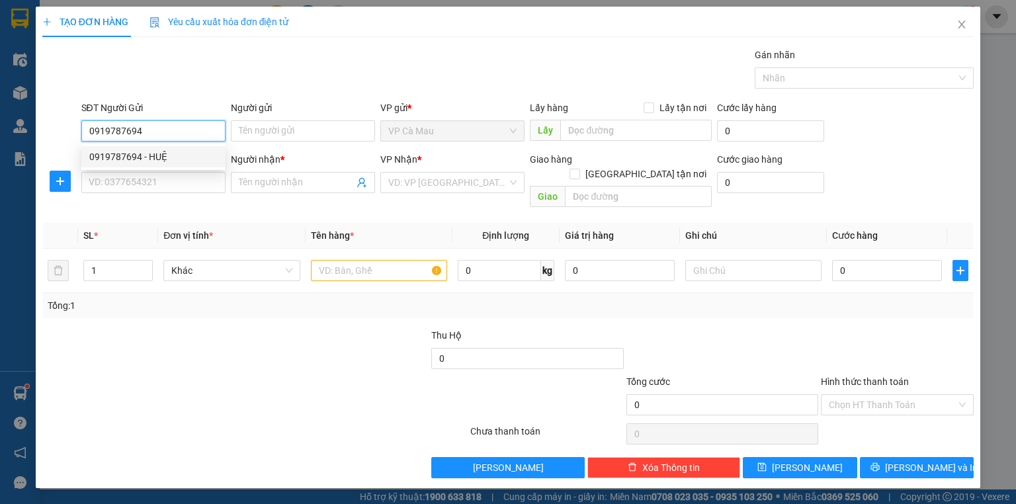
click at [177, 153] on div "0919787694 - HUỆ" at bounding box center [153, 156] width 128 height 15
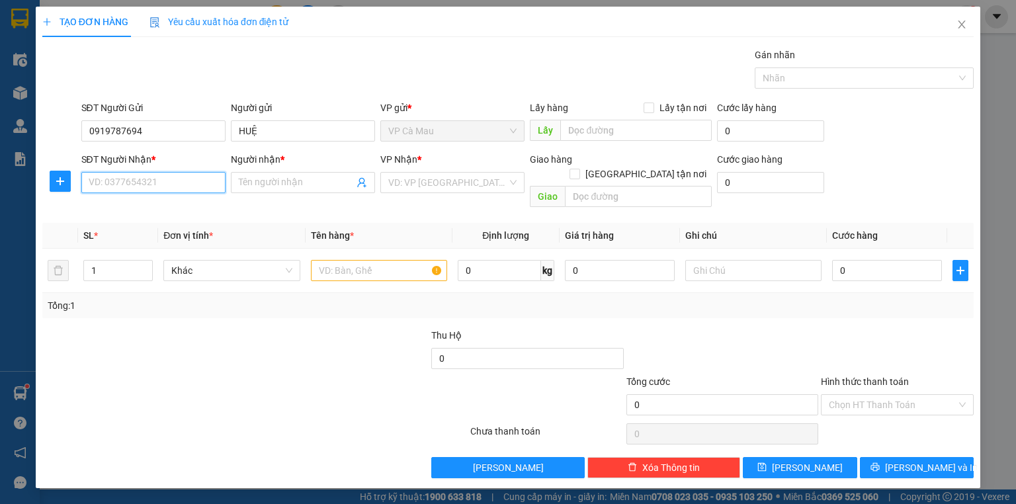
click at [198, 181] on input "SĐT Người Nhận *" at bounding box center [153, 182] width 144 height 21
click at [161, 231] on div "0908591978 - NGHĨA" at bounding box center [153, 229] width 128 height 15
drag, startPoint x: 346, startPoint y: 257, endPoint x: 360, endPoint y: 151, distance: 107.4
click at [346, 260] on input "text" at bounding box center [379, 270] width 136 height 21
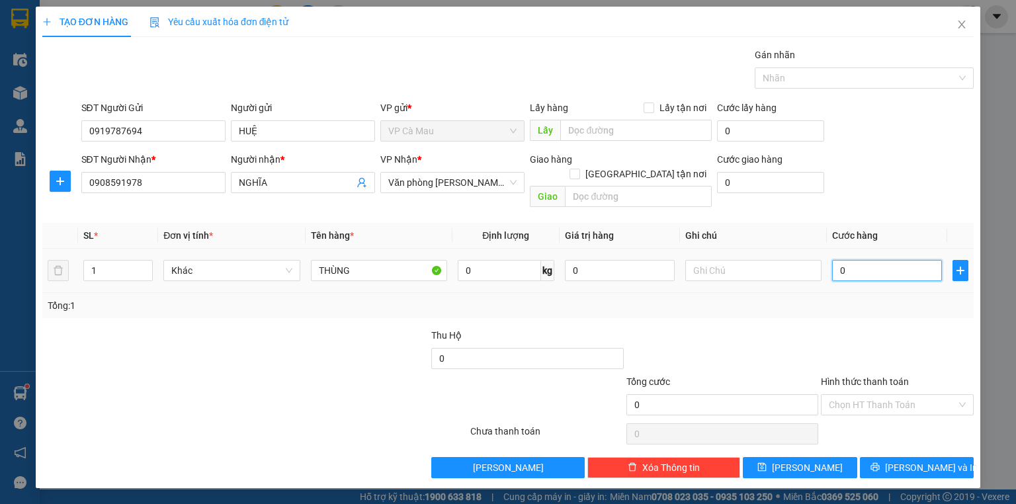
click at [873, 260] on input "0" at bounding box center [887, 270] width 110 height 21
click at [912, 395] on input "Hình thức thanh toán" at bounding box center [893, 405] width 128 height 20
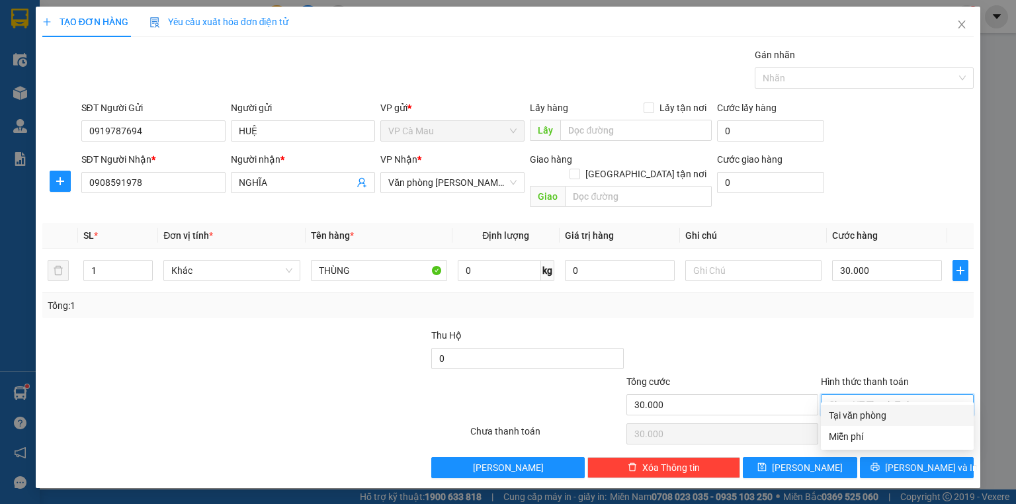
click at [901, 412] on div "Tại văn phòng" at bounding box center [897, 415] width 137 height 15
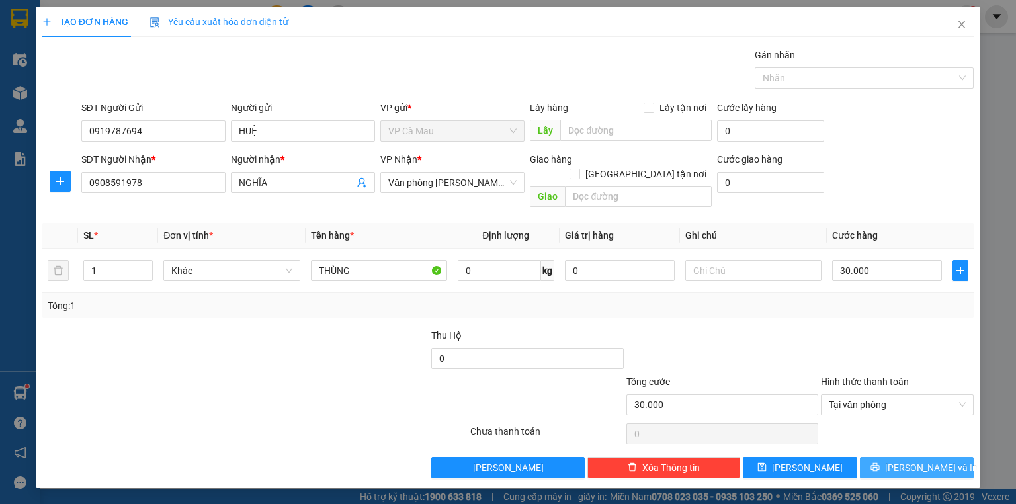
click at [924, 460] on span "[PERSON_NAME] và In" at bounding box center [931, 467] width 93 height 15
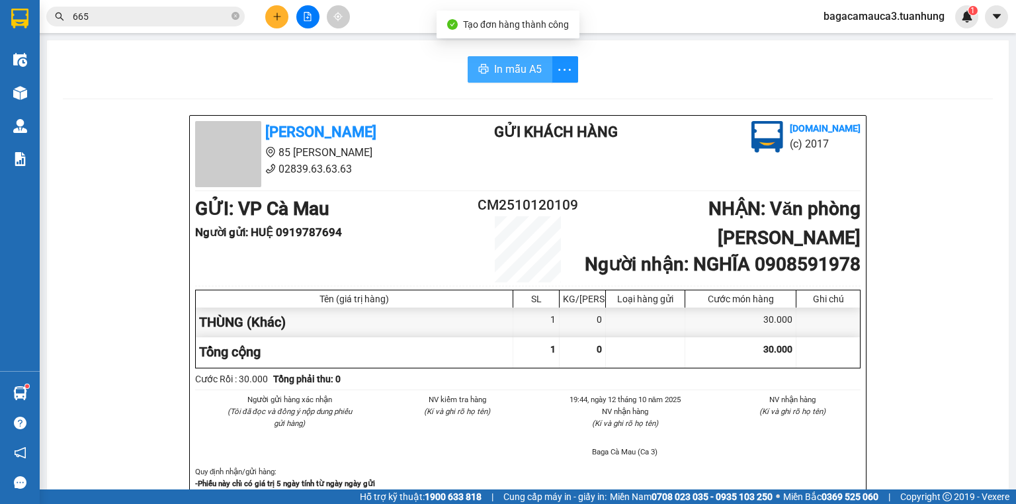
click at [497, 65] on span "In mẫu A5" at bounding box center [518, 69] width 48 height 17
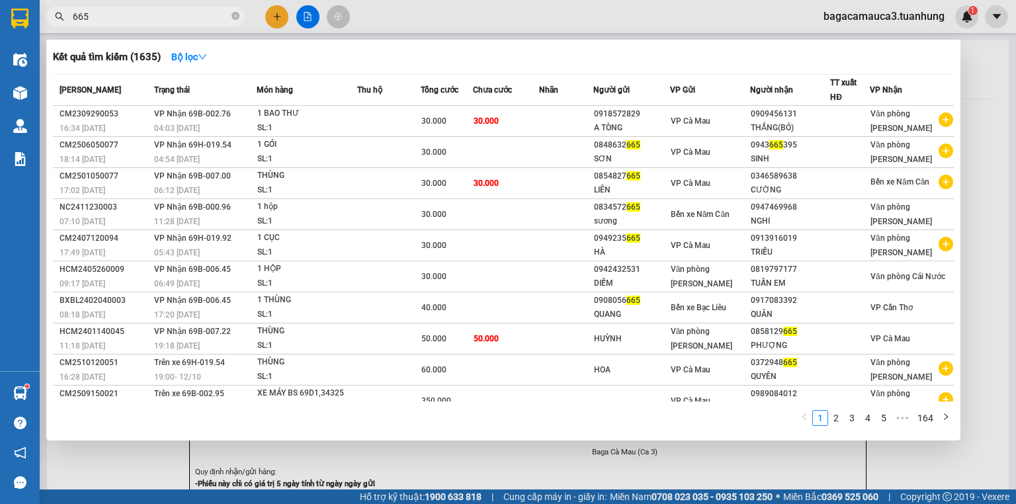
click at [242, 20] on span "665" at bounding box center [145, 17] width 198 height 20
click at [235, 19] on icon "close-circle" at bounding box center [235, 16] width 8 height 8
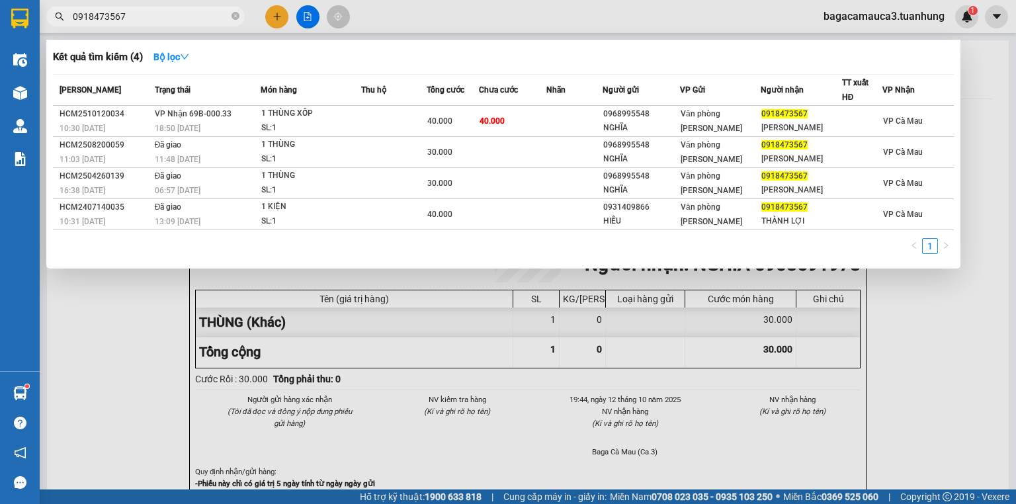
click at [278, 19] on div at bounding box center [508, 252] width 1016 height 504
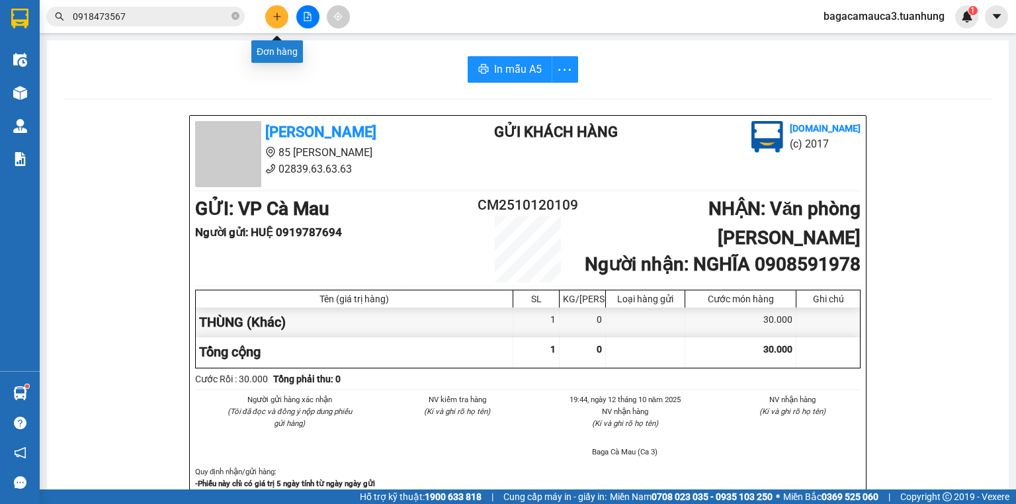
click at [278, 19] on icon "plus" at bounding box center [276, 16] width 9 height 9
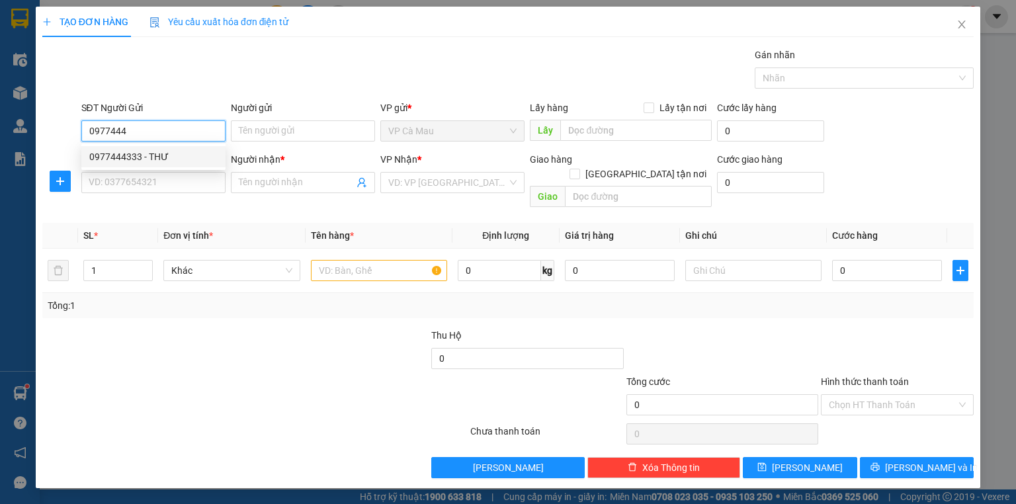
click at [186, 161] on div "0977444333 - THƯ" at bounding box center [153, 156] width 128 height 15
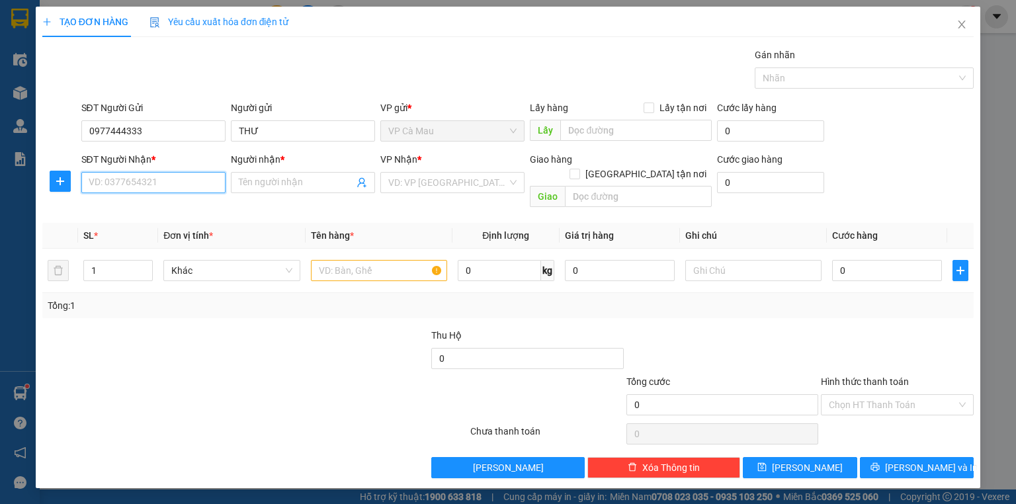
click at [162, 188] on input "SĐT Người Nhận *" at bounding box center [153, 182] width 144 height 21
click at [169, 207] on div "0932164240 - THUÝ AN" at bounding box center [153, 208] width 128 height 15
click at [385, 261] on input "text" at bounding box center [379, 270] width 136 height 21
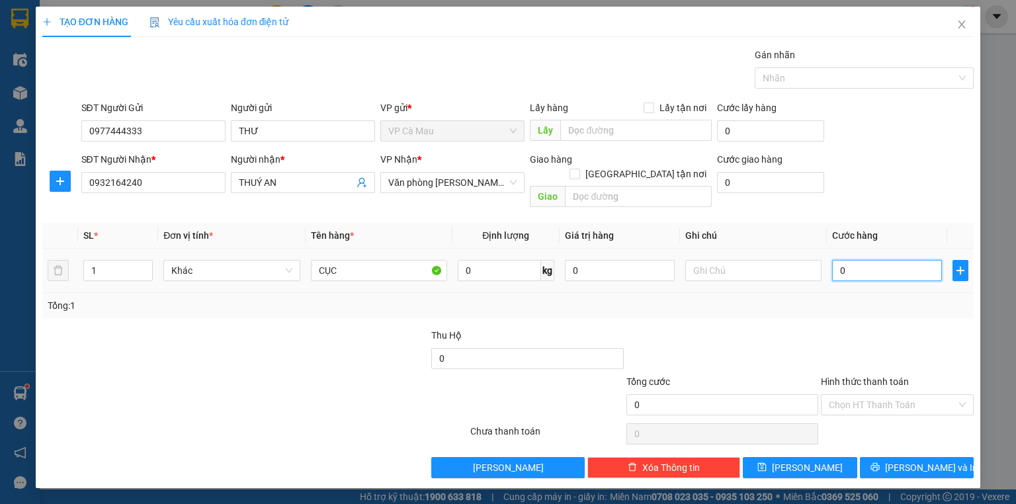
click at [858, 260] on input "0" at bounding box center [887, 270] width 110 height 21
click at [883, 395] on input "Hình thức thanh toán" at bounding box center [893, 405] width 128 height 20
click at [776, 344] on div at bounding box center [722, 351] width 194 height 46
click at [936, 460] on span "[PERSON_NAME] và In" at bounding box center [931, 467] width 93 height 15
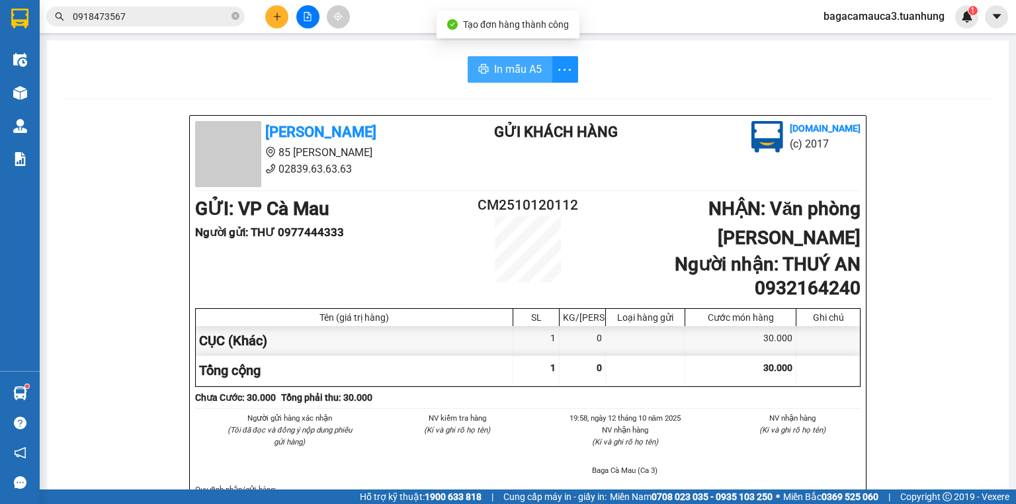
click at [522, 69] on span "In mẫu A5" at bounding box center [518, 69] width 48 height 17
